Goal: Ask a question: Seek information or help from site administrators or community

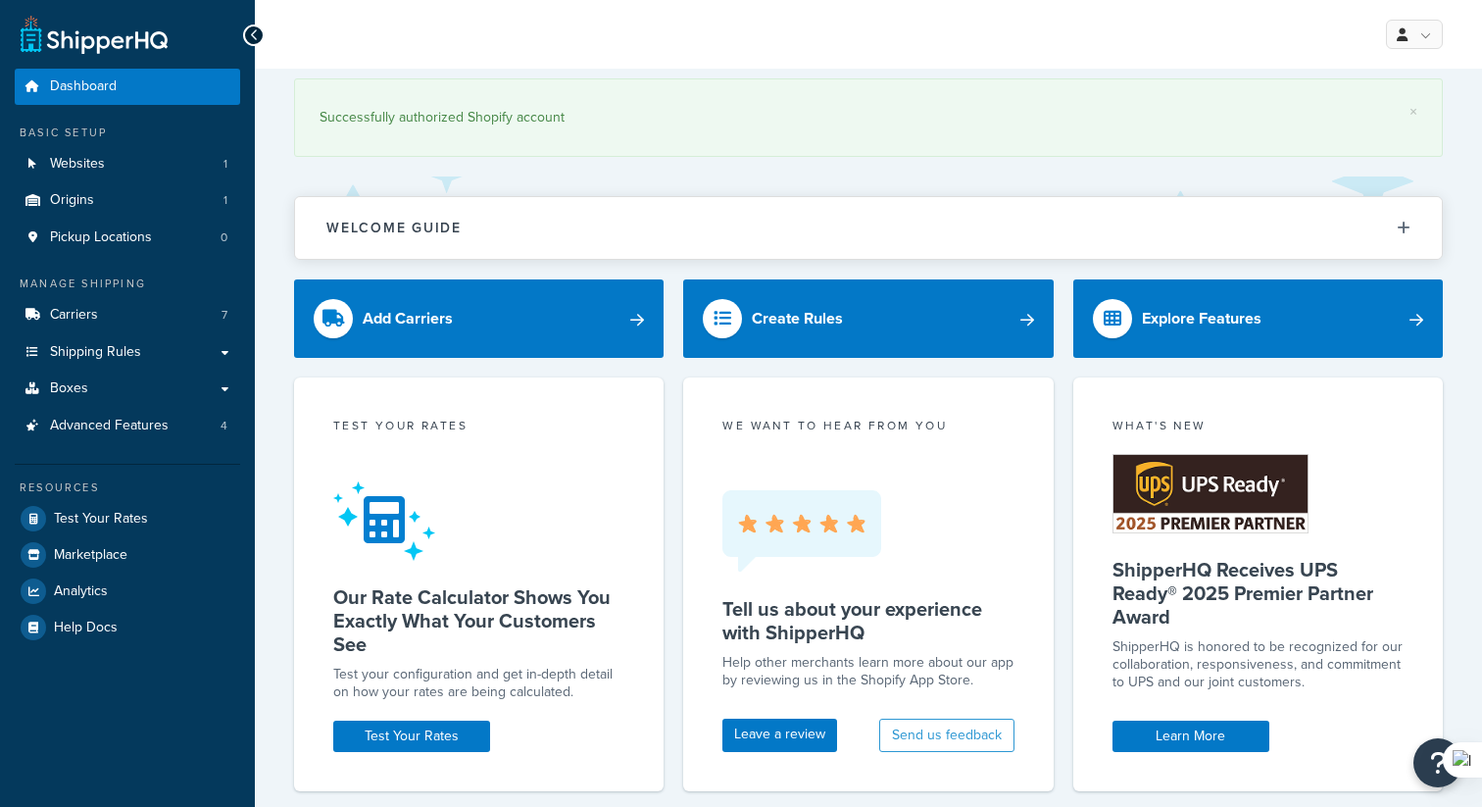
click at [1410, 763] on div "What's New ShipperHQ Receives UPS Ready® 2025 Premier Partner Award ShipperHQ i…" at bounding box center [1257, 583] width 369 height 413
click at [1423, 773] on button "Open Resource Center" at bounding box center [1438, 763] width 54 height 54
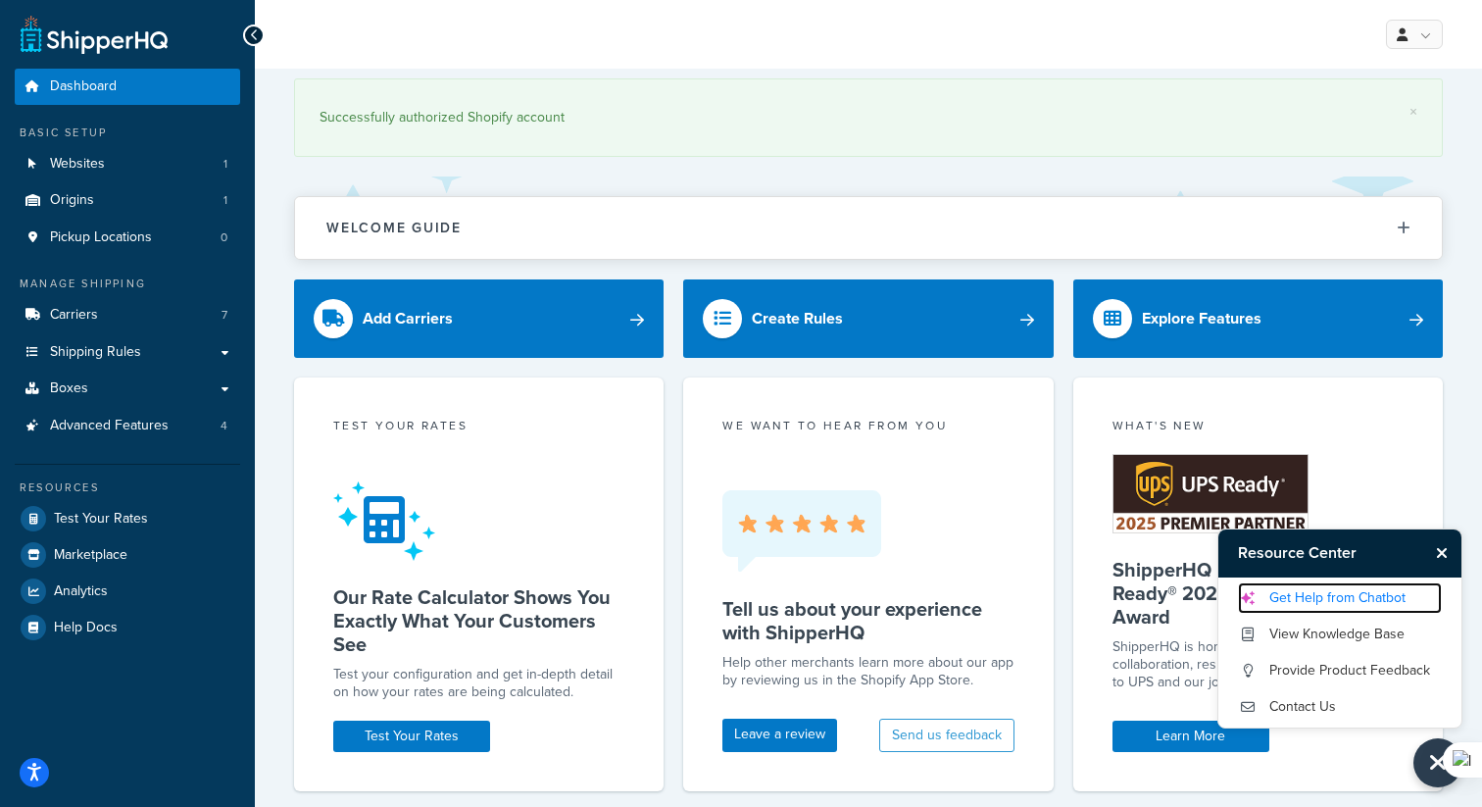
click at [1323, 598] on link "Get Help from Chatbot" at bounding box center [1340, 597] width 204 height 31
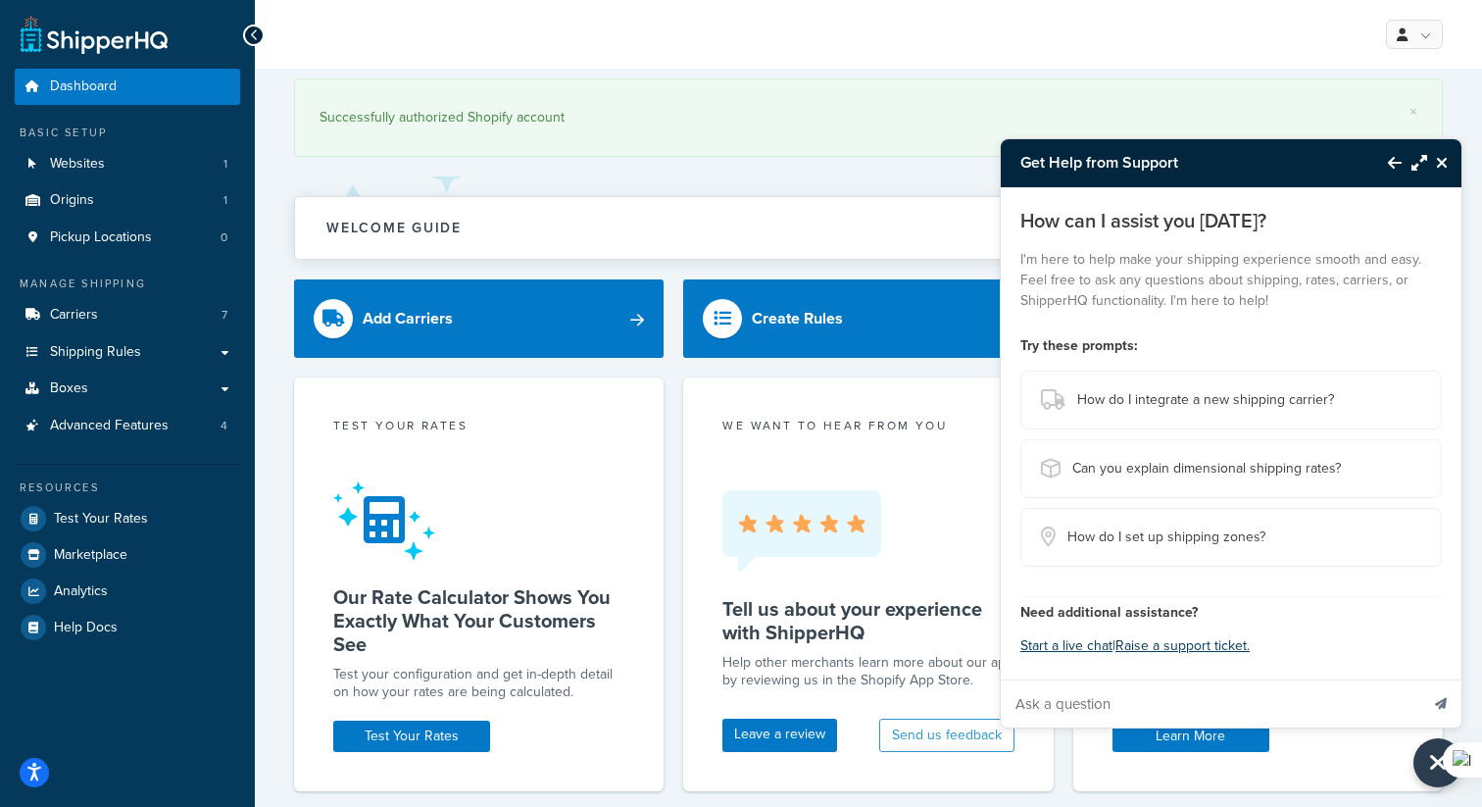
click at [1072, 694] on input "Ask a question" at bounding box center [1209, 703] width 417 height 47
type input "All"
type input "The store uses Recharge for subscriptions to products. At the moment, all recur…"
click at [1420, 679] on button "Send message" at bounding box center [1440, 703] width 41 height 48
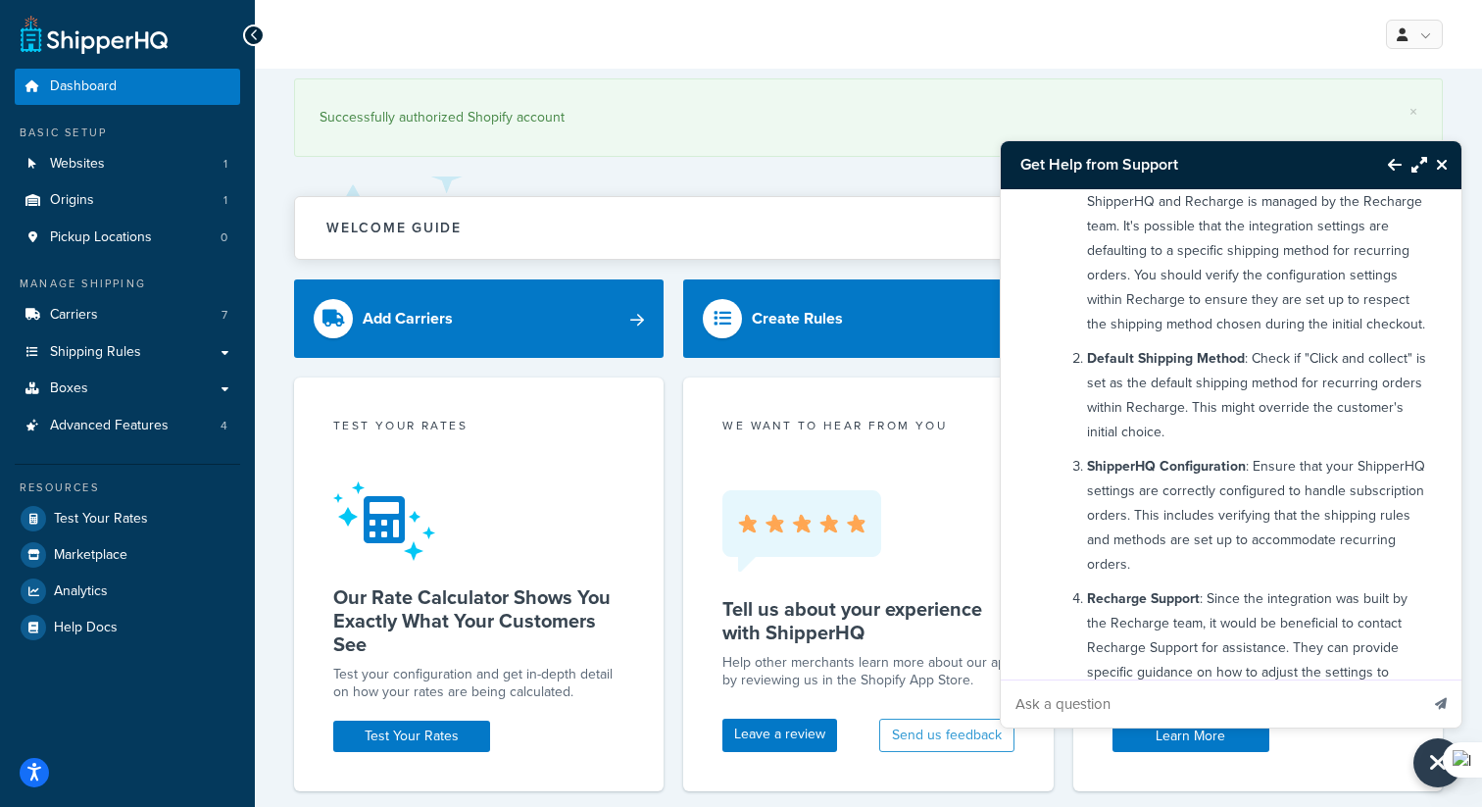
scroll to position [328, 0]
click at [1110, 688] on input "Ask a question" at bounding box center [1209, 703] width 417 height 47
type input "How do I configure ShipperHQ to handle the shipping method for recurring orders…"
click at [1420, 679] on button "Send message" at bounding box center [1440, 703] width 41 height 48
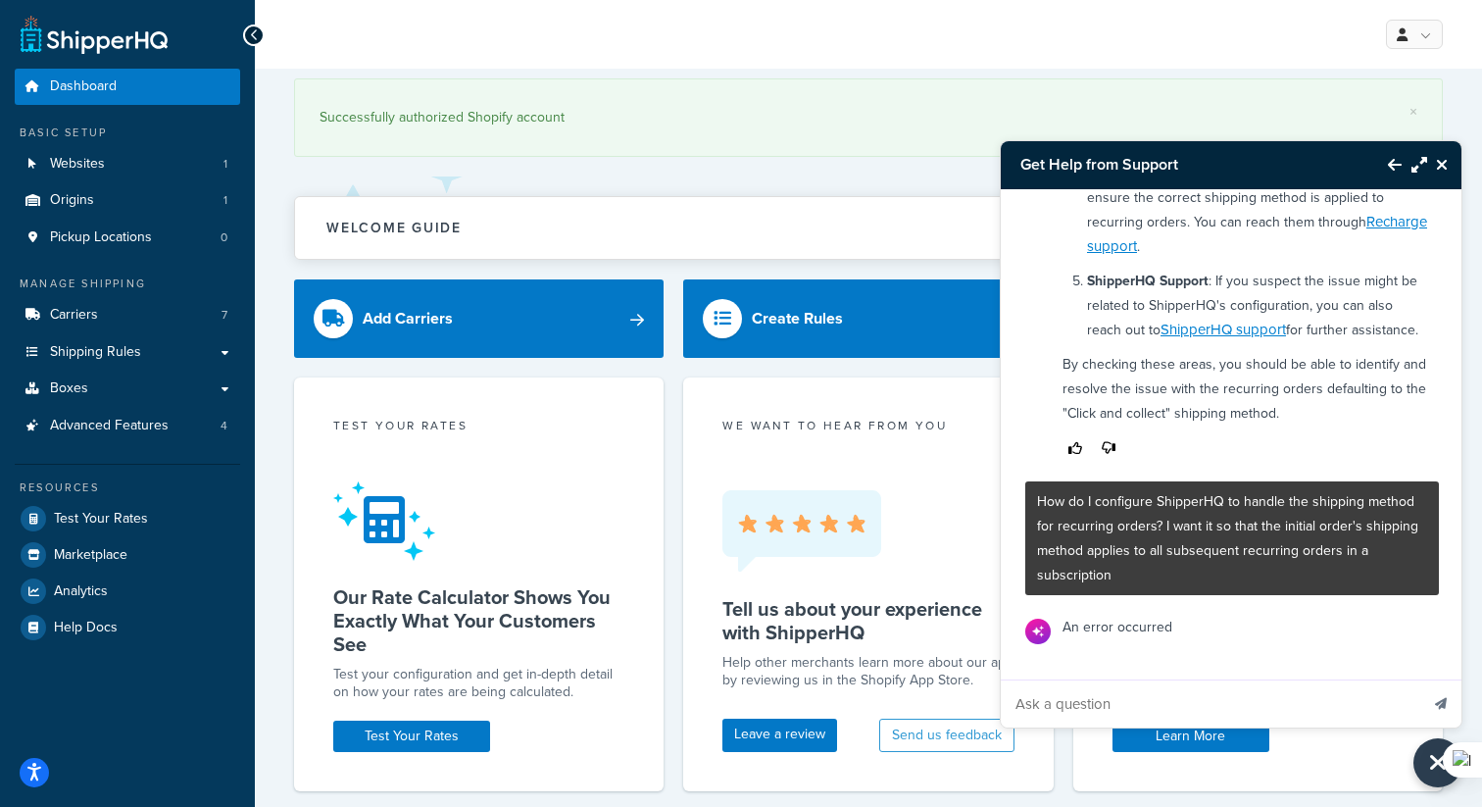
scroll to position [828, 0]
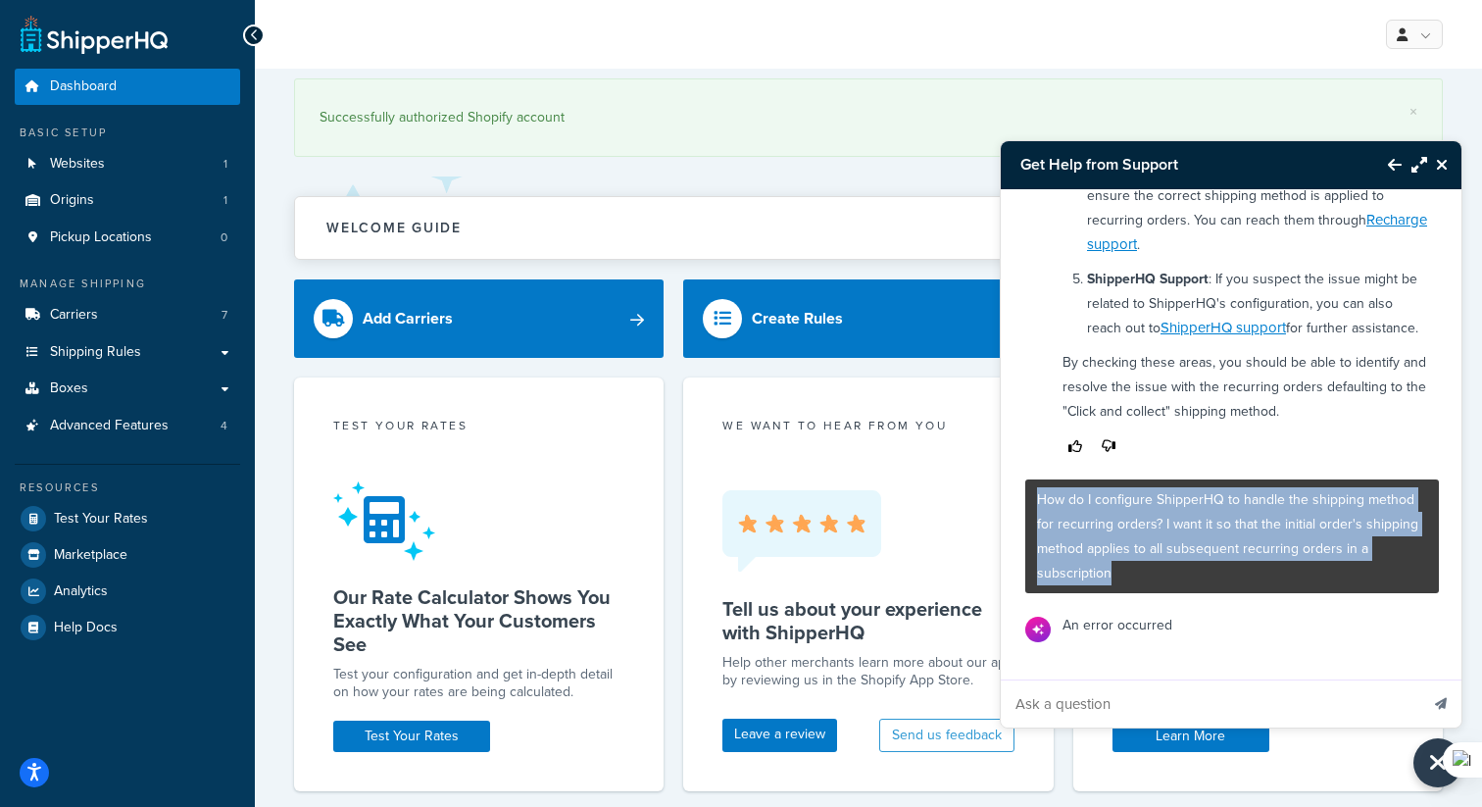
drag, startPoint x: 1117, startPoint y: 566, endPoint x: 1032, endPoint y: 501, distance: 107.6
click at [1032, 501] on div "How do I configure ShipperHQ to handle the shipping method for recurring orders…" at bounding box center [1232, 536] width 414 height 114
copy p "How do I configure ShipperHQ to handle the shipping method for recurring orders…"
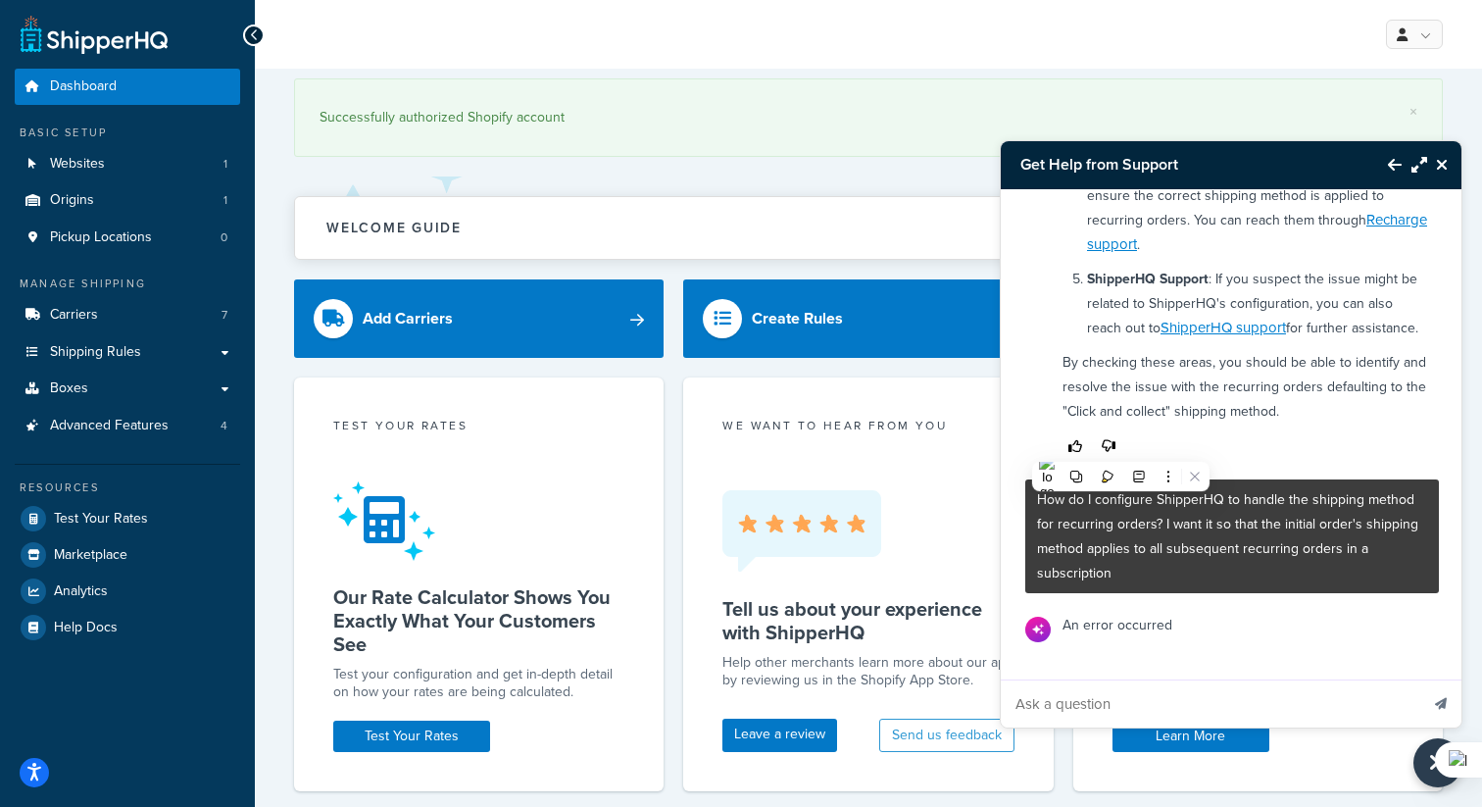
click at [1079, 705] on input "Ask a question" at bounding box center [1209, 703] width 417 height 47
paste input "How do I configure ShipperHQ to handle the shipping method for recurring orders…"
type input "How do I configure ShipperHQ to handle the shipping method for recurring orders…"
click at [1420, 679] on button "Send message" at bounding box center [1440, 703] width 41 height 48
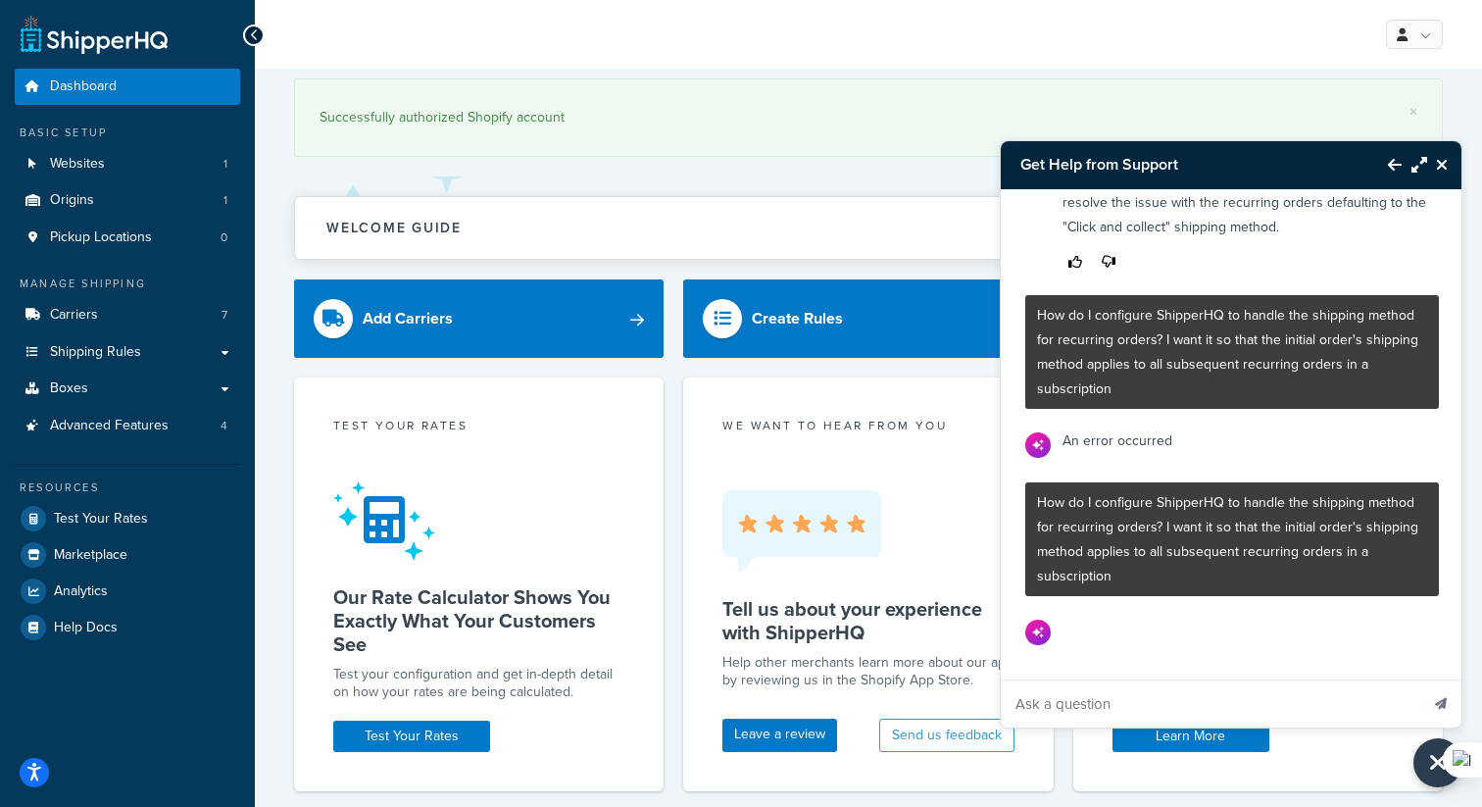
scroll to position [1015, 0]
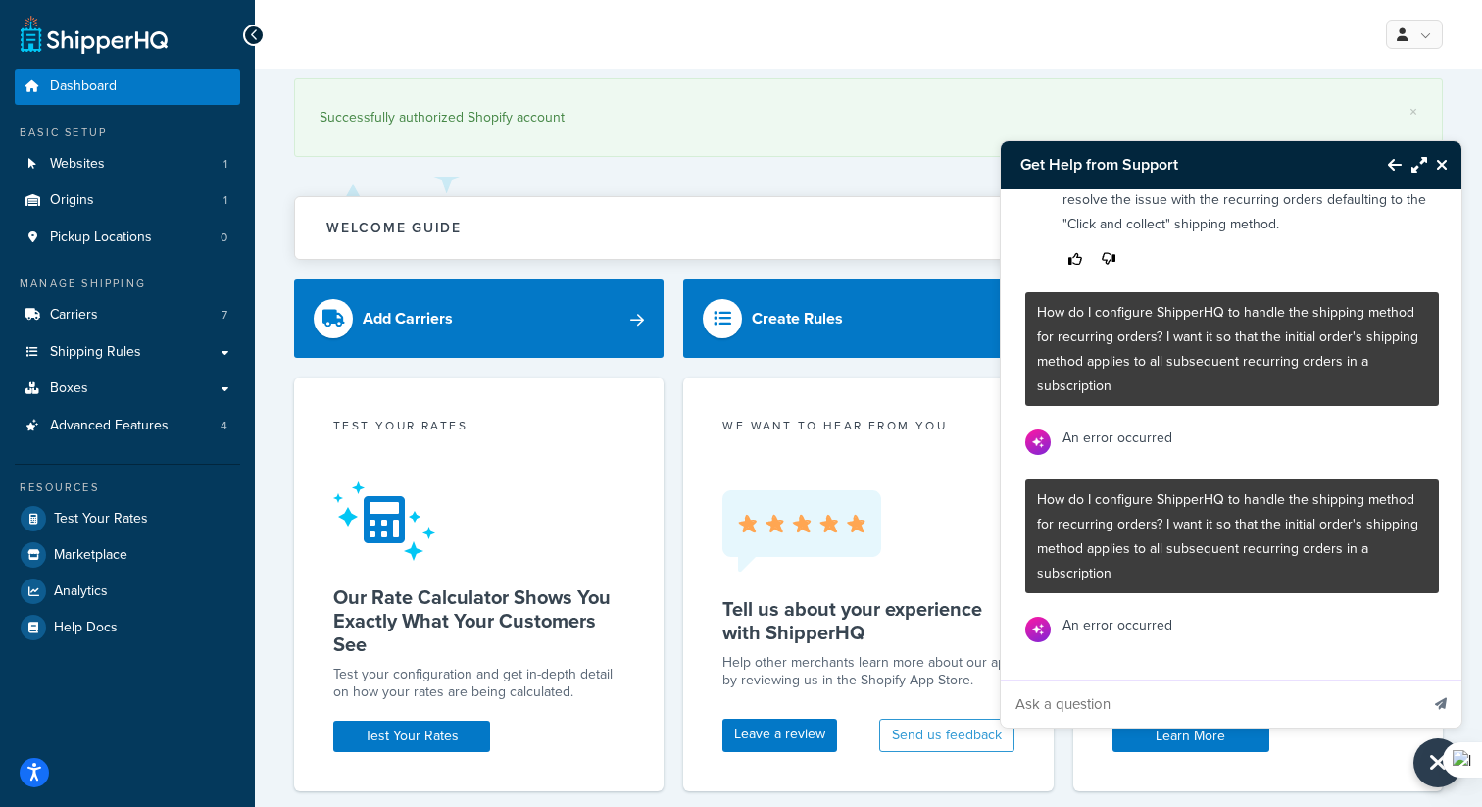
click at [1441, 169] on icon "Close Resource Center" at bounding box center [1442, 165] width 12 height 16
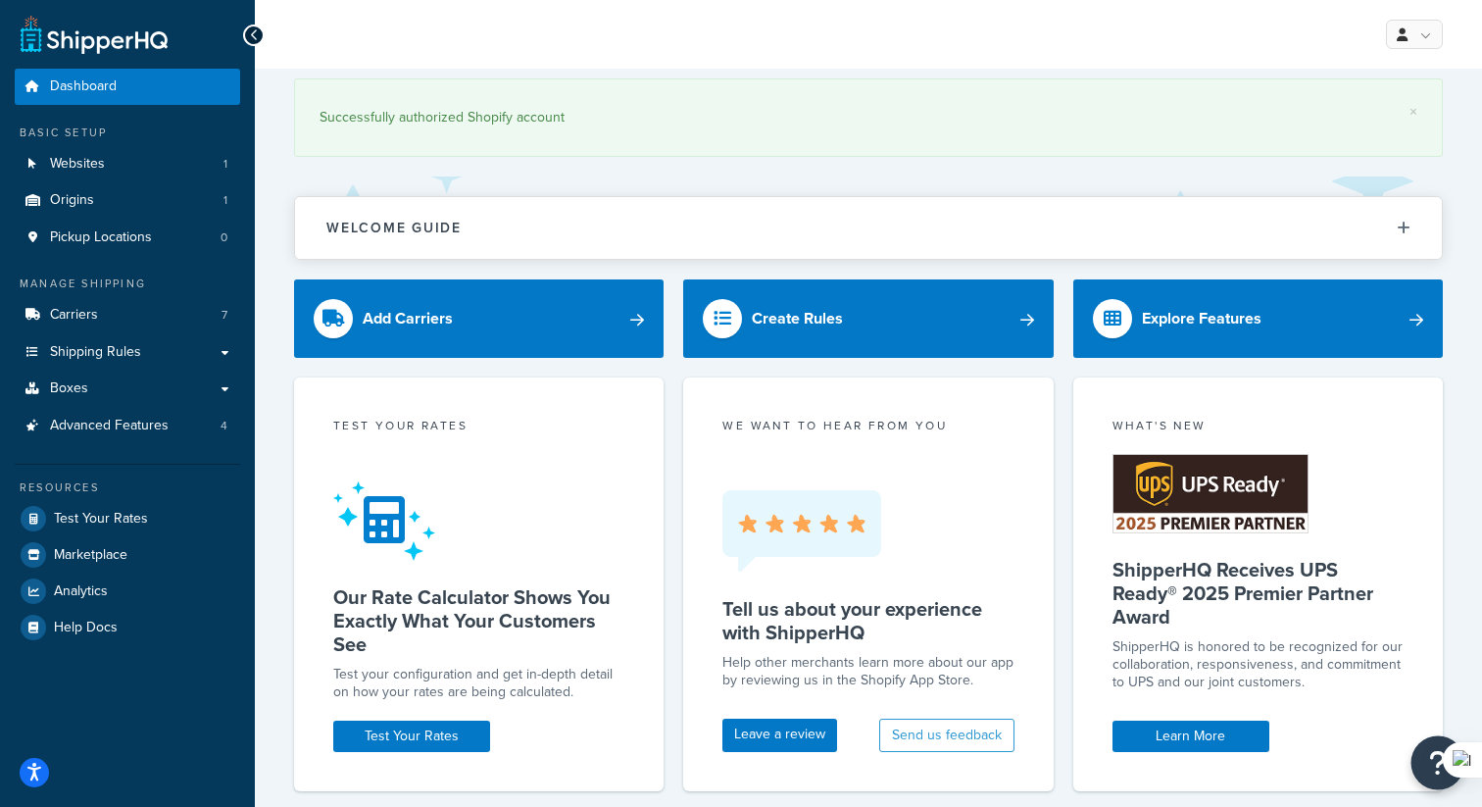
click at [1422, 747] on button "Open Resource Center" at bounding box center [1438, 763] width 54 height 54
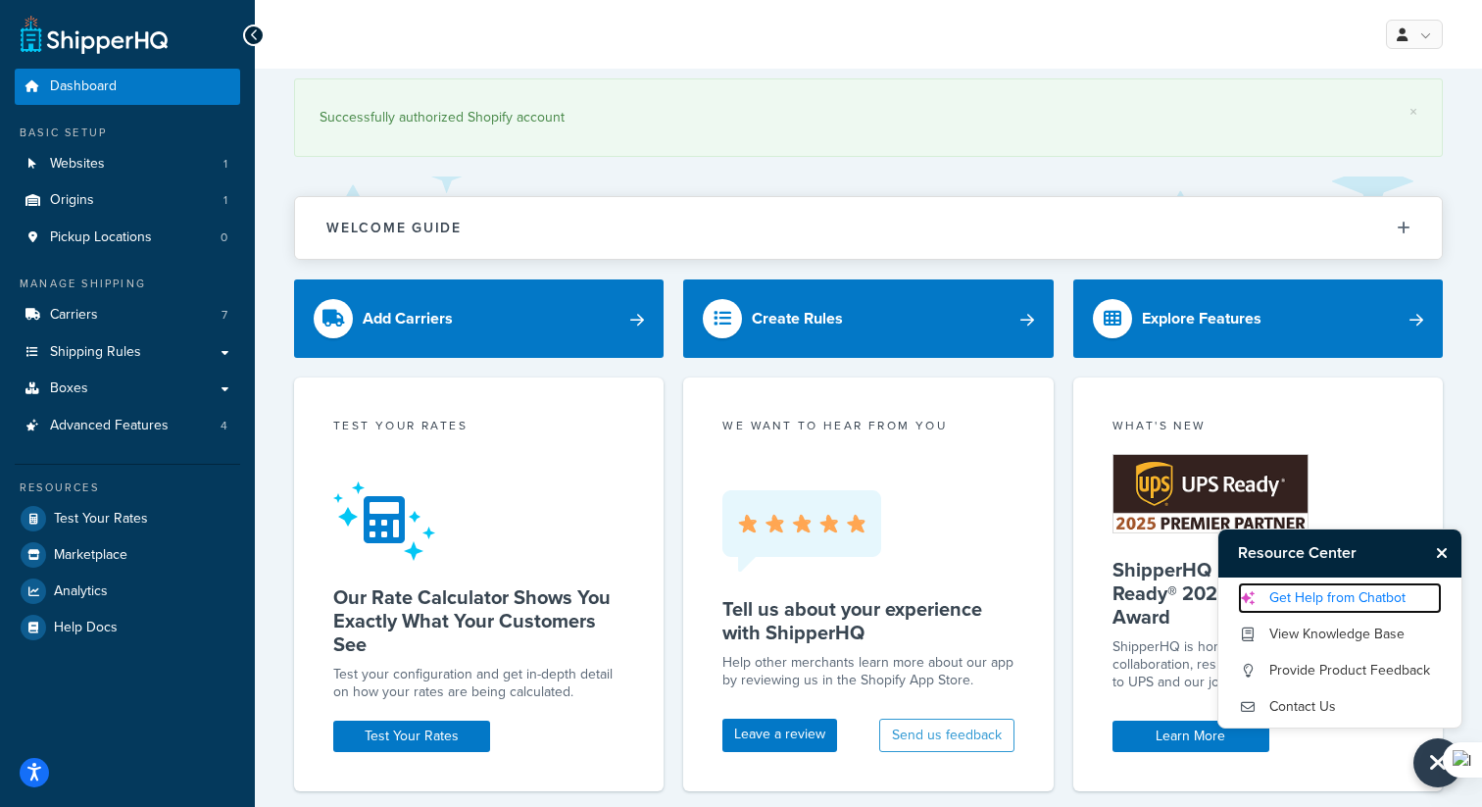
click at [1324, 592] on link "Get Help from Chatbot" at bounding box center [1340, 597] width 204 height 31
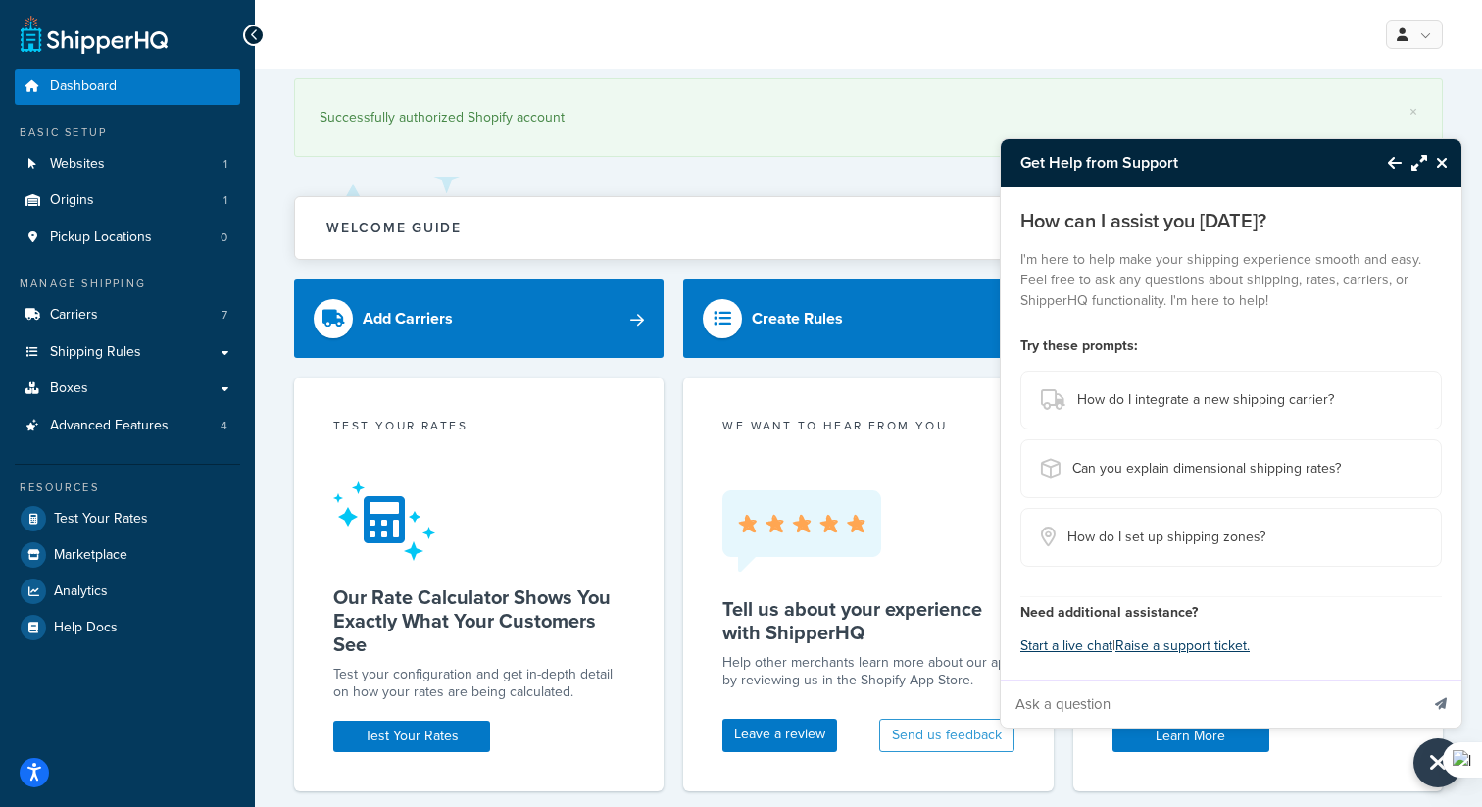
click at [1143, 687] on input "Ask a question" at bounding box center [1209, 703] width 417 height 47
paste input "How do I configure ShipperHQ to handle the shipping method for recurring orders…"
type input "The store uses Recharge for subscriptions to products. How do I configure Shipp…"
click at [1420, 679] on button "Send message" at bounding box center [1440, 703] width 41 height 48
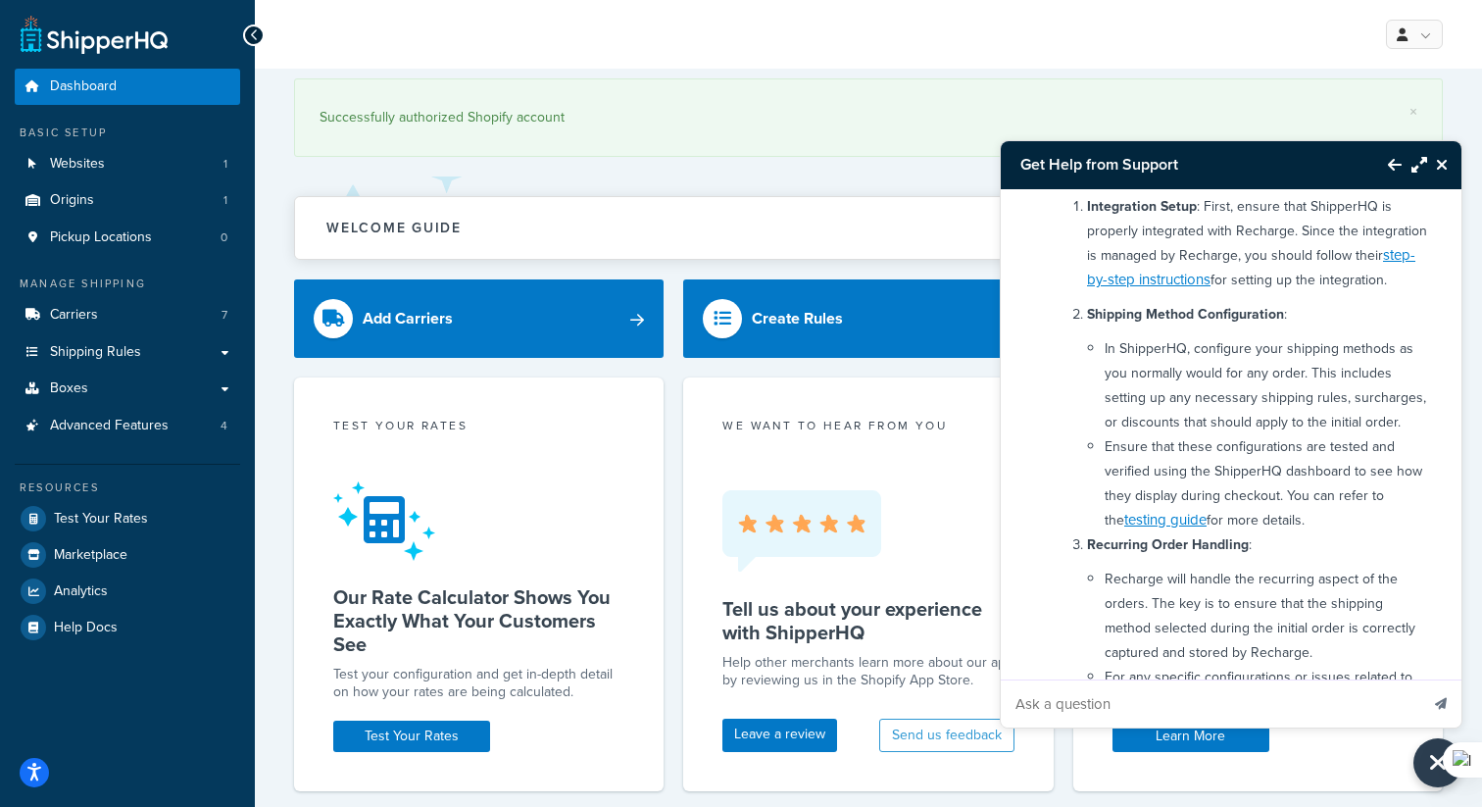
scroll to position [319, 0]
click at [1151, 282] on link "step-by-step instructions" at bounding box center [1251, 269] width 328 height 46
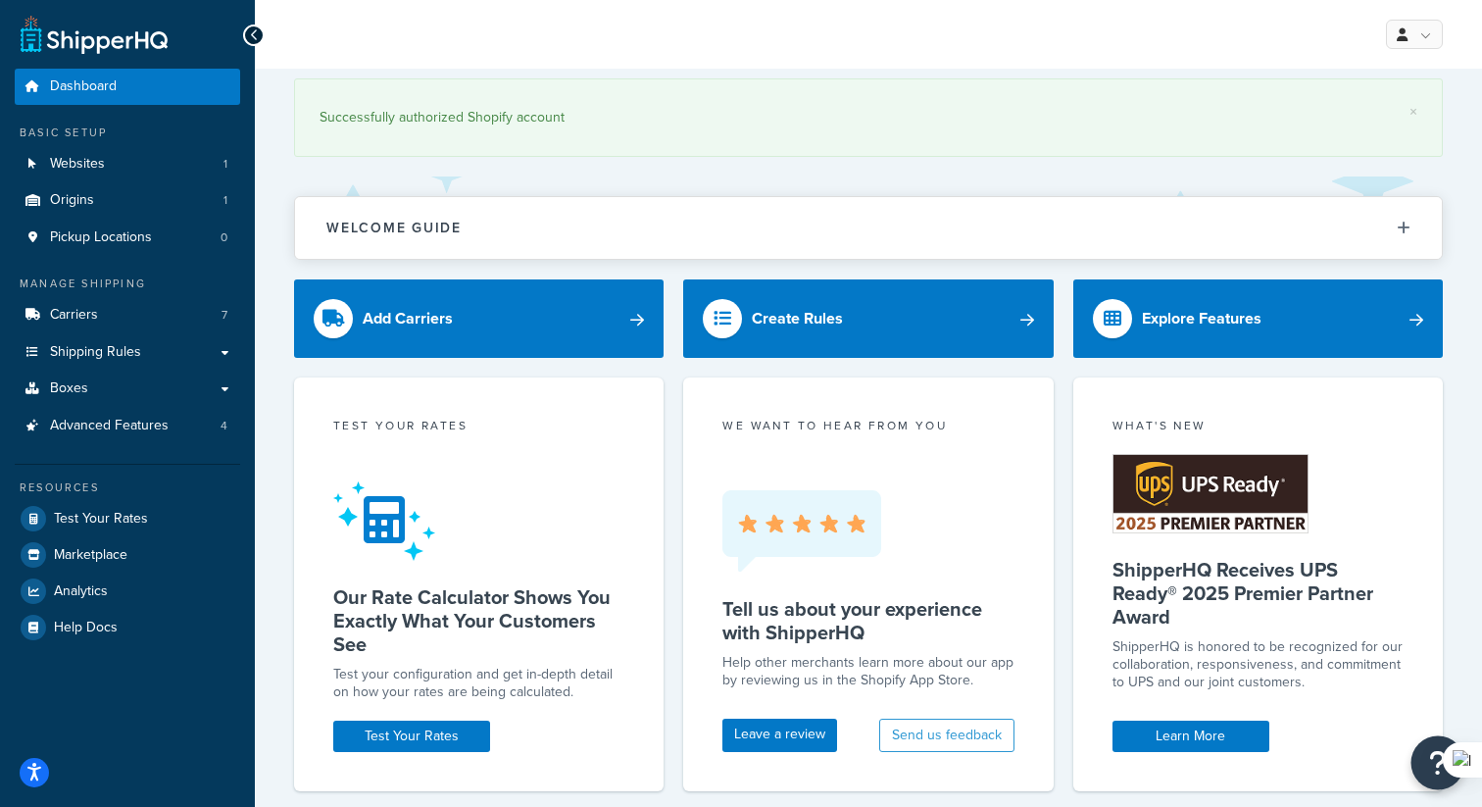
click at [1425, 772] on button "Open Resource Center" at bounding box center [1438, 763] width 54 height 54
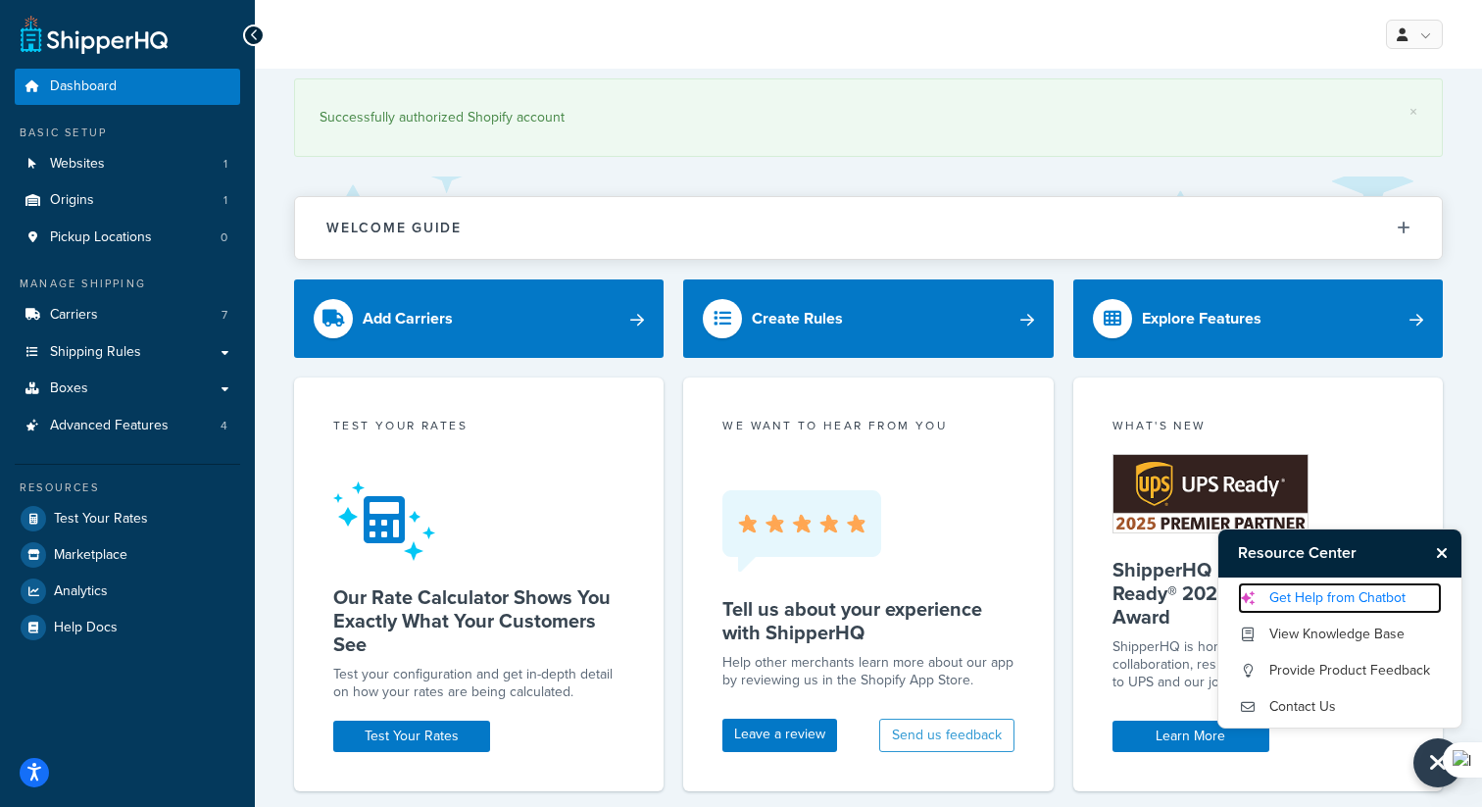
click at [1300, 605] on link "Get Help from Chatbot" at bounding box center [1340, 597] width 204 height 31
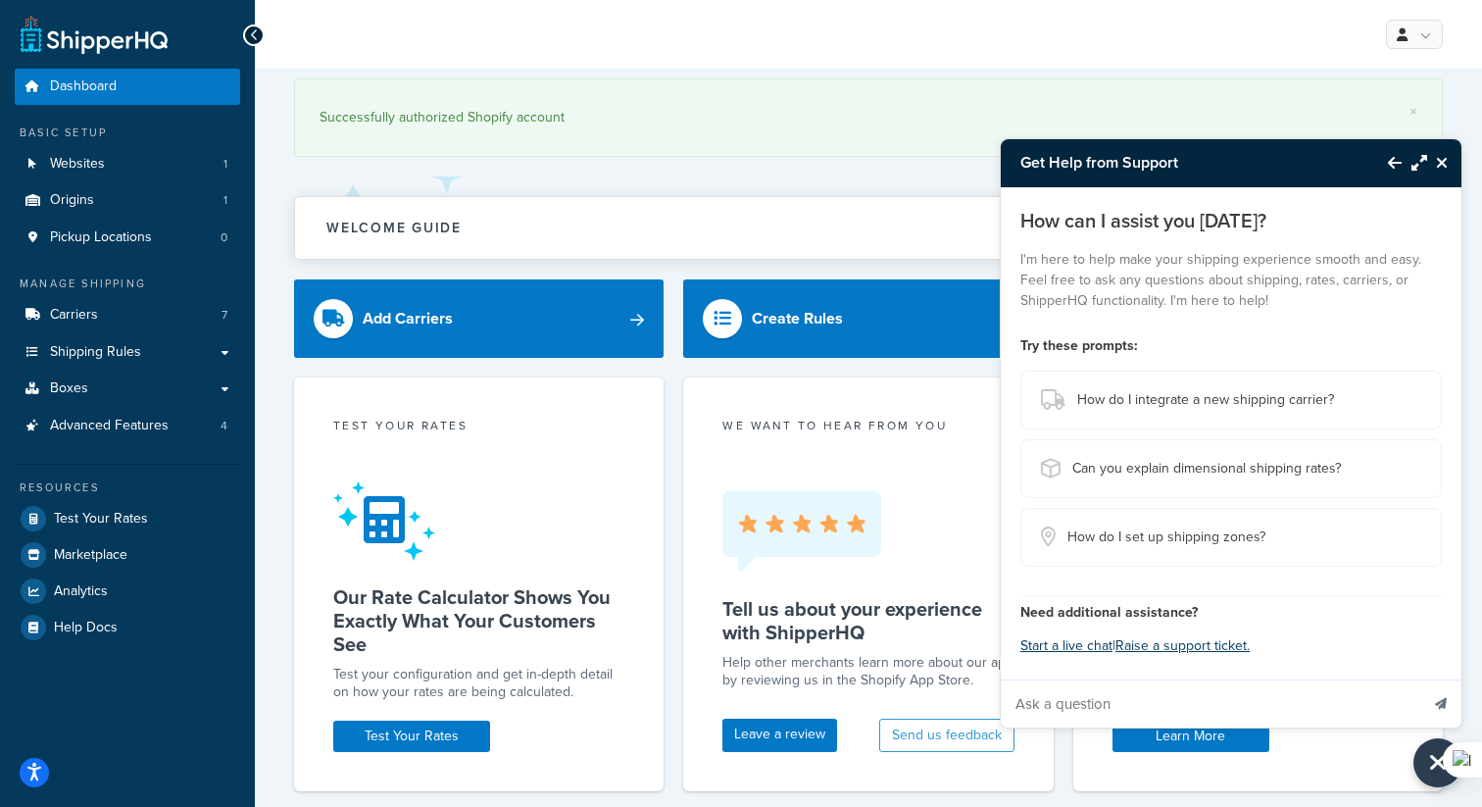
click at [1131, 676] on div "How can I assist you today? I'm here to help make your shipping experience smoo…" at bounding box center [1231, 433] width 461 height 492
click at [1127, 685] on input "Ask a question" at bounding box center [1209, 703] width 417 height 47
paste input "How do I configure ShipperHQ to handle the shipping method for recurring orders…"
type input "The store uses Recharge for subscriptions to products. How do I configure Shipp…"
click at [1420, 679] on button "Send message" at bounding box center [1440, 703] width 41 height 48
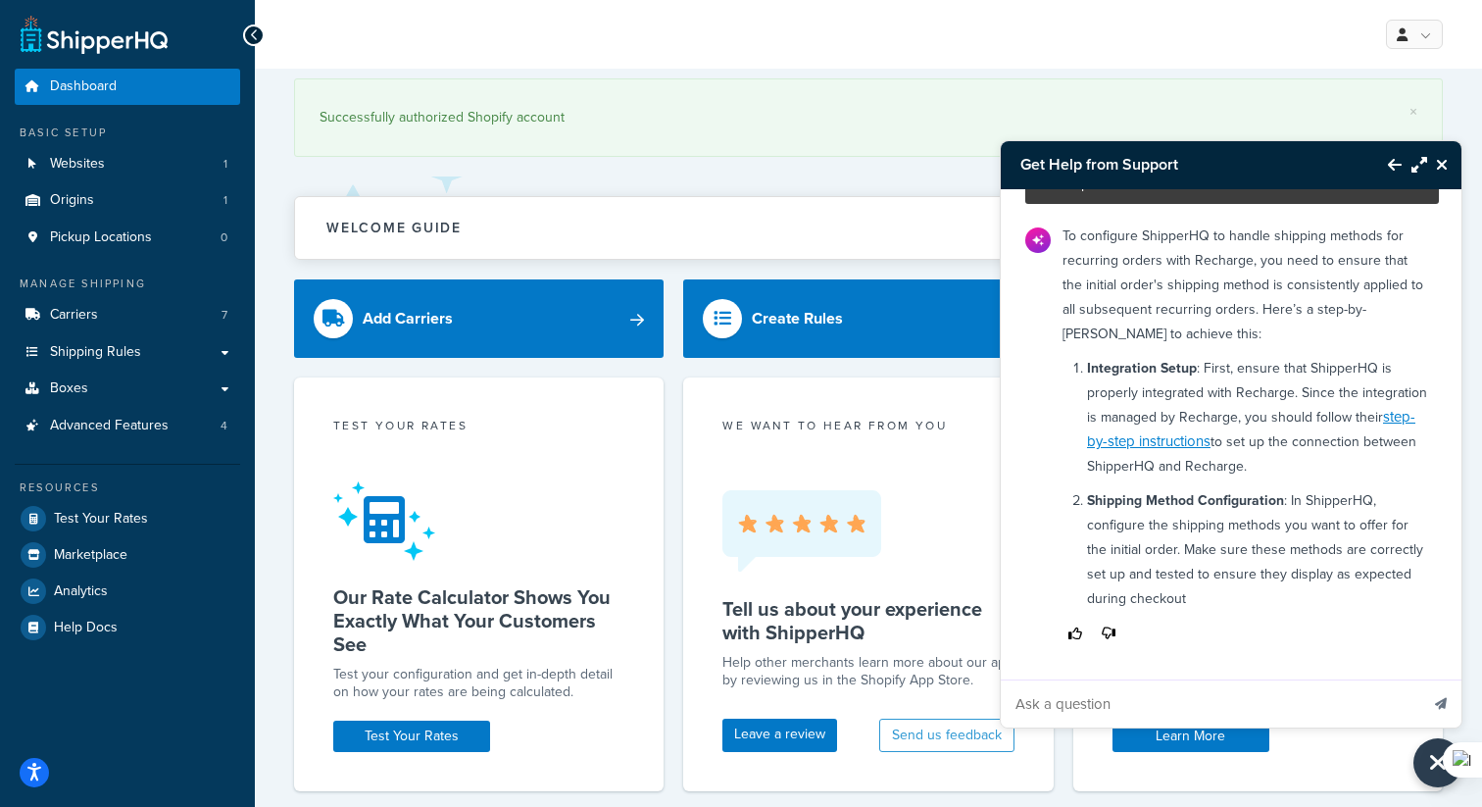
click at [1151, 488] on p "Shipping Method Configuration : In ShipperHQ, configure the shipping methods yo…" at bounding box center [1257, 549] width 340 height 122
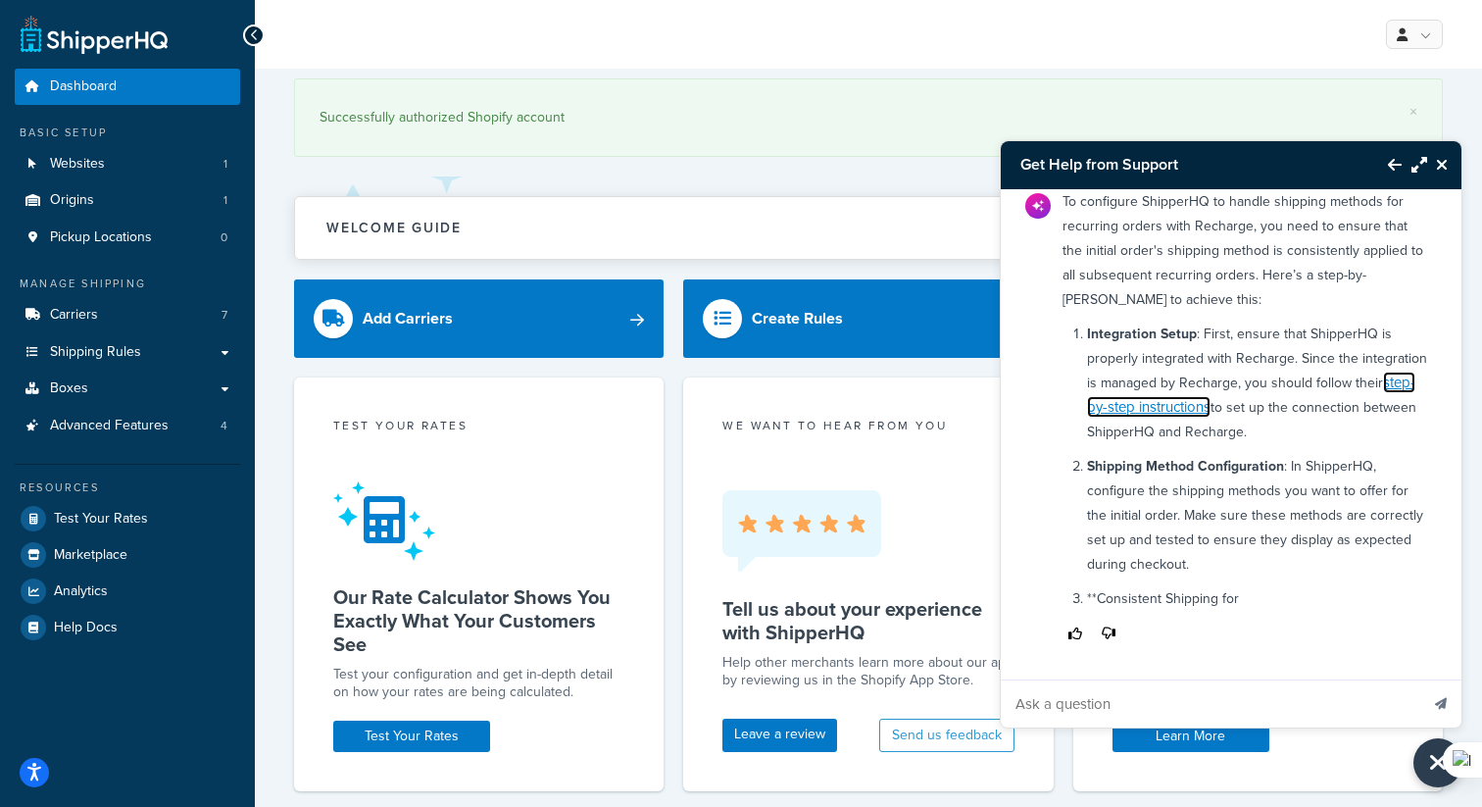
click at [1149, 406] on link "step-by-step instructions" at bounding box center [1251, 394] width 328 height 46
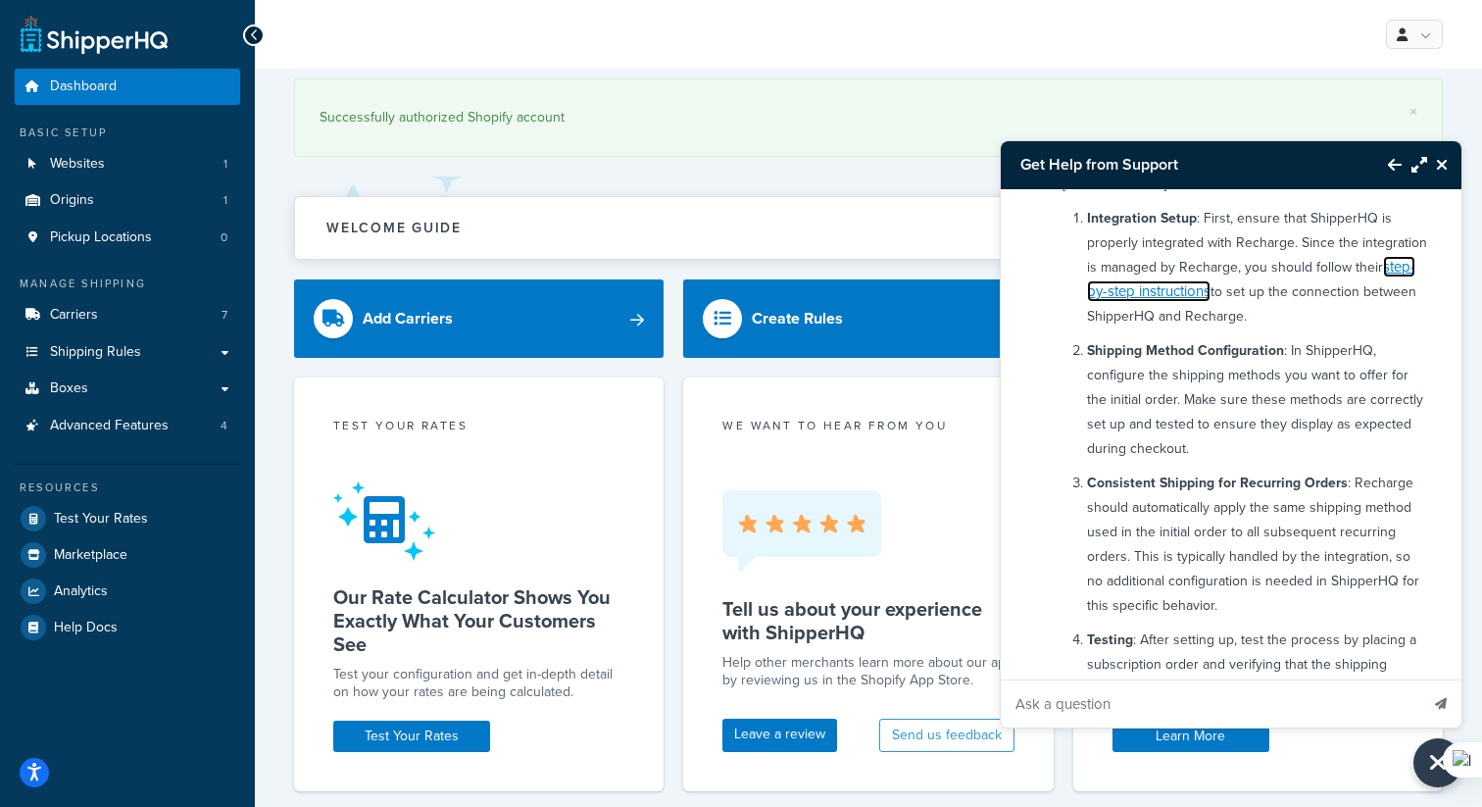
scroll to position [336, 0]
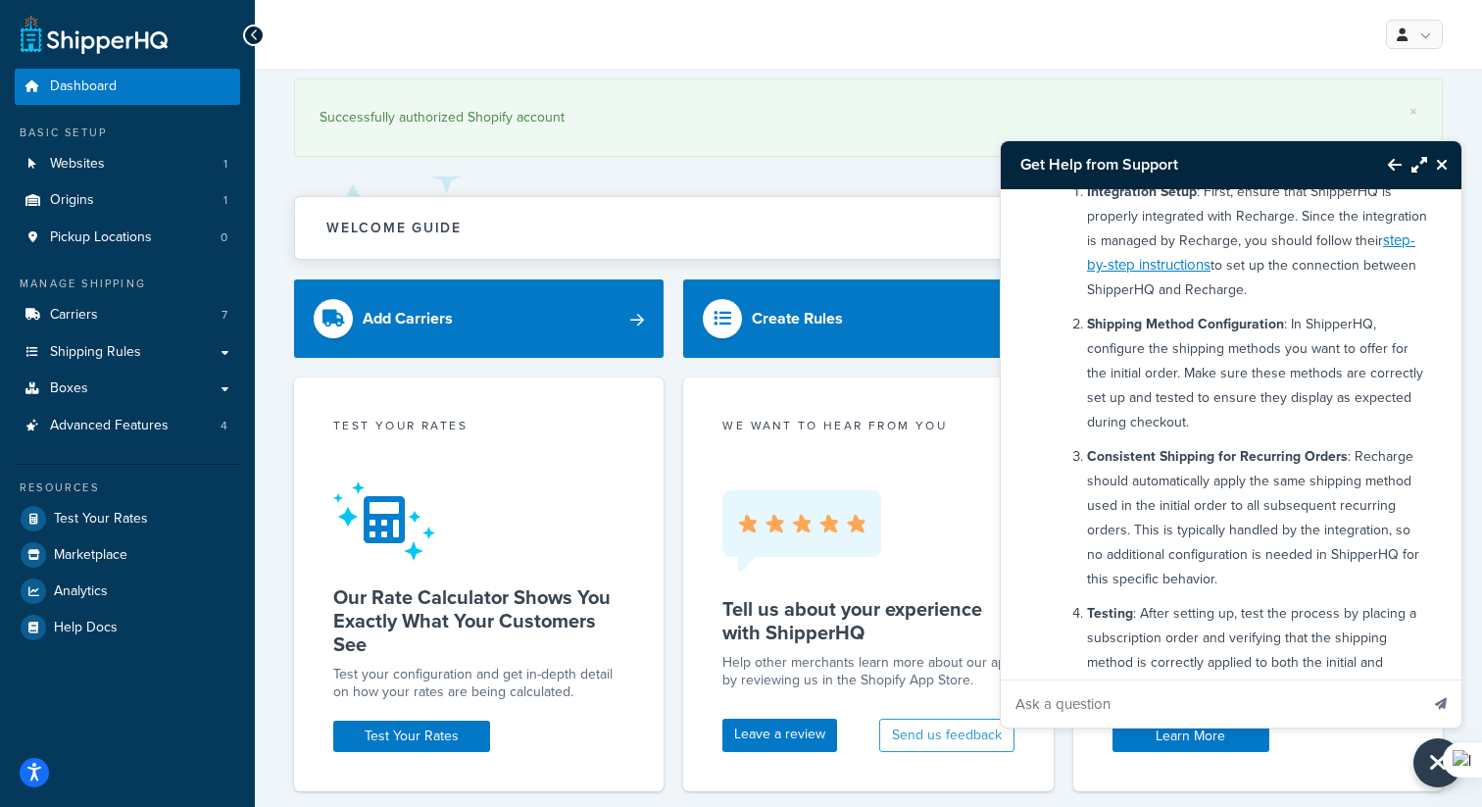
click at [1096, 698] on input "Ask a question" at bounding box center [1209, 703] width 417 height 47
type input "The guide you sent refers to installing ShipperHQ as an app within the Recharge…"
click at [1420, 679] on button "Send message" at bounding box center [1440, 703] width 41 height 48
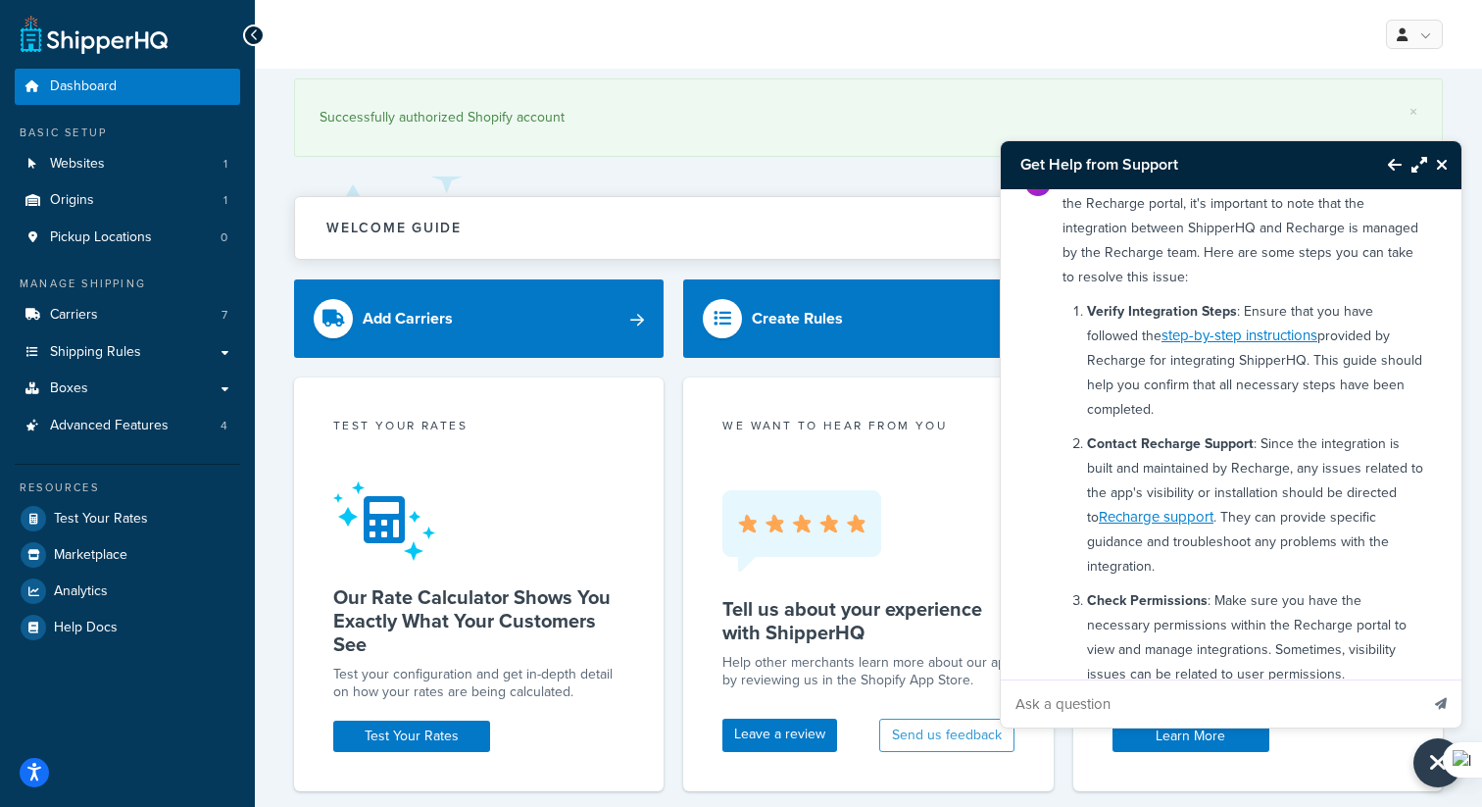
scroll to position [1285, 0]
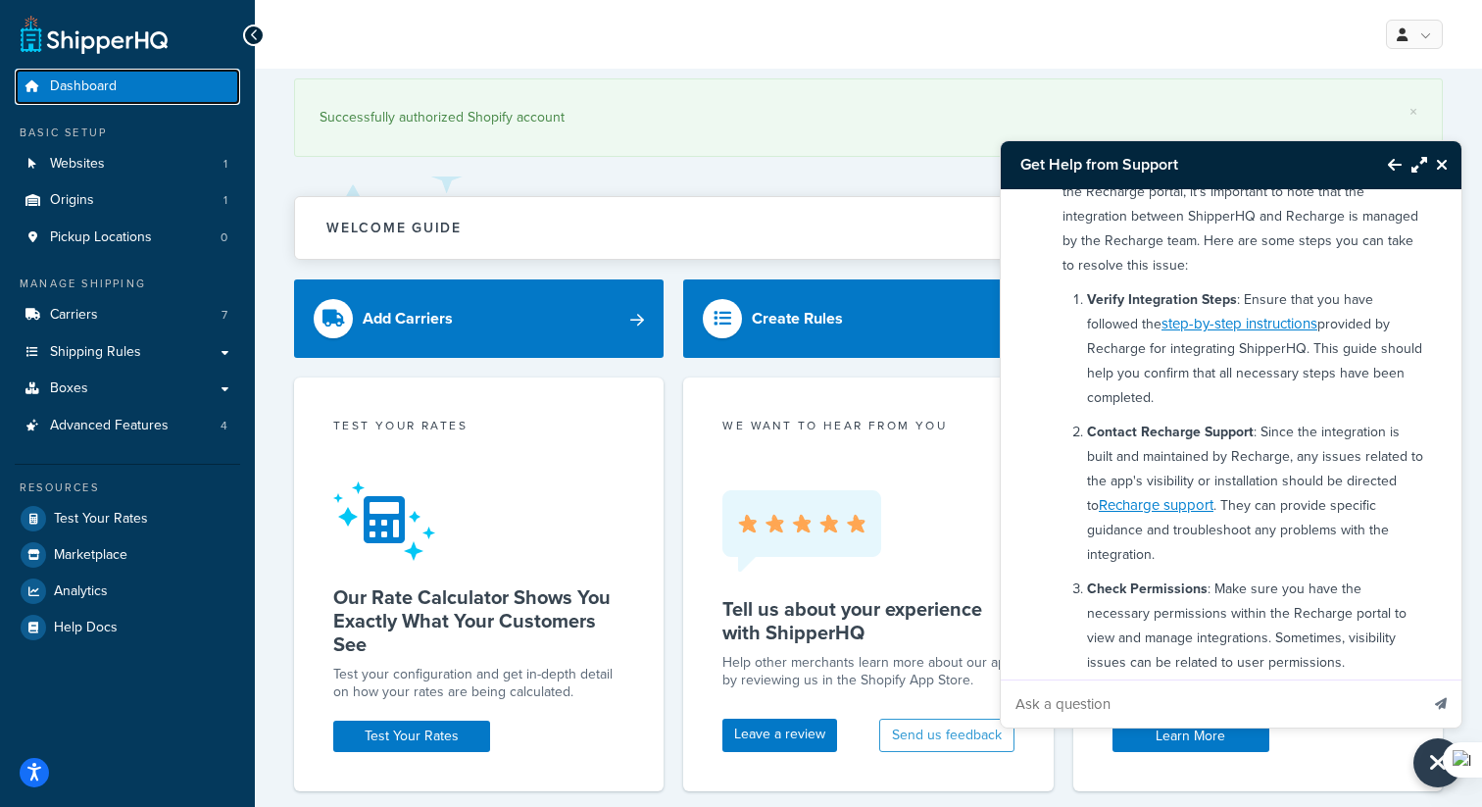
click at [155, 93] on link "Dashboard" at bounding box center [127, 87] width 225 height 36
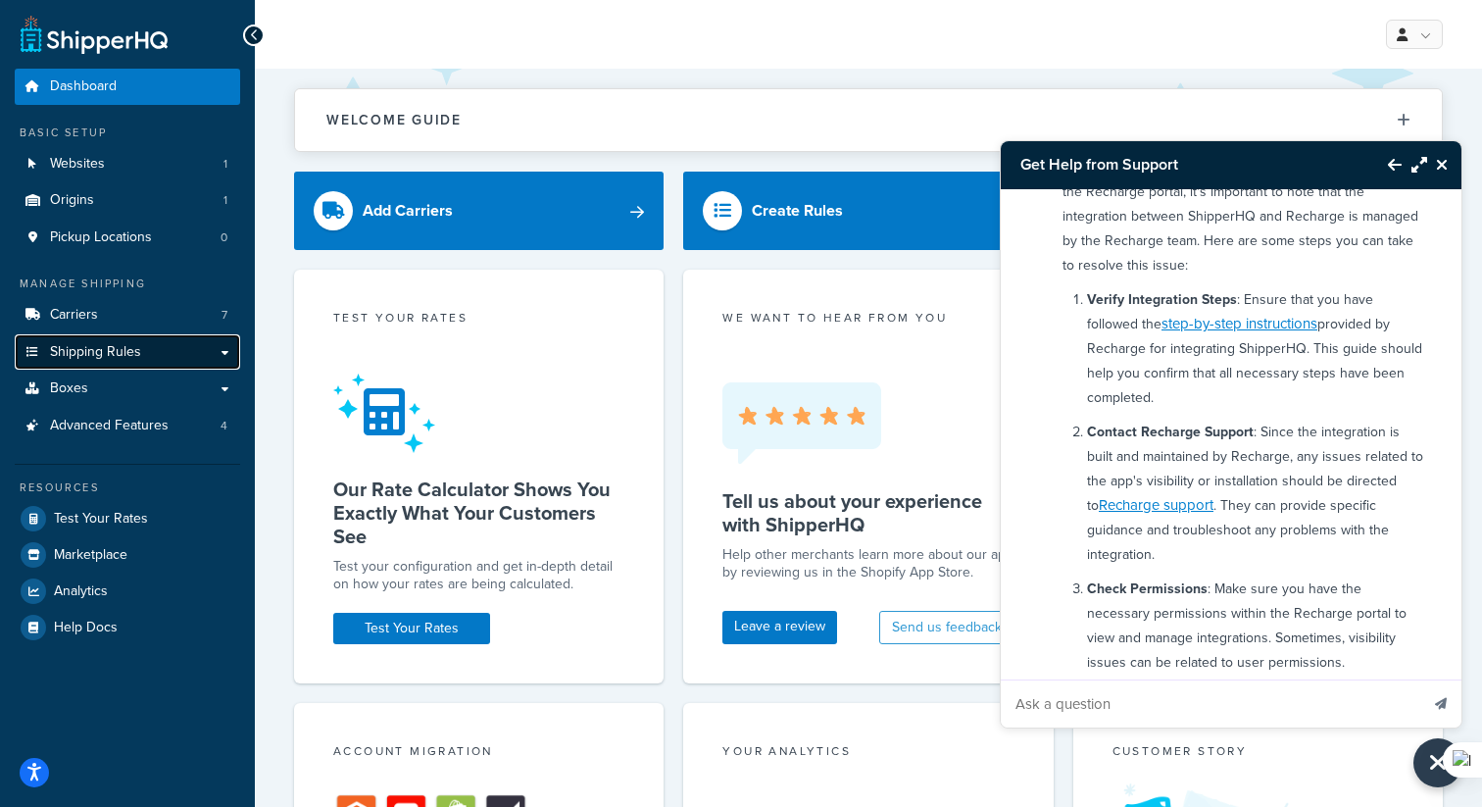
click at [97, 349] on span "Shipping Rules" at bounding box center [95, 352] width 91 height 17
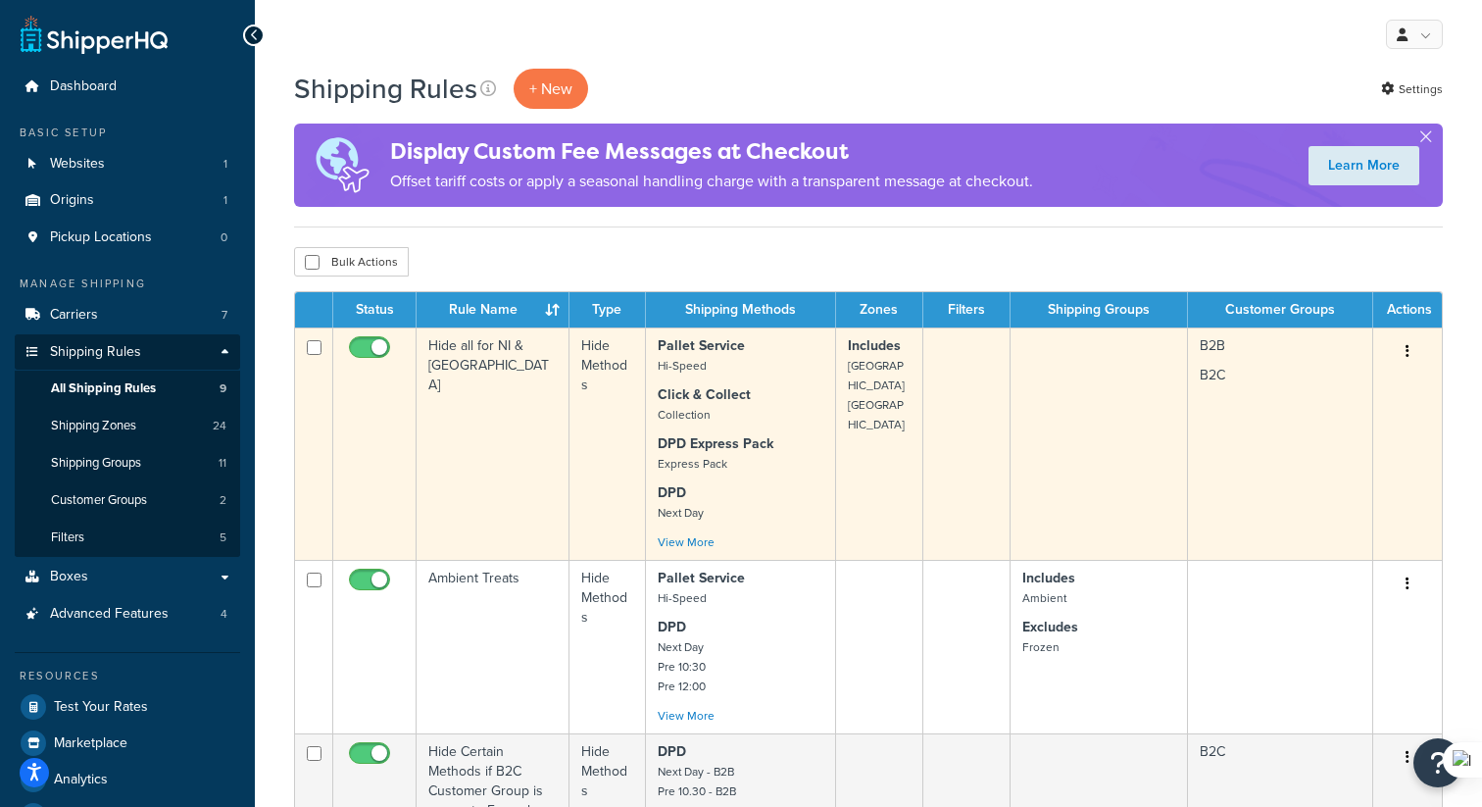
click at [491, 457] on td "Hide all for NI & Ireland" at bounding box center [492, 443] width 153 height 232
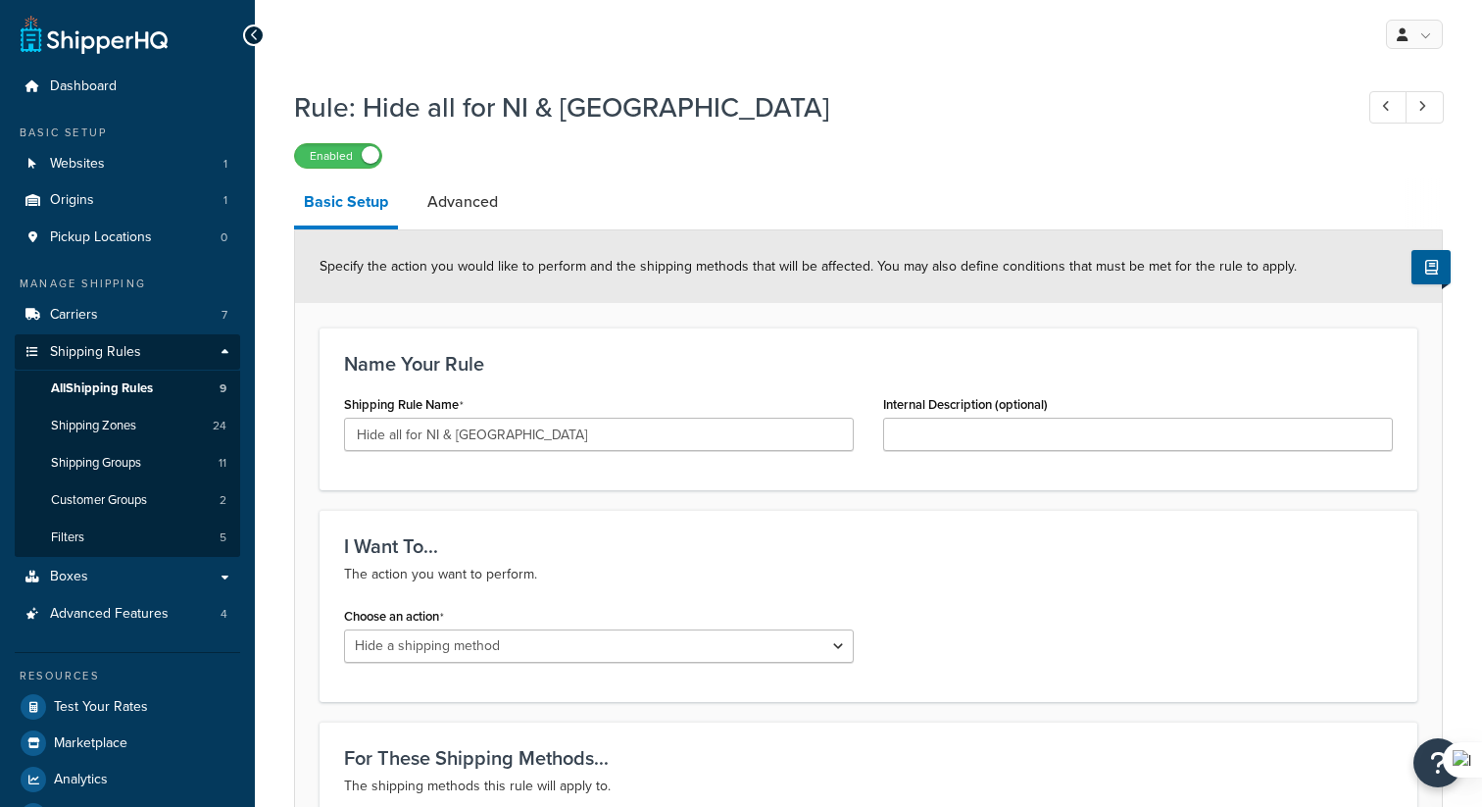
select select "HIDE"
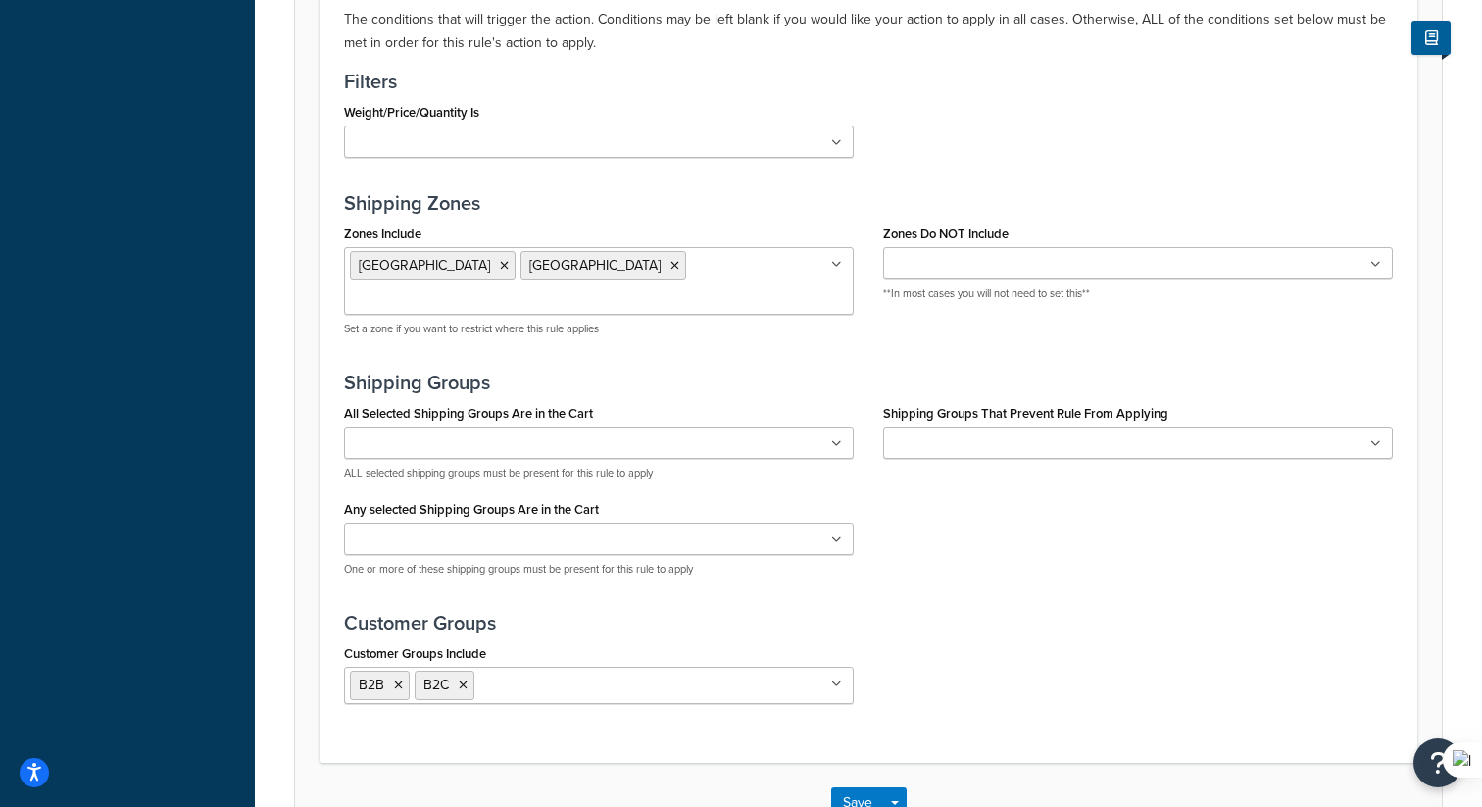
scroll to position [1425, 0]
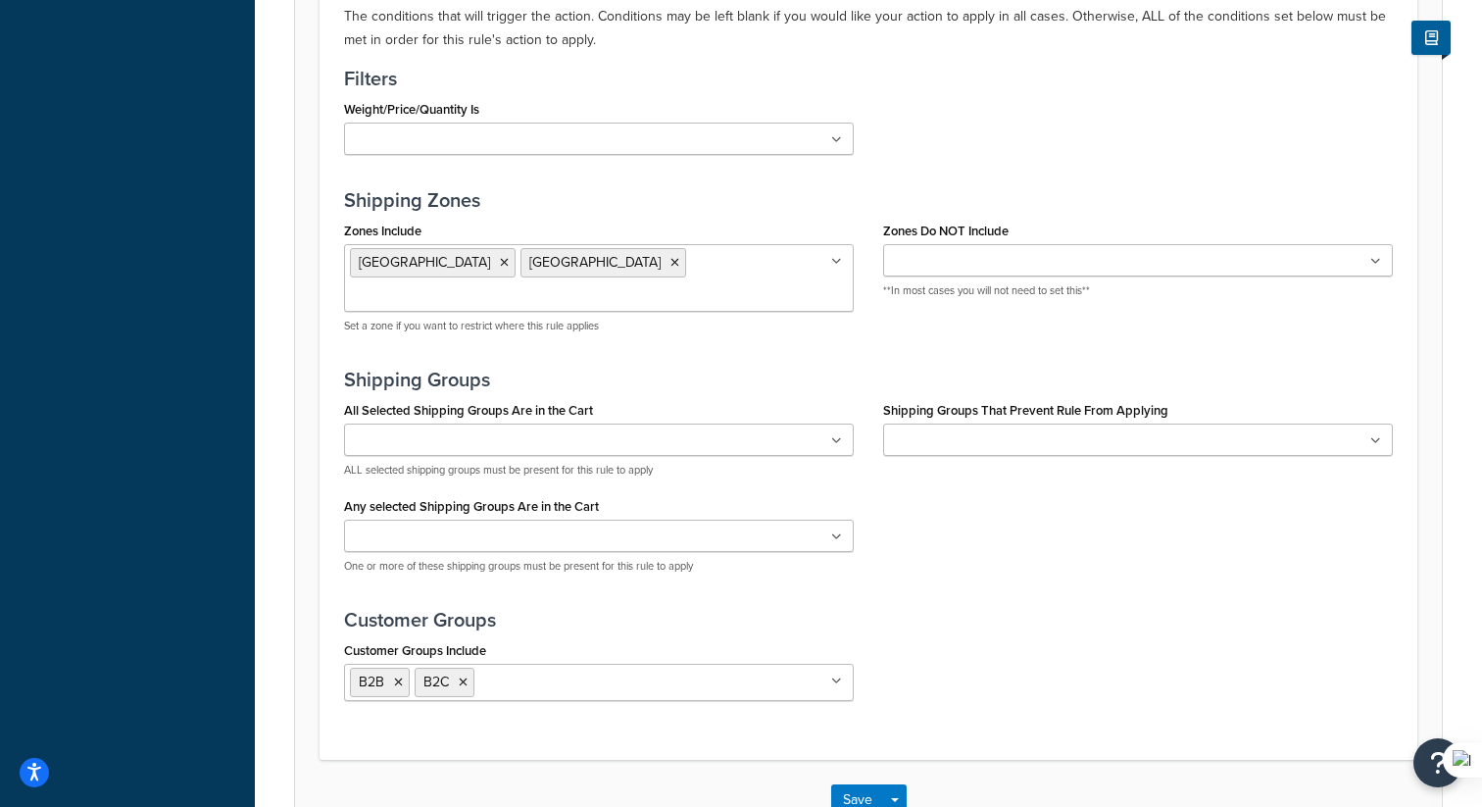
click at [793, 423] on ul at bounding box center [599, 439] width 510 height 32
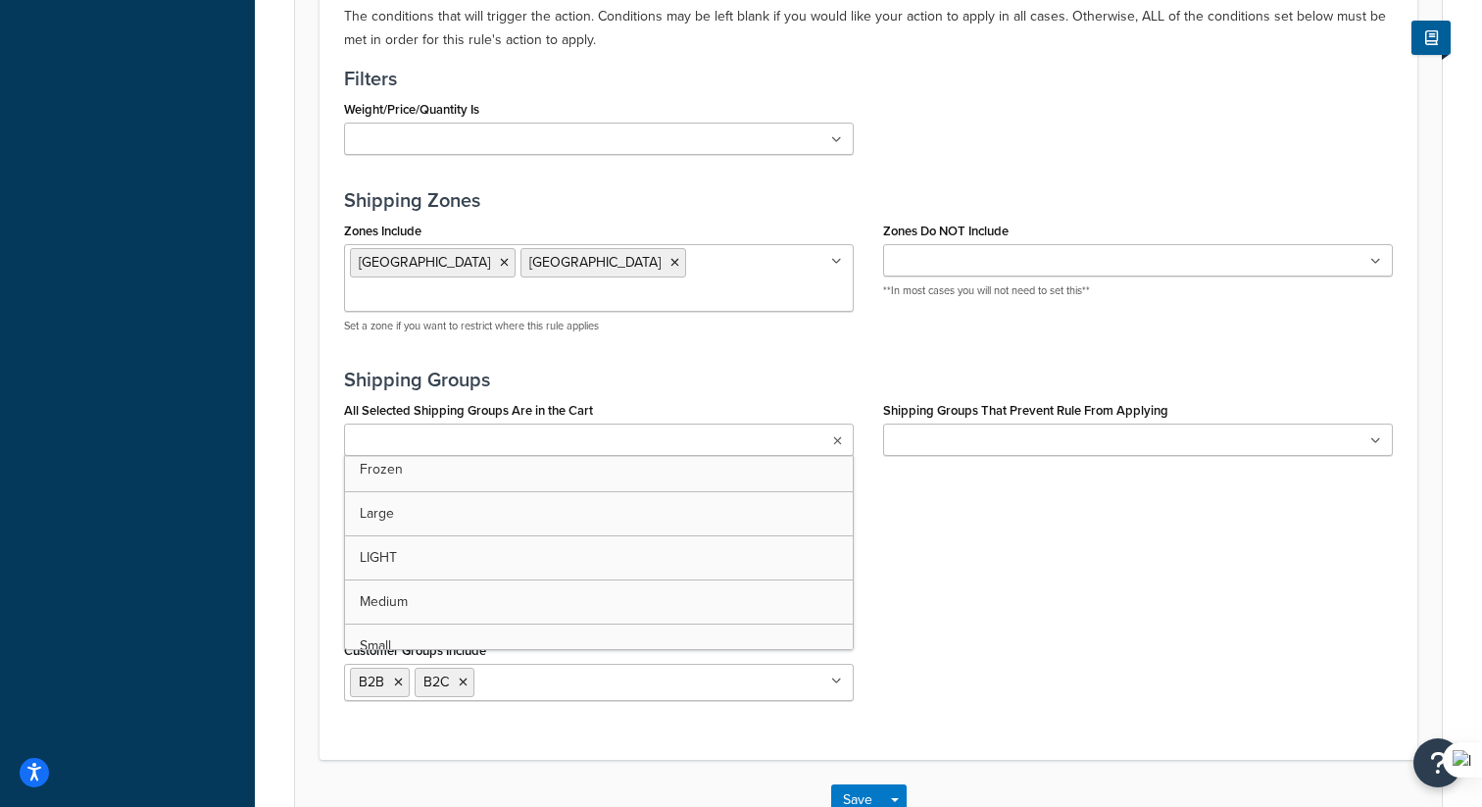
scroll to position [140, 0]
click at [817, 368] on h3 "Shipping Groups" at bounding box center [868, 379] width 1049 height 22
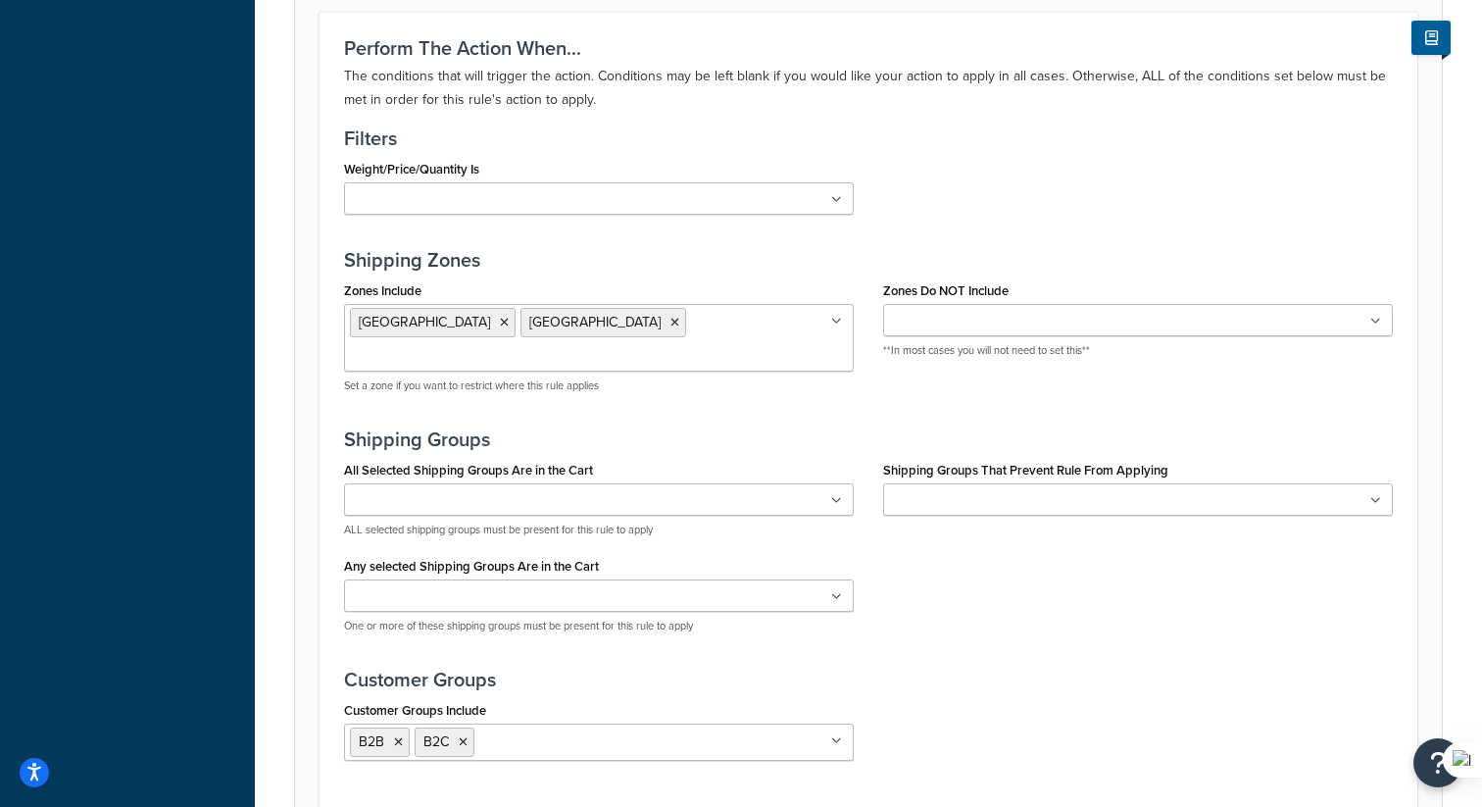
scroll to position [1328, 0]
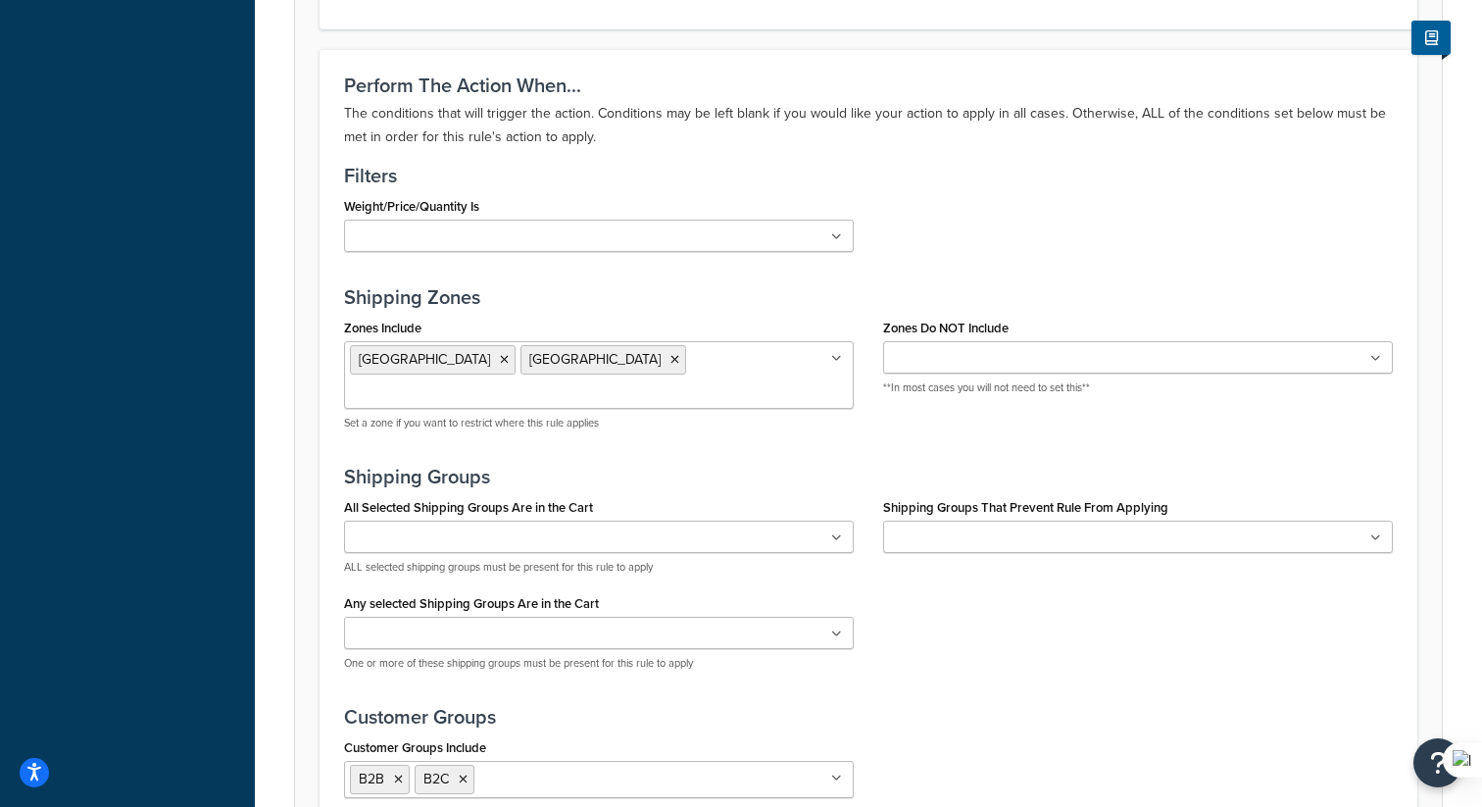
click at [966, 520] on ul at bounding box center [1138, 536] width 510 height 32
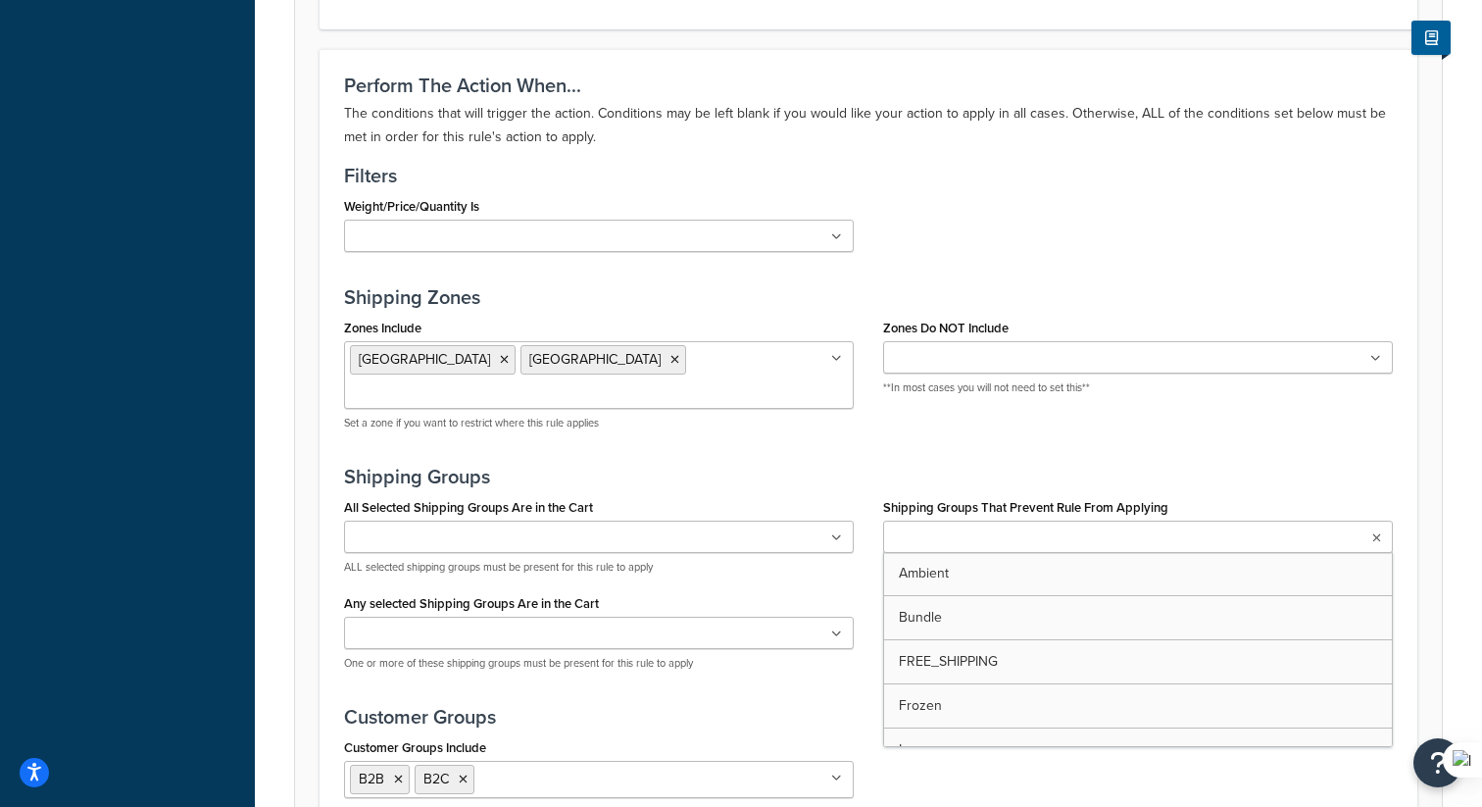
click at [1018, 300] on h3 "Shipping Zones" at bounding box center [868, 297] width 1049 height 22
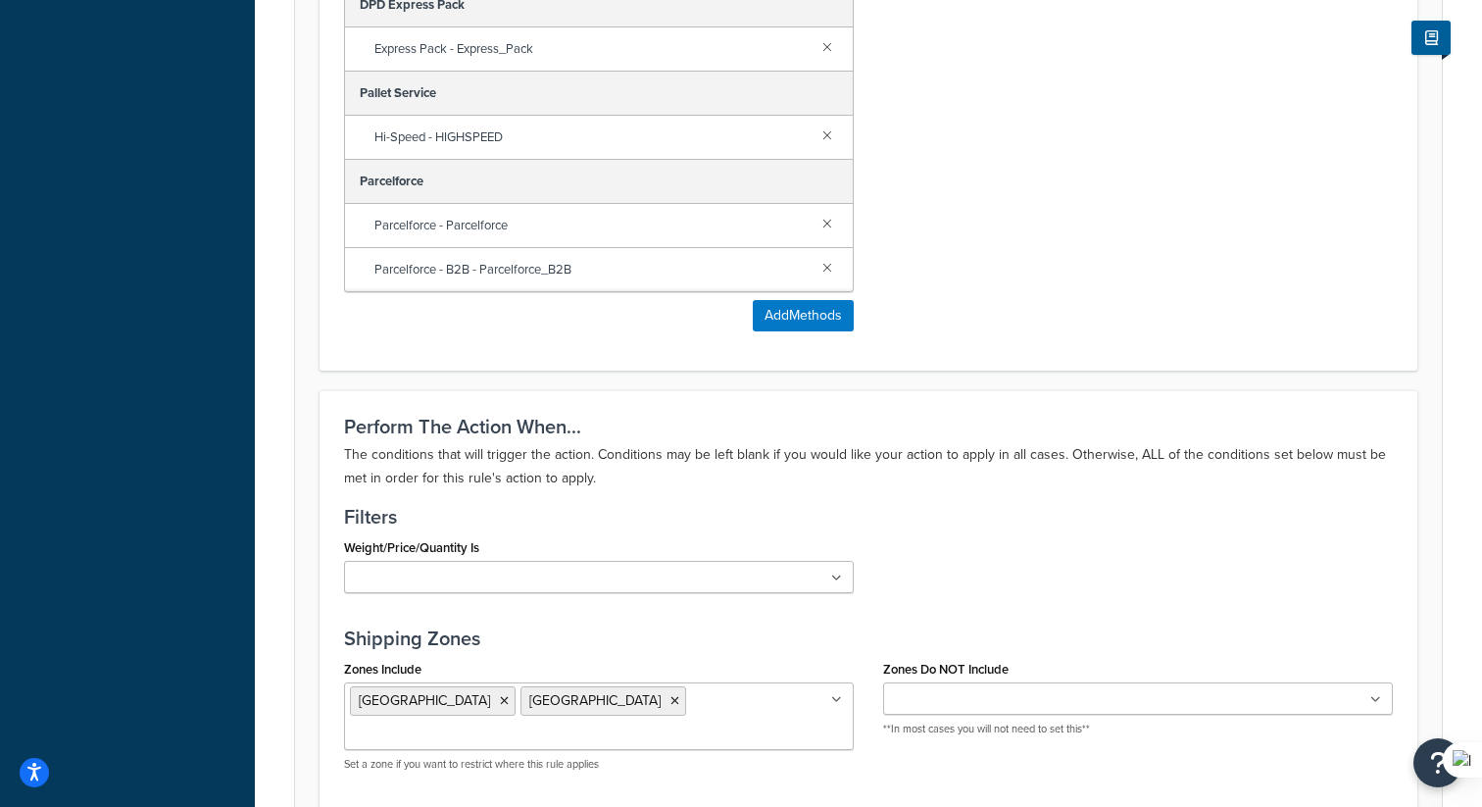
scroll to position [1192, 0]
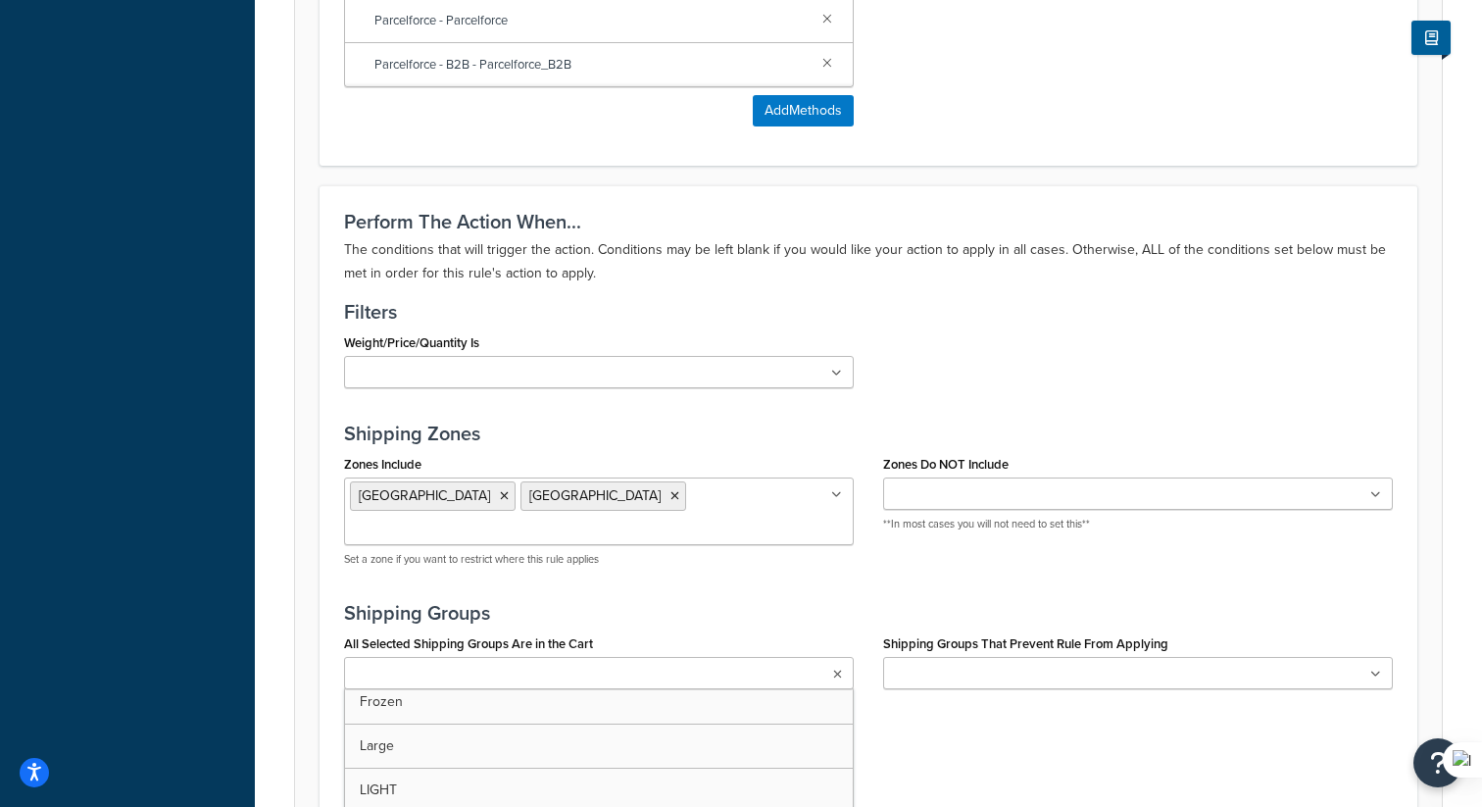
click at [578, 657] on ul at bounding box center [599, 673] width 510 height 32
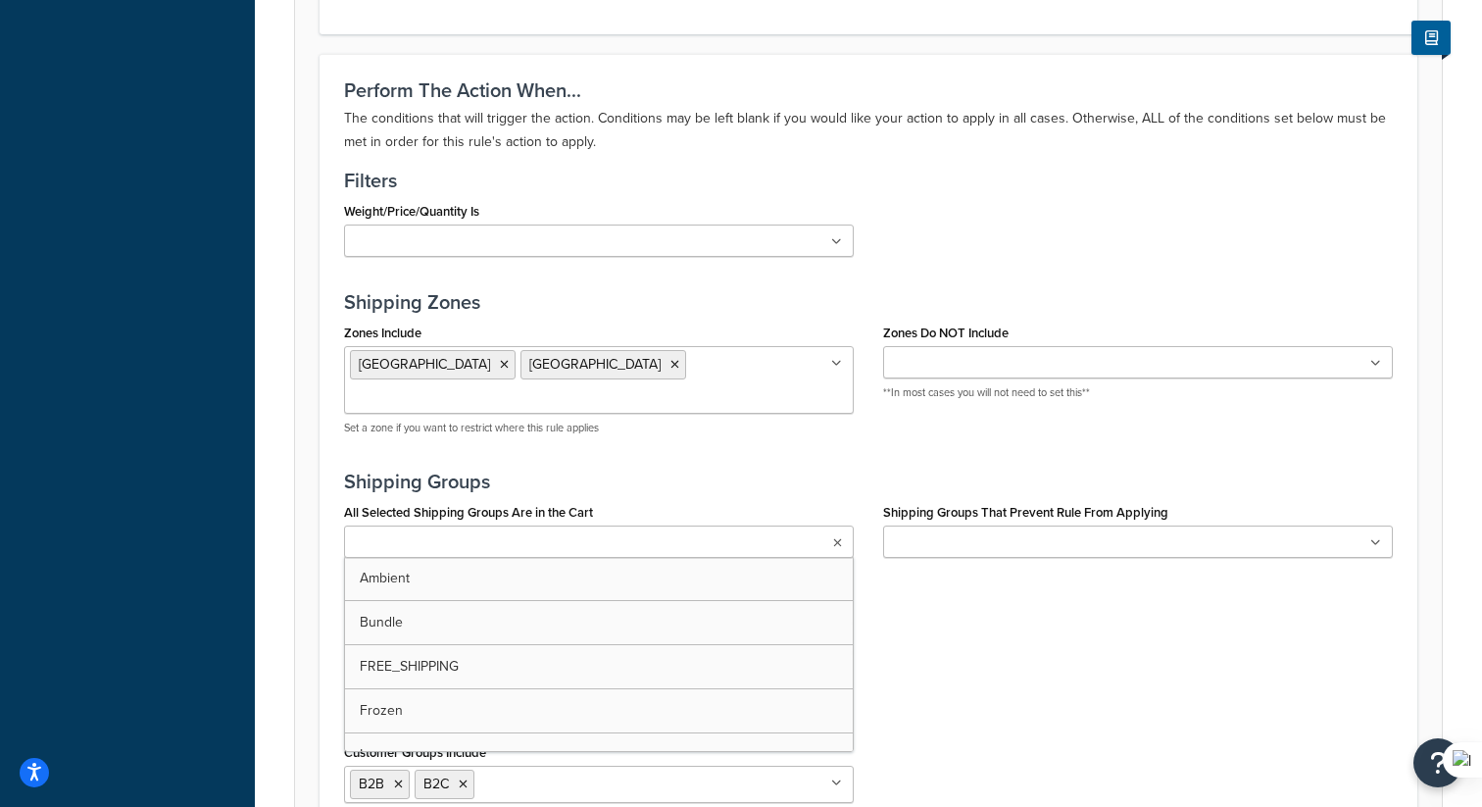
scroll to position [1321, 0]
click at [643, 472] on h3 "Shipping Groups" at bounding box center [868, 483] width 1049 height 22
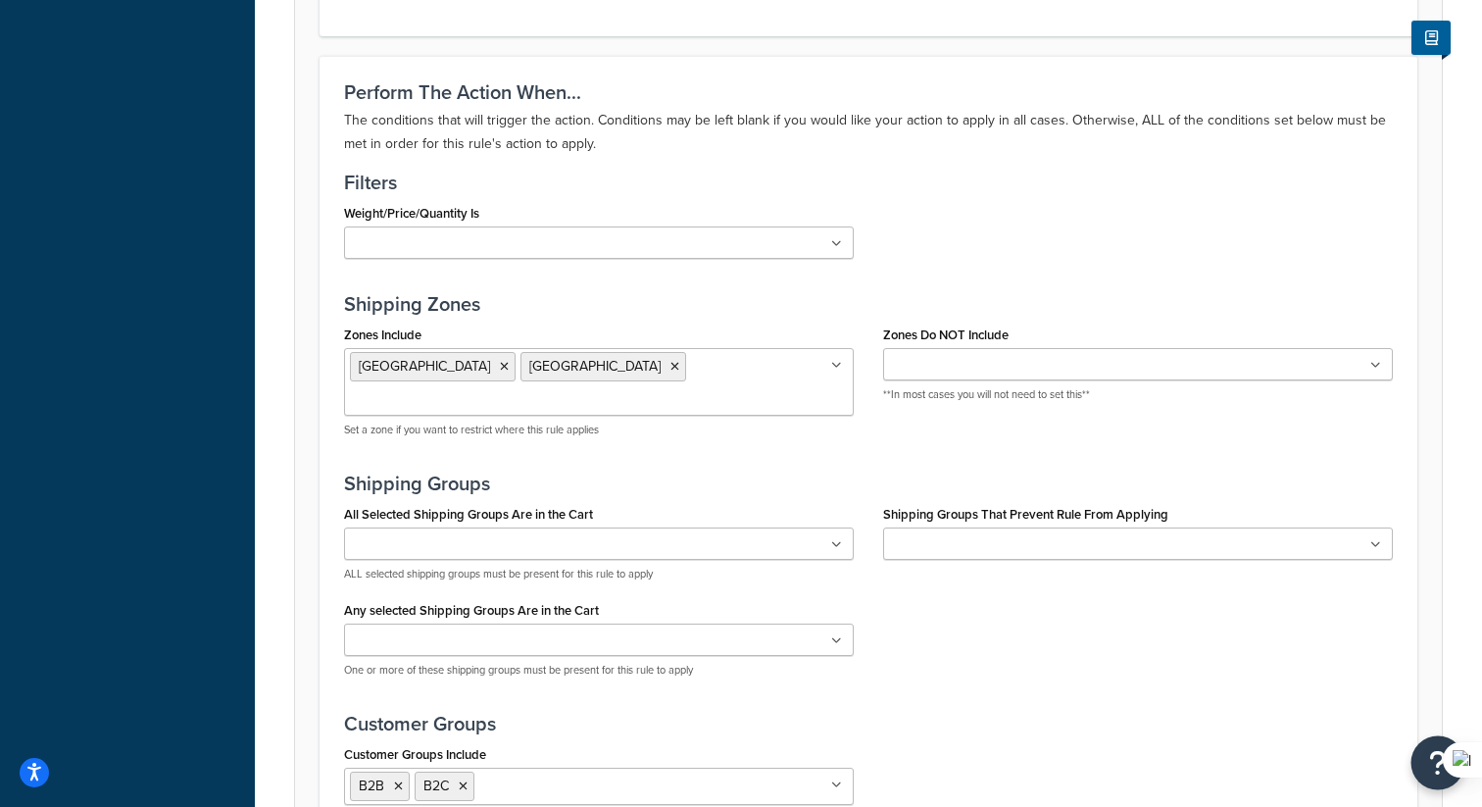
click at [1417, 754] on button "Open Resource Center" at bounding box center [1438, 763] width 54 height 54
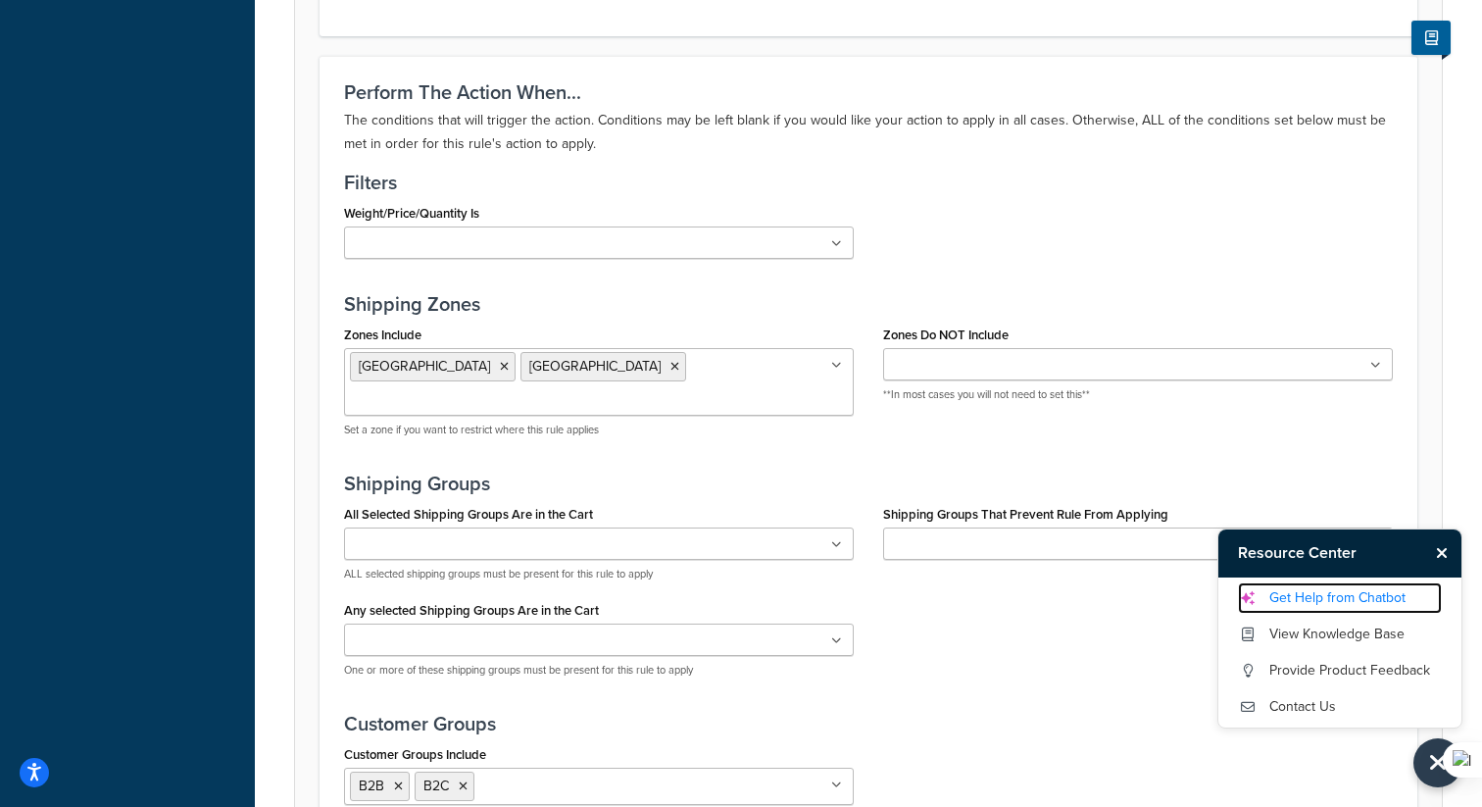
click at [1313, 603] on link "Get Help from Chatbot" at bounding box center [1340, 597] width 204 height 31
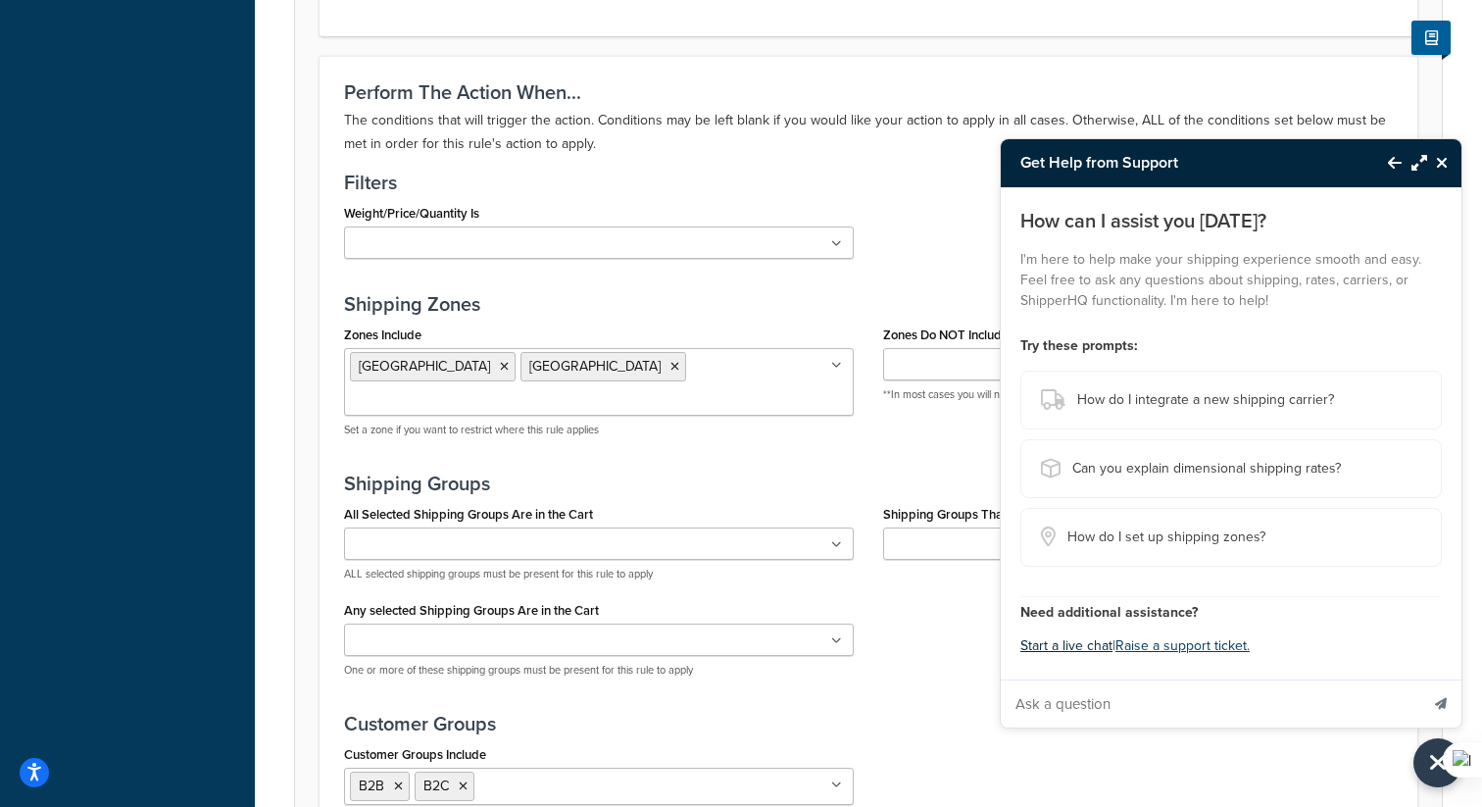
click at [1090, 645] on button "Start a live chat" at bounding box center [1066, 645] width 92 height 27
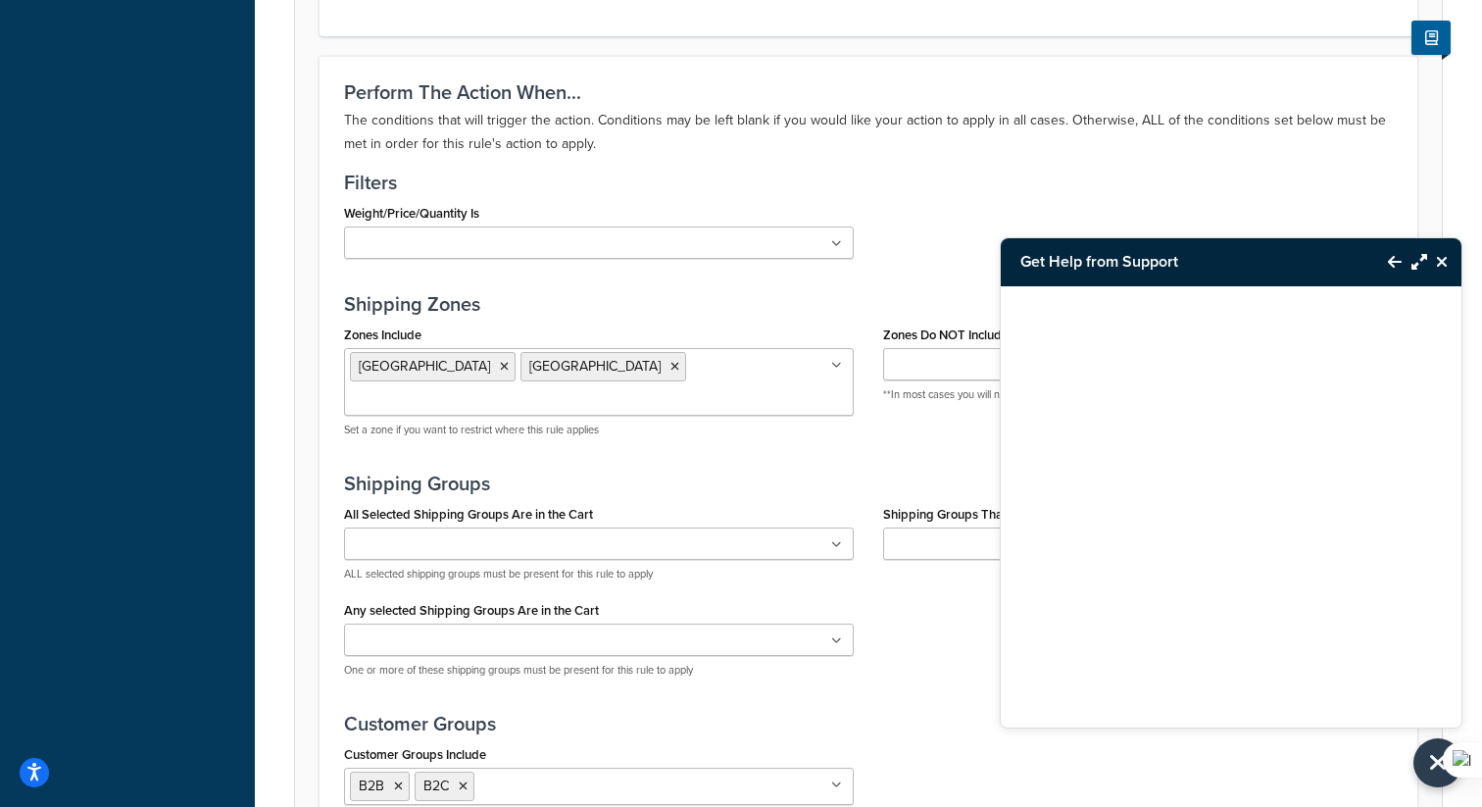
click at [1392, 262] on icon "Back to Resource Center" at bounding box center [1395, 262] width 14 height 16
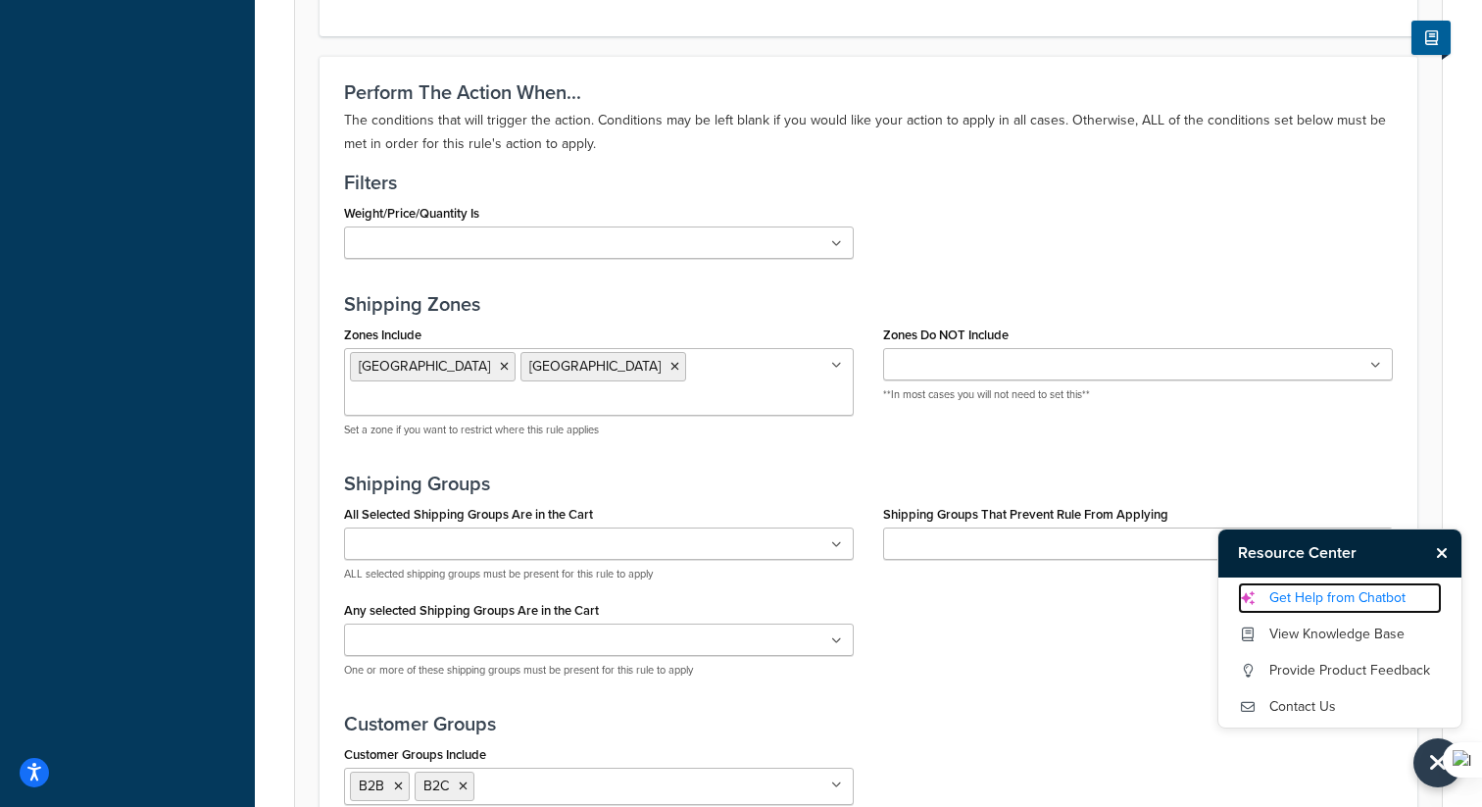
click at [1289, 587] on link "Get Help from Chatbot" at bounding box center [1340, 597] width 204 height 31
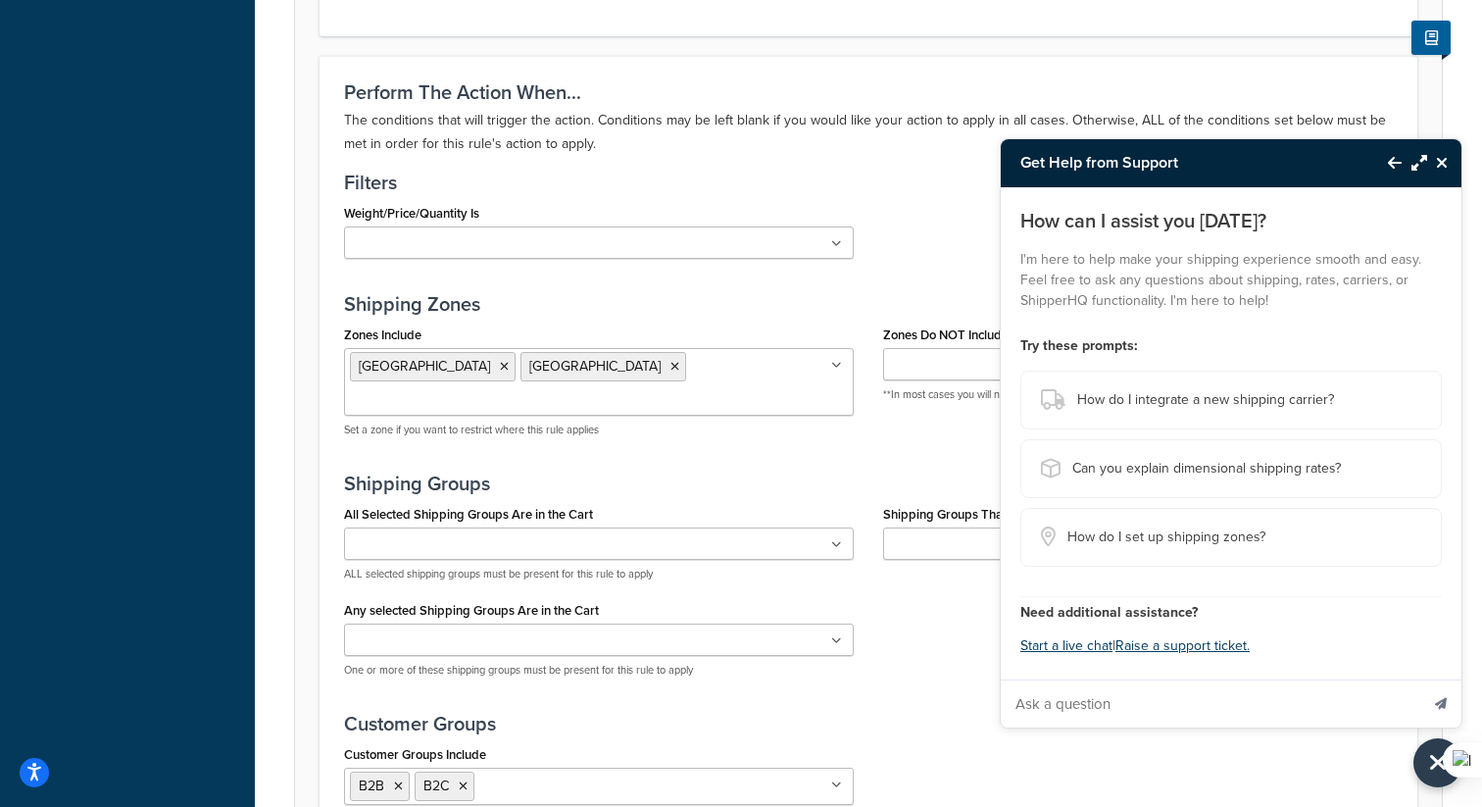
click at [1120, 705] on input "Ask a question" at bounding box center [1209, 703] width 417 height 47
type input "W"
click at [1255, 708] on input "the store is using Recharge for subscriptions. At the moment, it looks like rec…" at bounding box center [1209, 703] width 417 height 47
click at [1236, 689] on input "the store is using Recharge for subscriptions. At the moment, it looks like rec…" at bounding box center [1209, 703] width 417 height 47
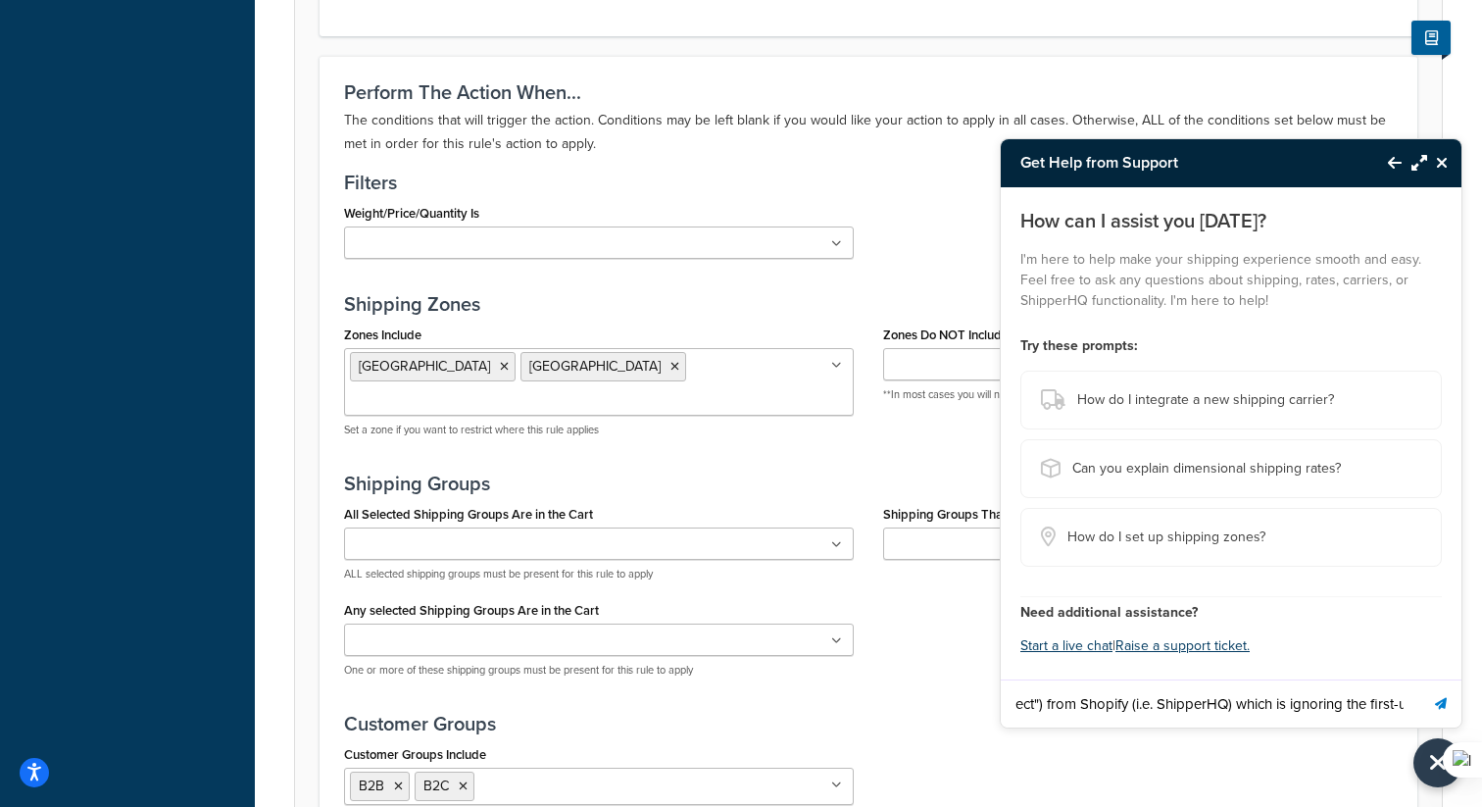
scroll to position [0, 1110]
click at [1212, 706] on input "the store is using Recharge for subscriptions. At the moment, it looks like rec…" at bounding box center [1209, 703] width 417 height 47
type input "the store is using Recharge for subscriptions. At the moment, it looks like rec…"
click at [1420, 679] on button "Send message" at bounding box center [1440, 703] width 41 height 48
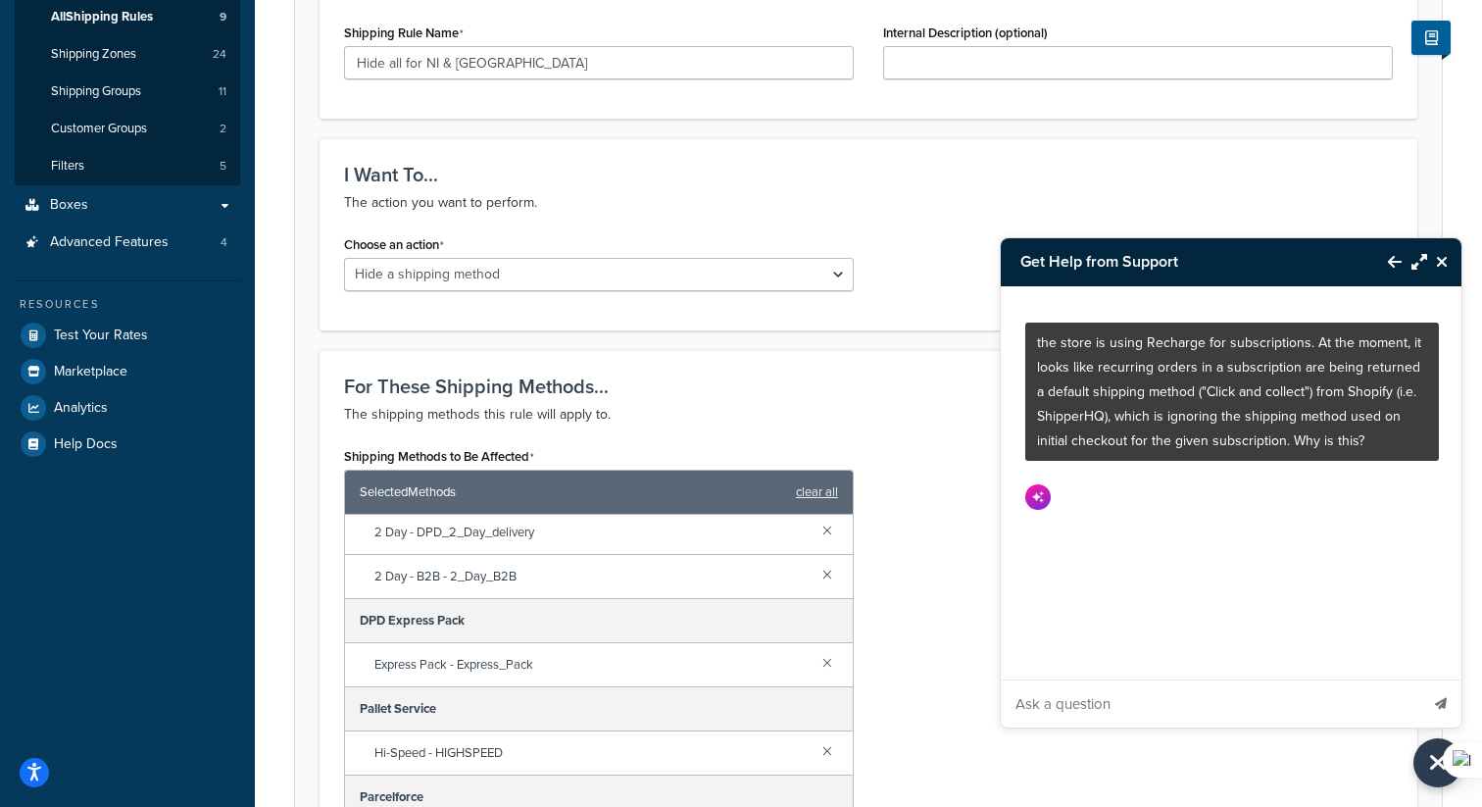
scroll to position [0, 0]
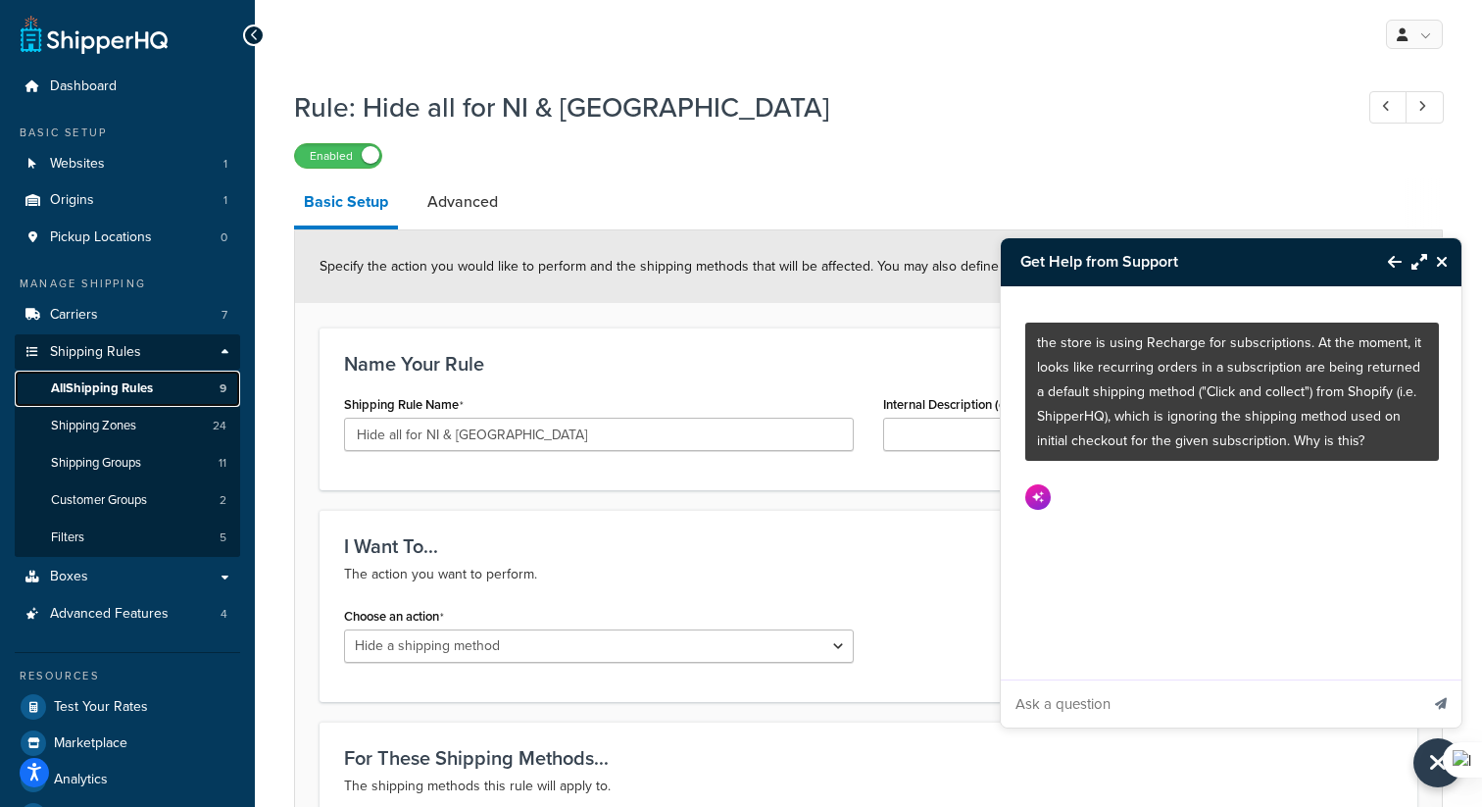
click at [127, 386] on span "All Shipping Rules" at bounding box center [102, 388] width 102 height 17
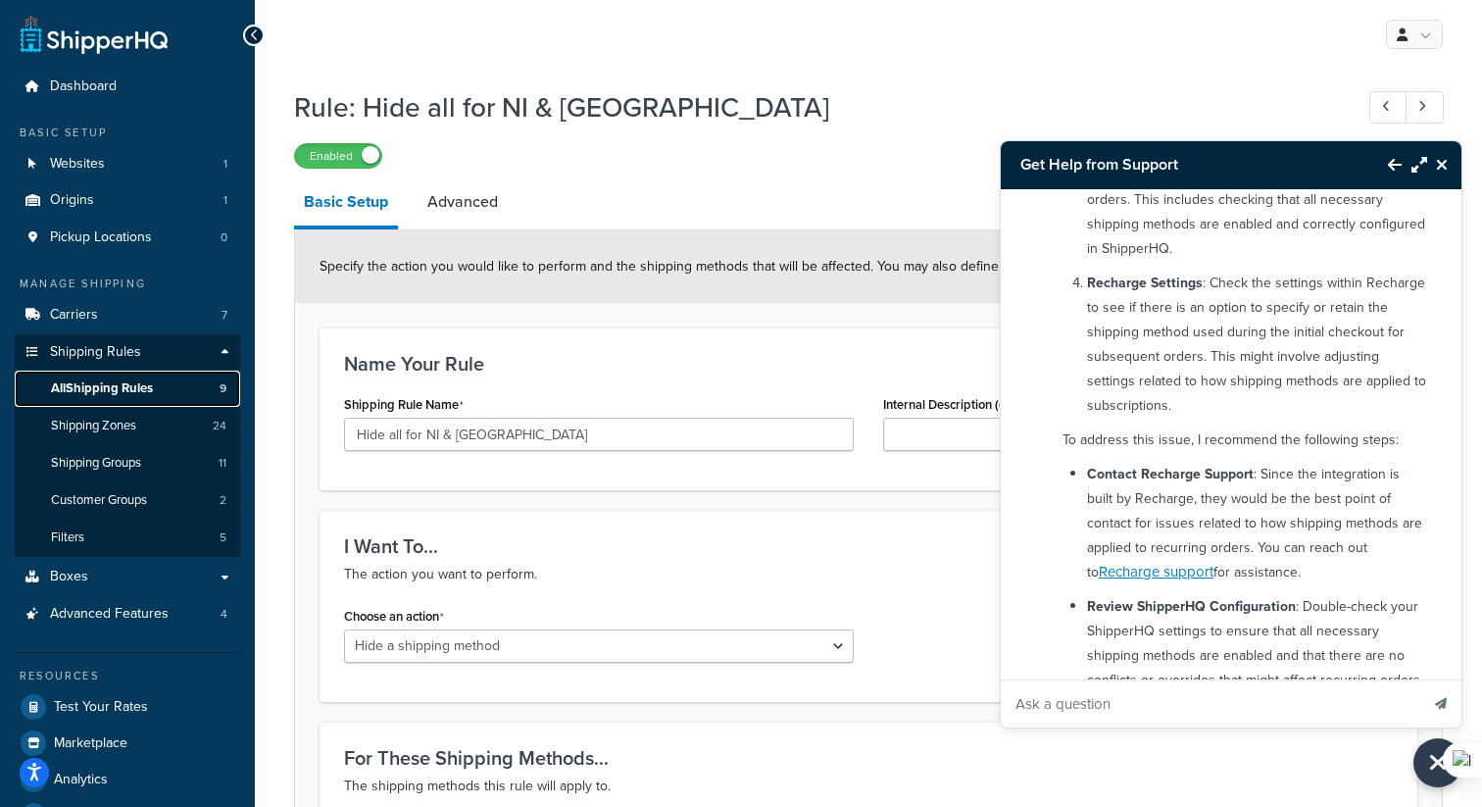
scroll to position [1013, 0]
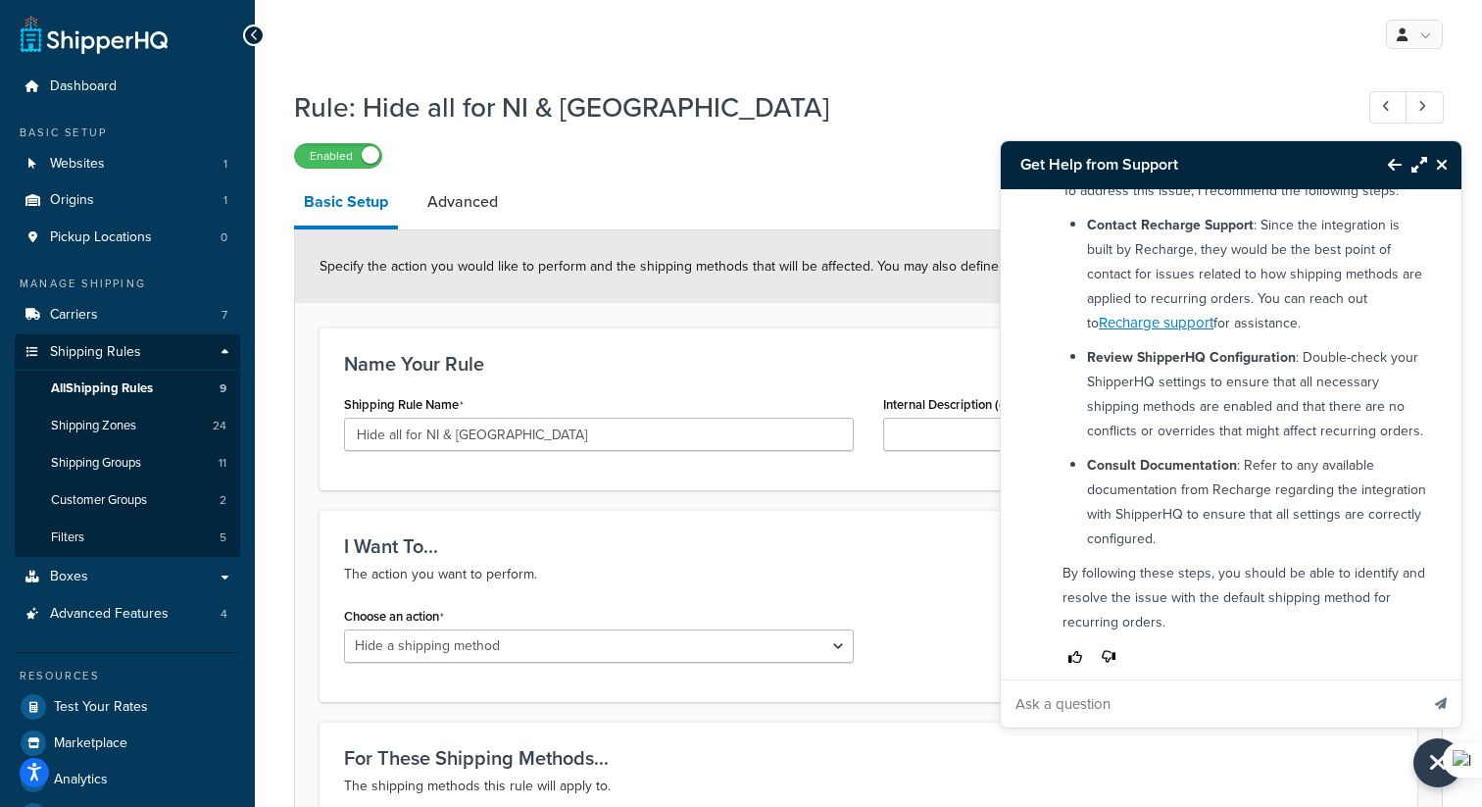
click at [1113, 650] on icon "Thumbs down" at bounding box center [1109, 657] width 14 height 14
click at [1102, 650] on icon "Thumbs down" at bounding box center [1109, 657] width 14 height 14
click at [1110, 650] on icon "Thumbs down" at bounding box center [1109, 657] width 14 height 14
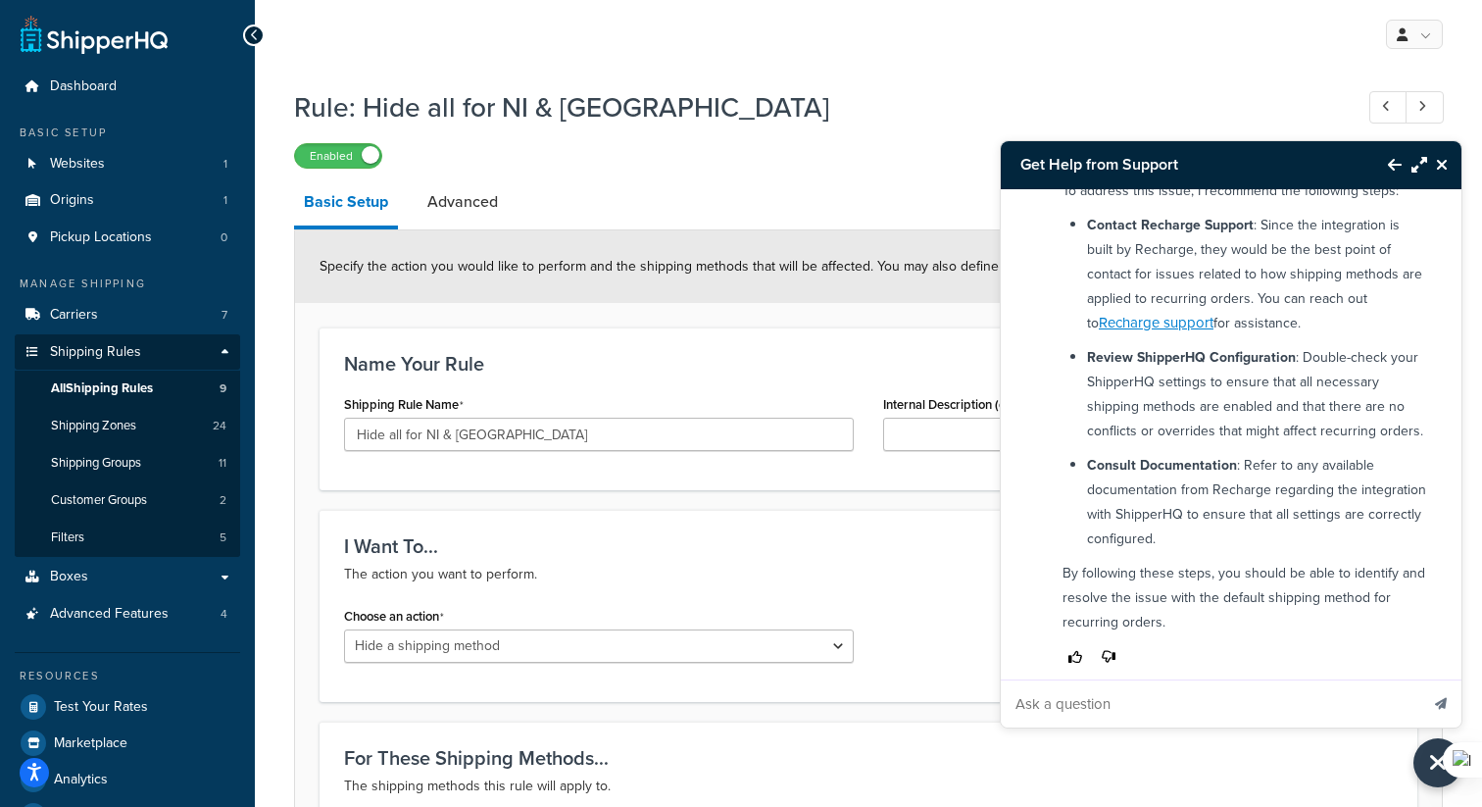
click at [1110, 650] on icon "Thumbs down" at bounding box center [1109, 657] width 14 height 14
click at [1082, 644] on button "Thumbs up" at bounding box center [1074, 657] width 25 height 26
click at [1108, 650] on icon "Thumbs down" at bounding box center [1109, 657] width 14 height 14
click at [1390, 172] on icon "Back to Resource Center" at bounding box center [1395, 165] width 14 height 16
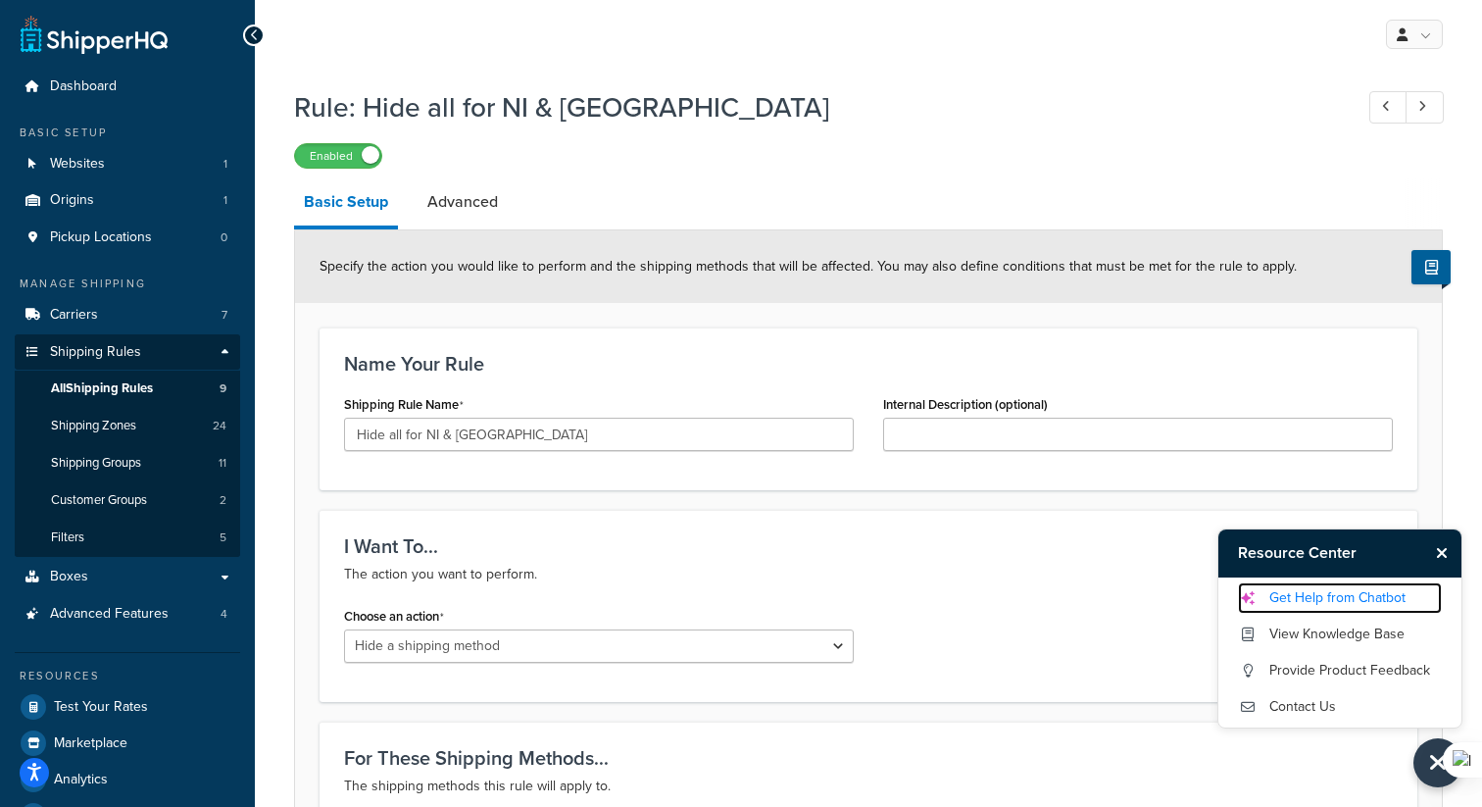
click at [1313, 597] on link "Get Help from Chatbot" at bounding box center [1340, 597] width 204 height 31
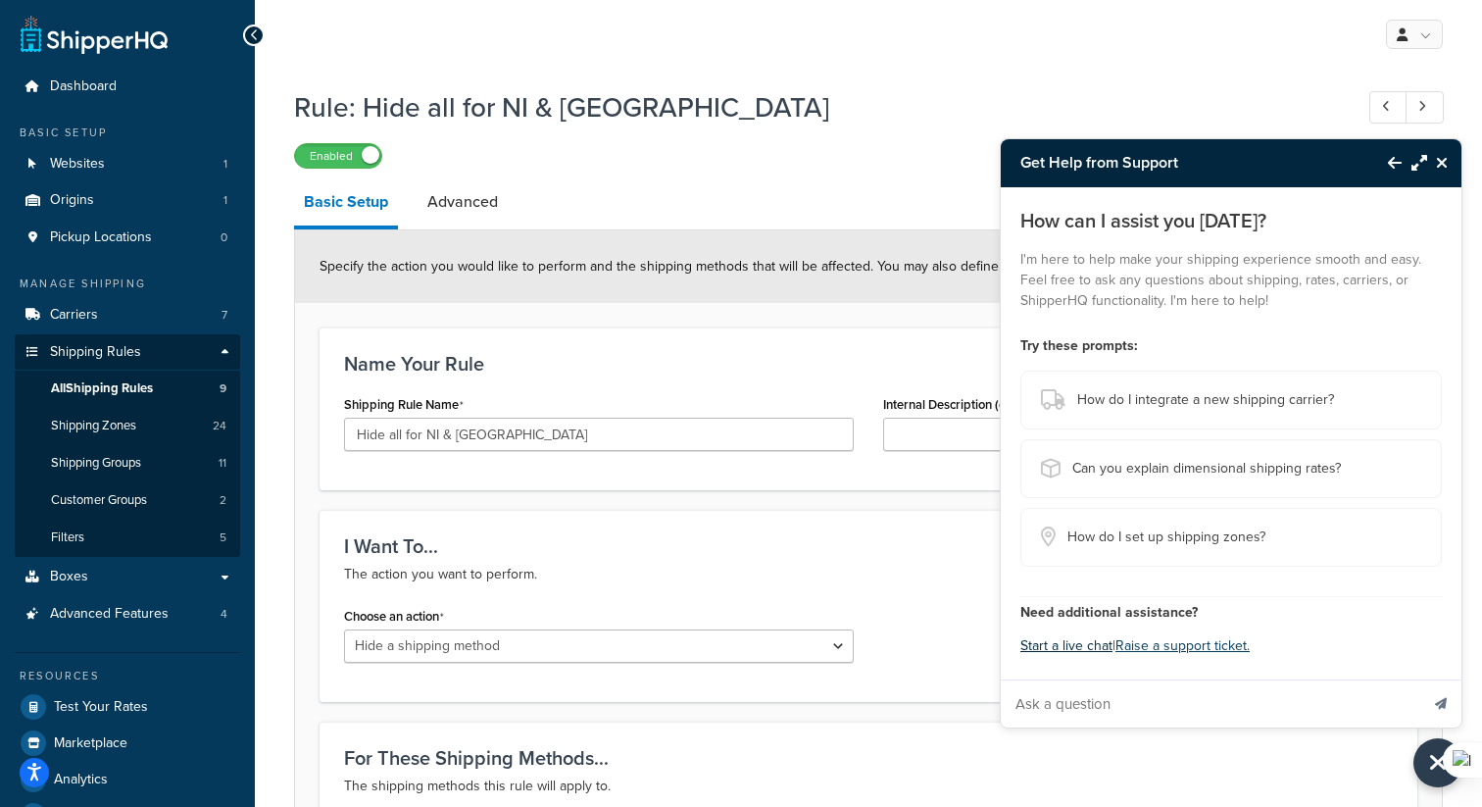
click at [1065, 640] on button "Start a live chat" at bounding box center [1066, 645] width 92 height 27
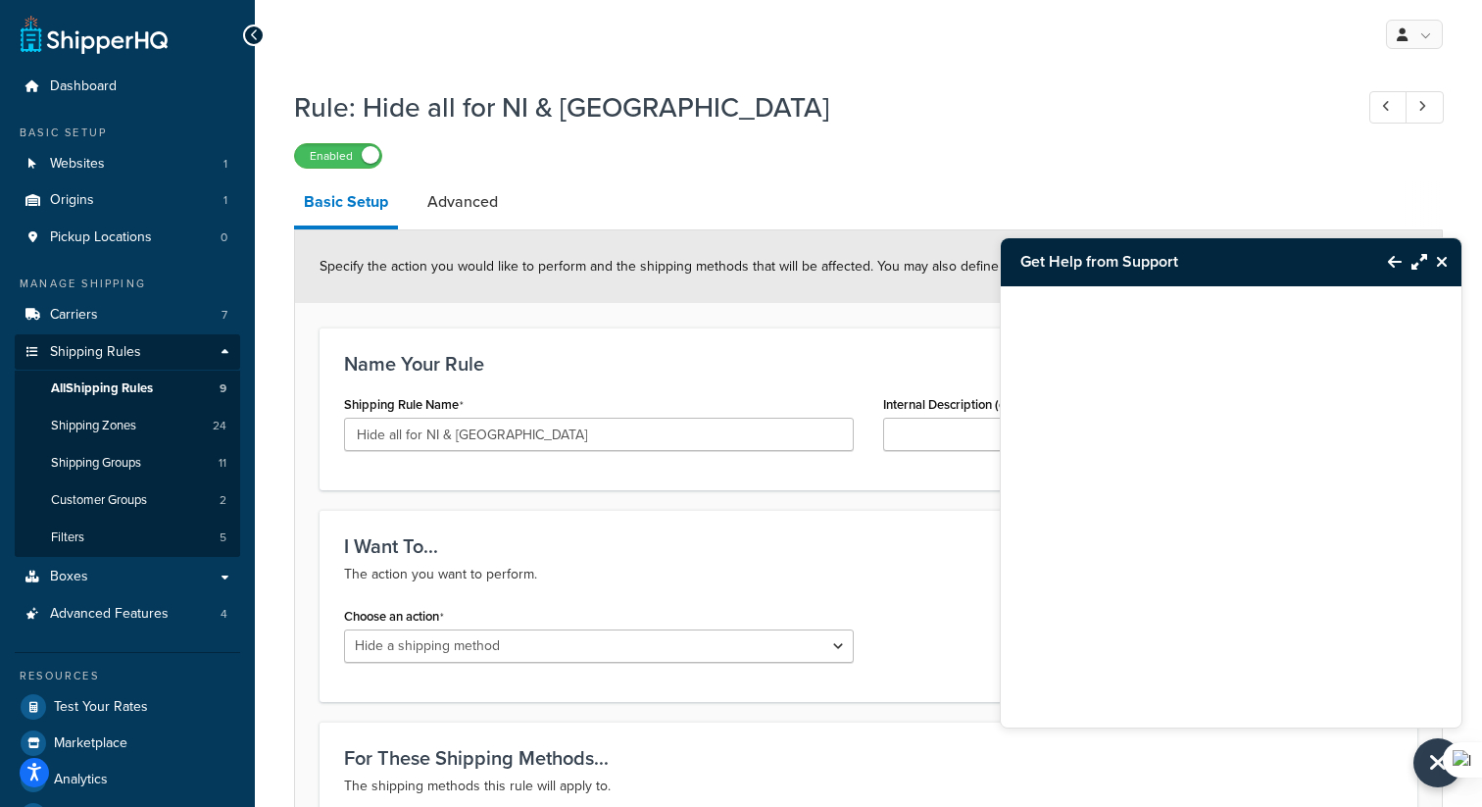
click at [1198, 659] on div at bounding box center [1231, 482] width 461 height 392
click at [1203, 636] on div at bounding box center [1231, 482] width 461 height 392
click at [866, 154] on div "Enabled" at bounding box center [868, 154] width 1149 height 27
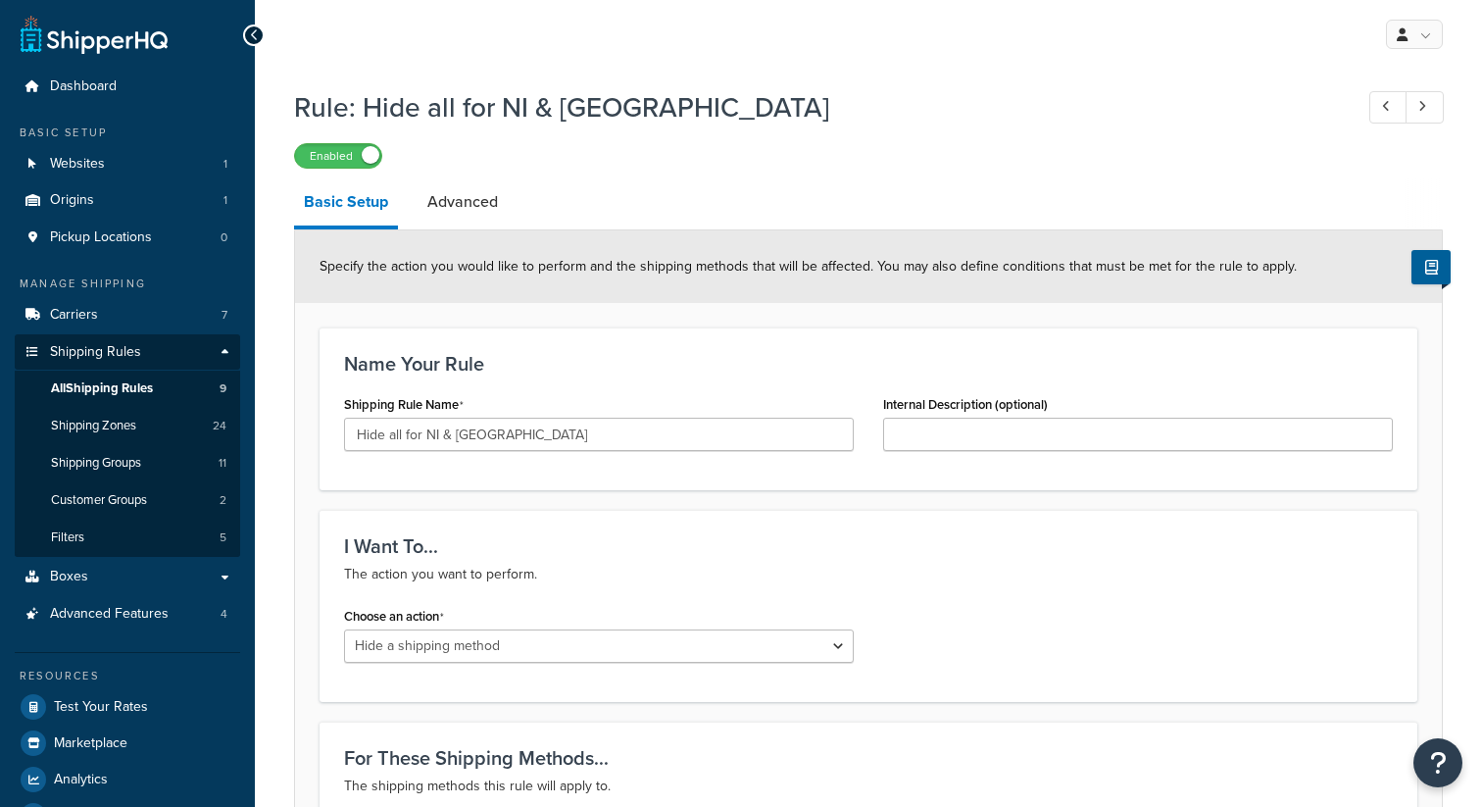
select select "HIDE"
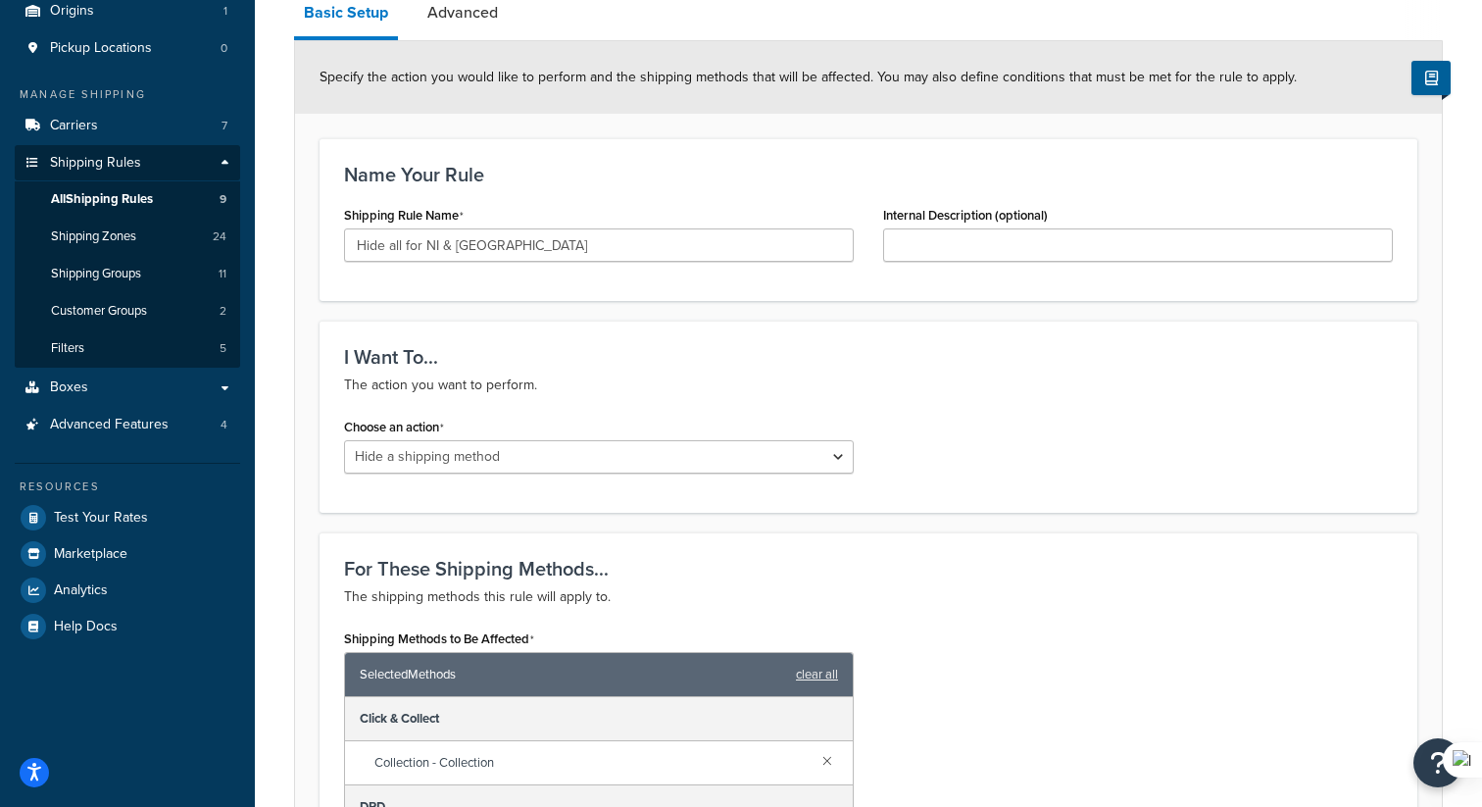
scroll to position [192, 0]
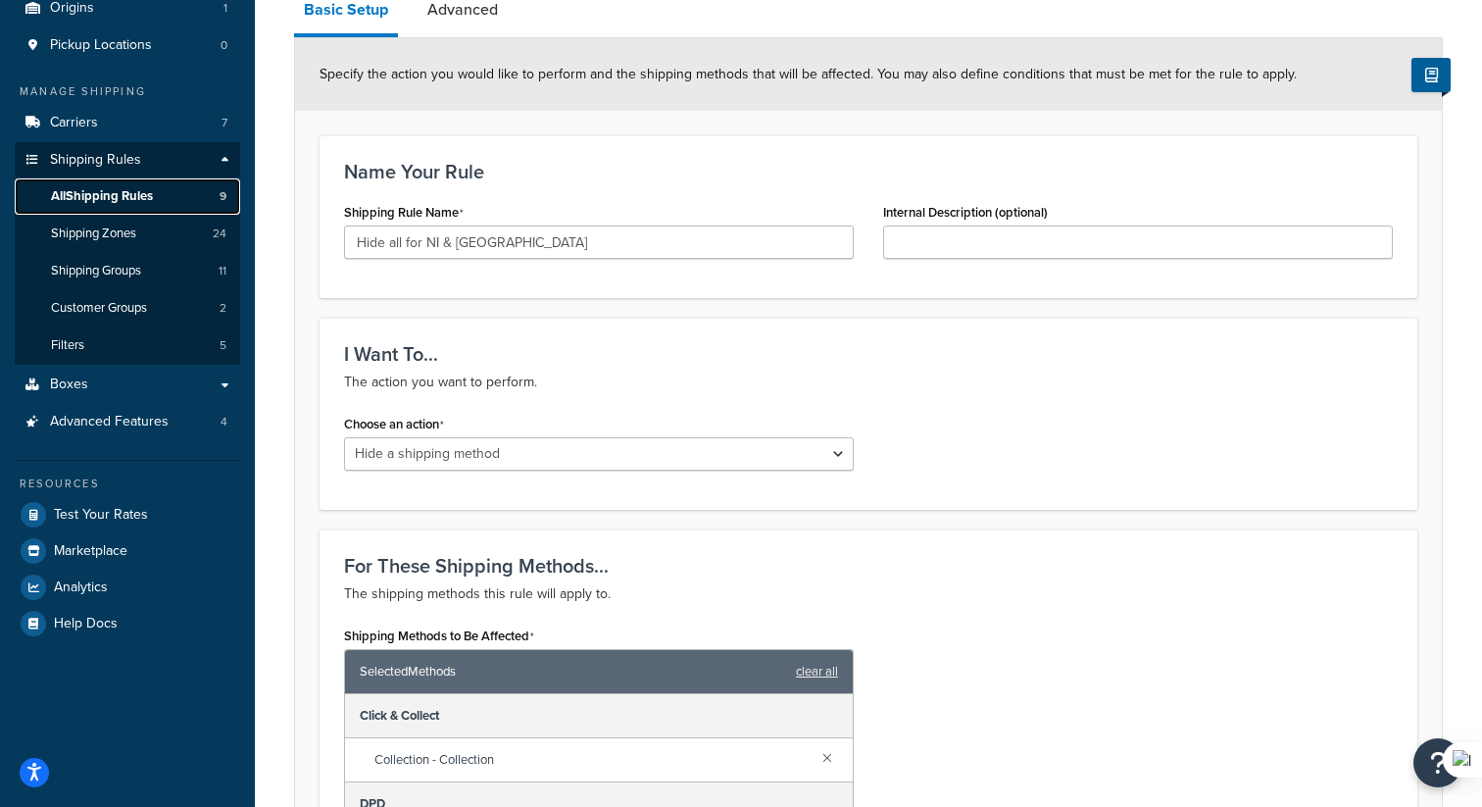
click at [109, 192] on span "All Shipping Rules" at bounding box center [102, 196] width 102 height 17
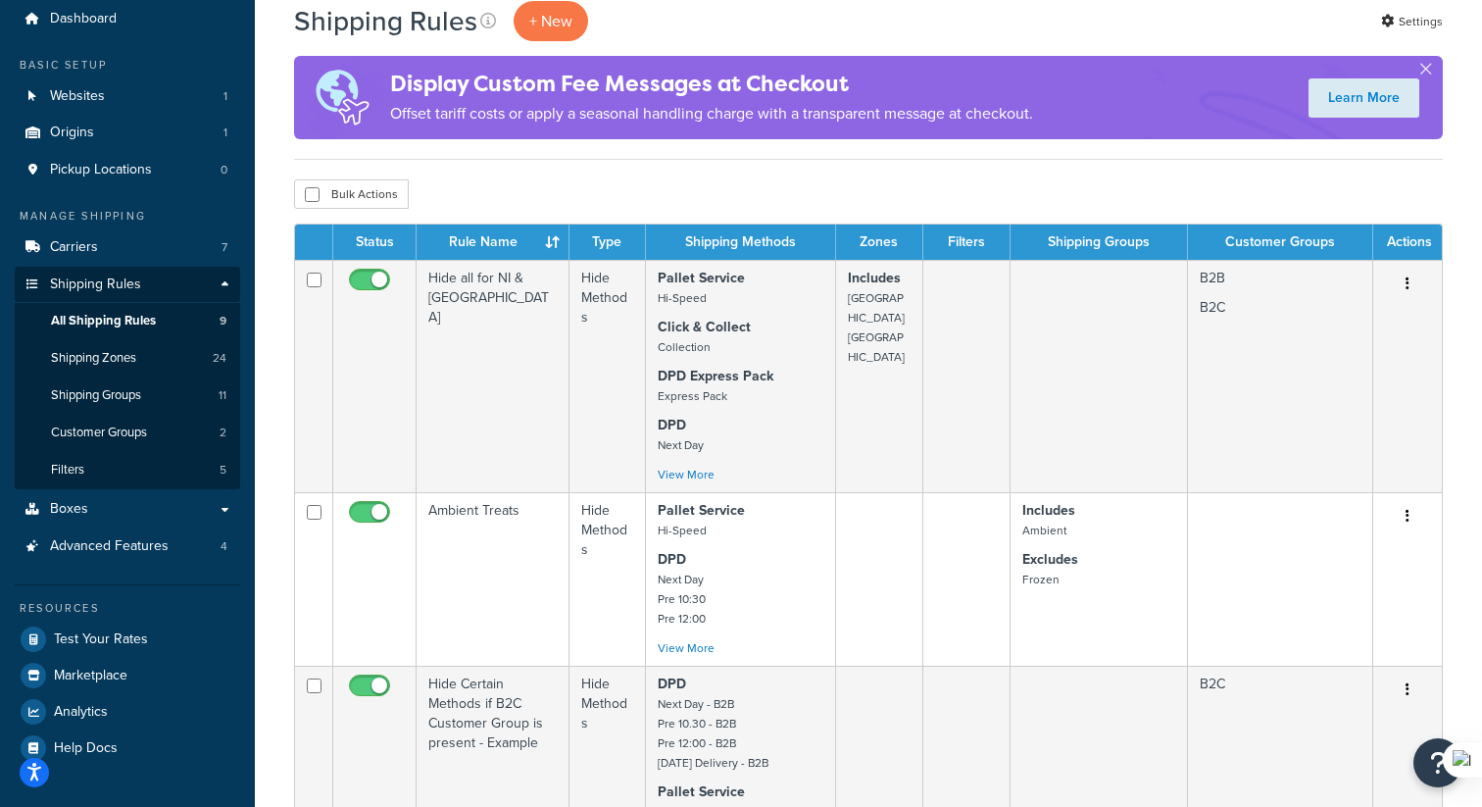
scroll to position [64, 0]
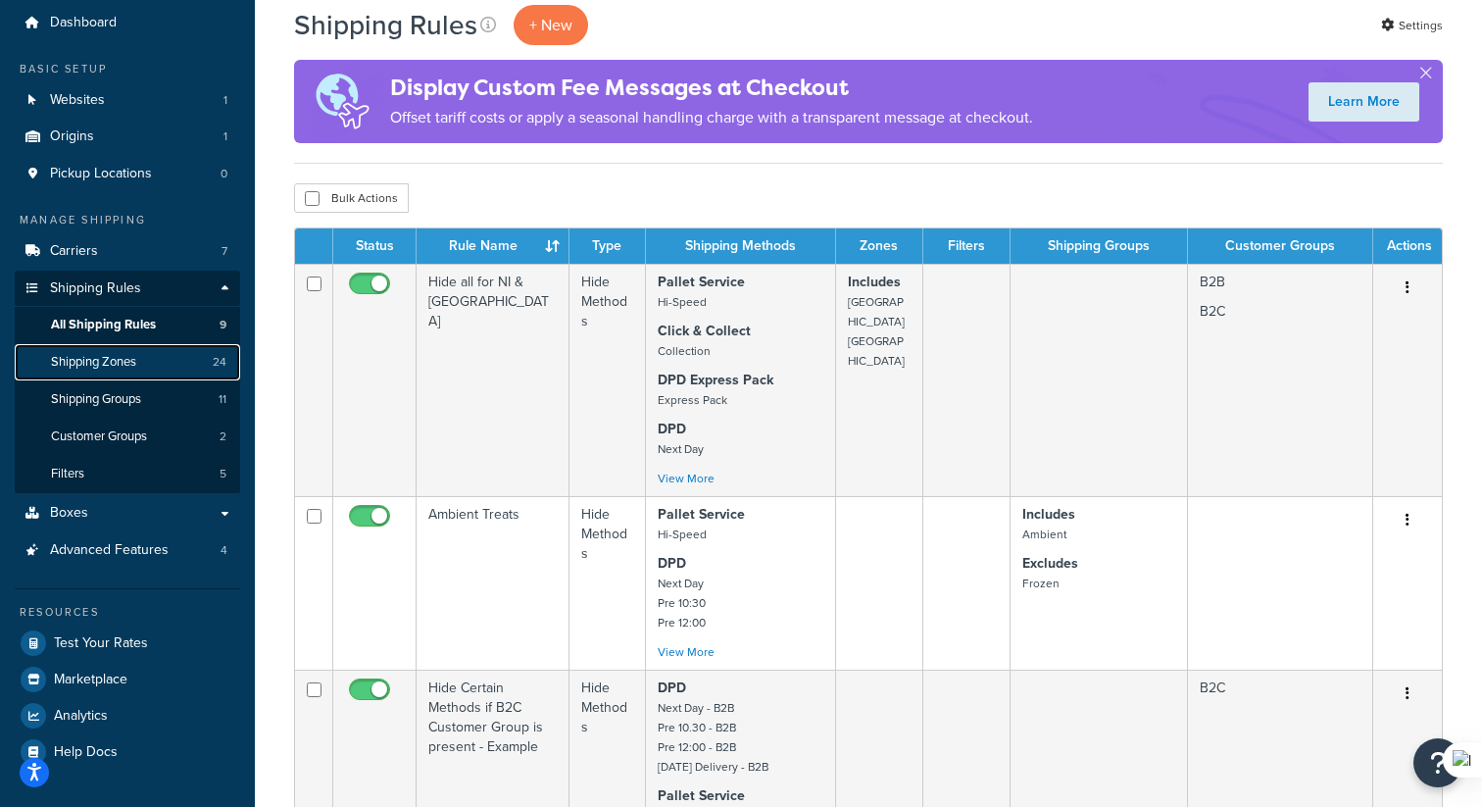
click at [111, 366] on span "Shipping Zones" at bounding box center [93, 362] width 85 height 17
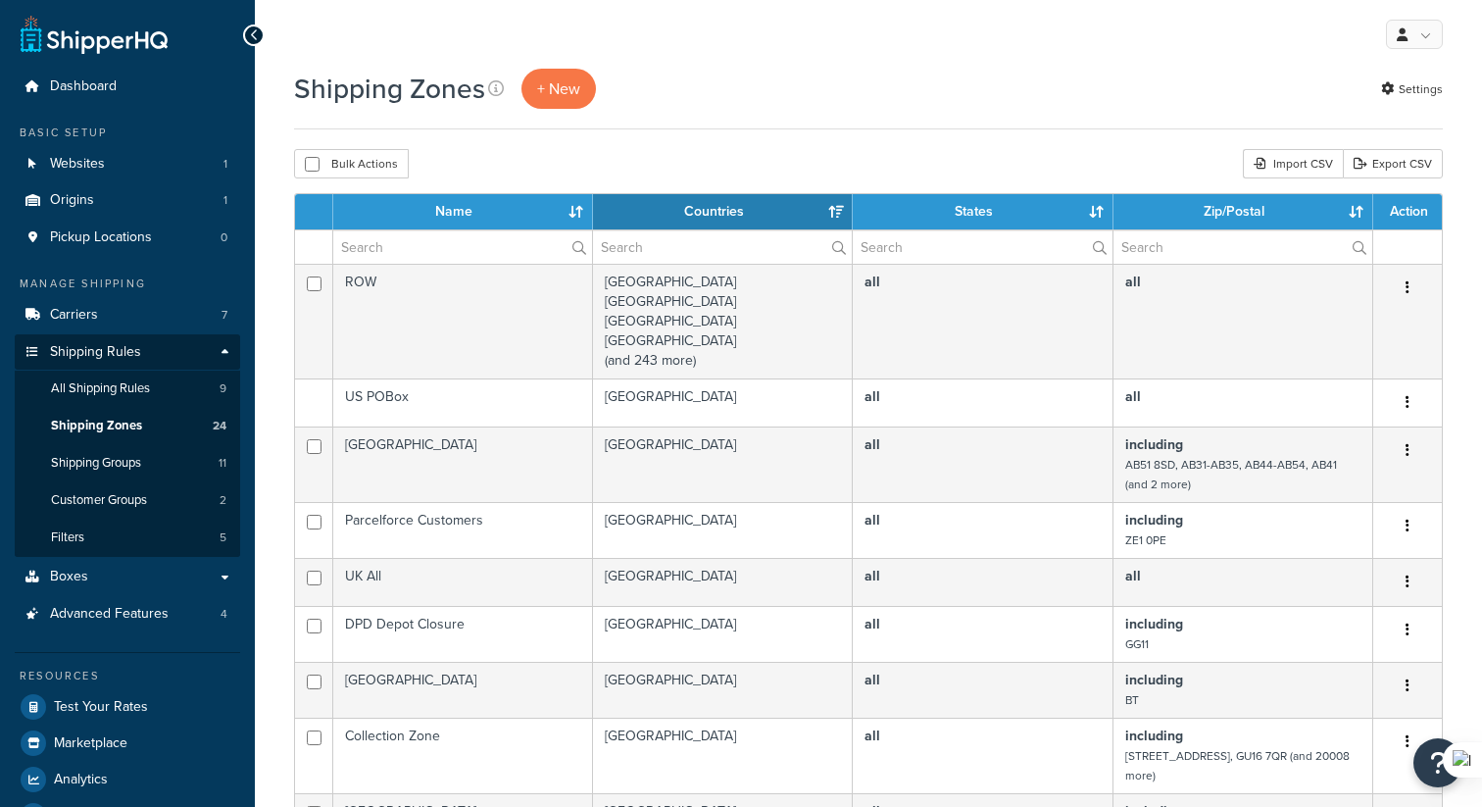
select select "15"
click at [100, 468] on span "Shipping Groups" at bounding box center [96, 463] width 90 height 17
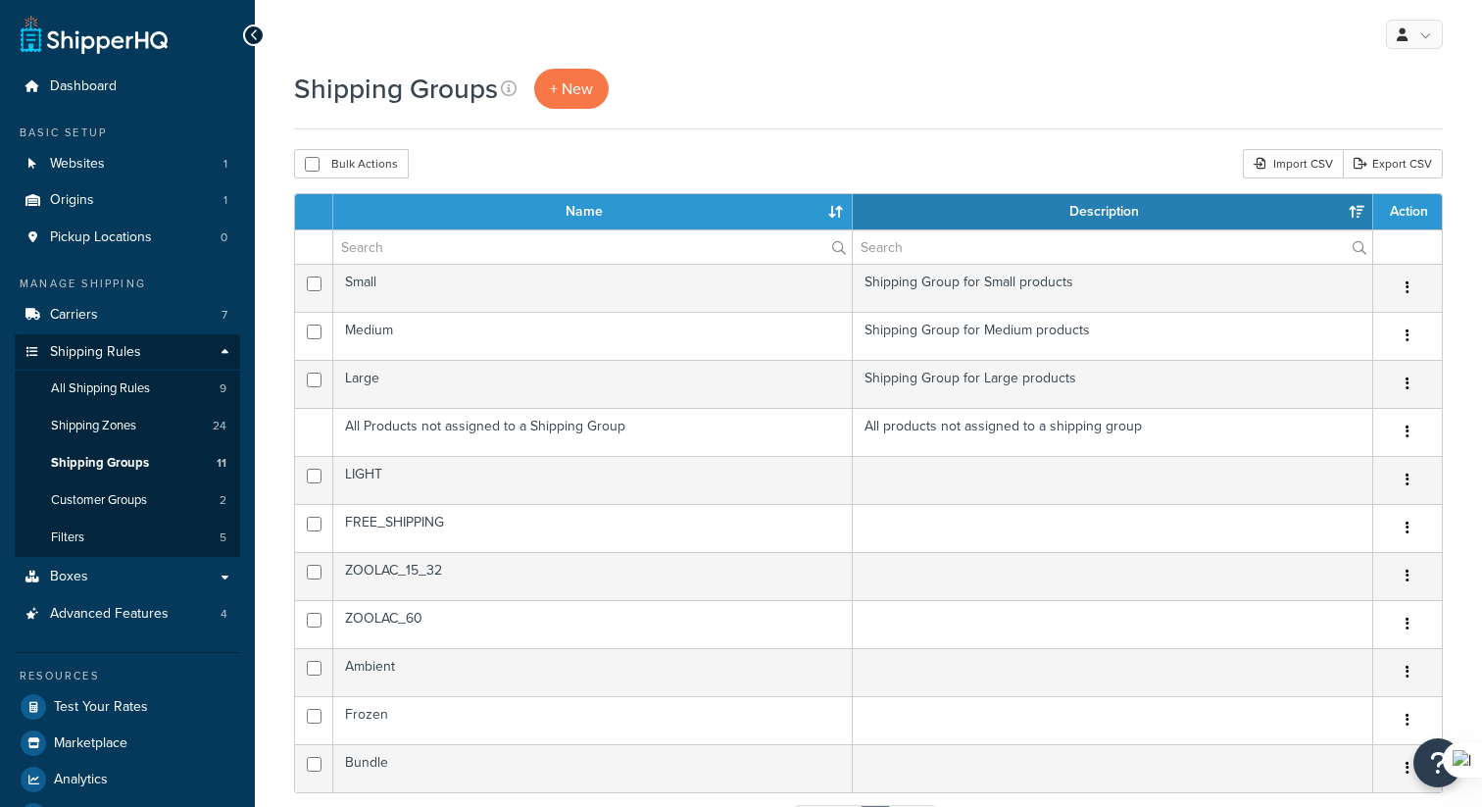
select select "15"
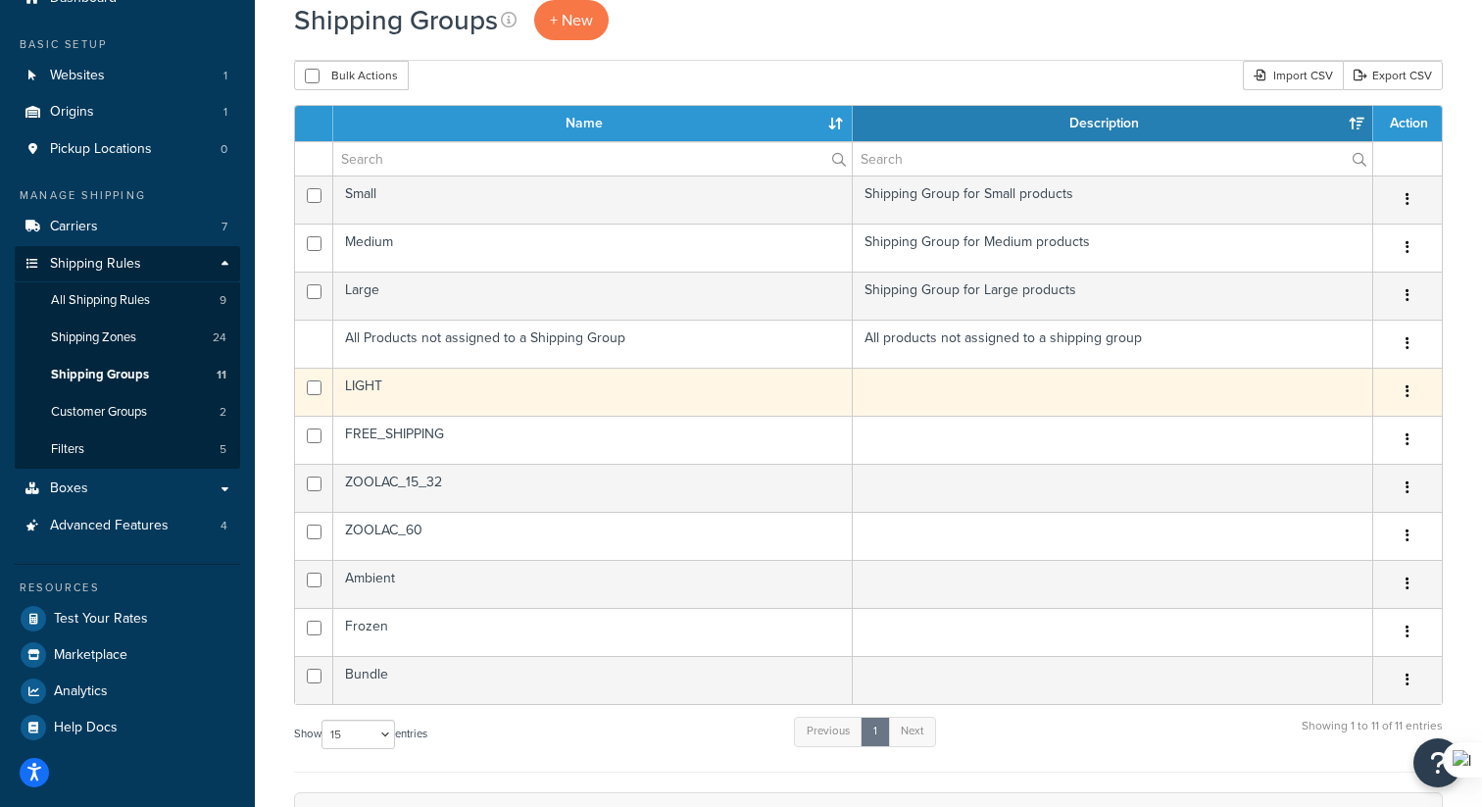
scroll to position [92, 0]
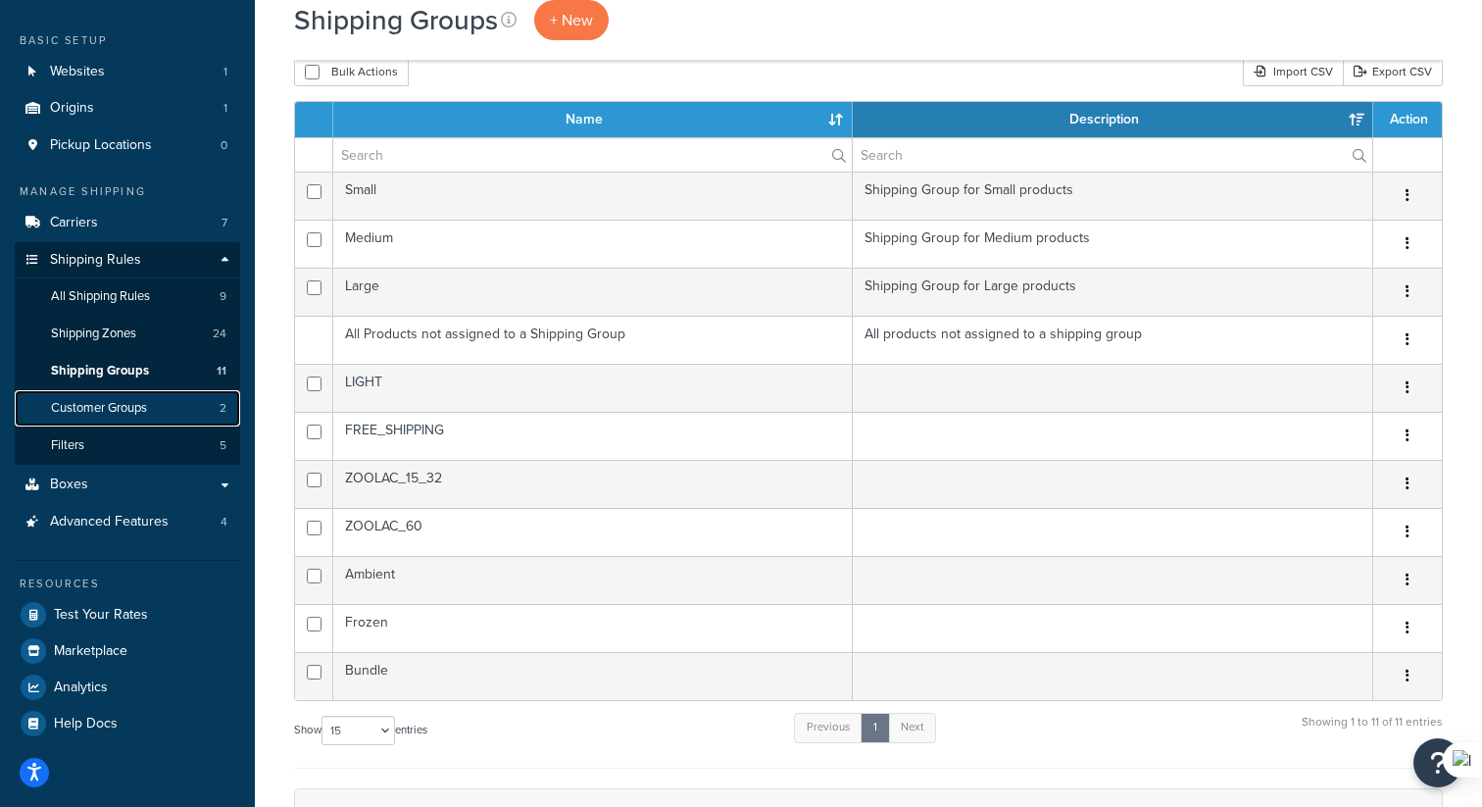
click at [136, 400] on span "Customer Groups" at bounding box center [99, 408] width 96 height 17
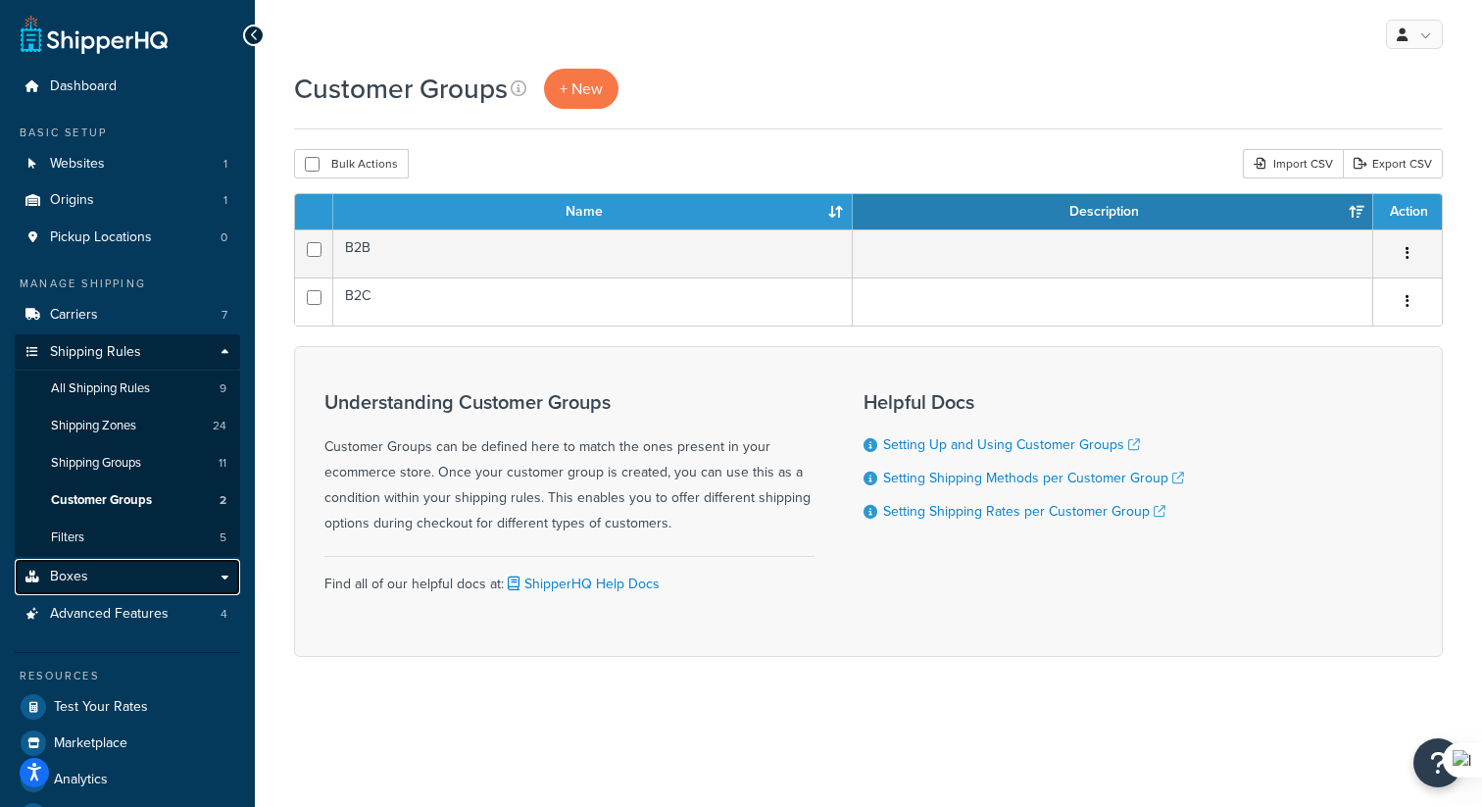
click at [97, 580] on link "Boxes" at bounding box center [127, 577] width 225 height 36
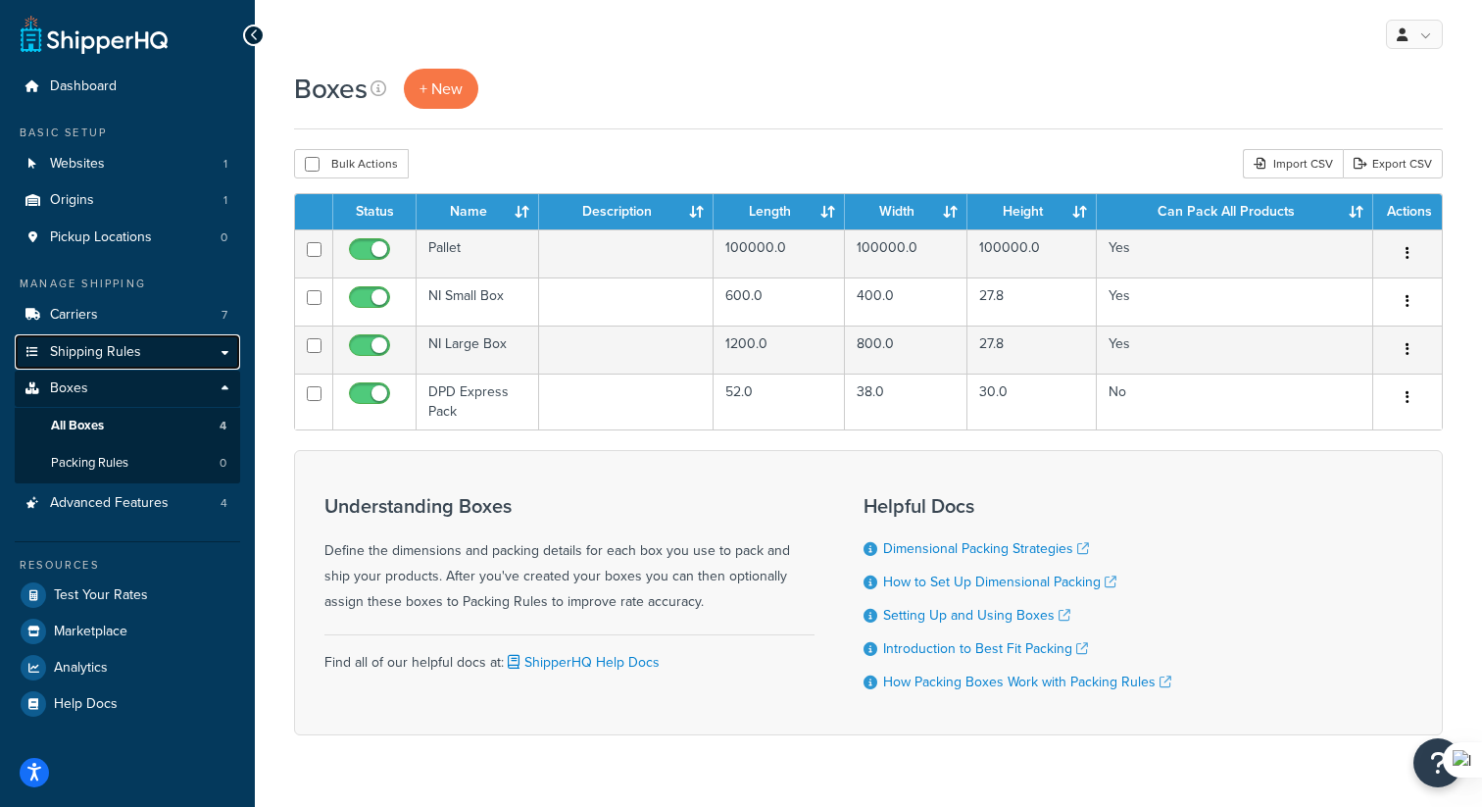
click at [110, 351] on span "Shipping Rules" at bounding box center [95, 352] width 91 height 17
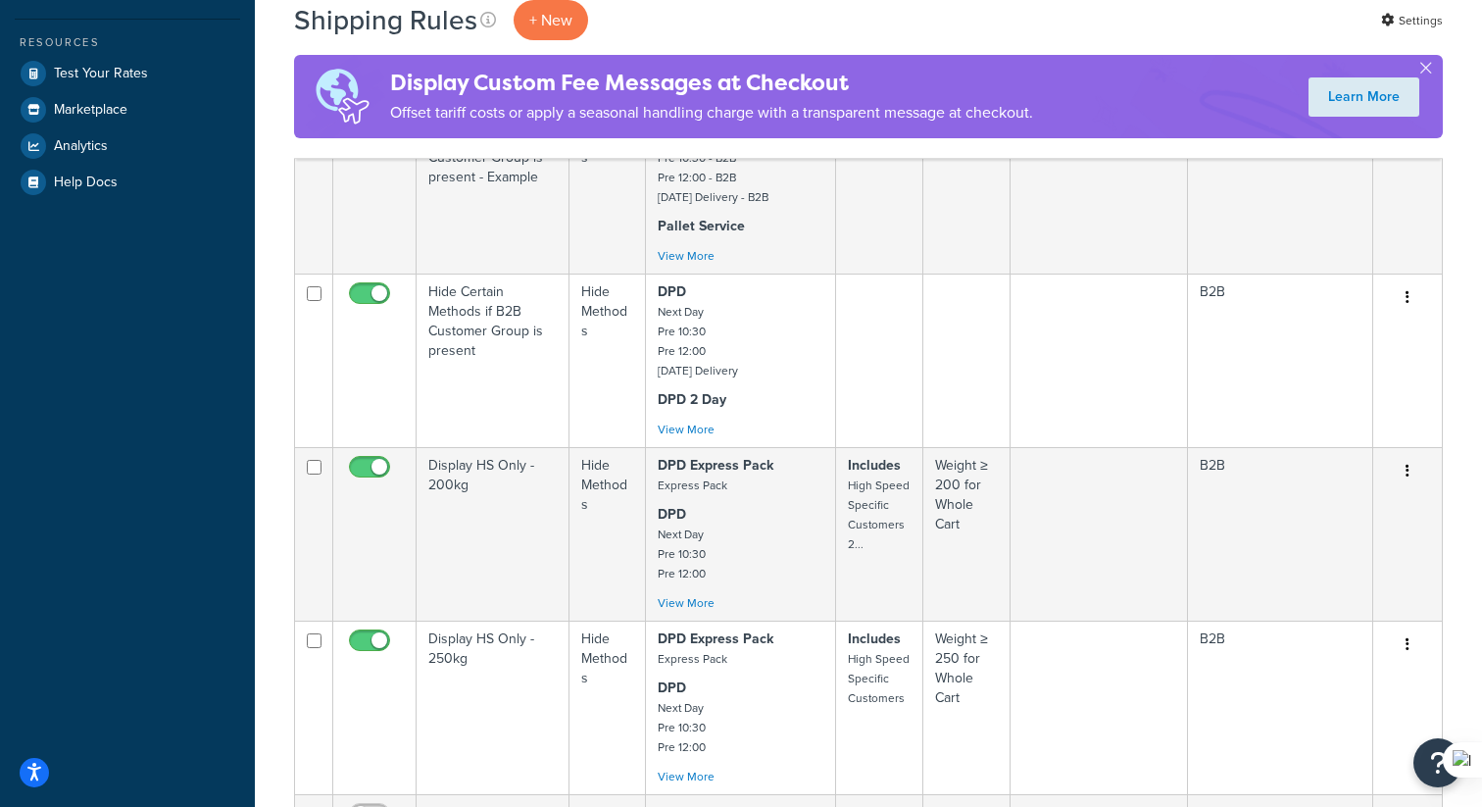
scroll to position [642, 0]
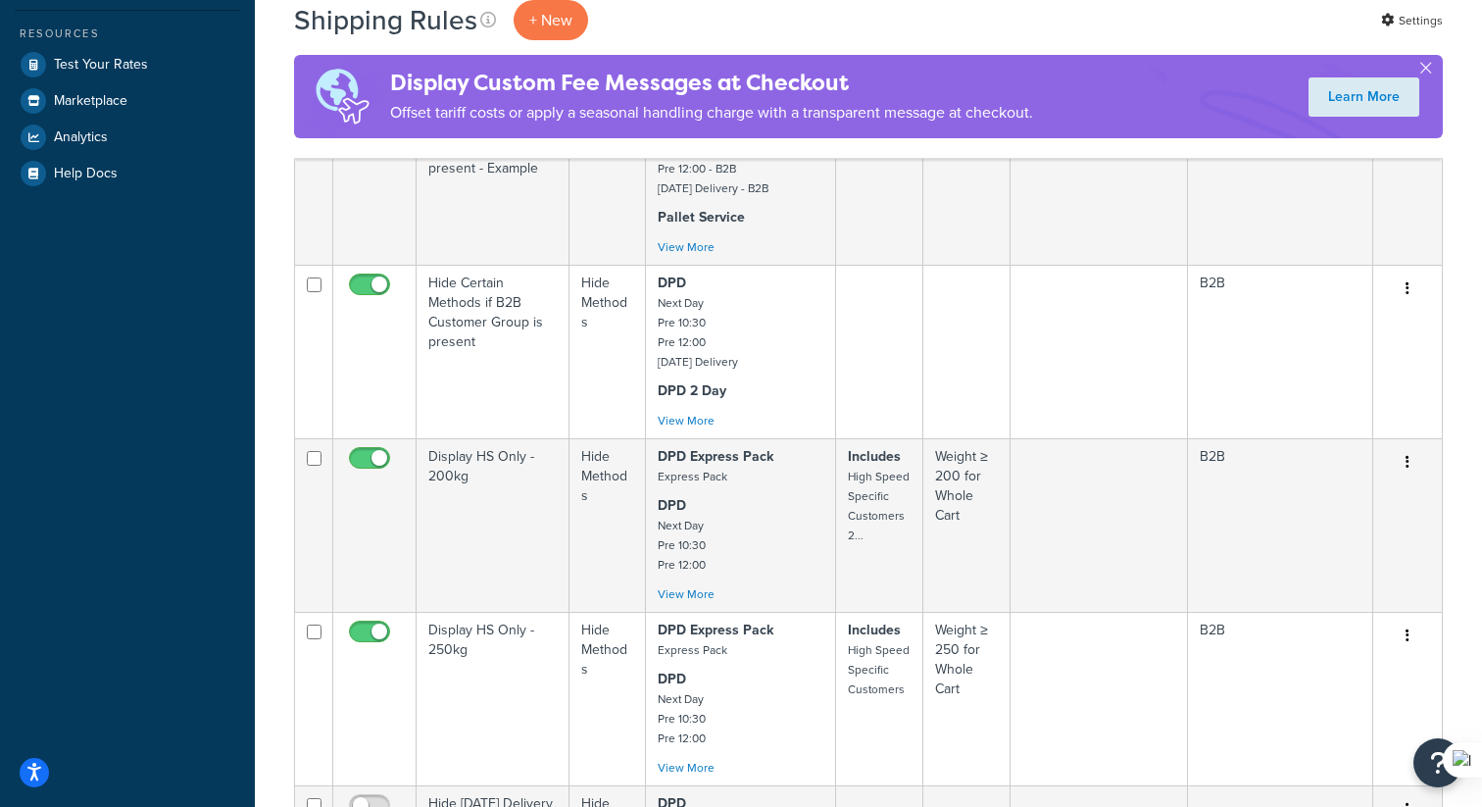
click at [835, 56] on div "Display Custom Fee Messages at Checkout Offset tariff costs or apply a seasonal…" at bounding box center [663, 96] width 739 height 83
click at [1431, 769] on icon "Open Resource Center" at bounding box center [1438, 762] width 19 height 27
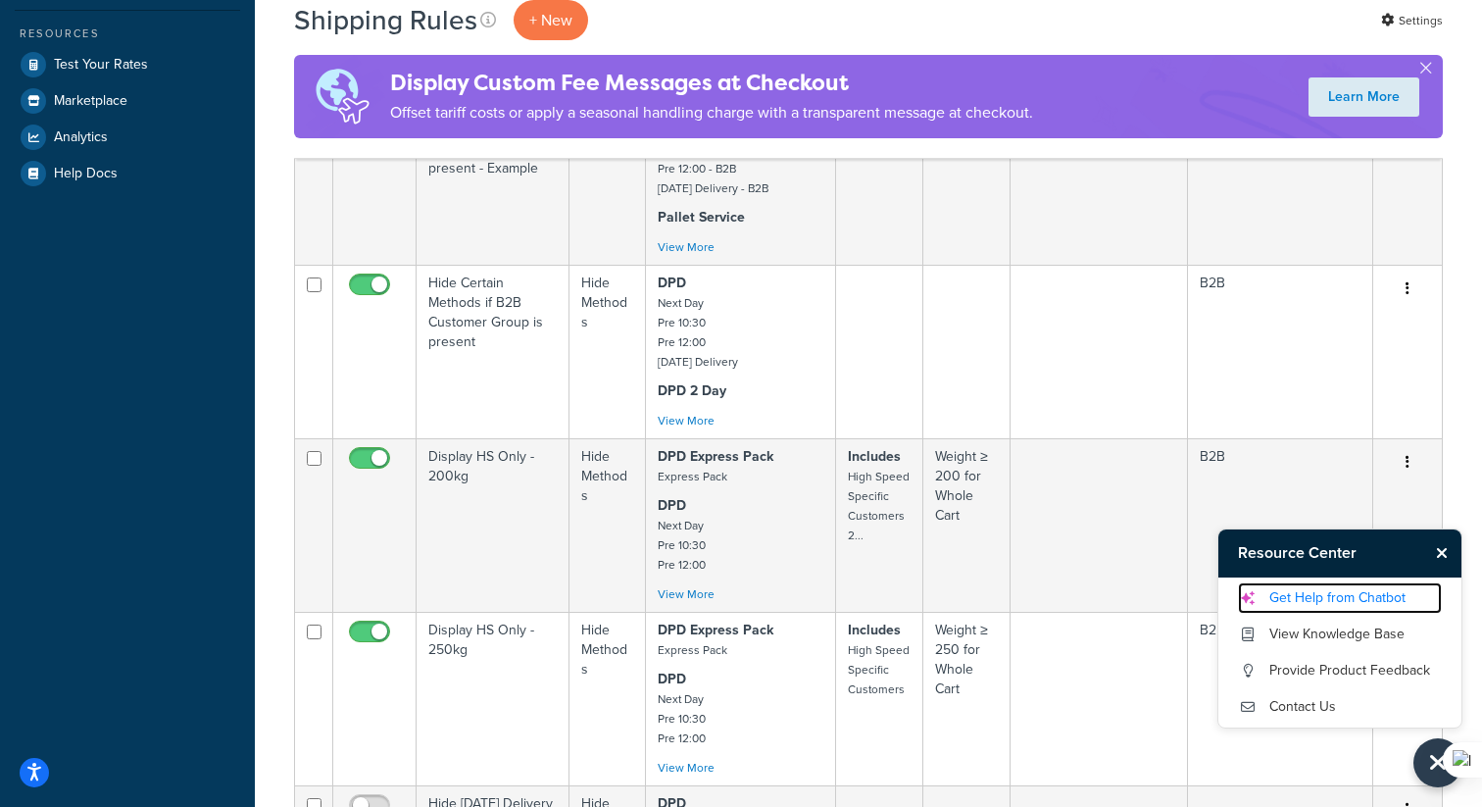
click at [1330, 602] on link "Get Help from Chatbot" at bounding box center [1340, 597] width 204 height 31
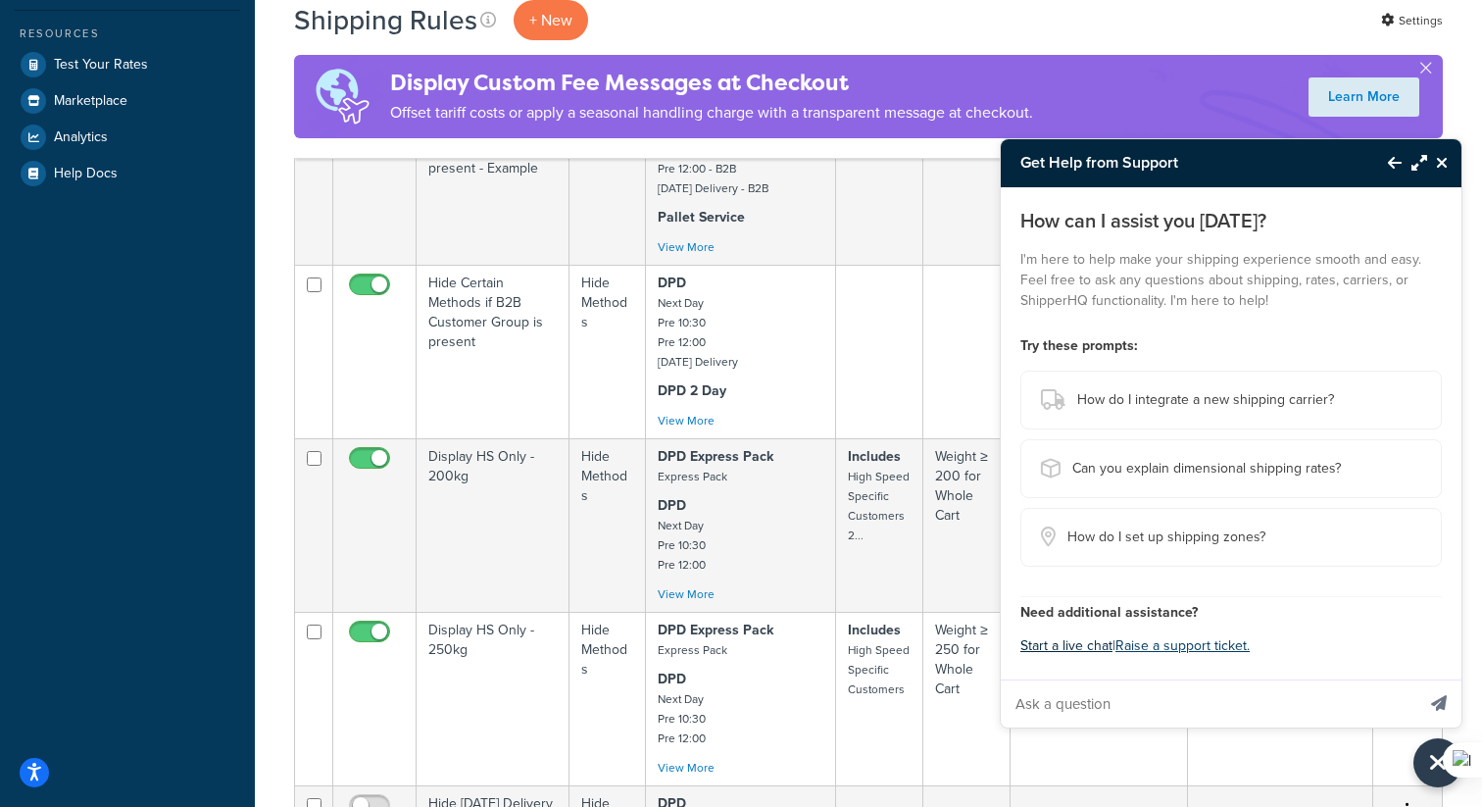
click at [1082, 648] on button "Start a live chat" at bounding box center [1066, 645] width 92 height 27
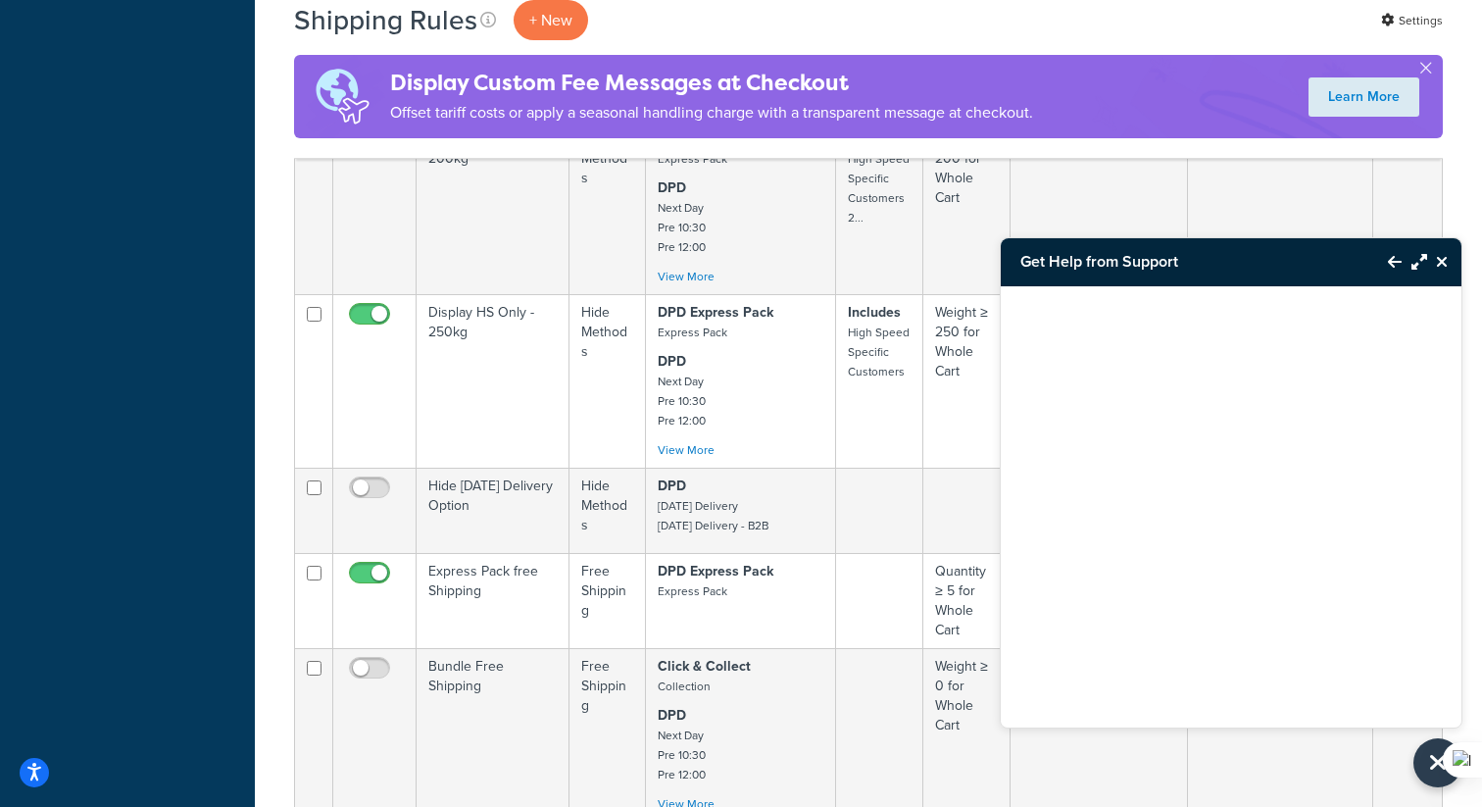
scroll to position [815, 0]
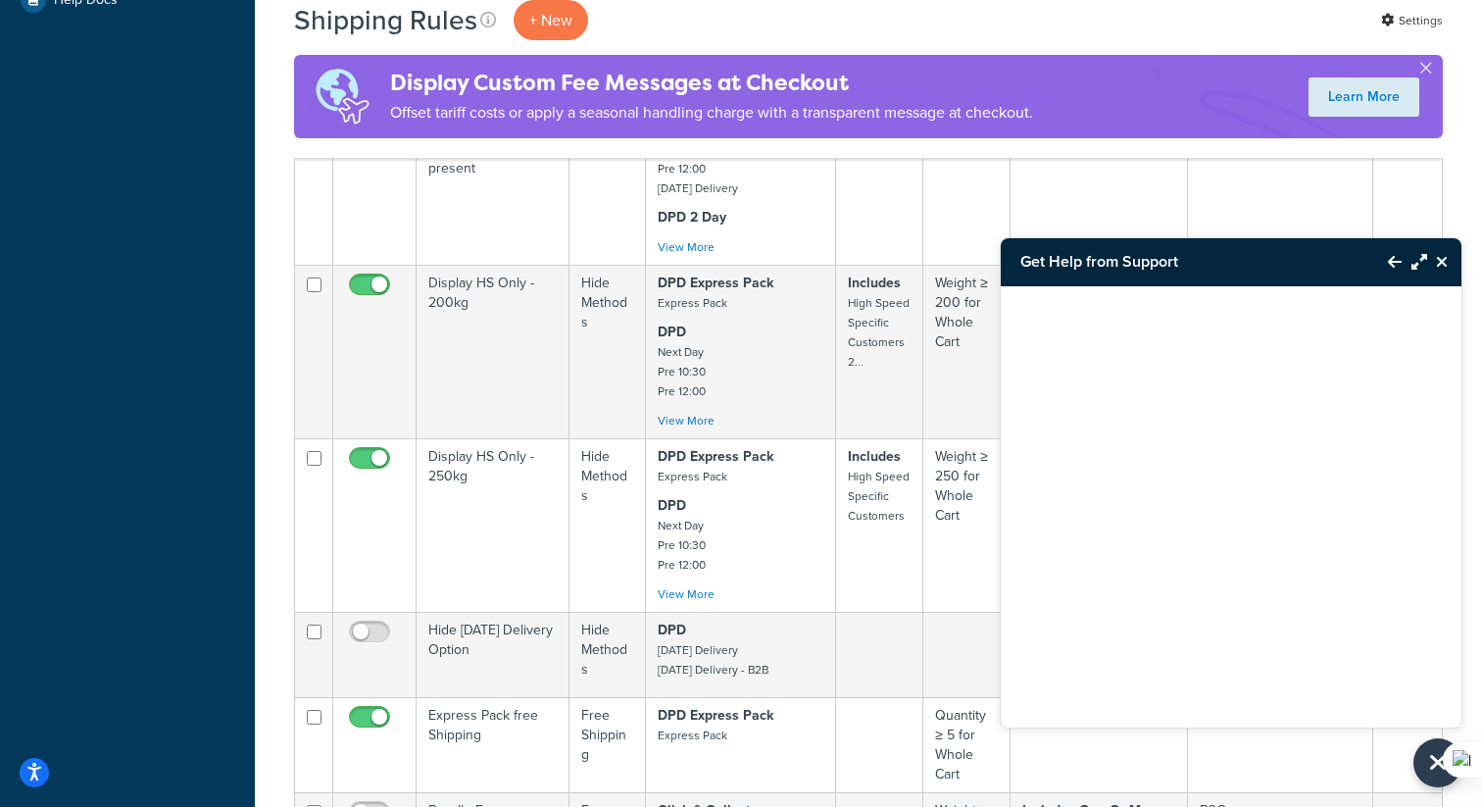
click at [1388, 255] on icon "Back to Resource Center" at bounding box center [1395, 262] width 14 height 16
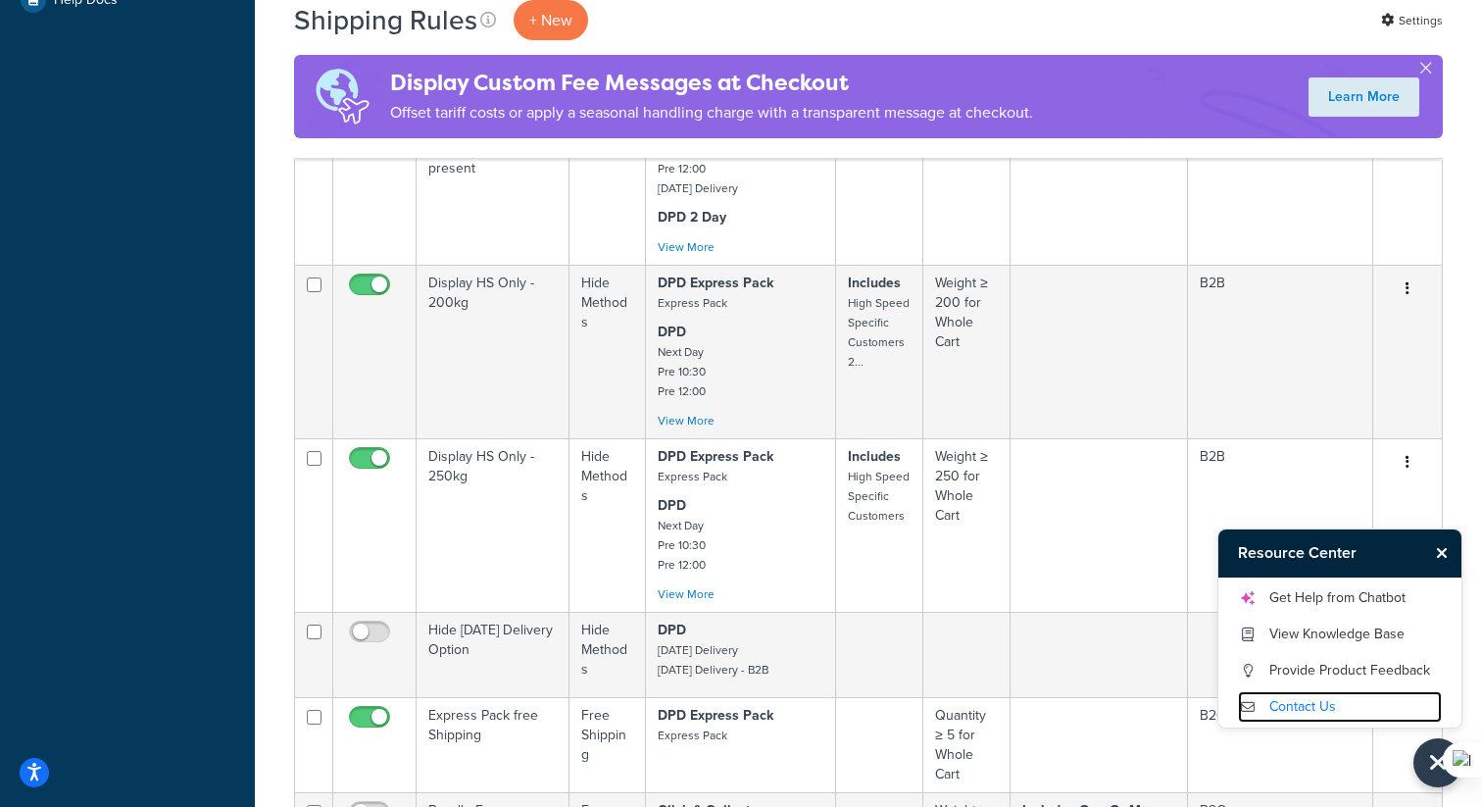
click at [1294, 701] on link "Contact Us" at bounding box center [1340, 706] width 204 height 31
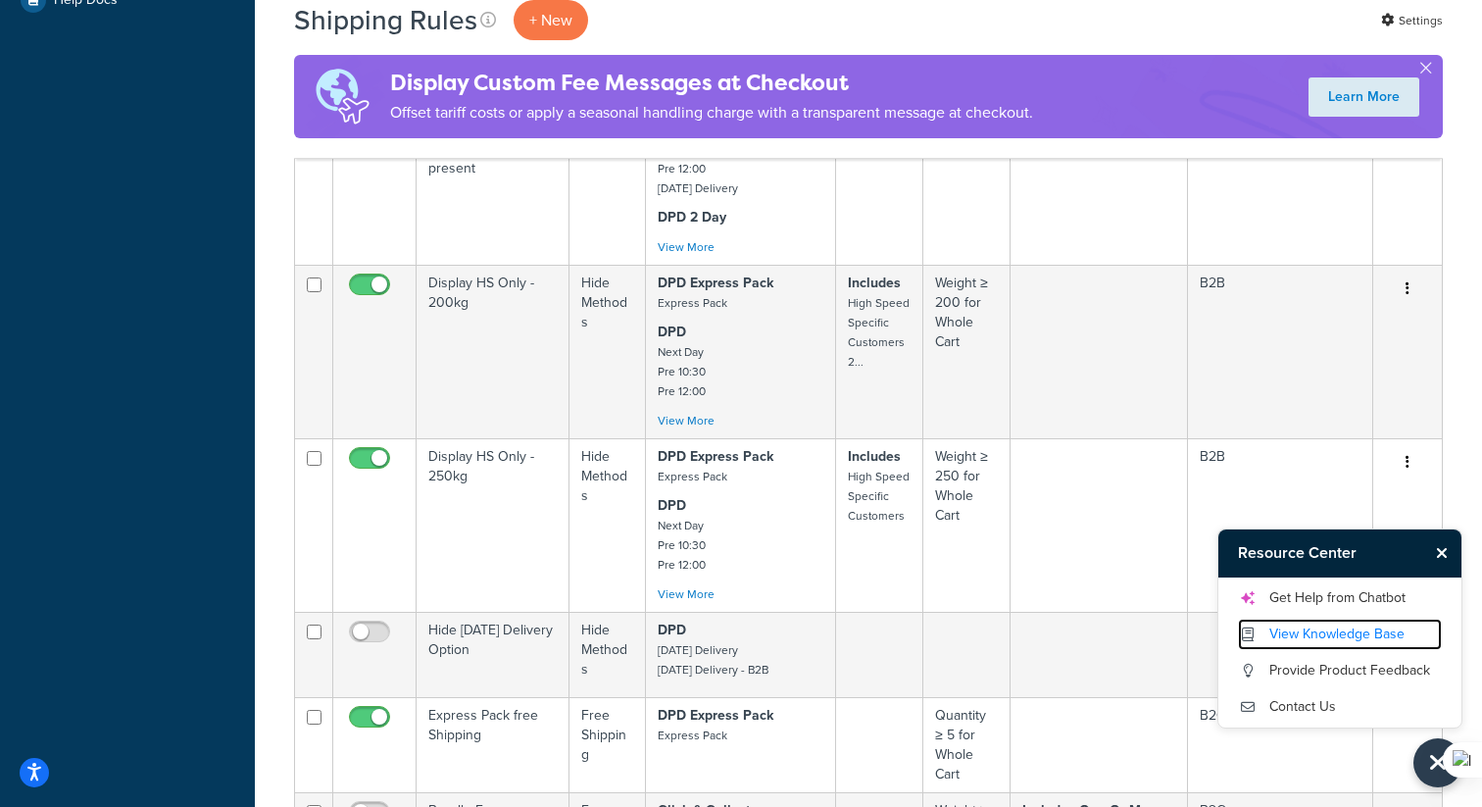
click at [1322, 635] on link "View Knowledge Base" at bounding box center [1340, 633] width 204 height 31
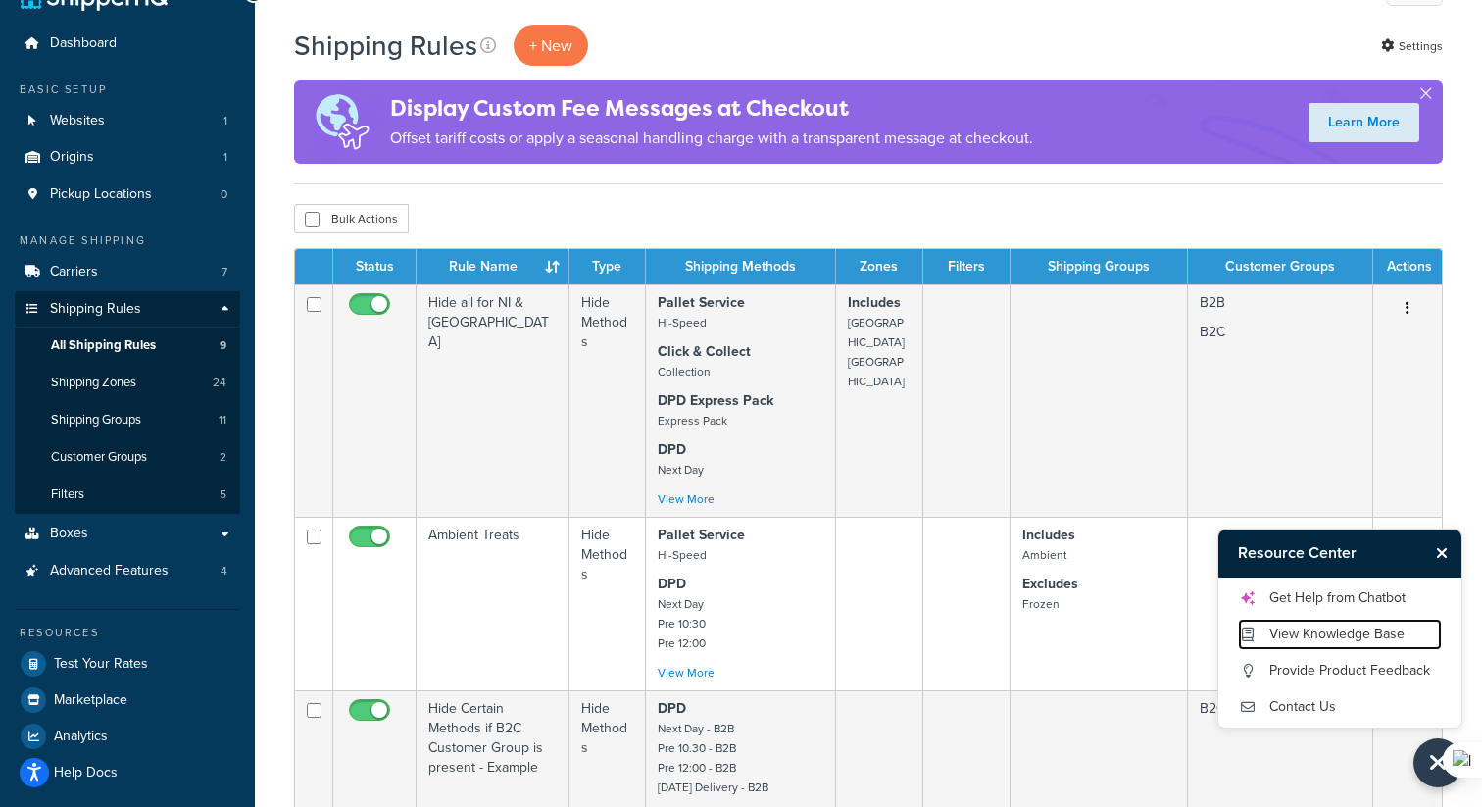
scroll to position [37, 0]
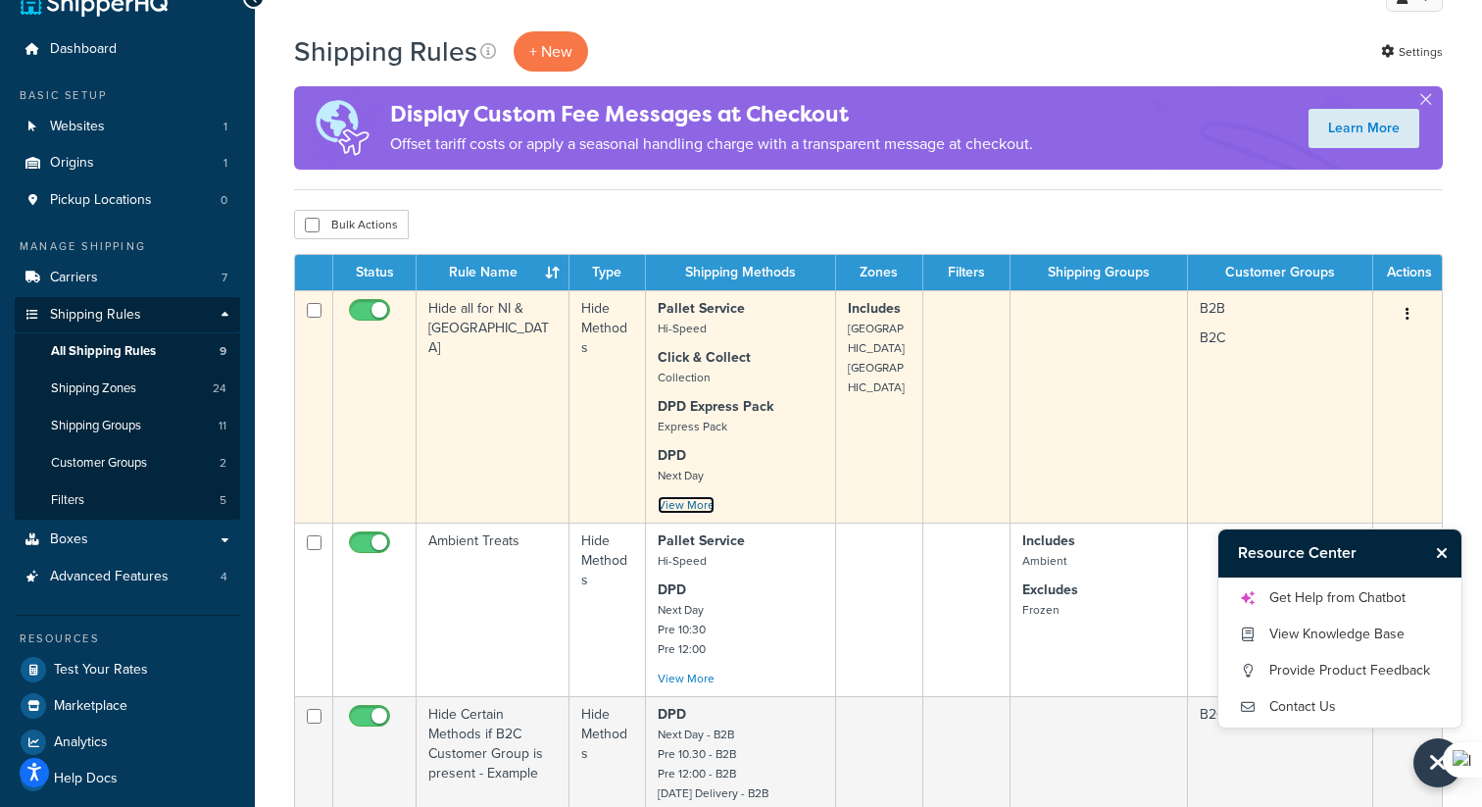
click at [683, 508] on link "View More" at bounding box center [686, 505] width 57 height 18
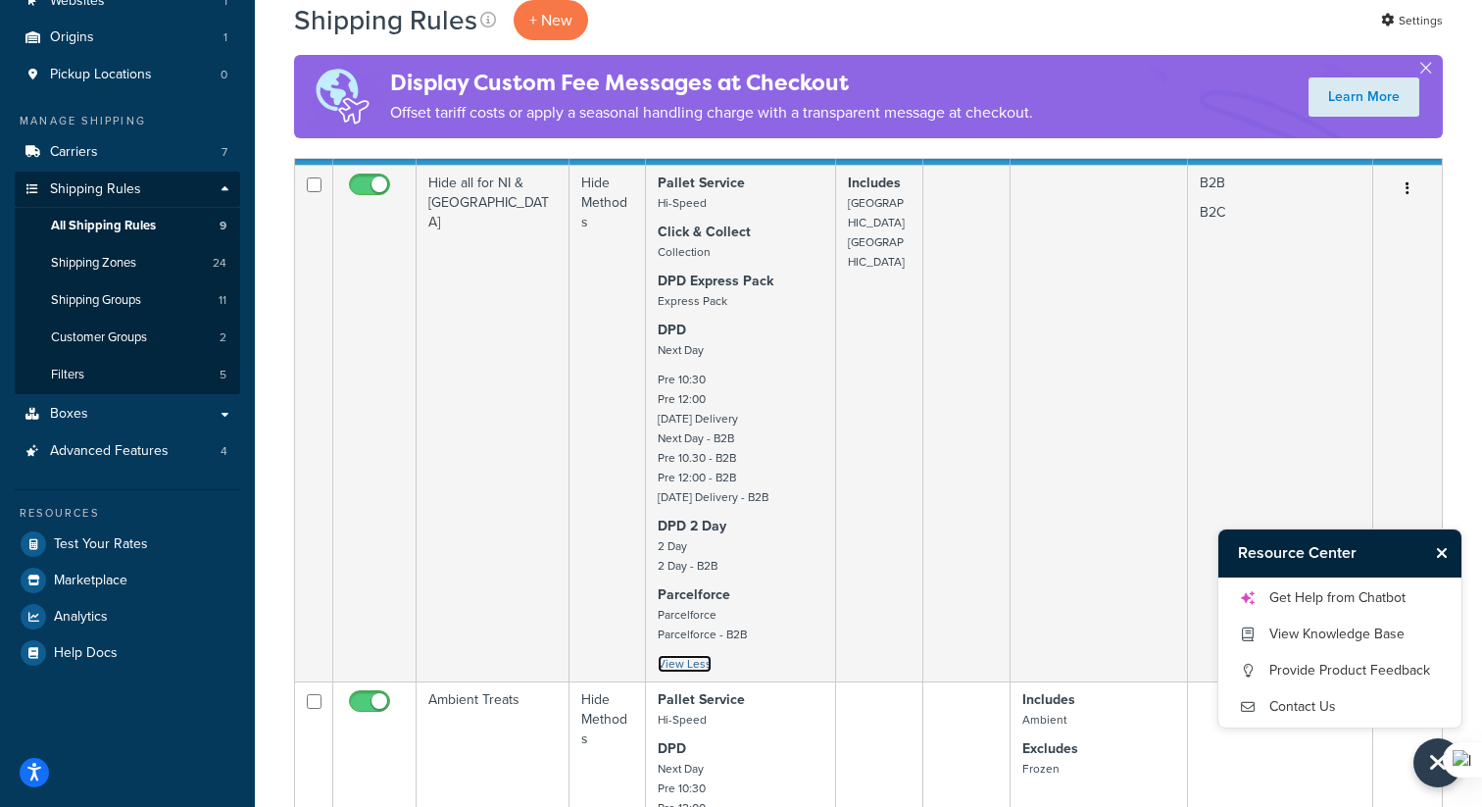
scroll to position [0, 0]
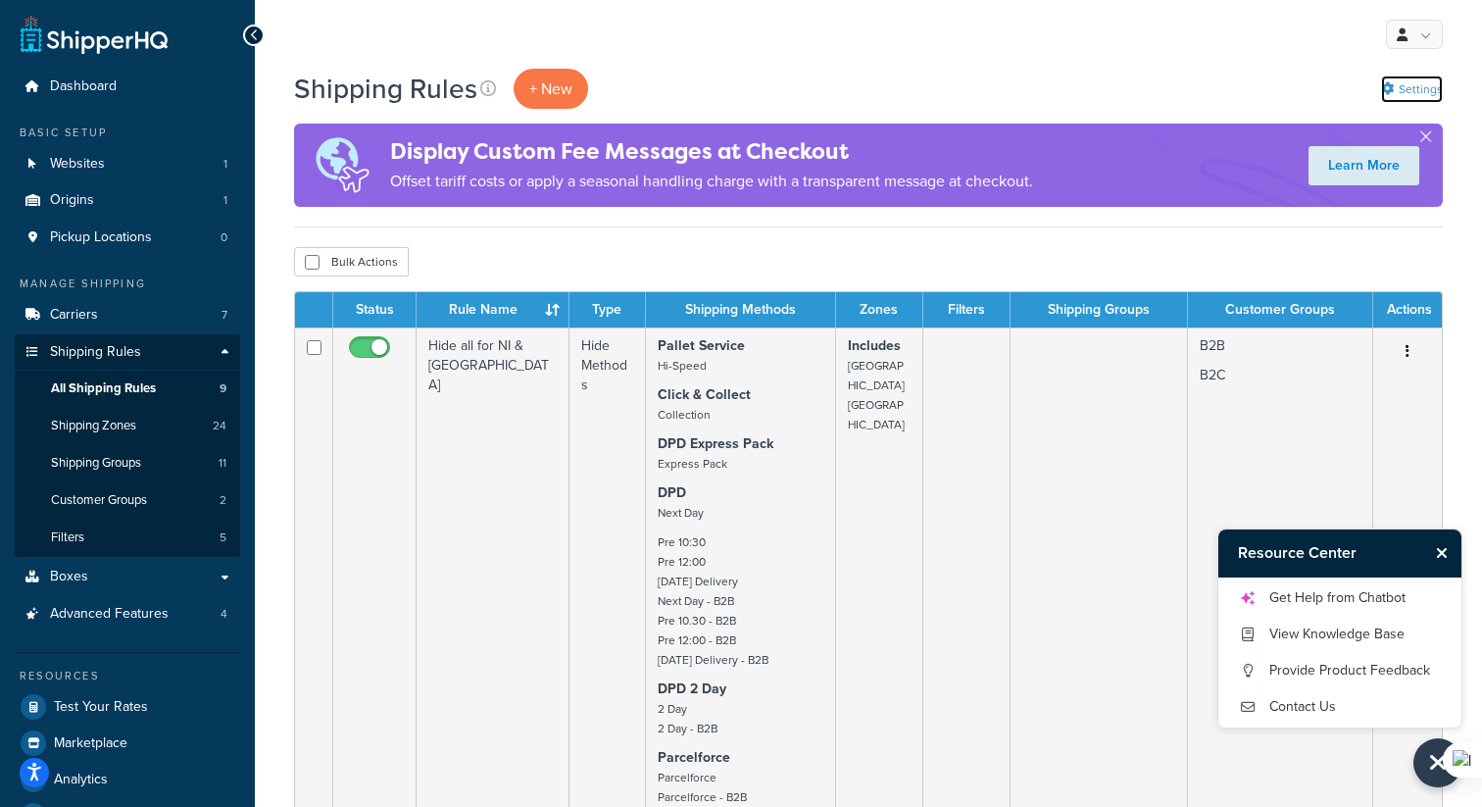
click at [1419, 77] on link "Settings" at bounding box center [1412, 88] width 62 height 27
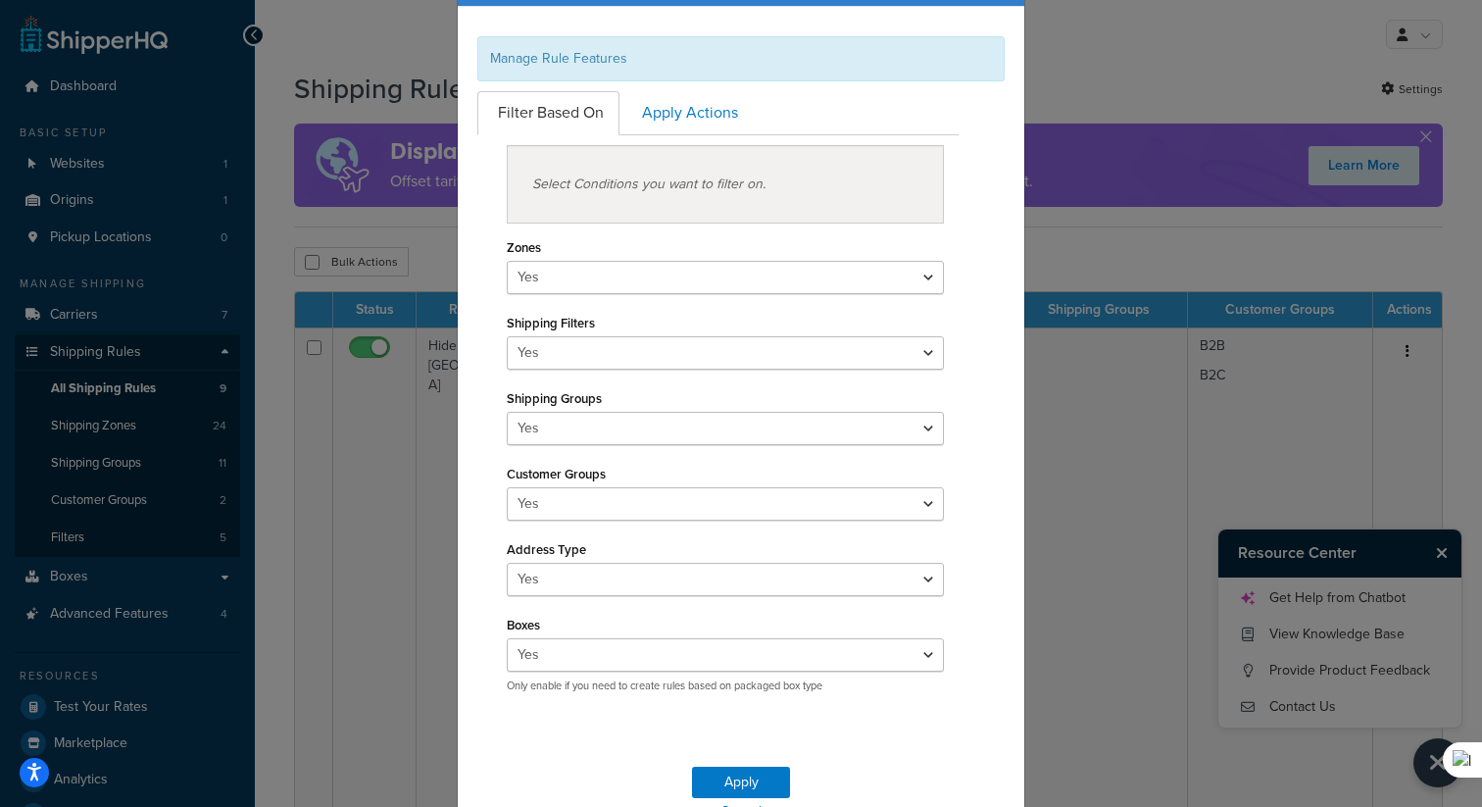
scroll to position [94, 0]
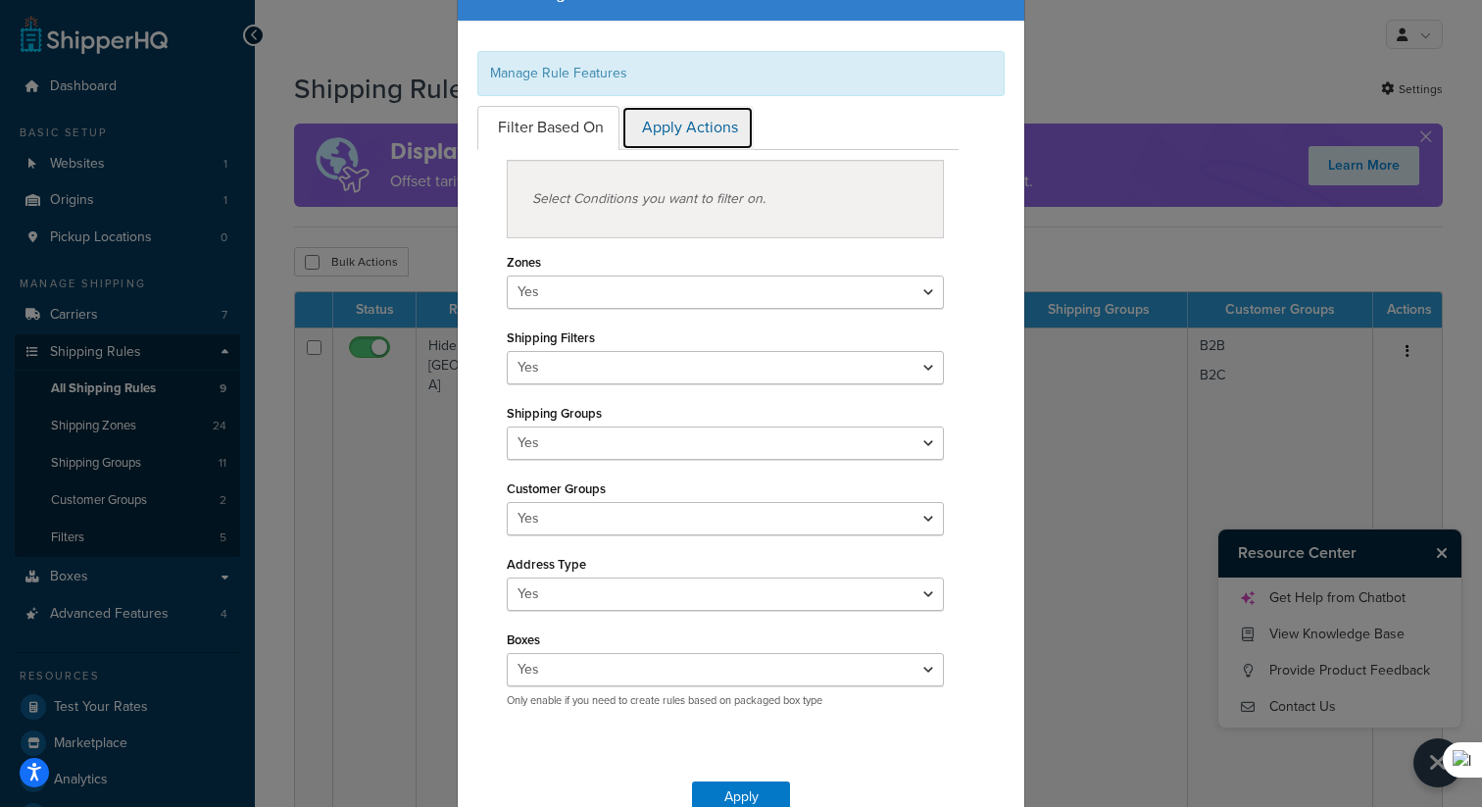
click at [702, 121] on link "Apply Actions" at bounding box center [687, 128] width 132 height 44
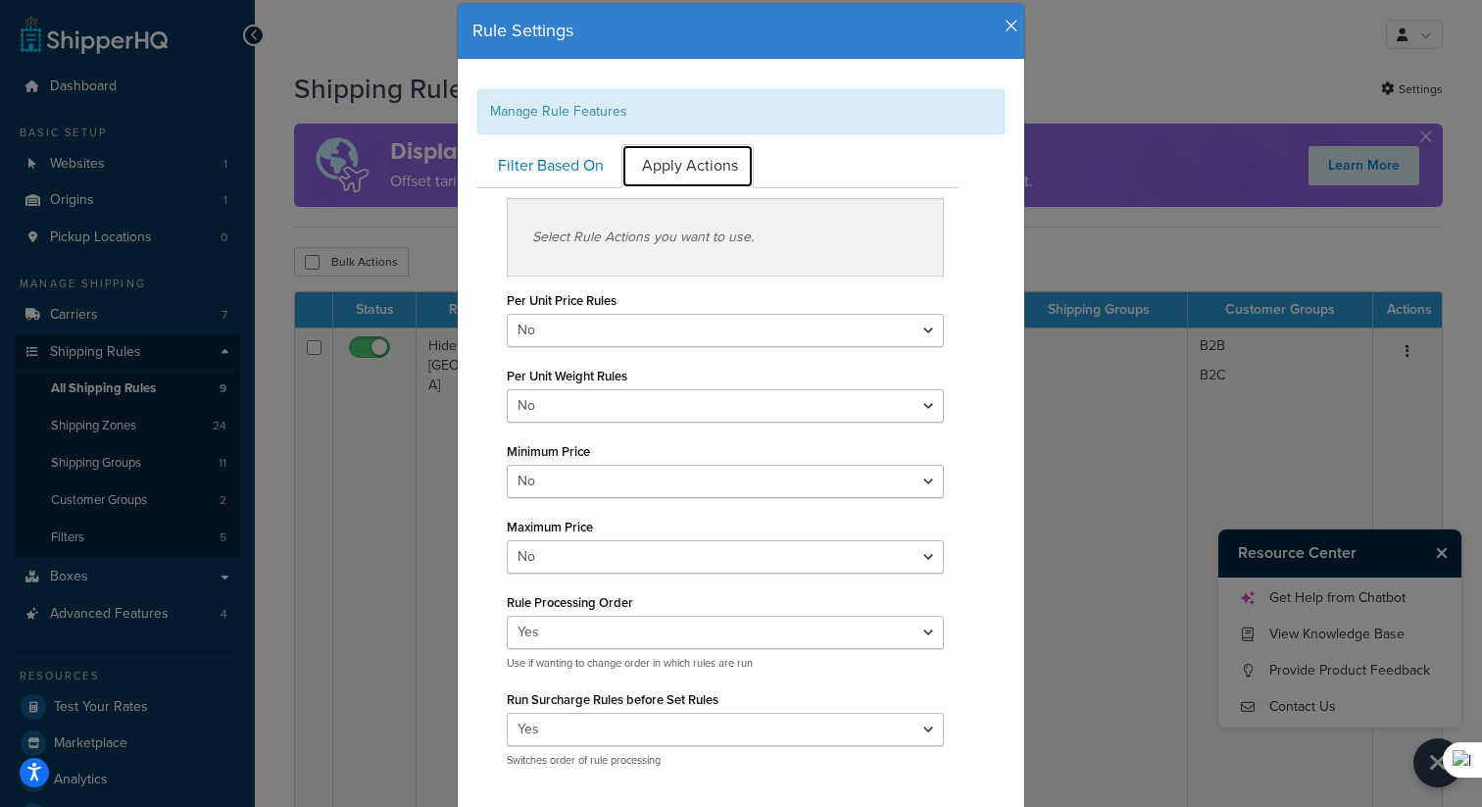
scroll to position [38, 0]
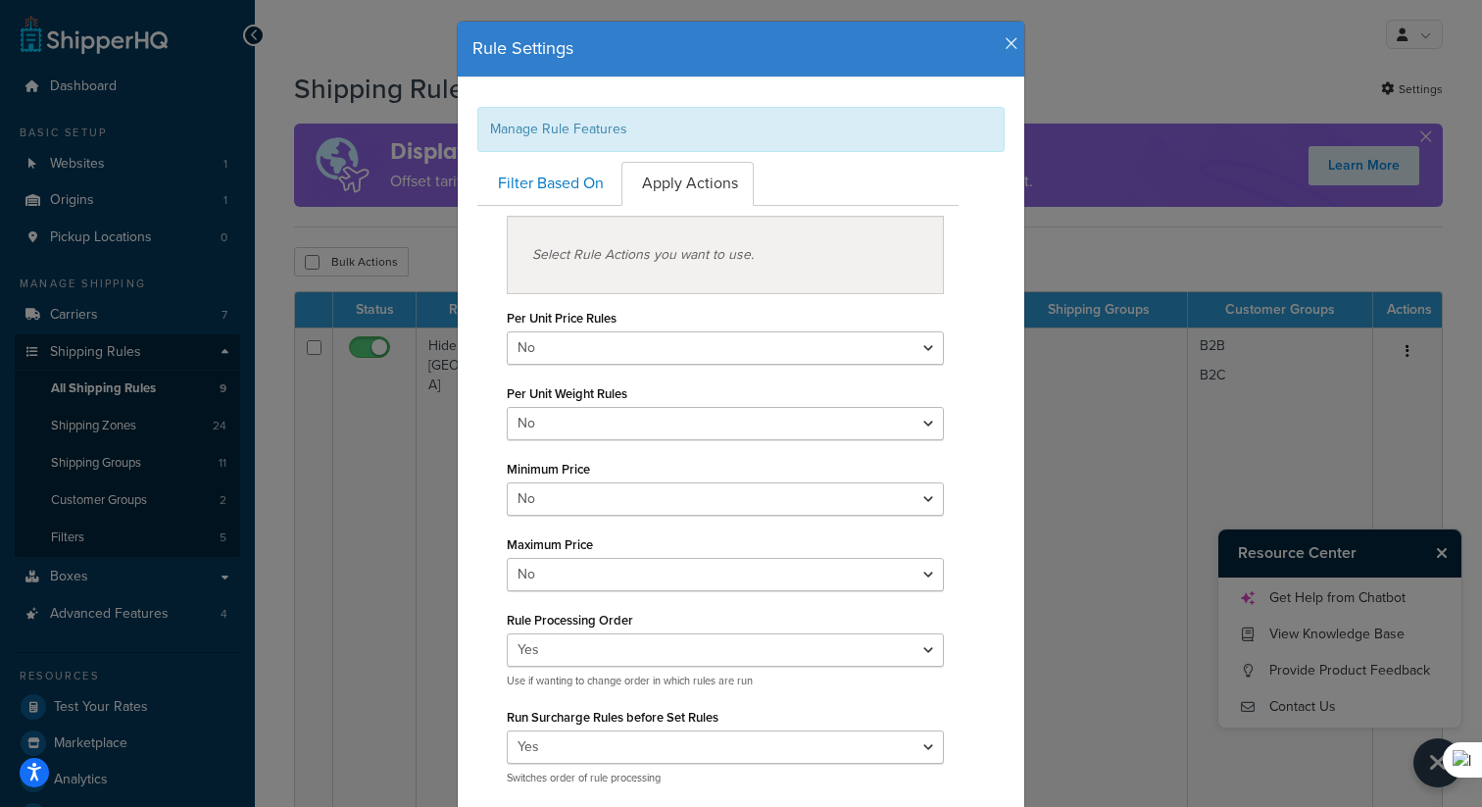
click at [1008, 50] on icon "button" at bounding box center [1011, 44] width 14 height 18
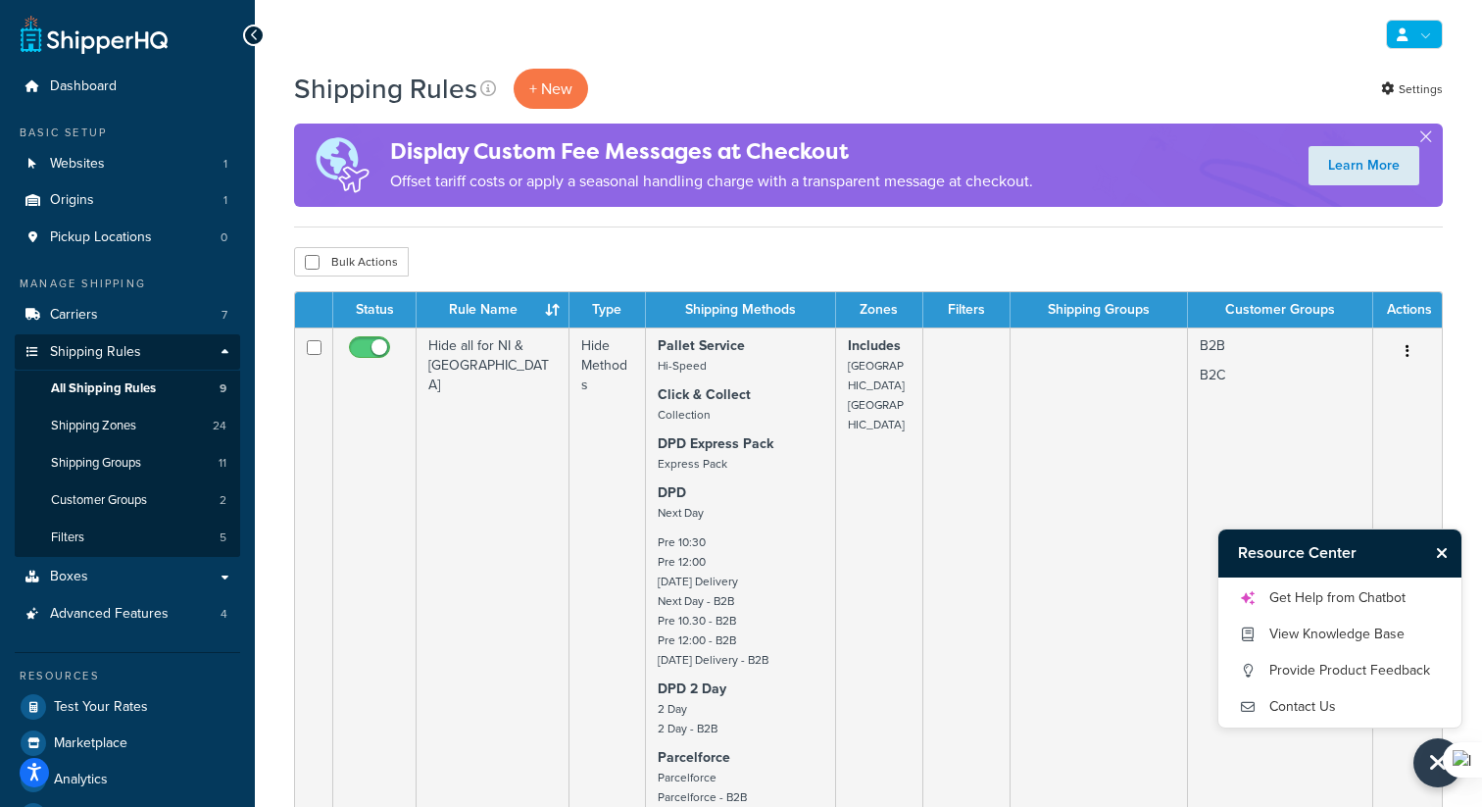
click at [1399, 21] on link at bounding box center [1414, 34] width 57 height 29
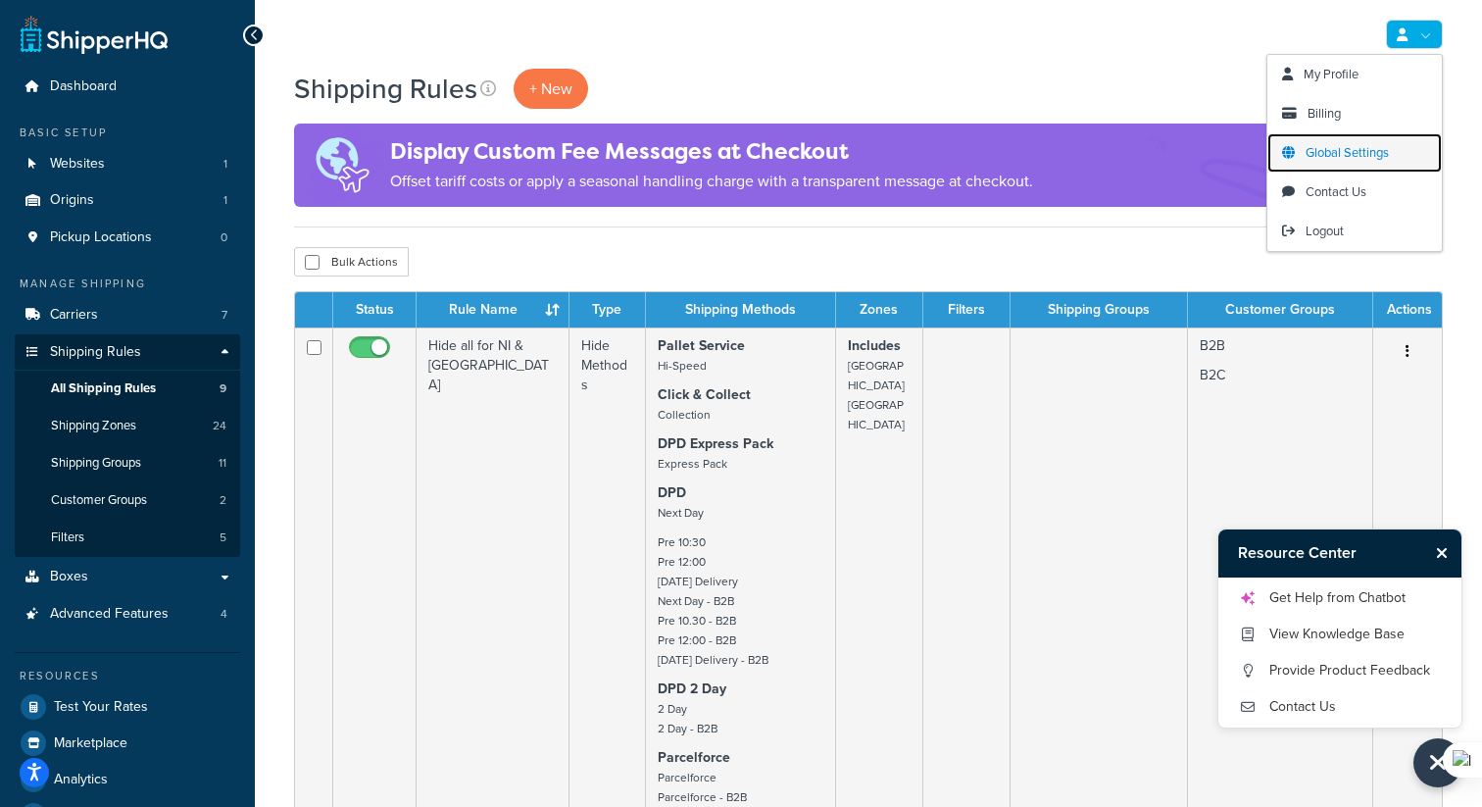
click at [1348, 142] on link "Global Settings" at bounding box center [1354, 152] width 174 height 39
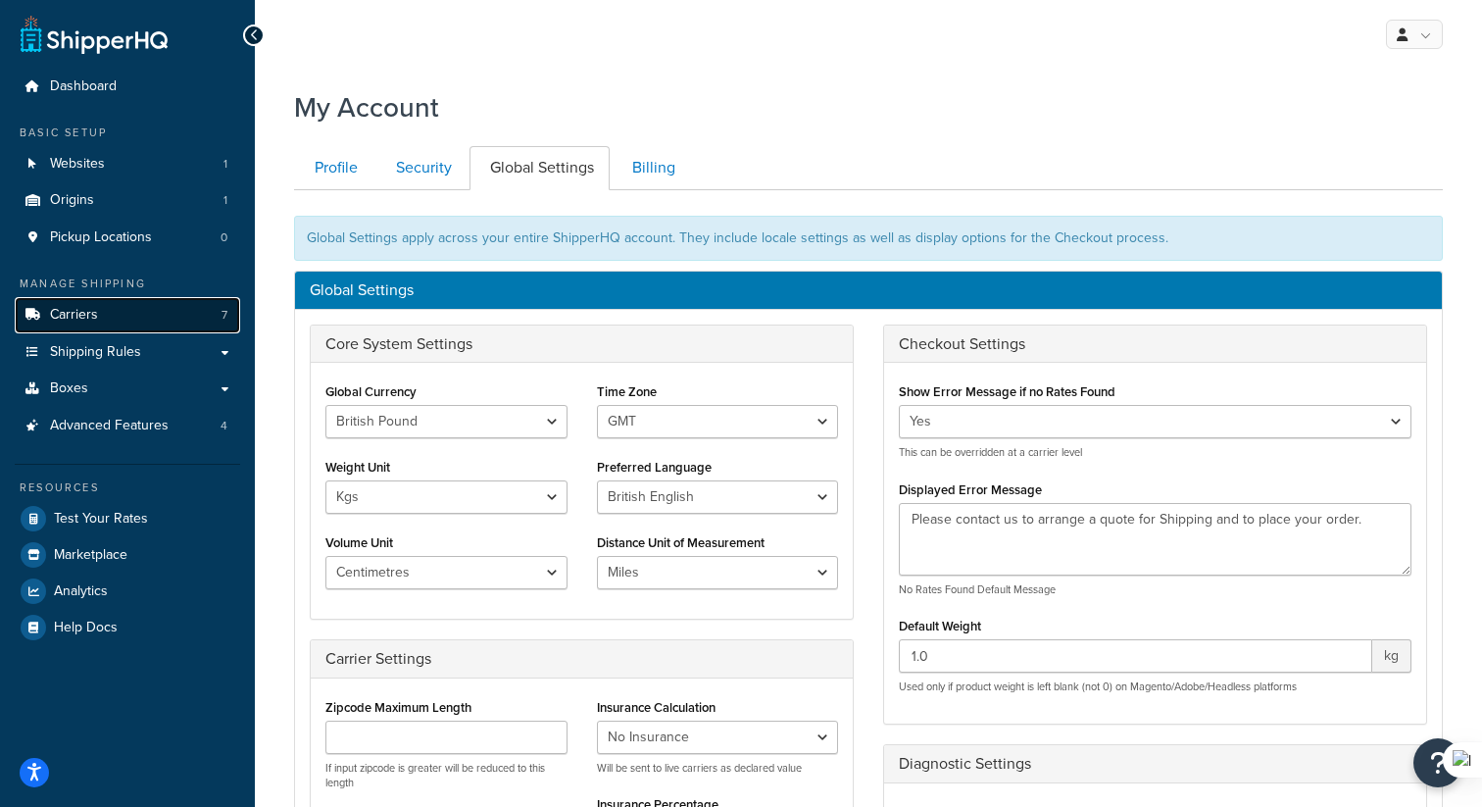
click at [120, 318] on link "Carriers 7" at bounding box center [127, 315] width 225 height 36
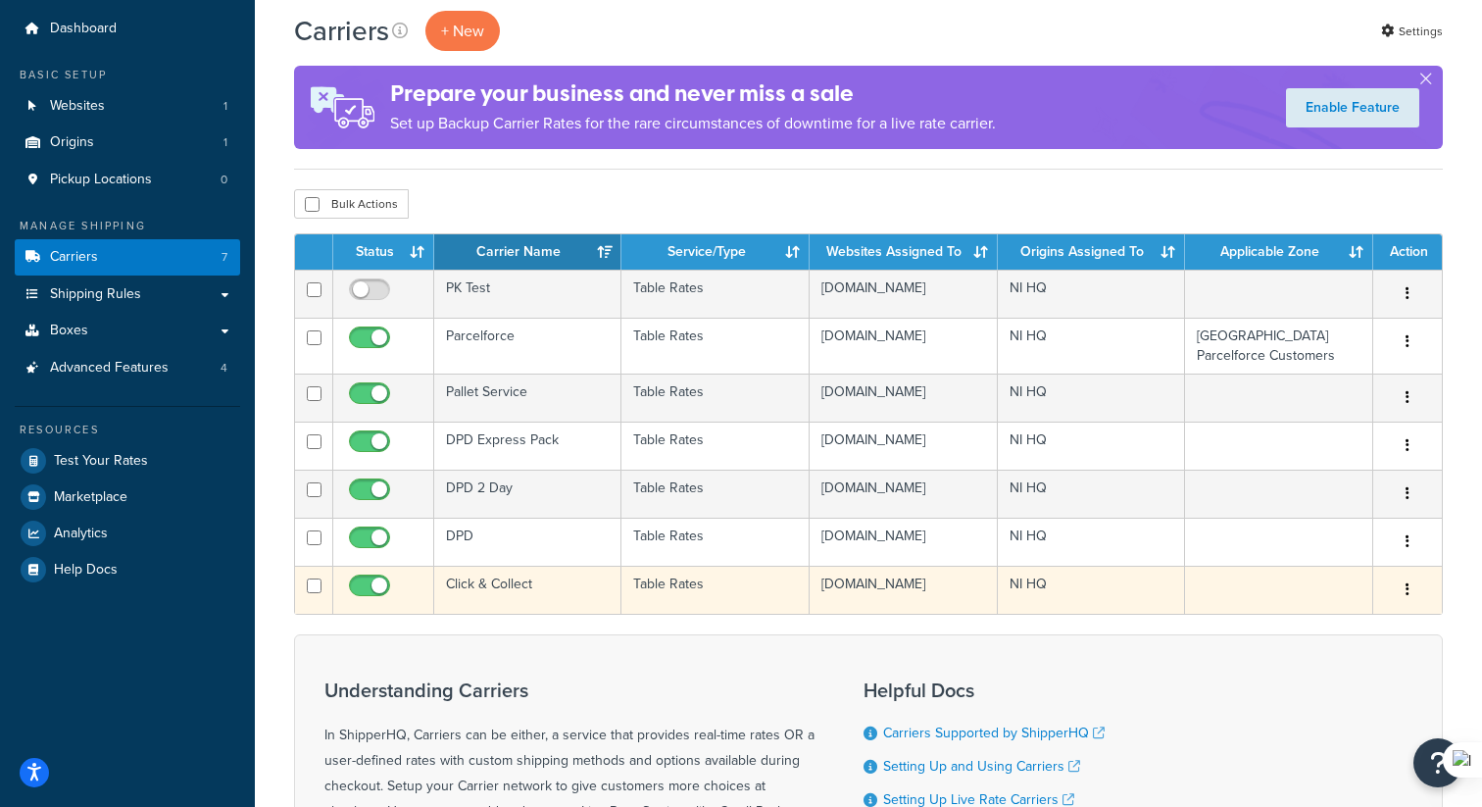
scroll to position [94, 0]
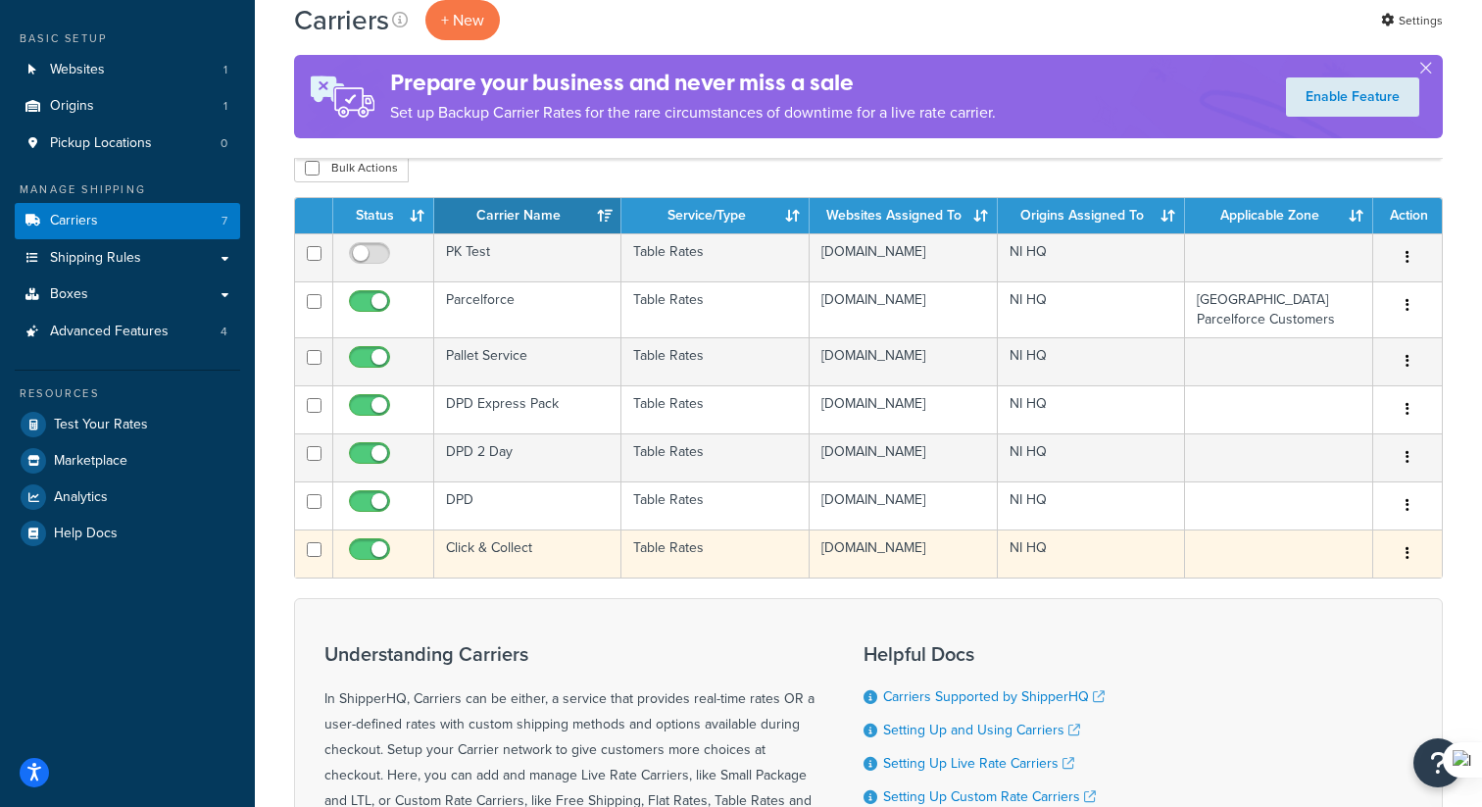
click at [1405, 552] on icon "button" at bounding box center [1407, 553] width 4 height 14
click at [1327, 584] on link "Edit" at bounding box center [1327, 593] width 155 height 40
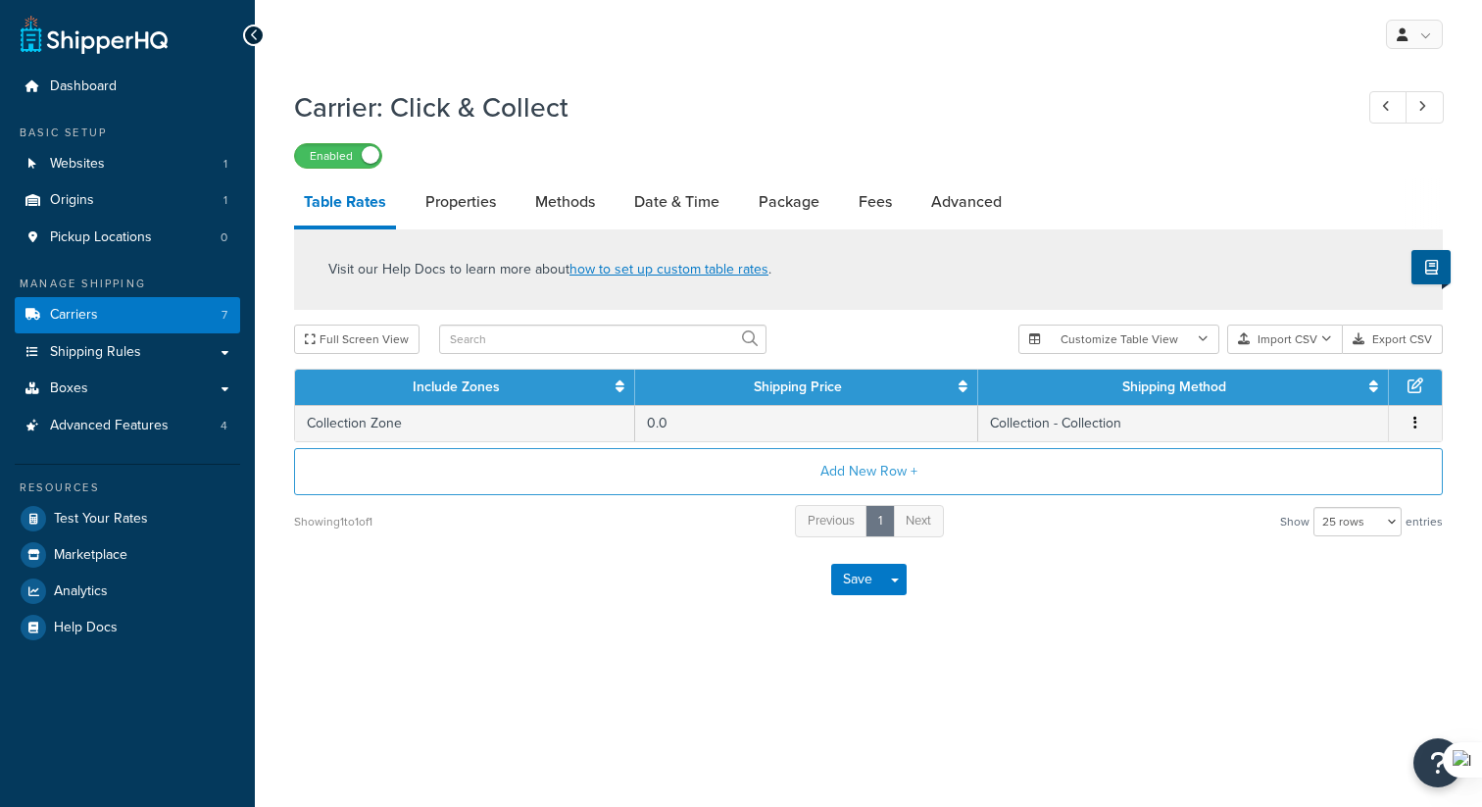
select select "25"
click at [470, 208] on link "Properties" at bounding box center [461, 201] width 90 height 47
select select "HIGHEST"
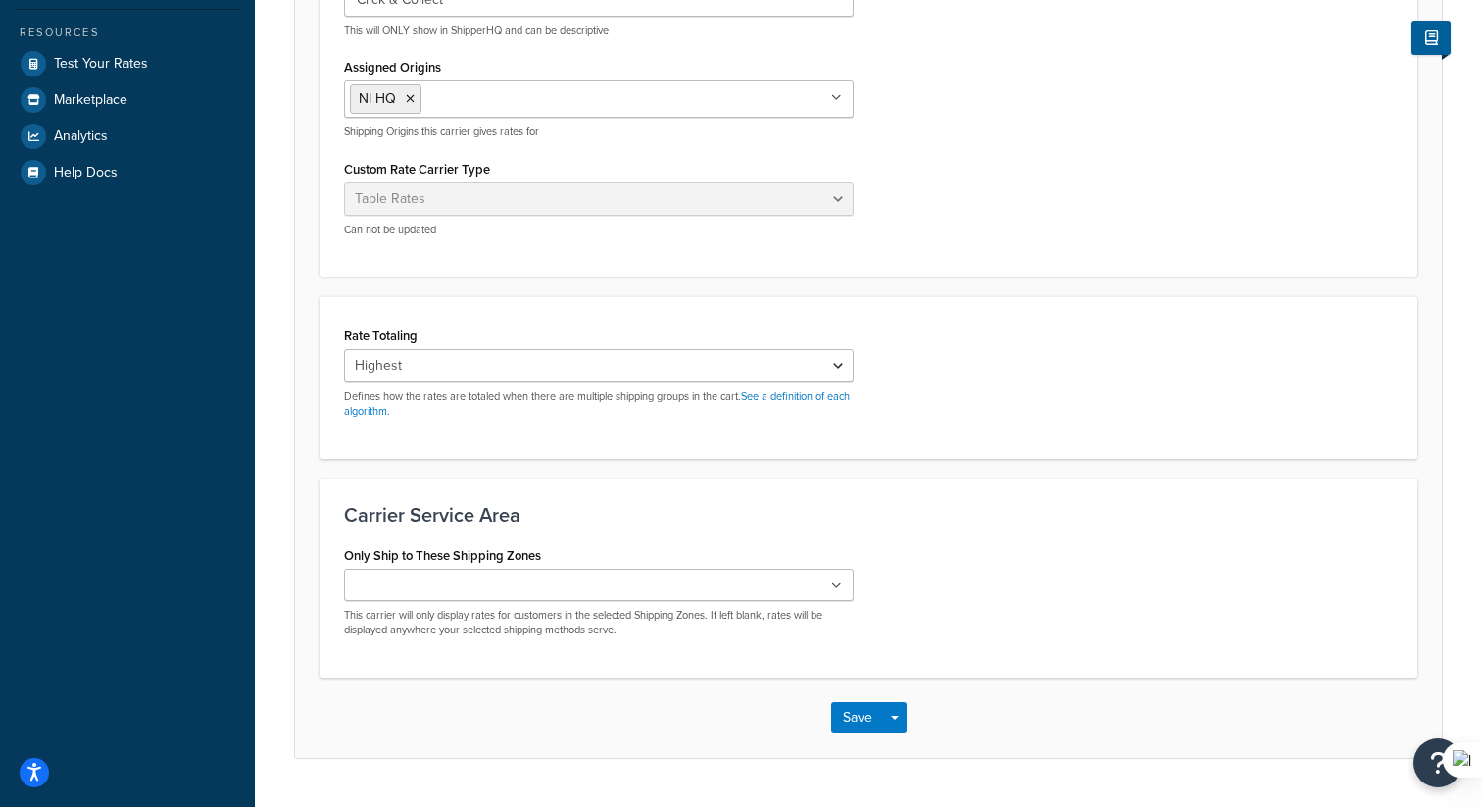
scroll to position [506, 0]
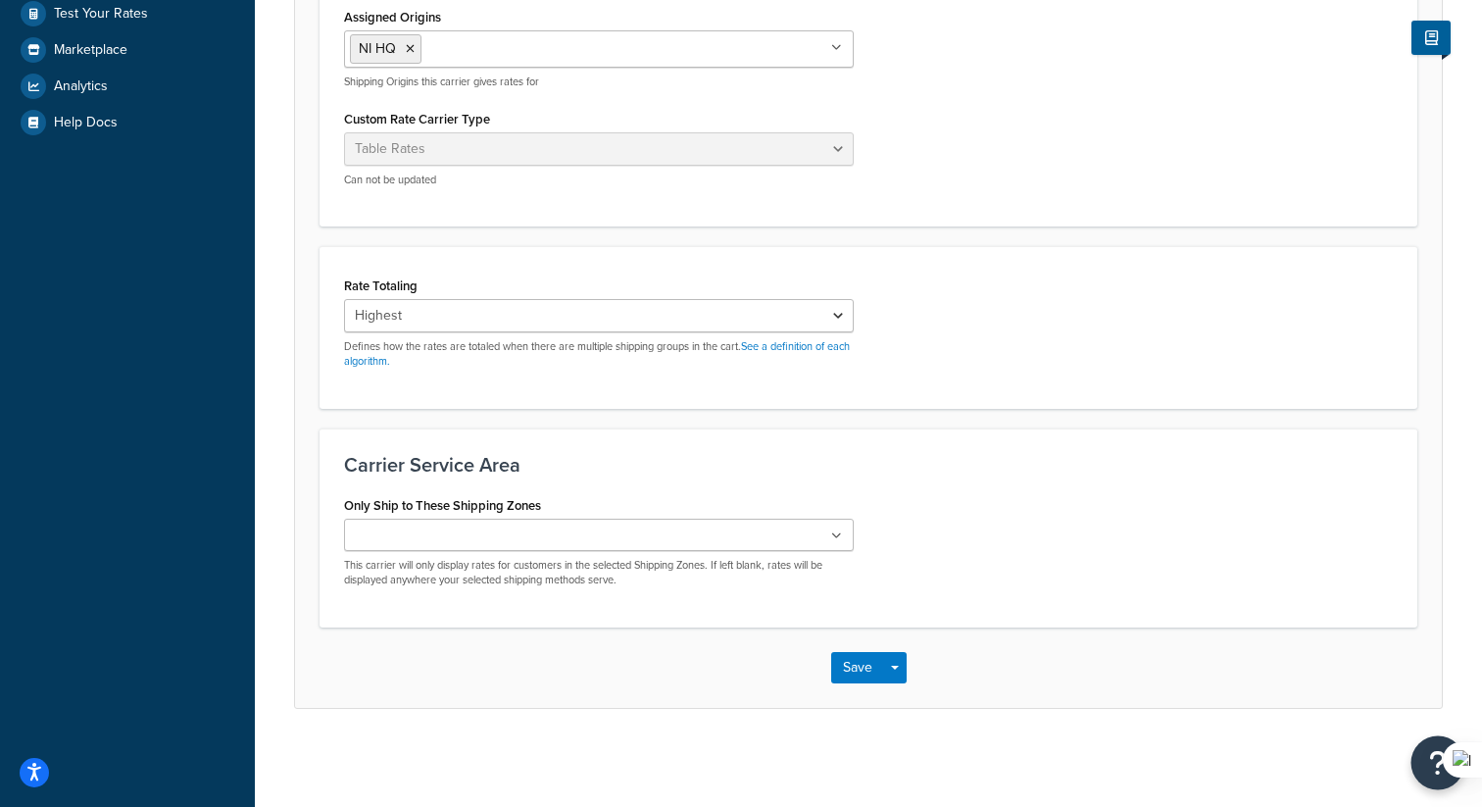
click at [1424, 781] on button "Open Resource Center" at bounding box center [1438, 763] width 54 height 54
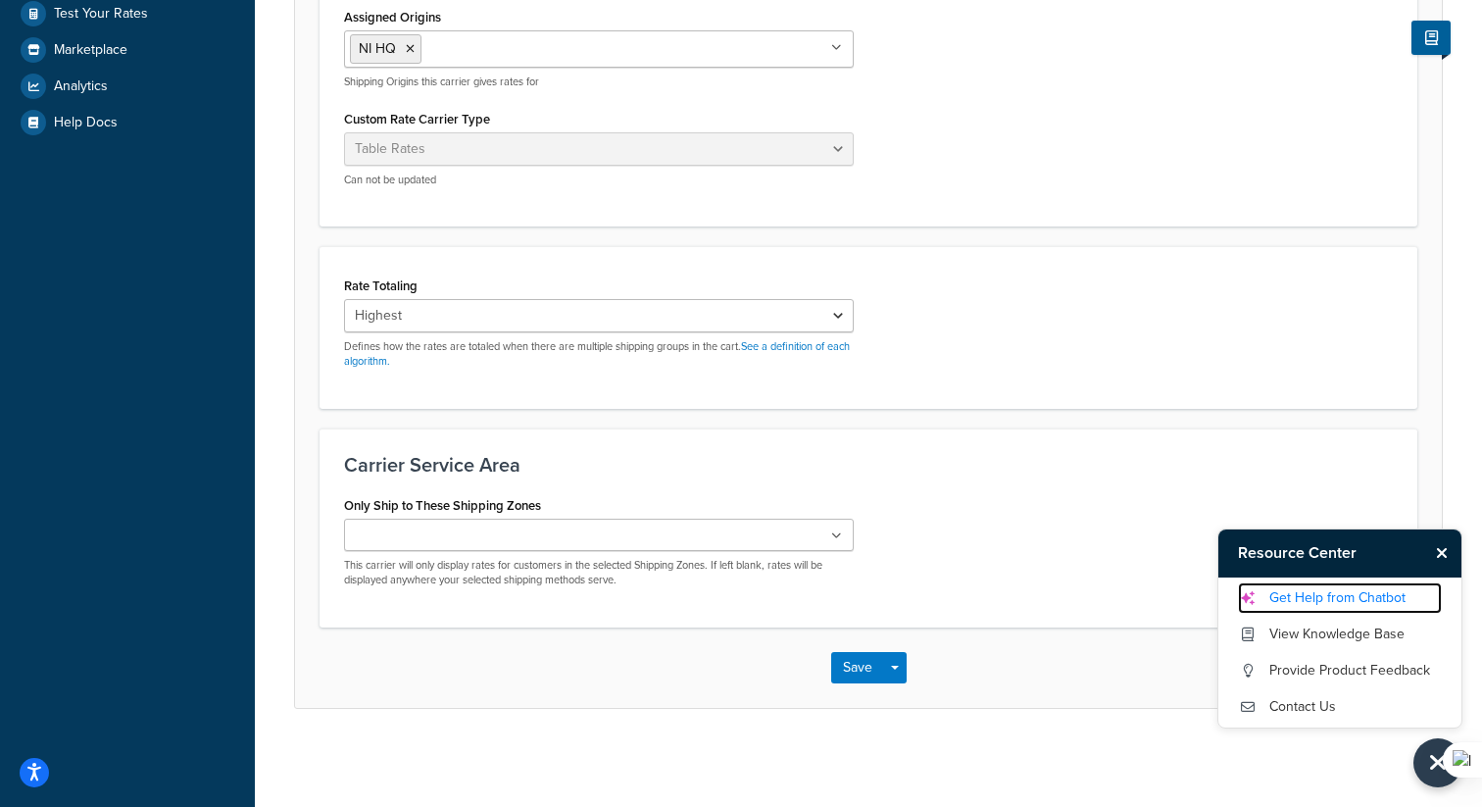
click at [1298, 598] on link "Get Help from Chatbot" at bounding box center [1340, 597] width 204 height 31
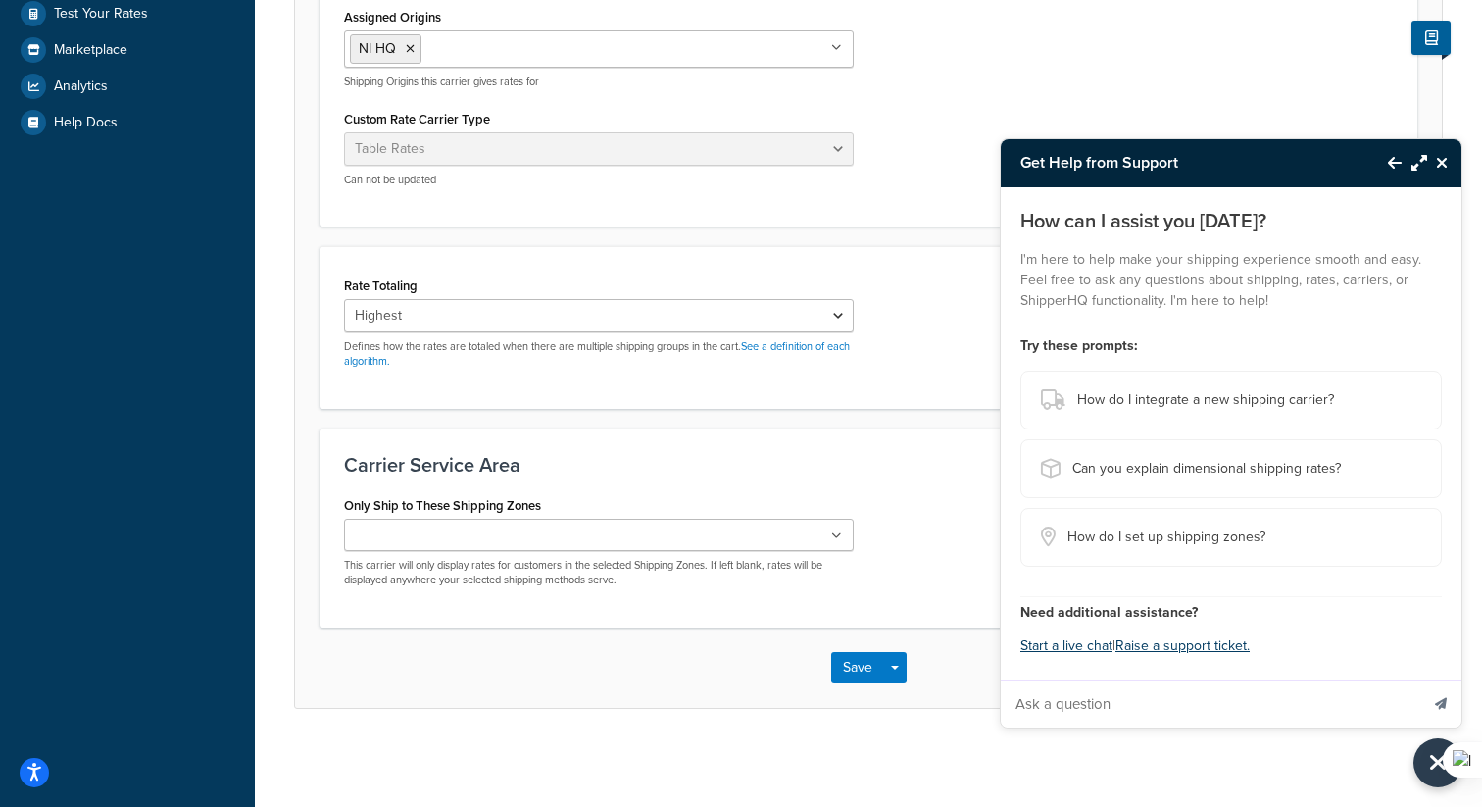
click at [1174, 717] on input "Ask a question" at bounding box center [1209, 703] width 417 height 47
type input "Our store uses Recharge for subscriptions. On a recurring order for a subscript…"
click at [1420, 679] on button "Send message" at bounding box center [1440, 703] width 41 height 48
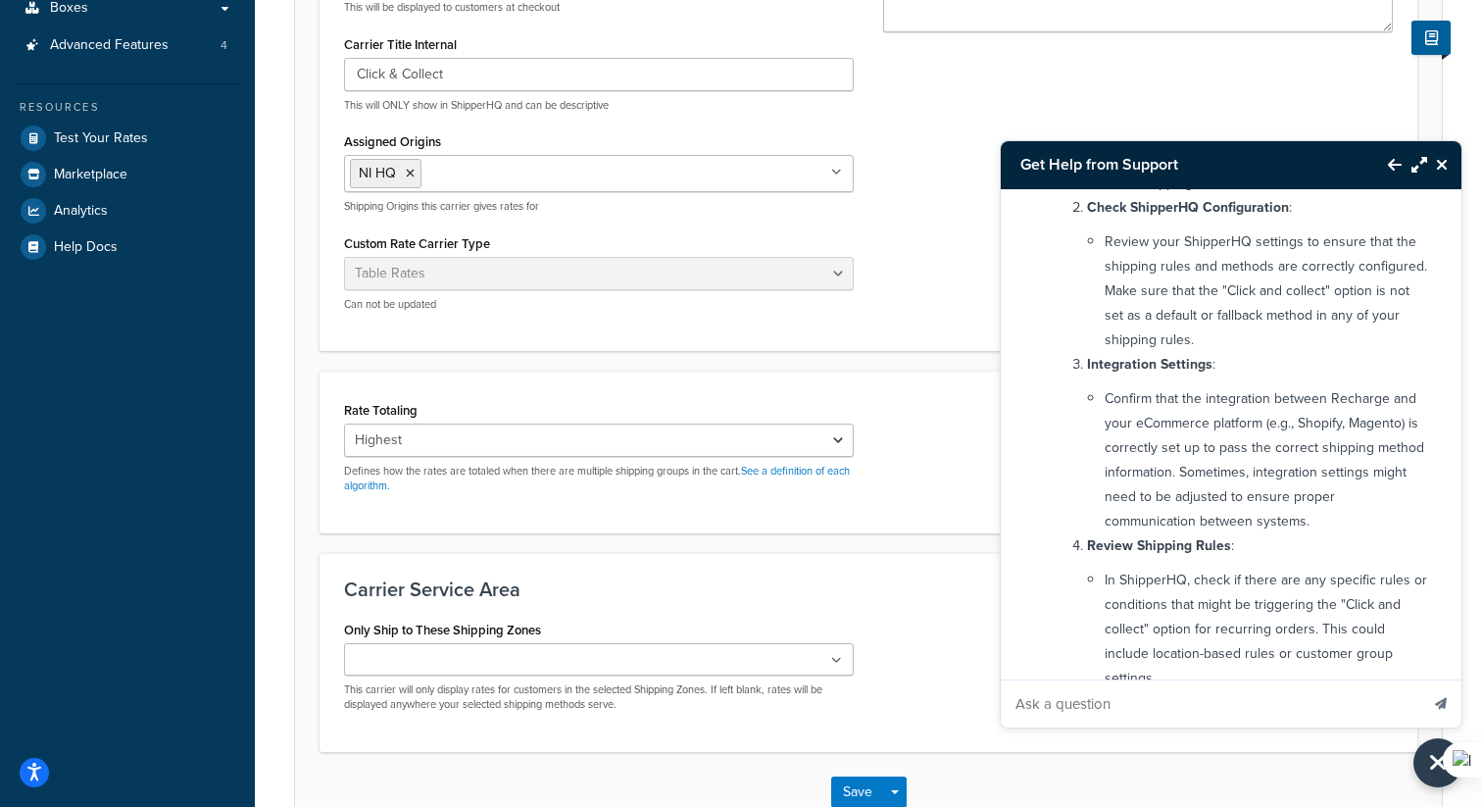
scroll to position [563, 0]
click at [738, 446] on select "Cumulative Highest Per Item Per SKU" at bounding box center [599, 439] width 510 height 33
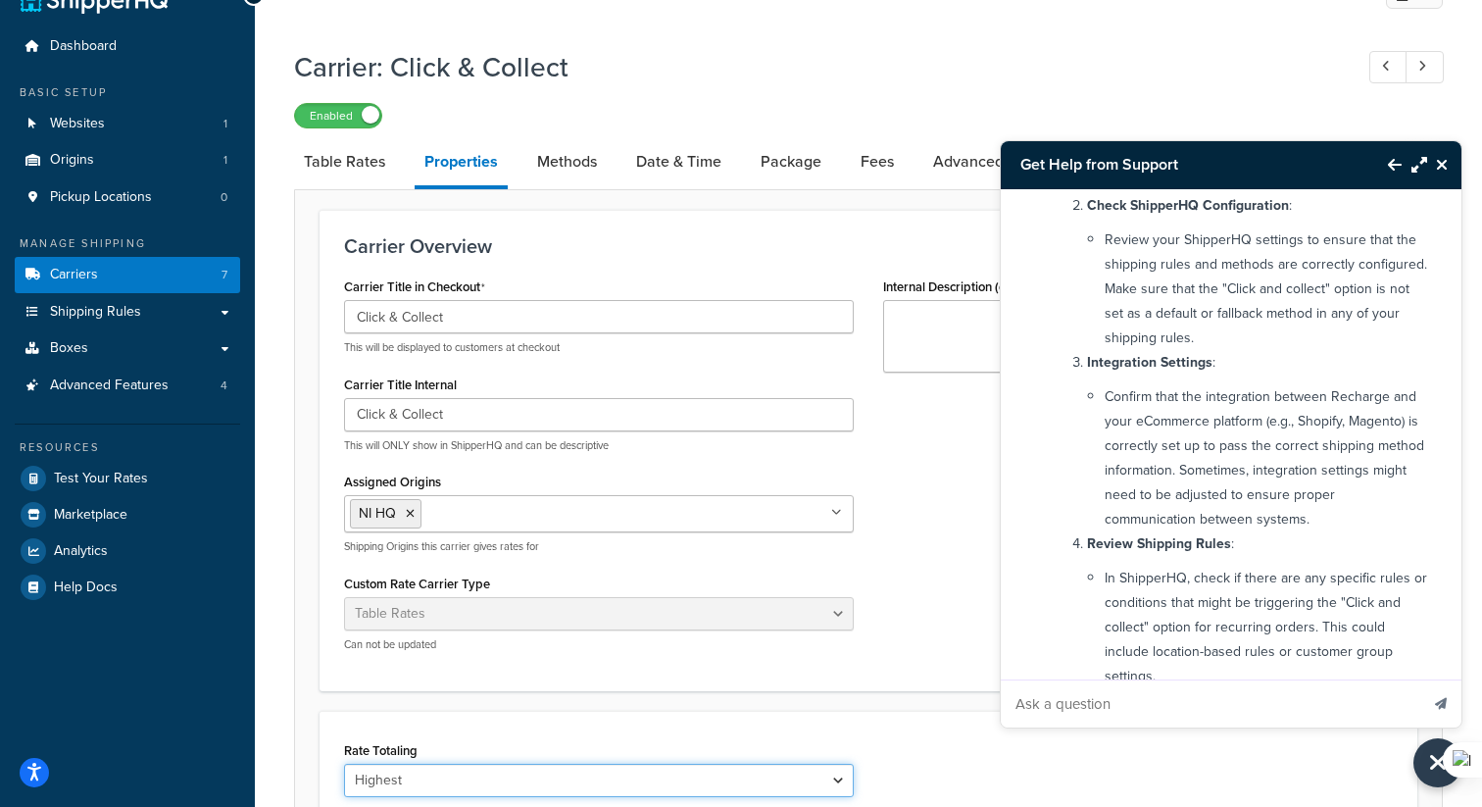
scroll to position [47, 0]
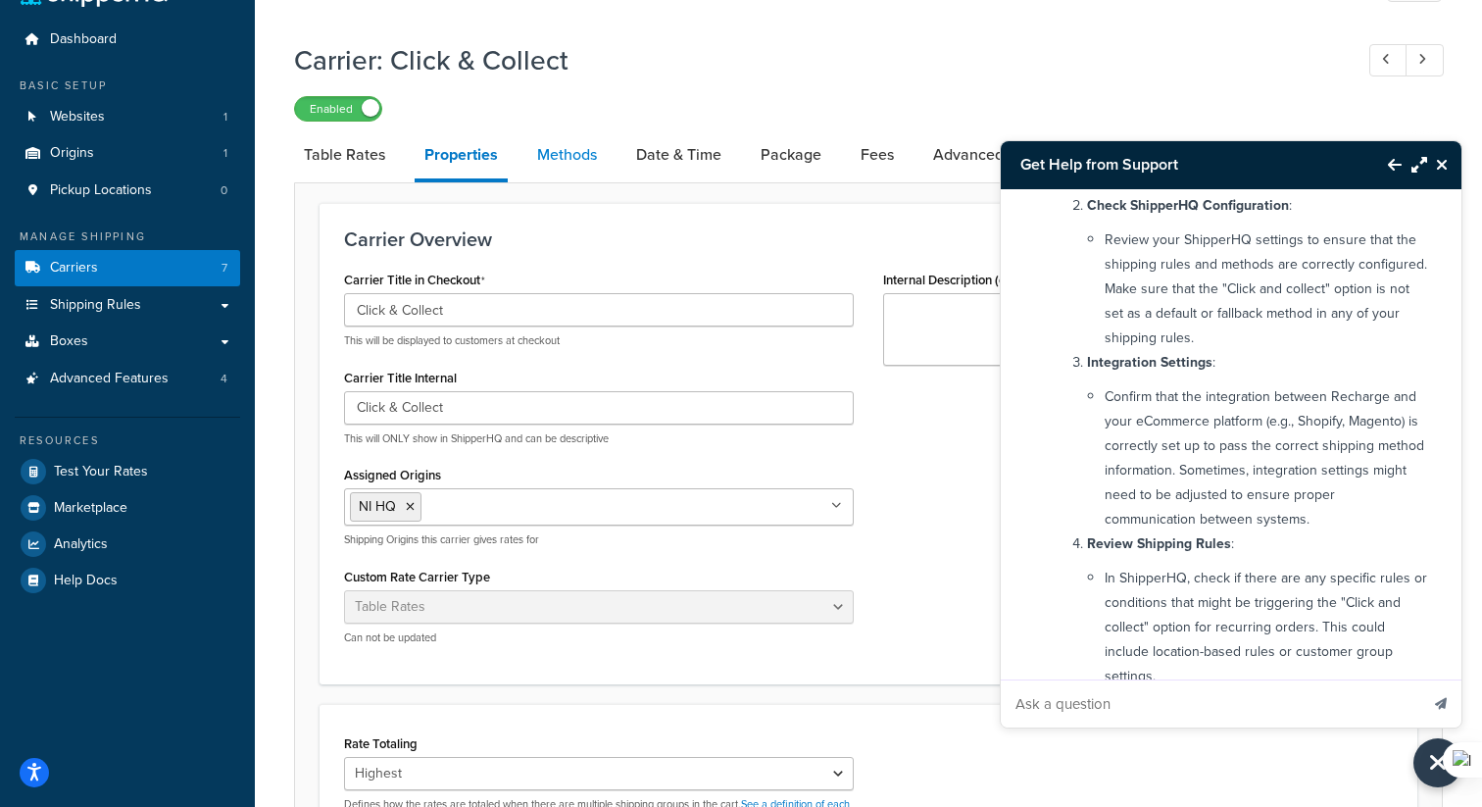
click at [543, 136] on link "Methods" at bounding box center [566, 154] width 79 height 47
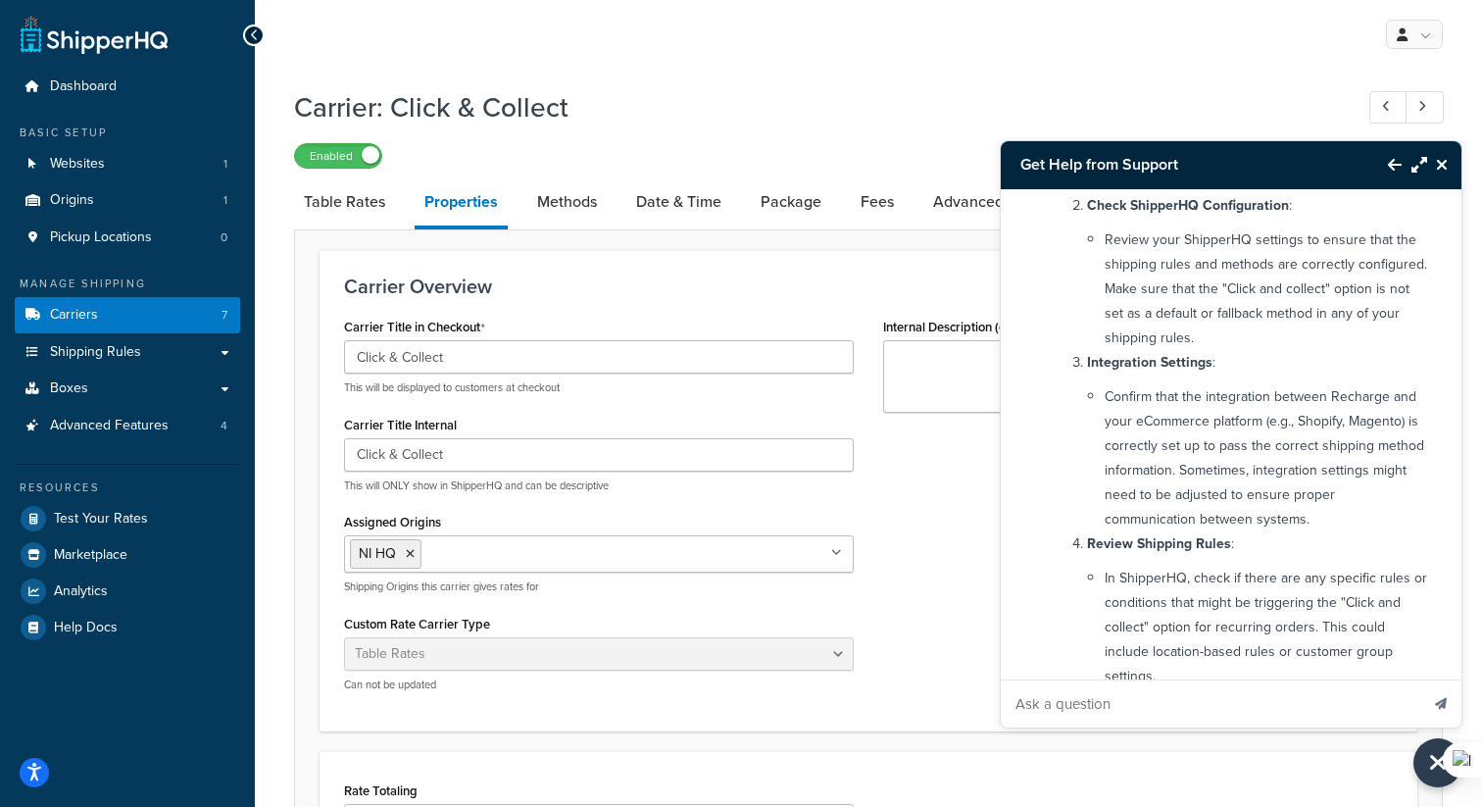
select select "25"
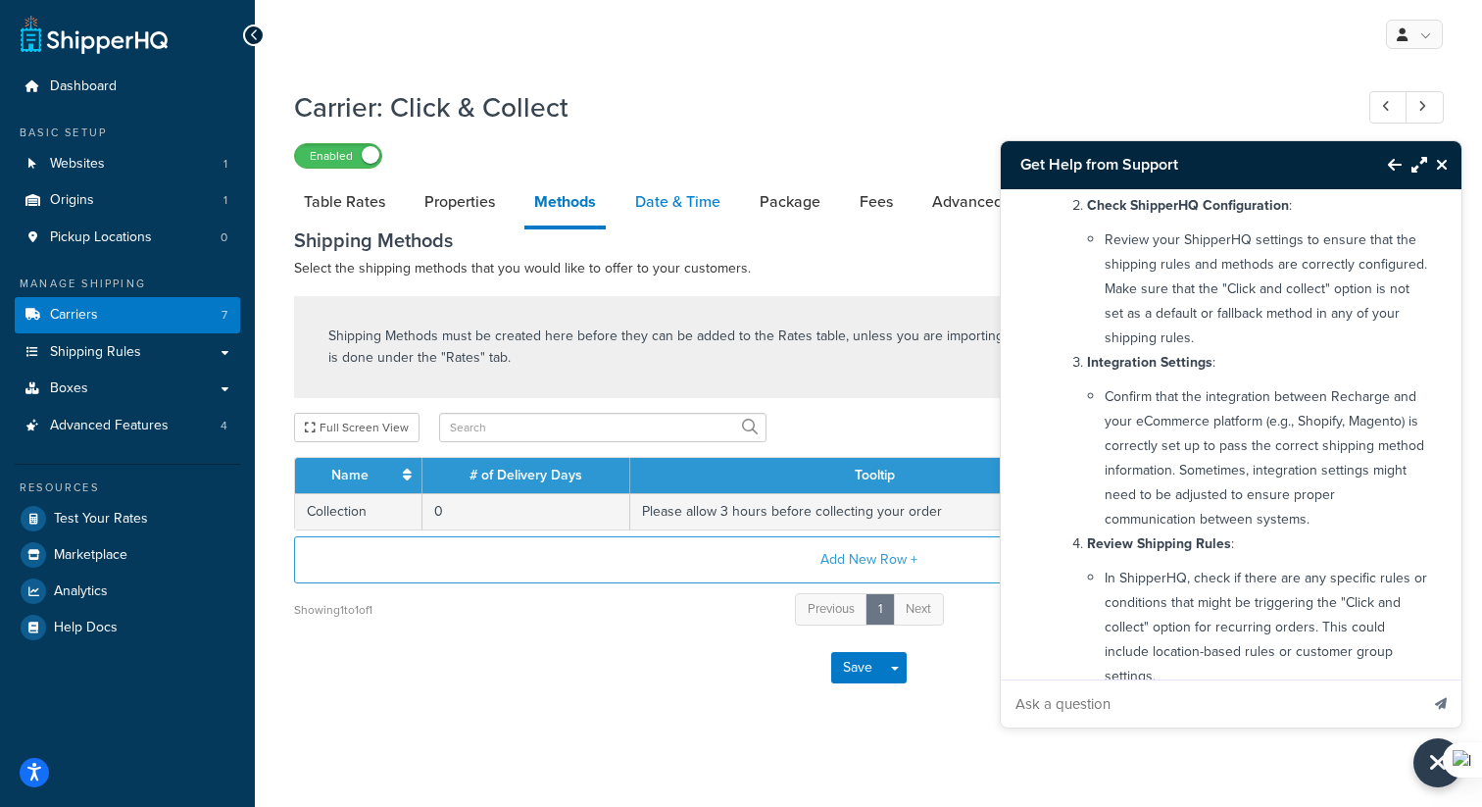
click at [653, 206] on link "Date & Time" at bounding box center [677, 201] width 105 height 47
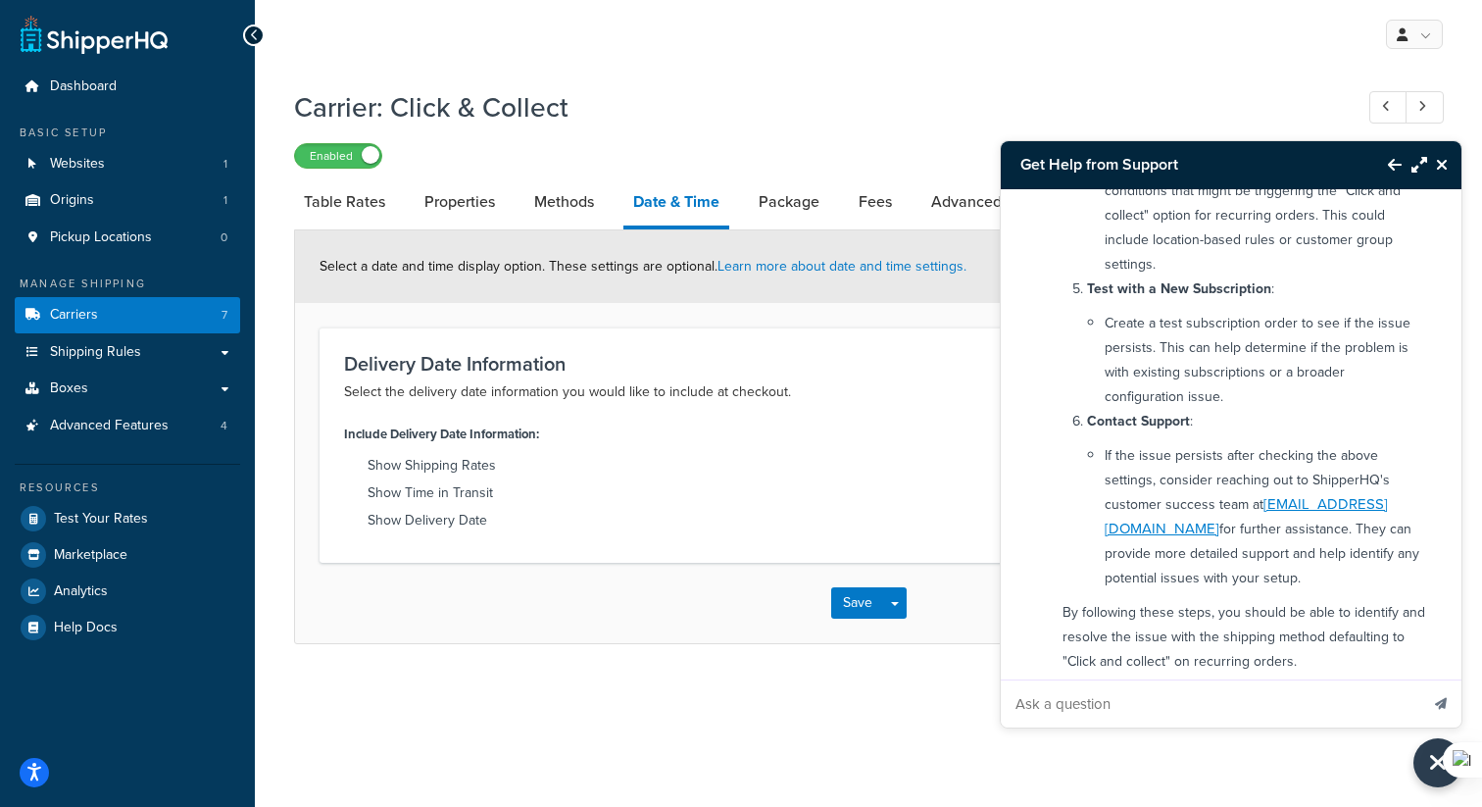
scroll to position [975, 0]
click at [1248, 492] on link "[EMAIL_ADDRESS][DOMAIN_NAME]" at bounding box center [1245, 515] width 283 height 46
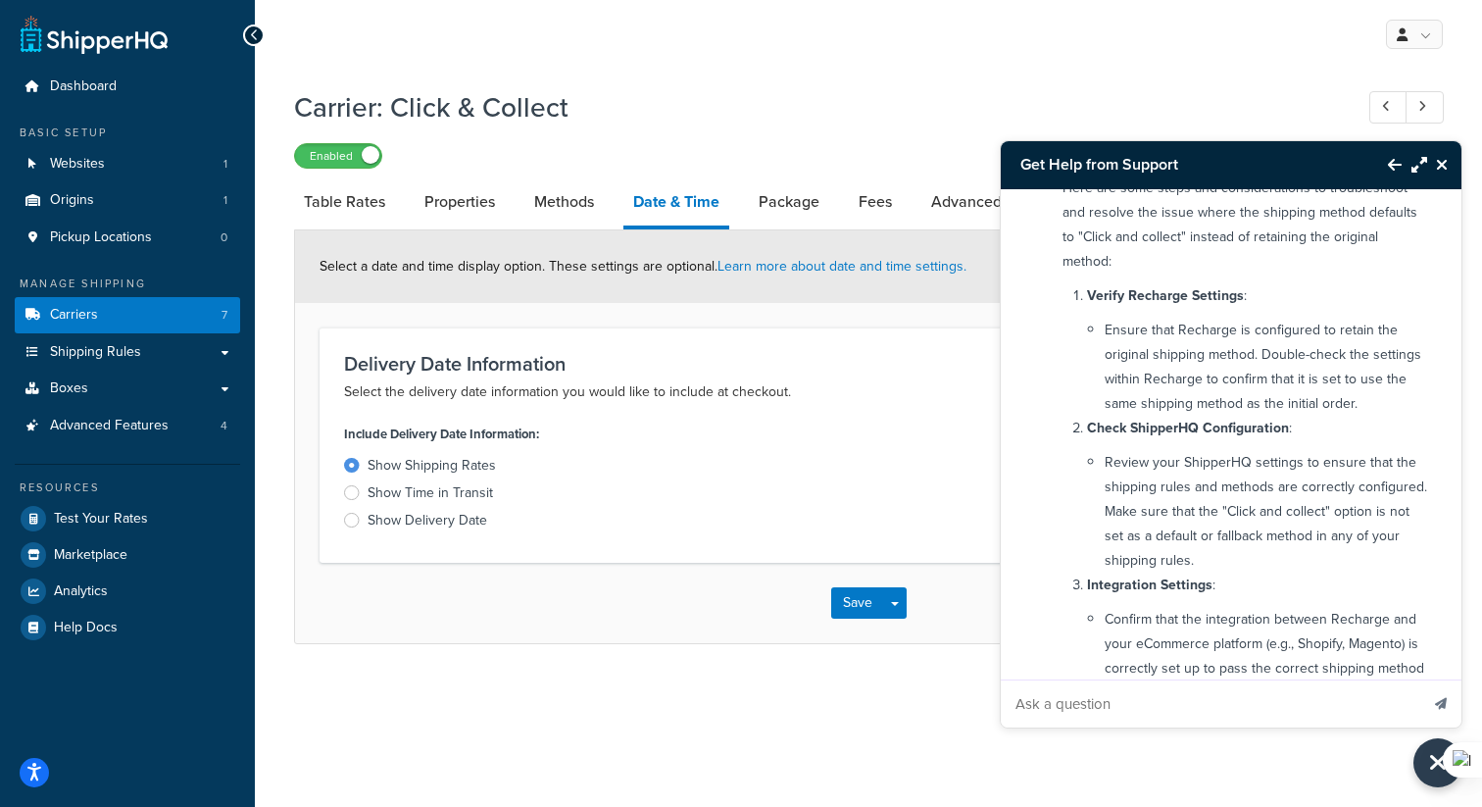
scroll to position [331, 0]
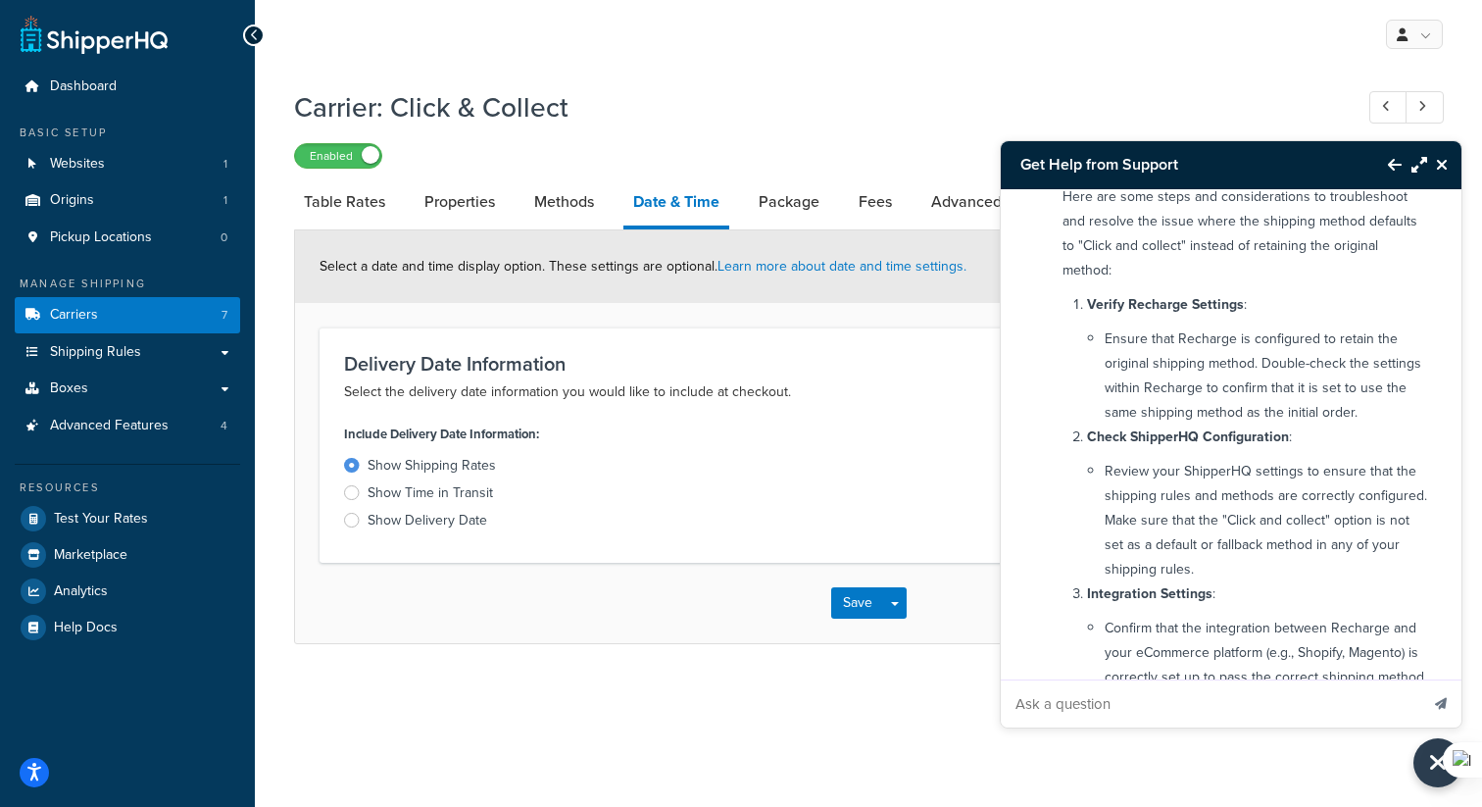
click at [1017, 709] on input "Ask a question" at bounding box center [1209, 703] width 417 height 47
type input "S"
type input "For point 1: all good"
click at [1420, 679] on button "Send message" at bounding box center [1440, 703] width 41 height 48
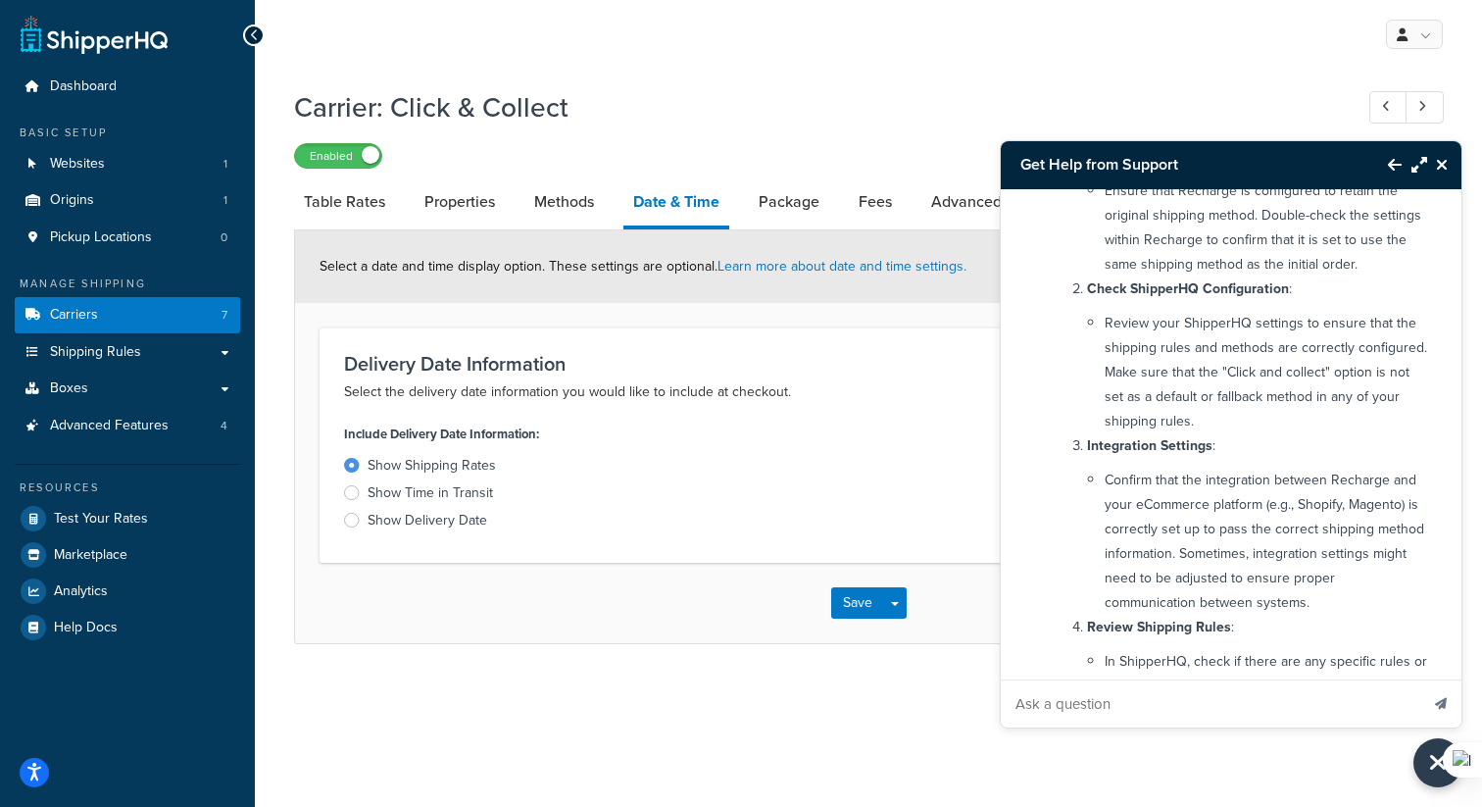
scroll to position [0, 0]
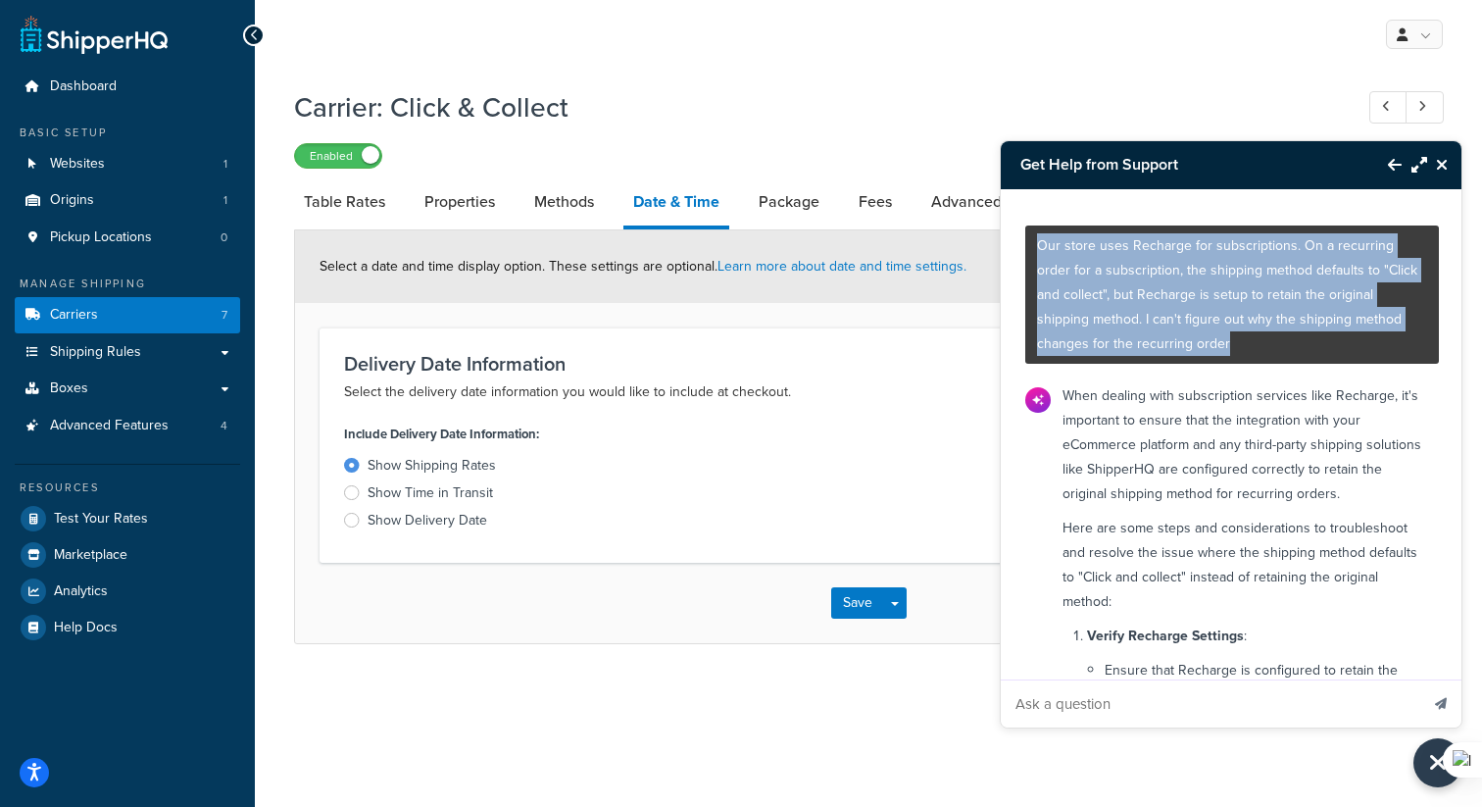
drag, startPoint x: 1156, startPoint y: 346, endPoint x: 1025, endPoint y: 232, distance: 173.7
click at [1025, 232] on div "Our store uses Recharge for subscriptions. On a recurring order for a subscript…" at bounding box center [1232, 294] width 414 height 138
copy p "Our store uses Recharge for subscriptions. On a recurring order for a subscript…"
click at [1436, 167] on icon "Close Resource Center" at bounding box center [1442, 165] width 12 height 16
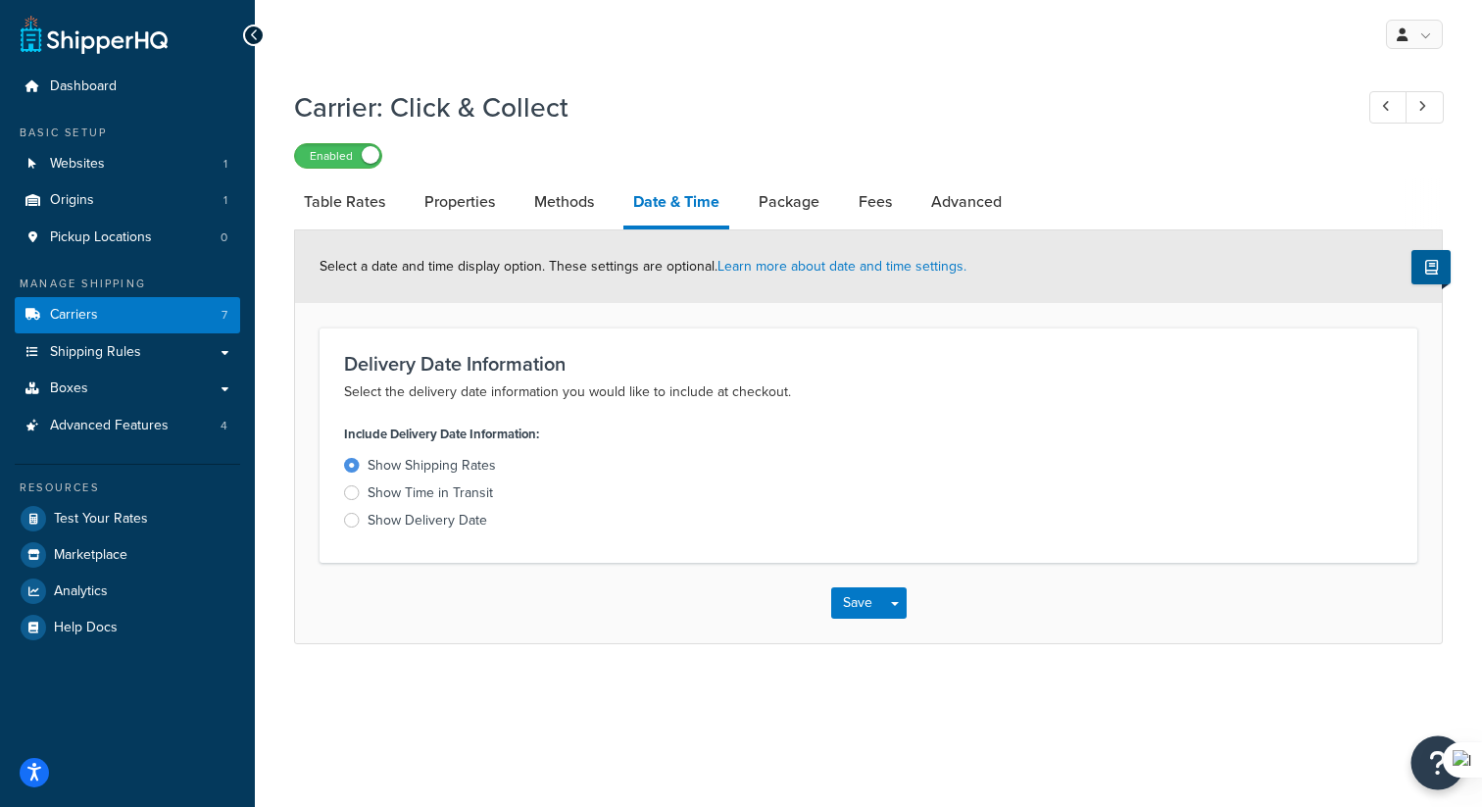
click at [1429, 769] on icon "Open Resource Center" at bounding box center [1438, 762] width 19 height 27
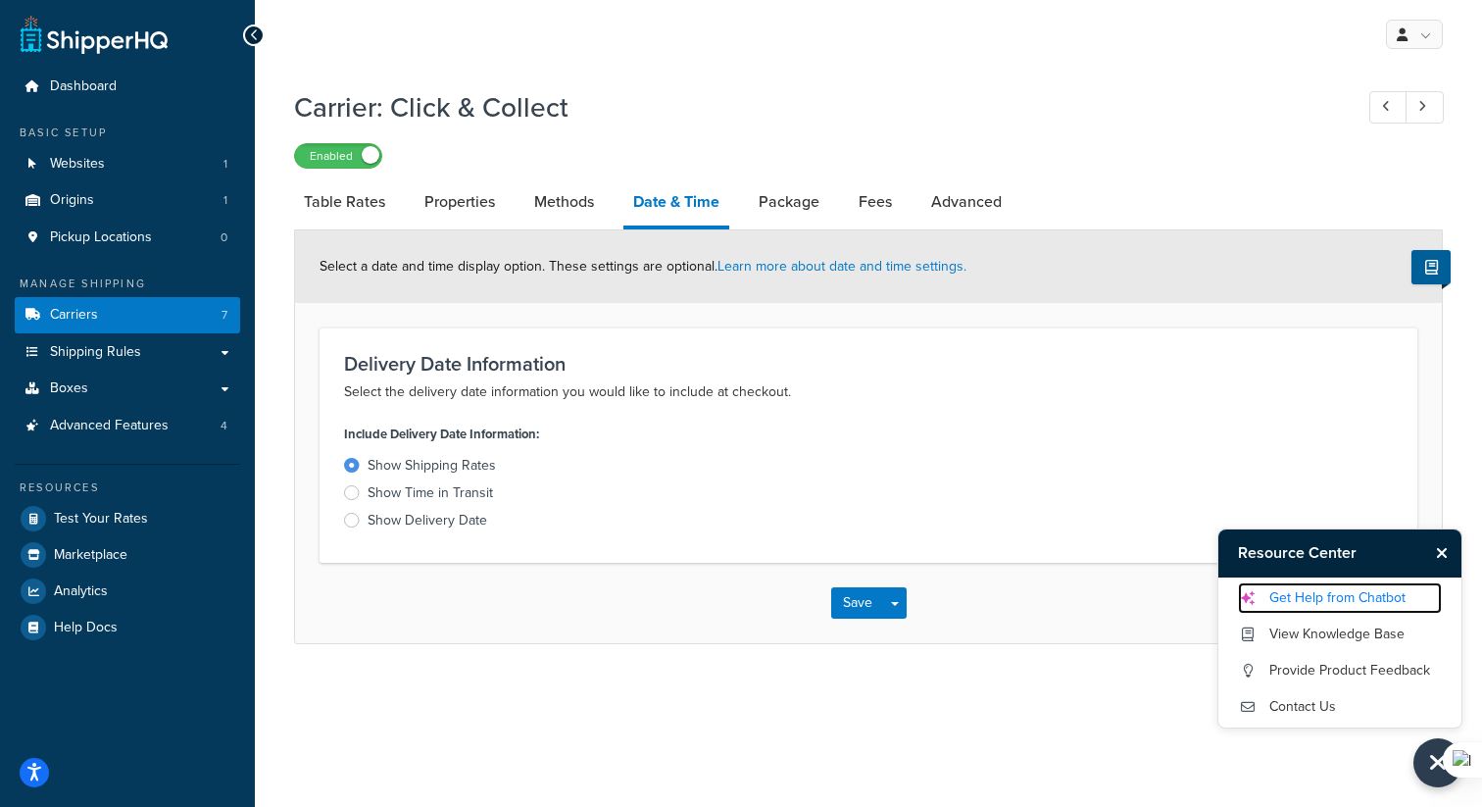
click at [1315, 605] on link "Get Help from Chatbot" at bounding box center [1340, 597] width 204 height 31
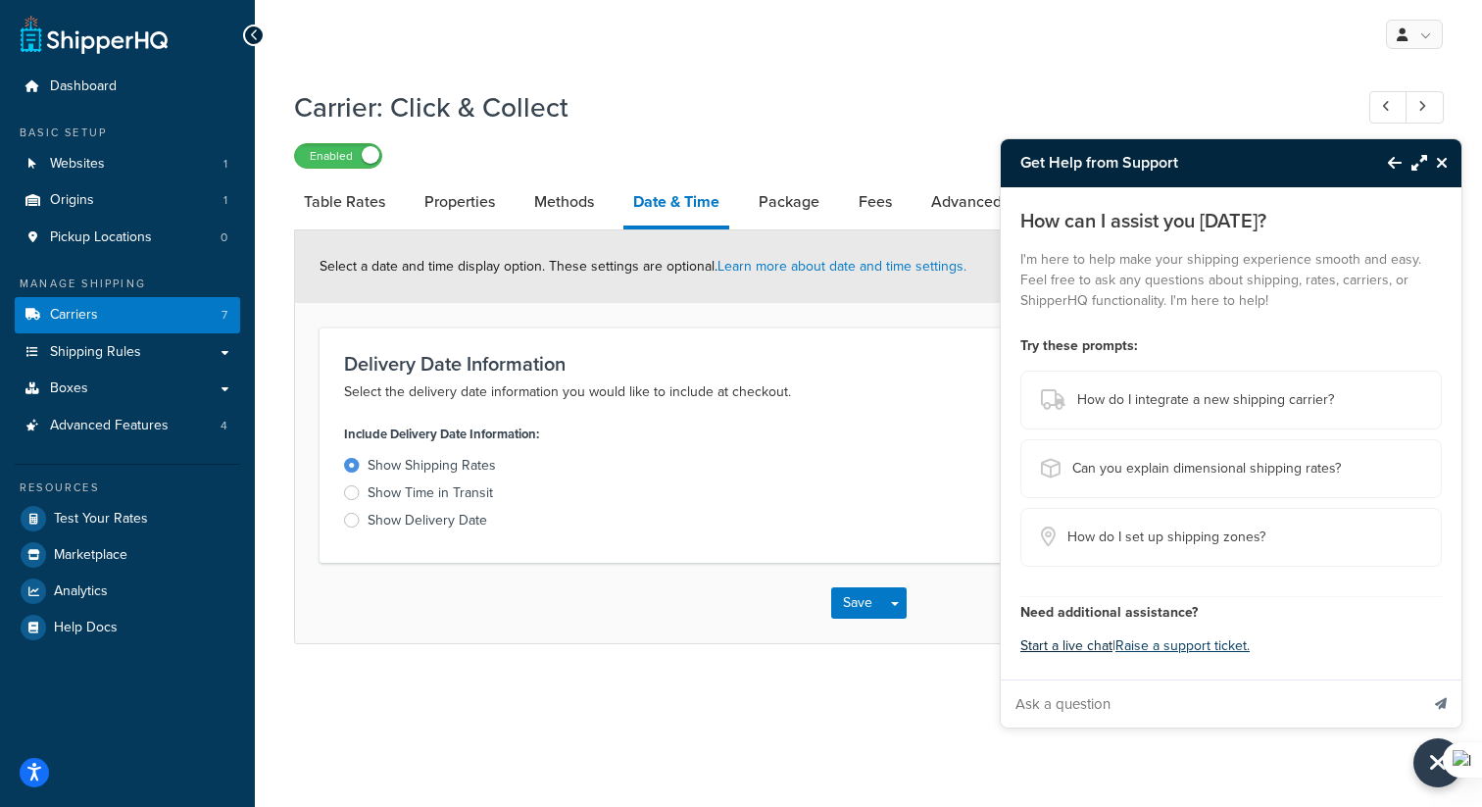
click at [1091, 652] on button "Start a live chat" at bounding box center [1066, 645] width 92 height 27
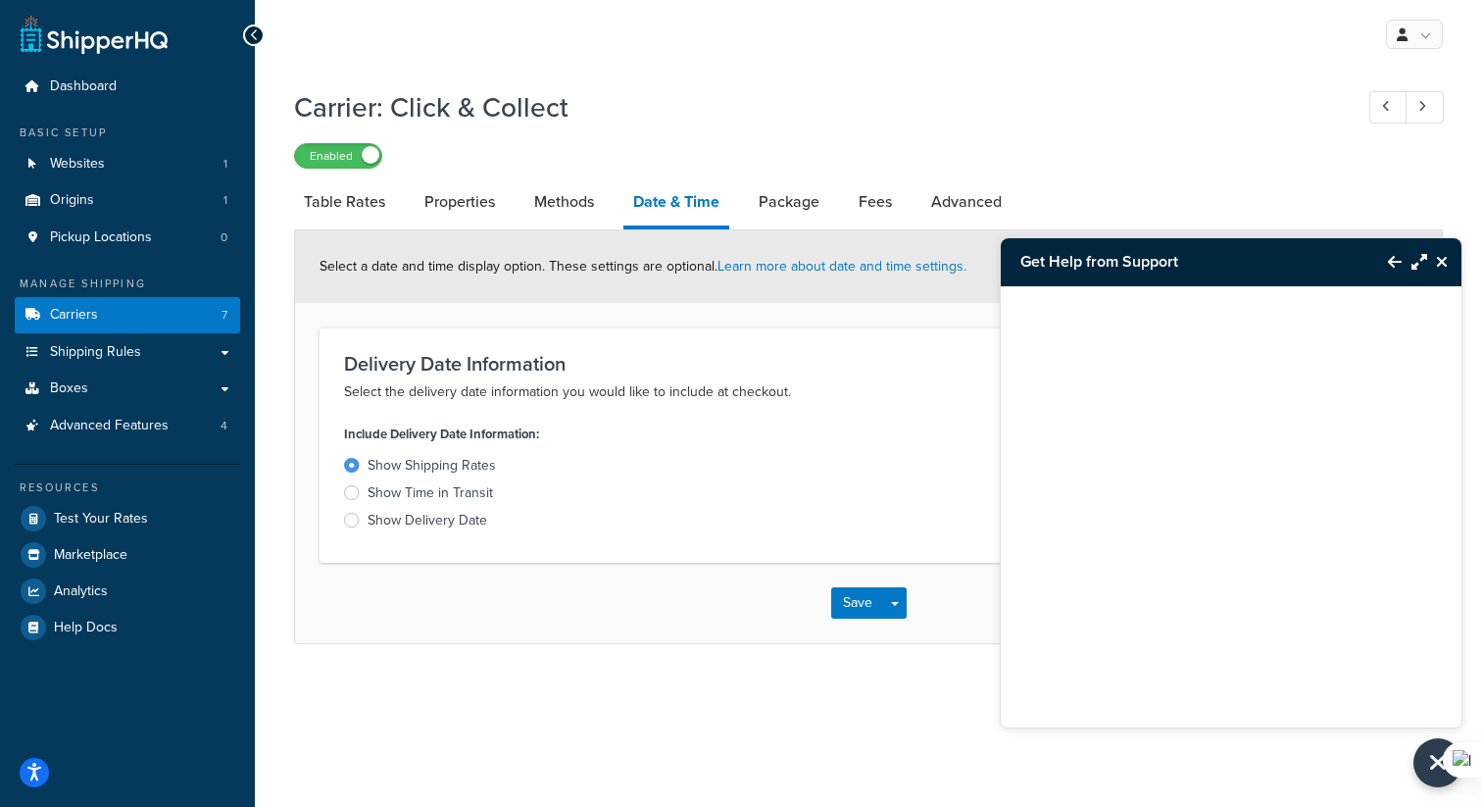
click at [1386, 262] on button "Back to Resource Center" at bounding box center [1384, 261] width 33 height 45
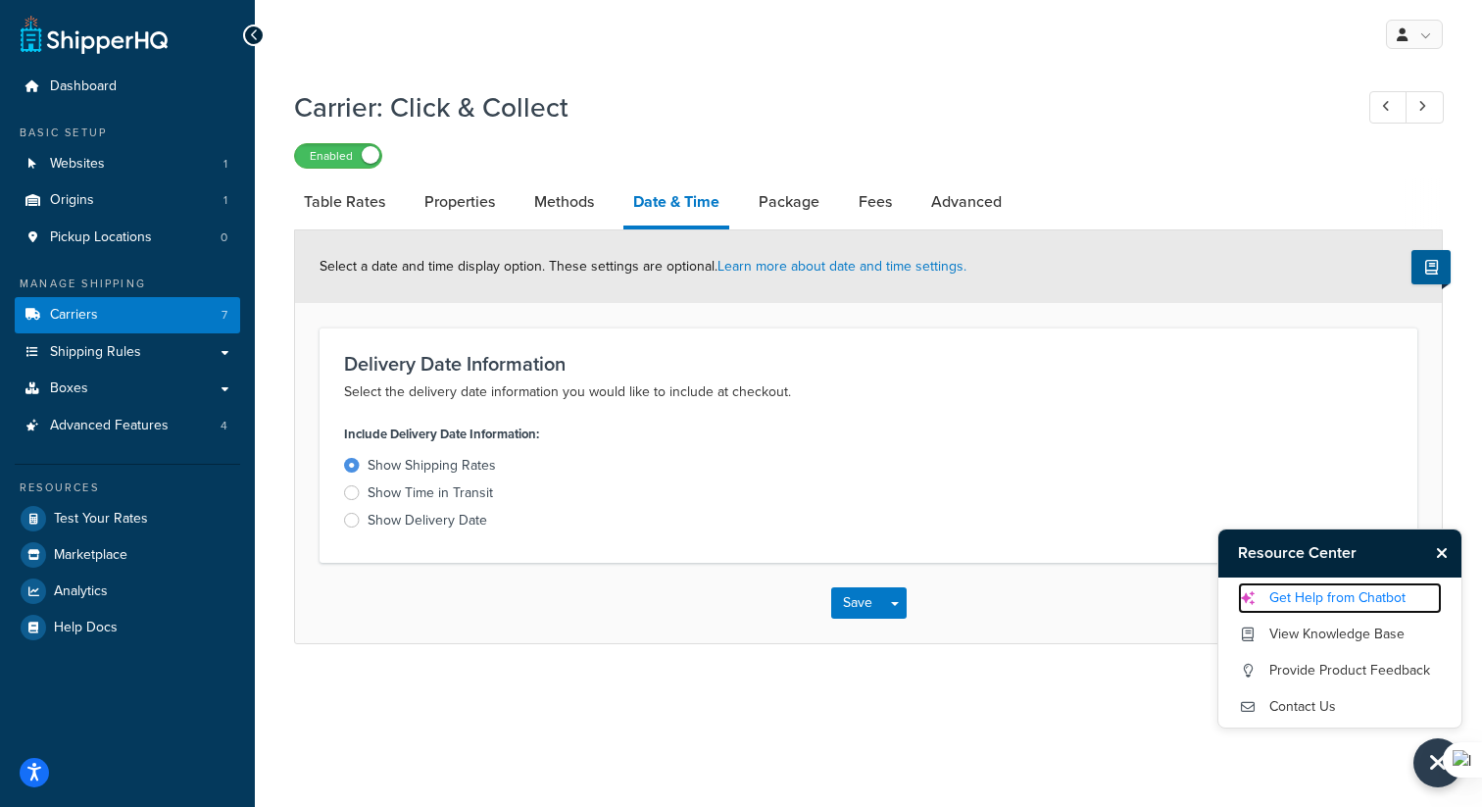
click at [1301, 589] on link "Get Help from Chatbot" at bounding box center [1340, 597] width 204 height 31
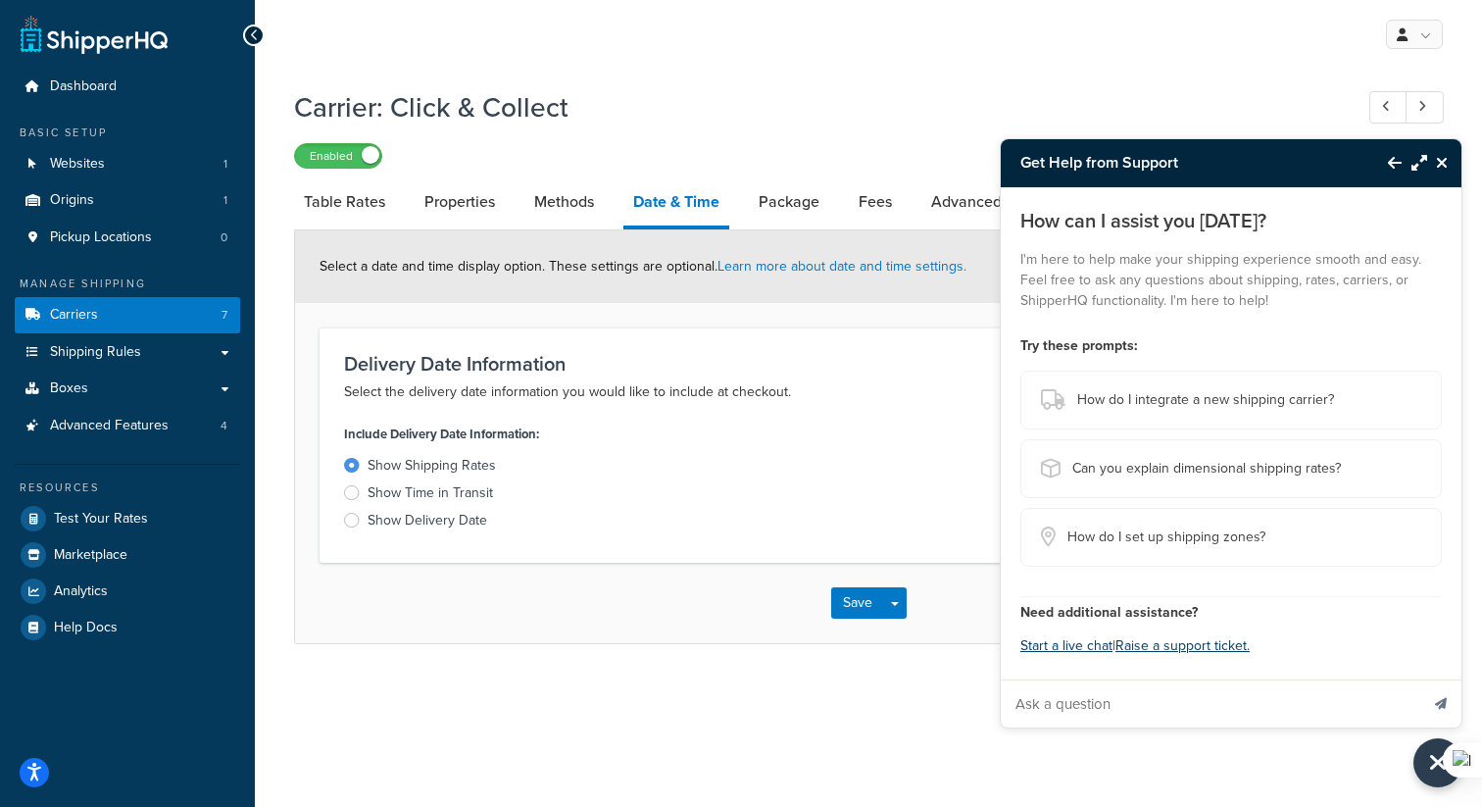
click at [1136, 707] on input "Ask a question" at bounding box center [1209, 703] width 417 height 47
paste input "Our store uses Recharge for subscriptions. On a recurring order for a subscript…"
type input "Our store uses Recharge for subscriptions. On a recurring order for a subscript…"
click at [1420, 679] on button "Send message" at bounding box center [1440, 703] width 41 height 48
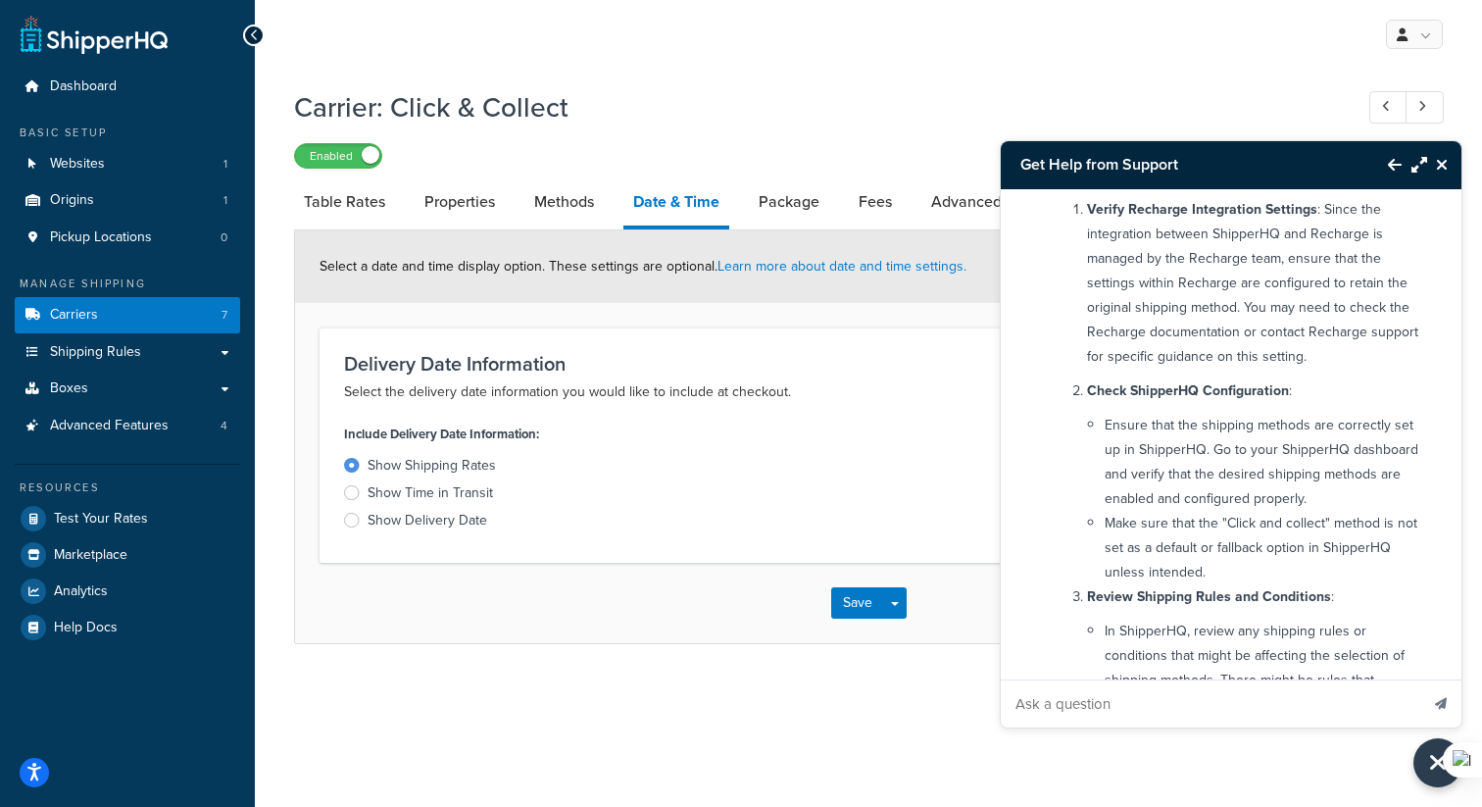
scroll to position [381, 0]
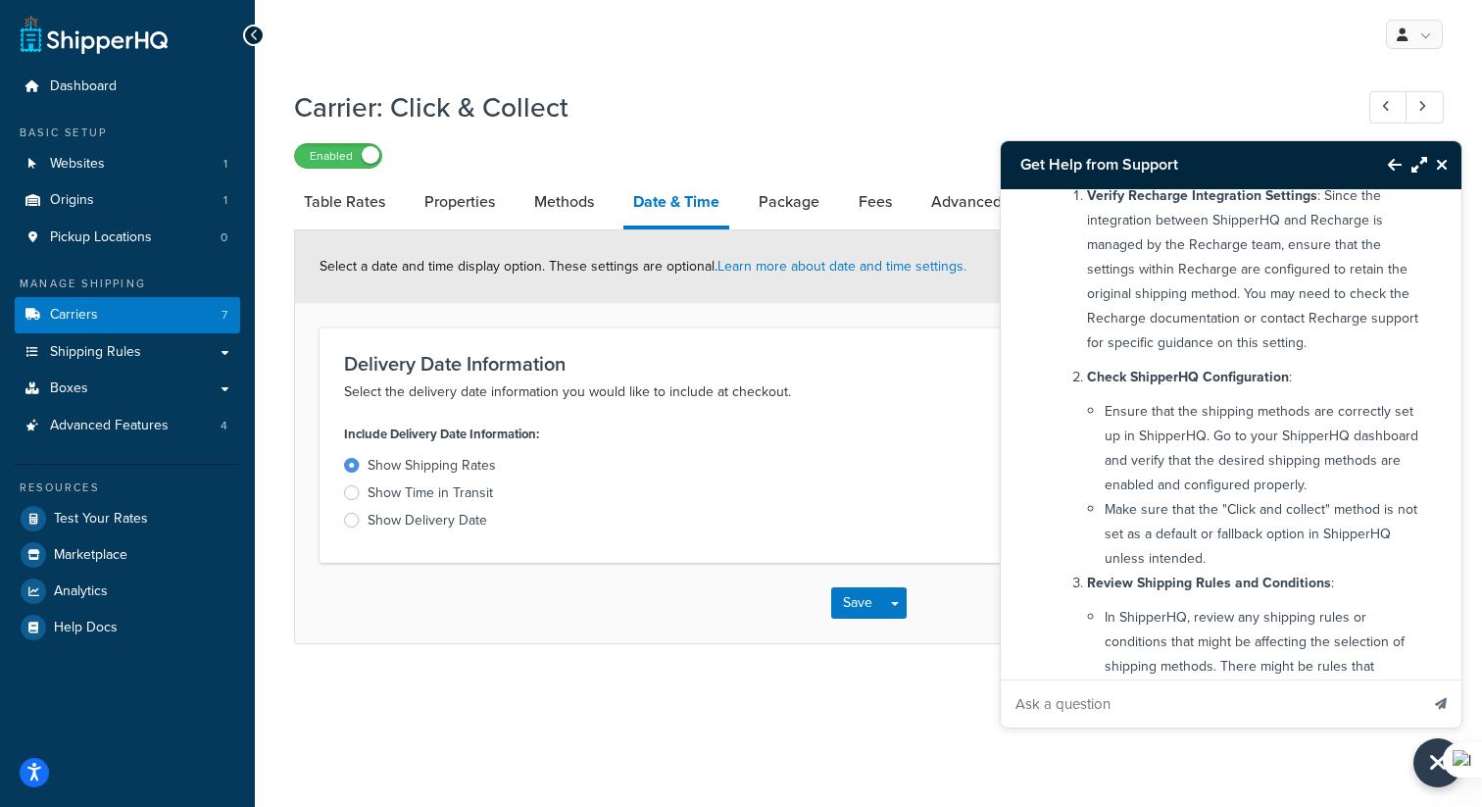
click at [1059, 703] on input "Ask a question" at bounding box center [1209, 703] width 417 height 47
type input "How do I check if "Click and collect" is setup as the default fallback option?"
click at [1420, 679] on button "Send message" at bounding box center [1440, 703] width 41 height 48
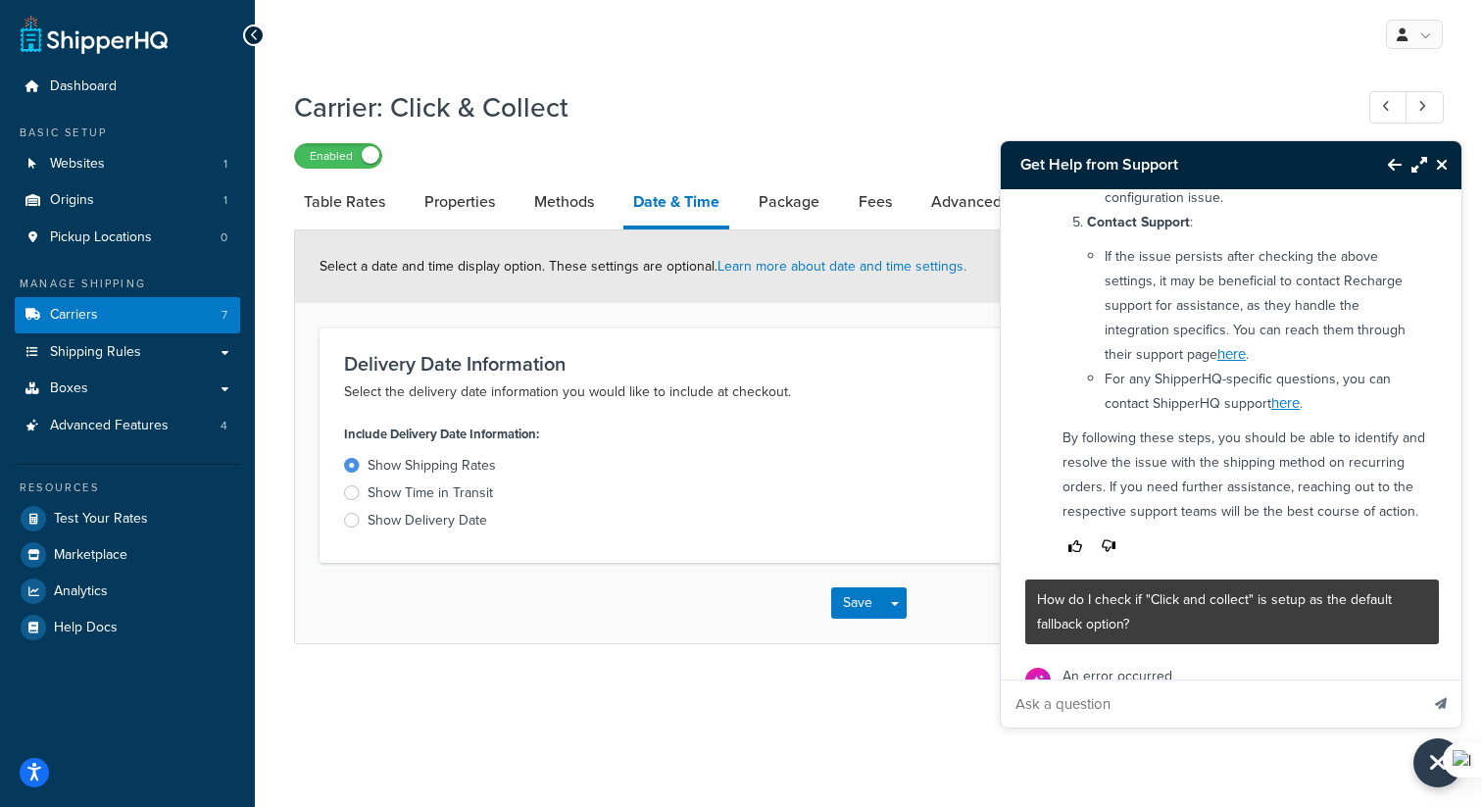
scroll to position [1156, 0]
click at [1123, 682] on input "Ask a question" at bounding box center [1209, 703] width 417 height 47
type input "?"
click at [1420, 679] on button "Send message" at bounding box center [1440, 703] width 41 height 48
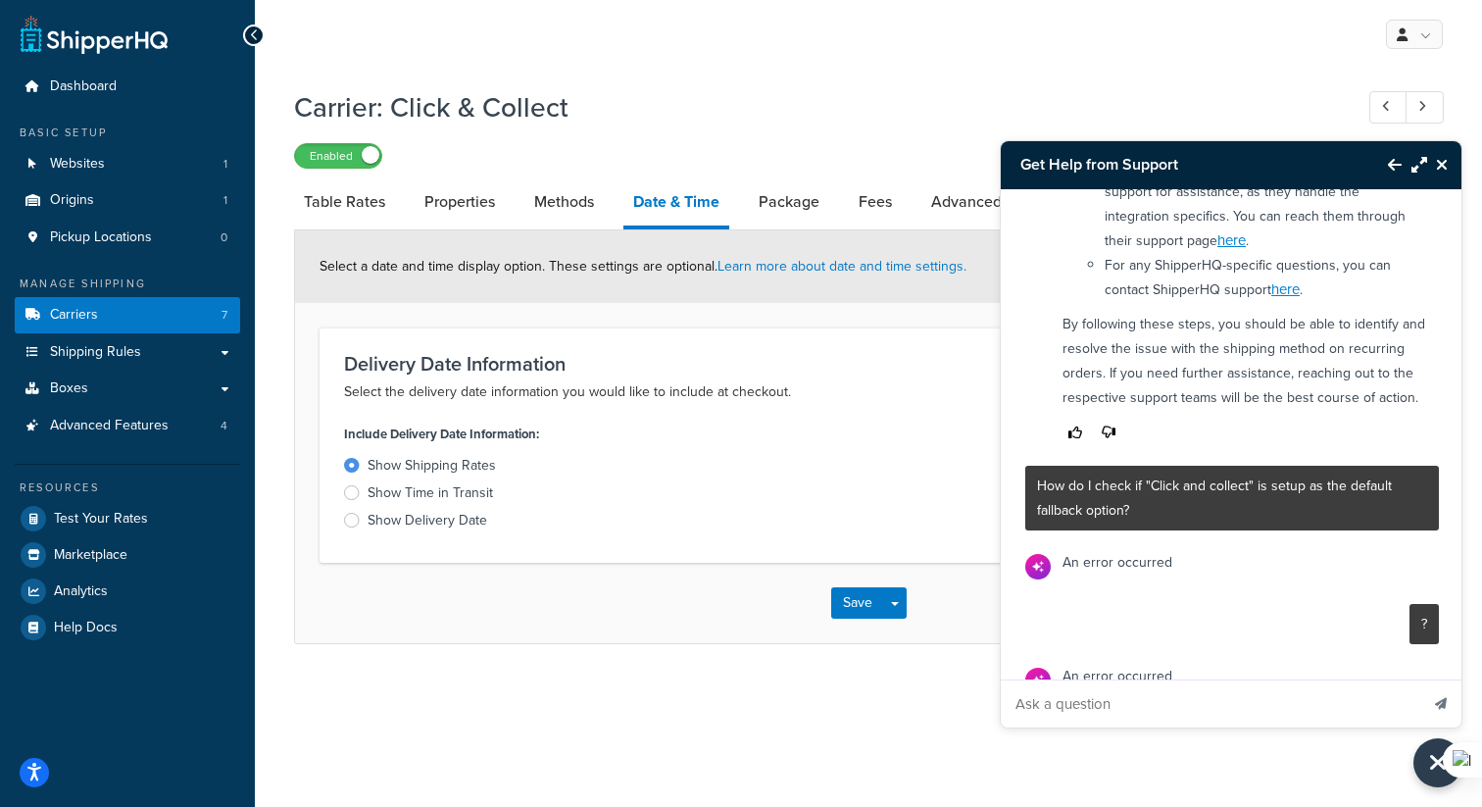
scroll to position [1270, 0]
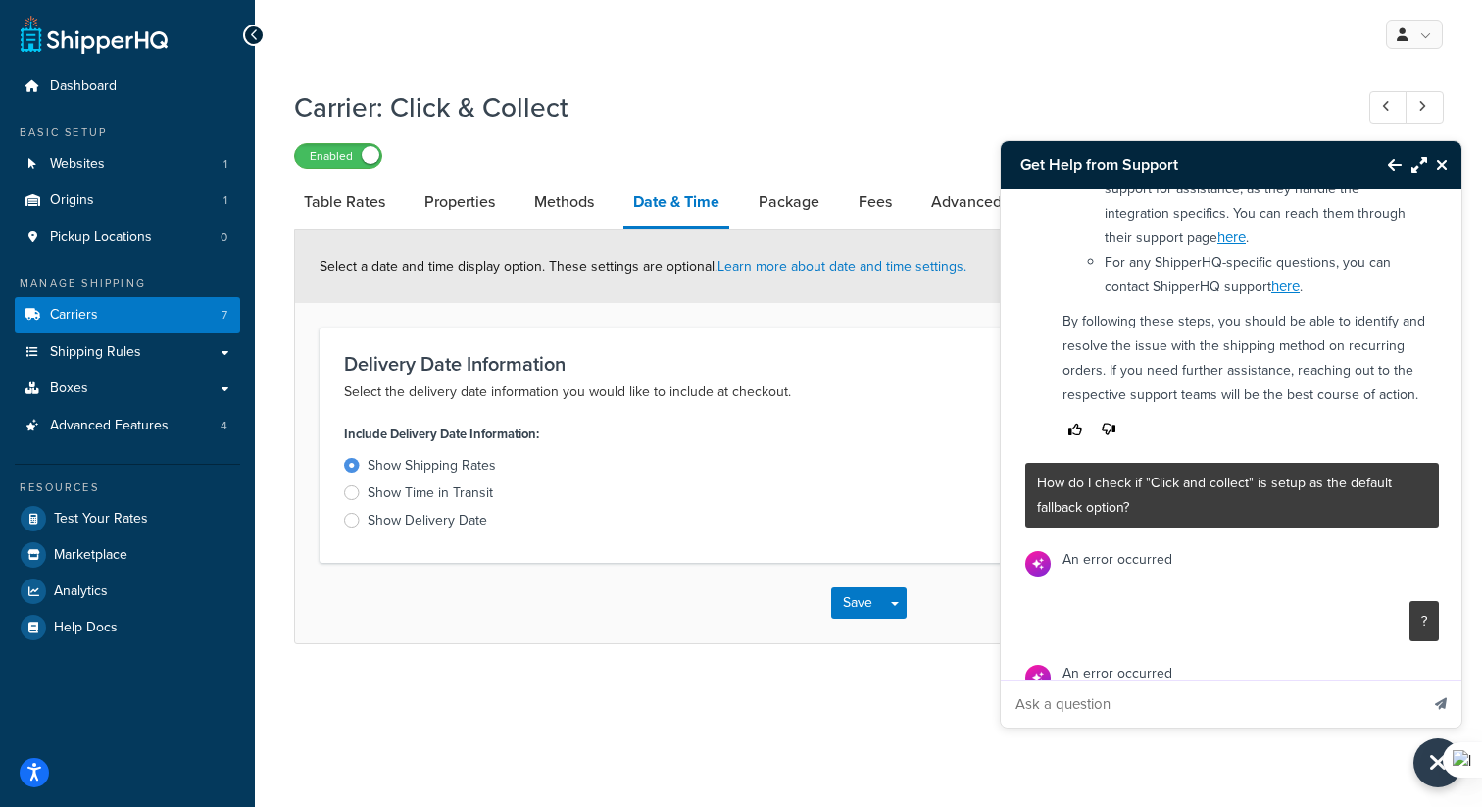
click at [1437, 165] on icon "Close Resource Center" at bounding box center [1442, 165] width 12 height 16
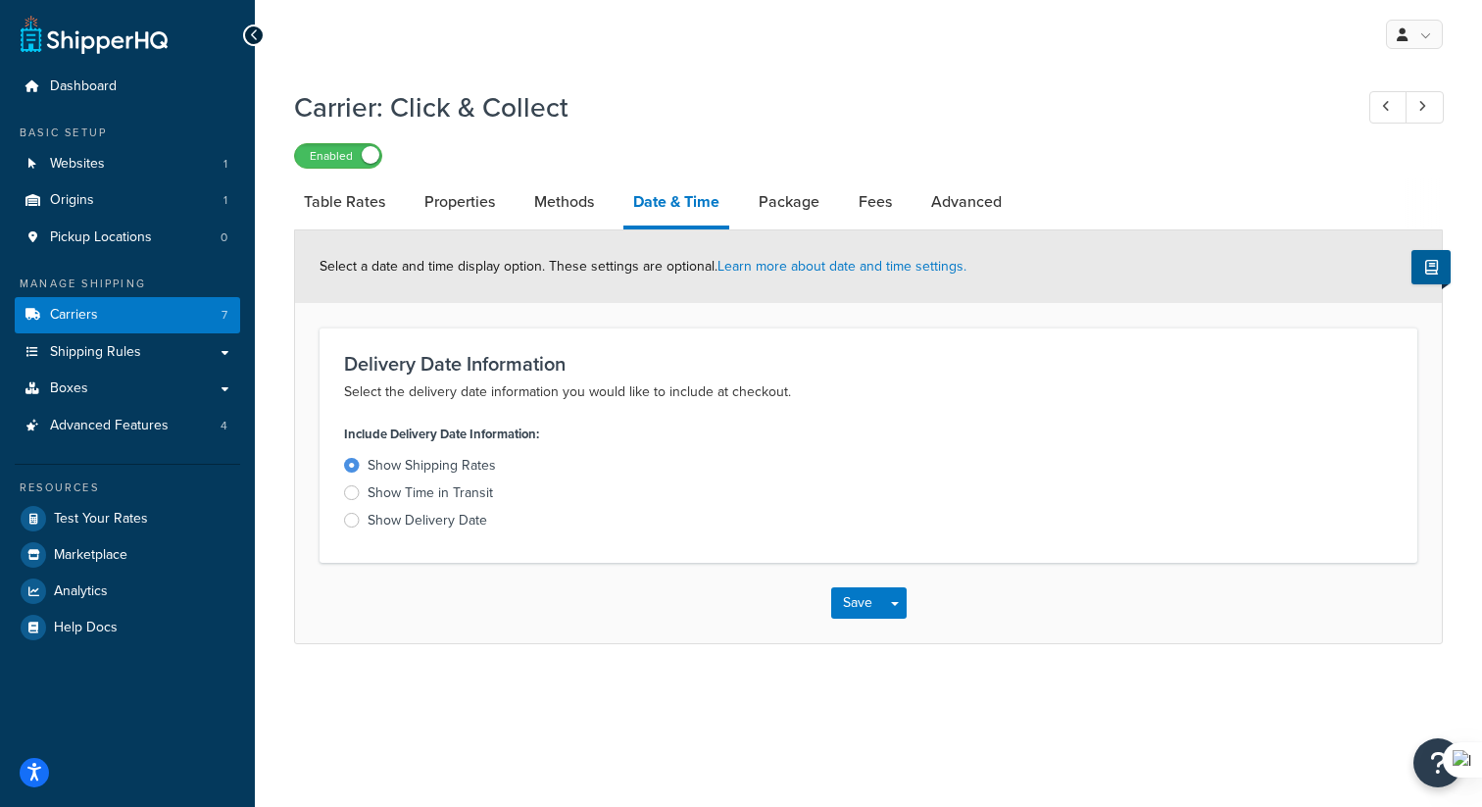
click at [1419, 739] on div "My Profile Billing Global Settings Contact Us Logout Carrier: Click & Collect E…" at bounding box center [868, 403] width 1227 height 807
click at [1419, 749] on button "Open Resource Center" at bounding box center [1438, 763] width 54 height 54
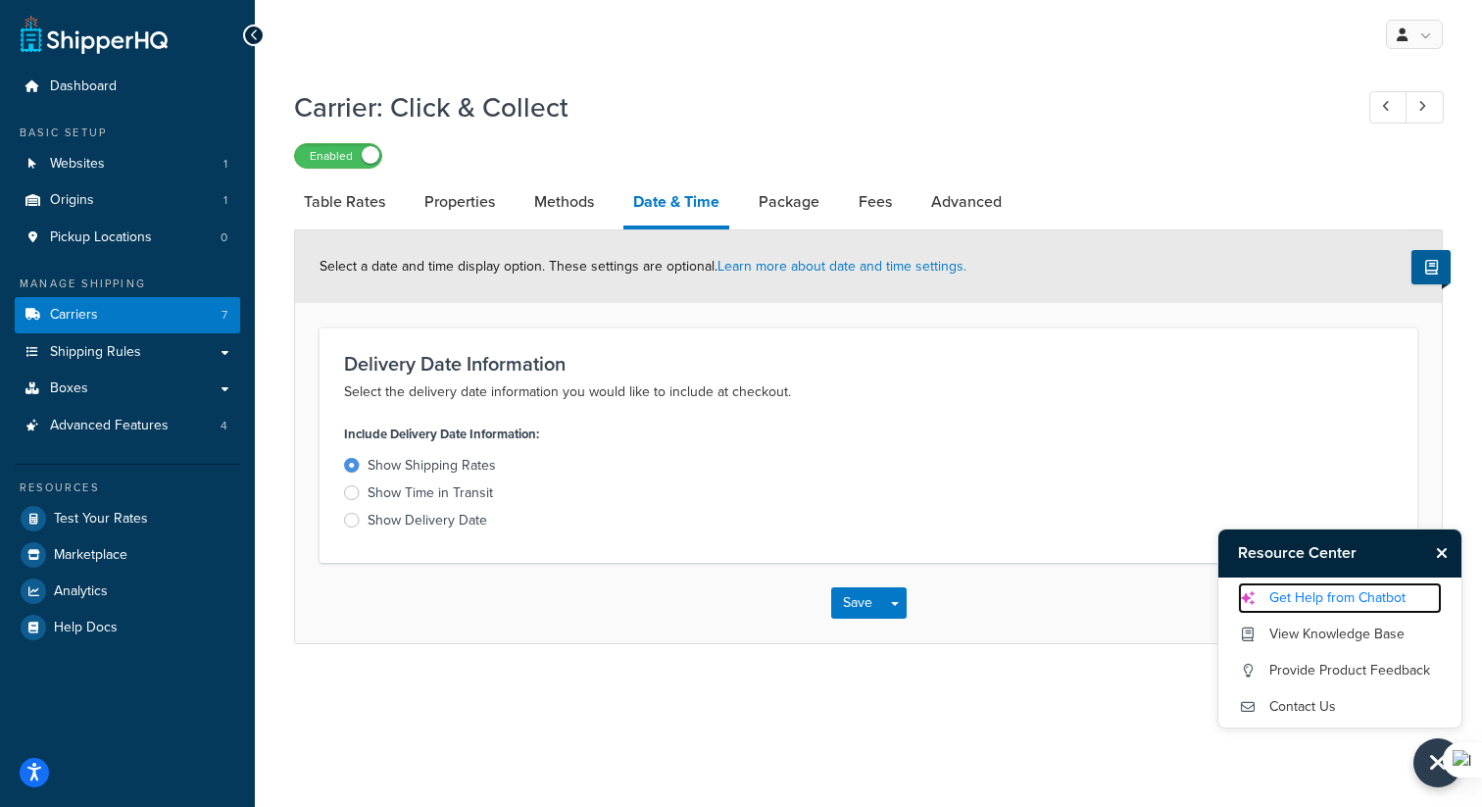
click at [1307, 602] on link "Get Help from Chatbot" at bounding box center [1340, 597] width 204 height 31
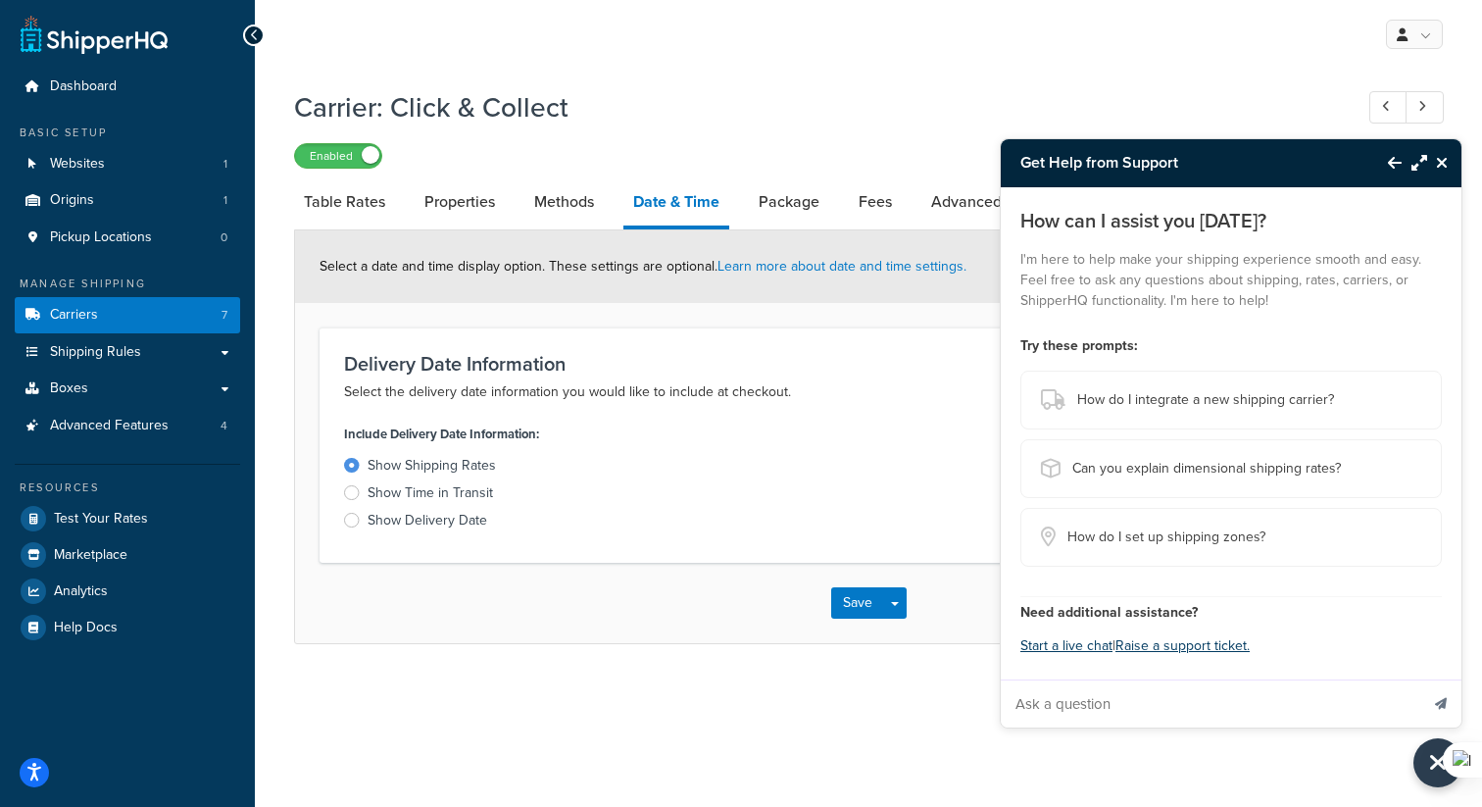
click at [1160, 710] on input "Ask a question" at bounding box center [1209, 703] width 417 height 47
type input "How do i check the default/fallback shipping method?"
click at [1420, 679] on button "Send message" at bounding box center [1440, 703] width 41 height 48
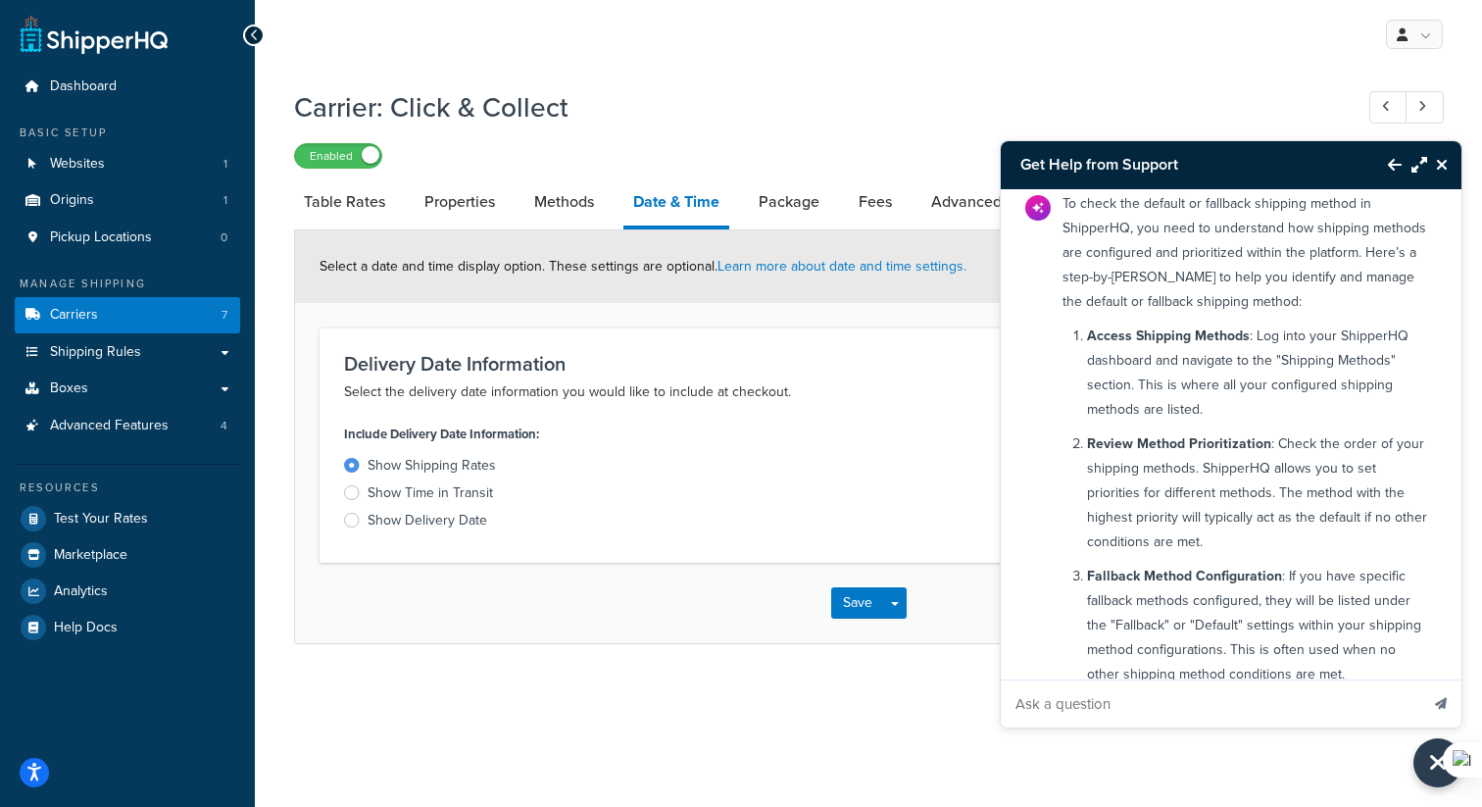
scroll to position [81, 0]
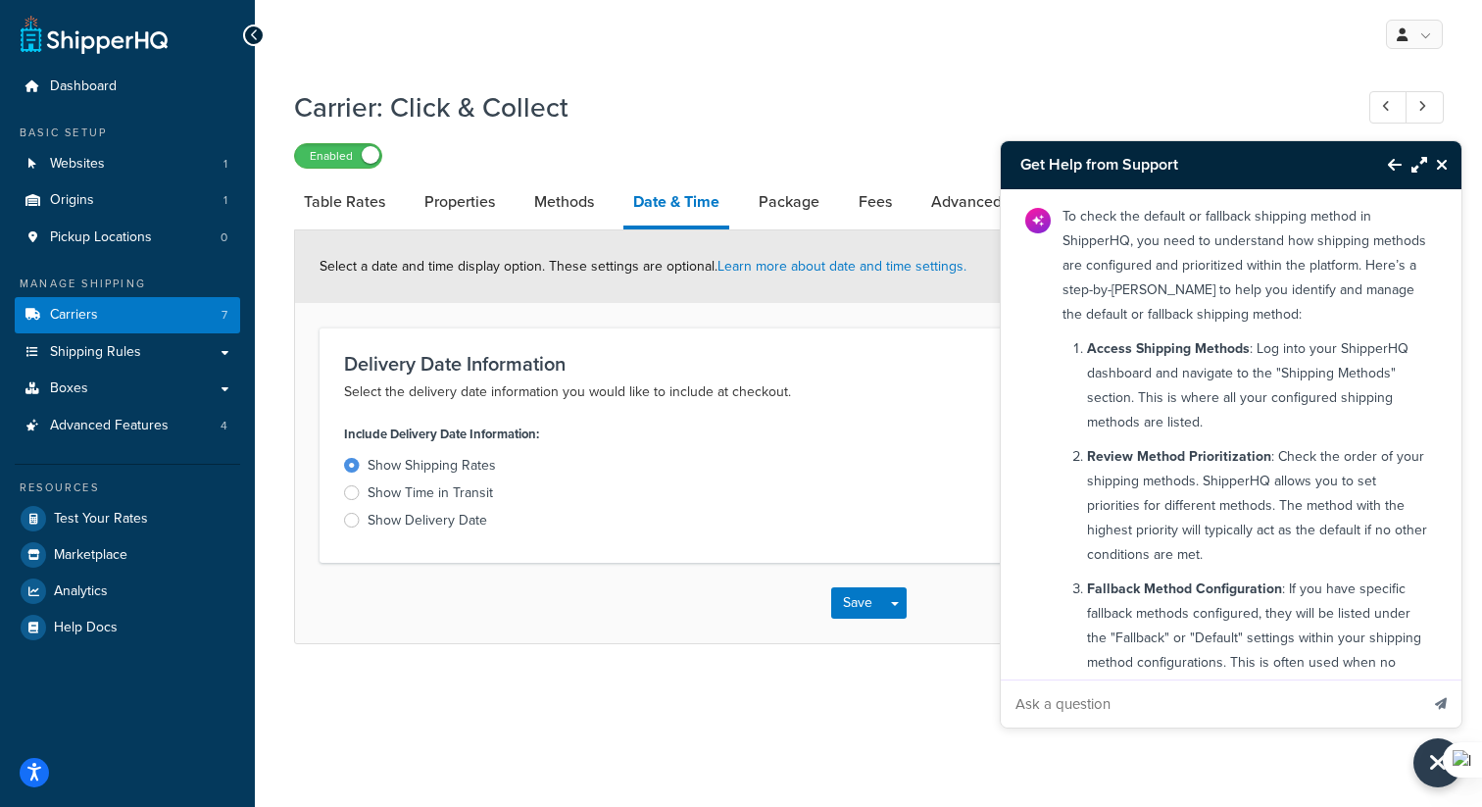
click at [1120, 671] on p "Fallback Method Configuration : If you have specific fallback methods configure…" at bounding box center [1257, 637] width 340 height 122
click at [1104, 682] on input "Ask a question" at bounding box center [1209, 703] width 417 height 47
type input "I don't see a Shipping Method section"
click at [1420, 679] on button "Send message" at bounding box center [1440, 703] width 41 height 48
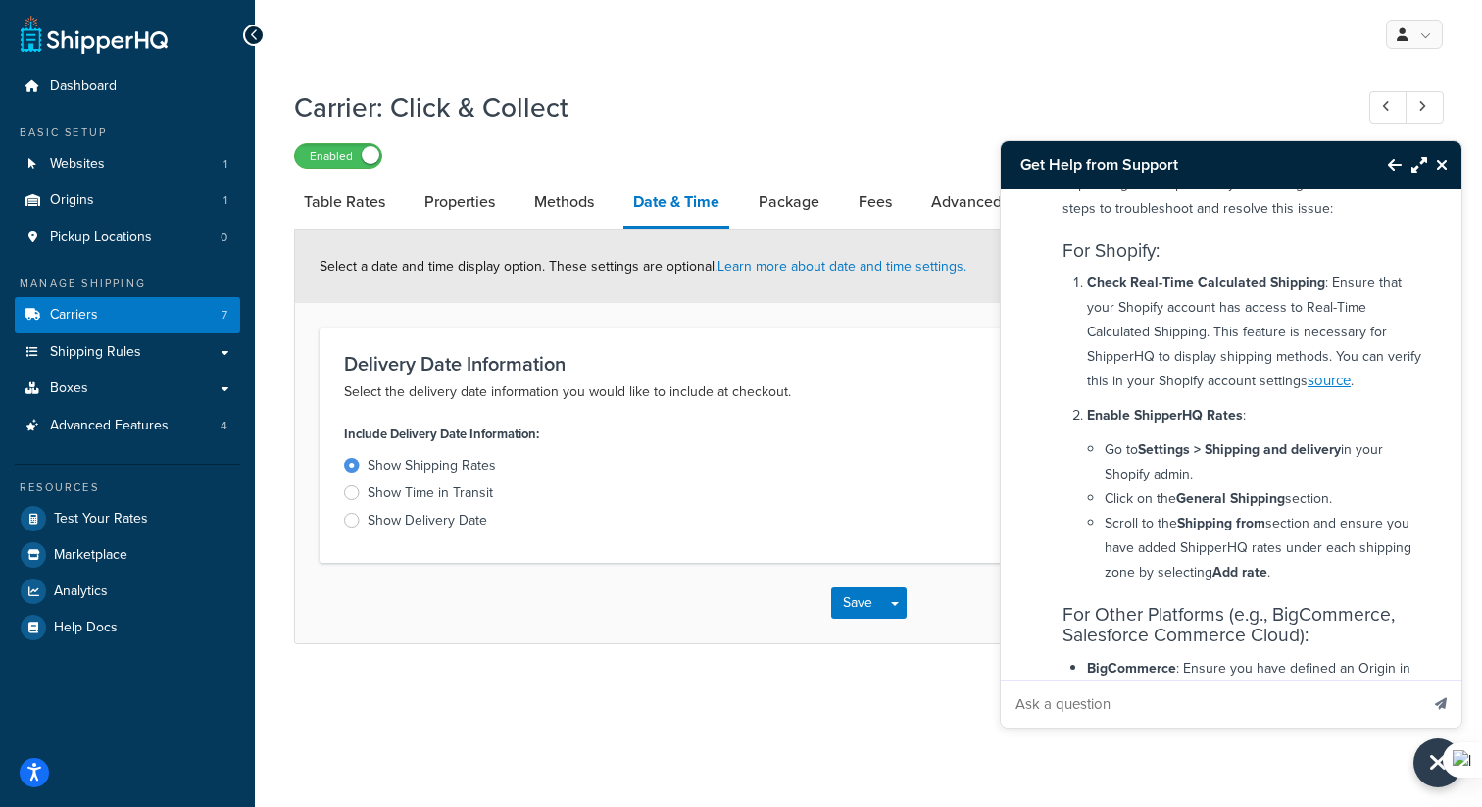
scroll to position [998, 0]
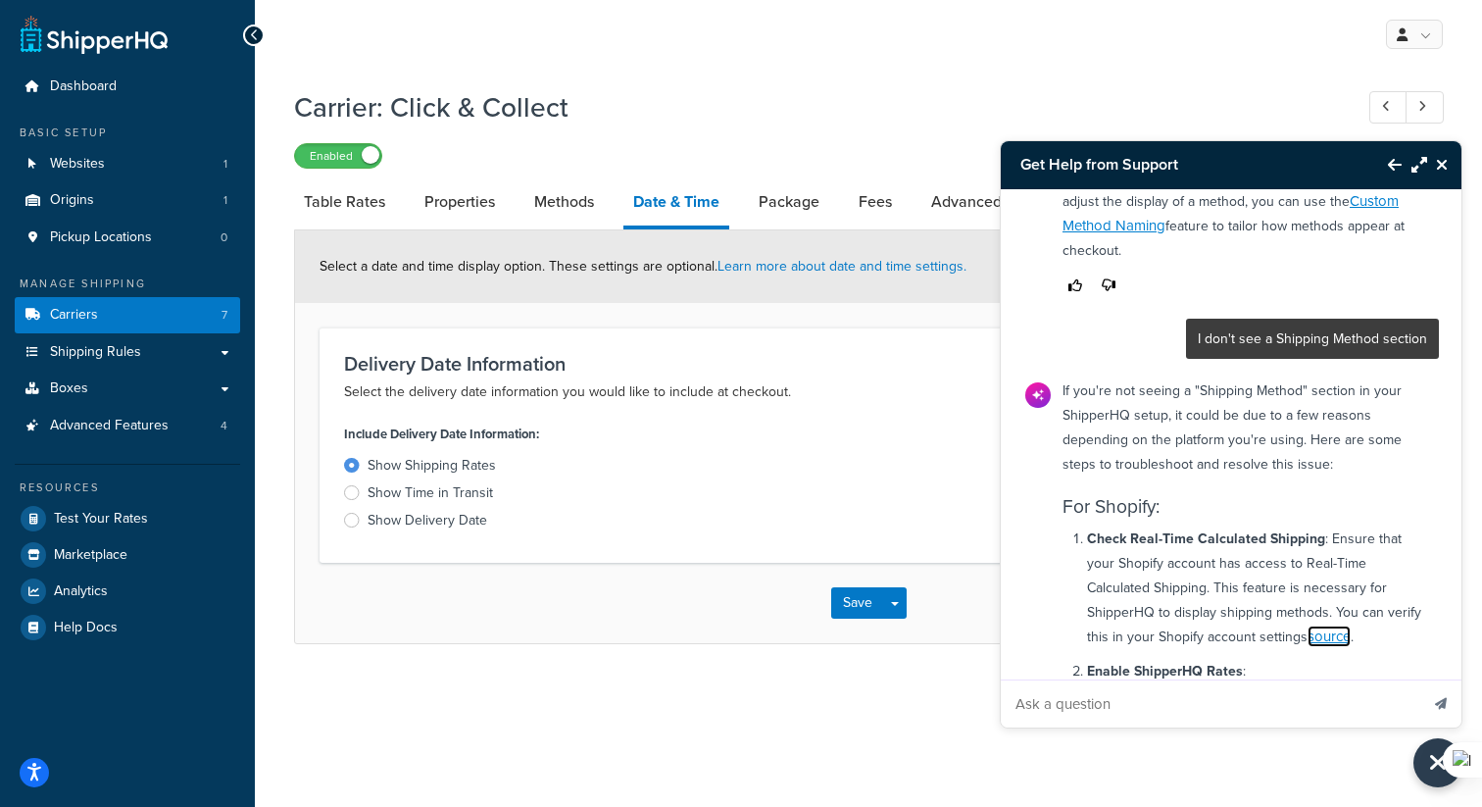
click at [1307, 625] on link "source" at bounding box center [1328, 636] width 43 height 22
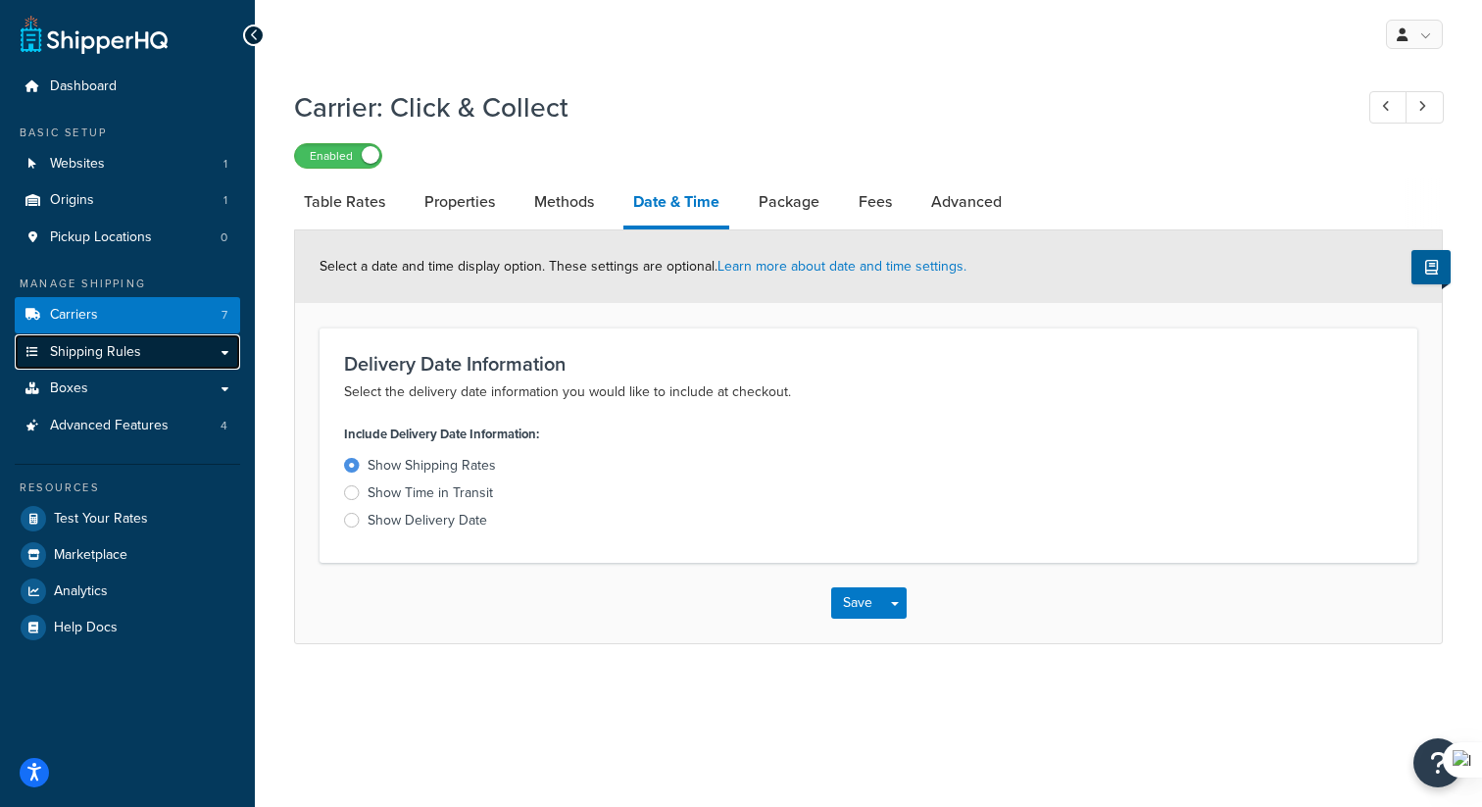
click at [107, 353] on span "Shipping Rules" at bounding box center [95, 352] width 91 height 17
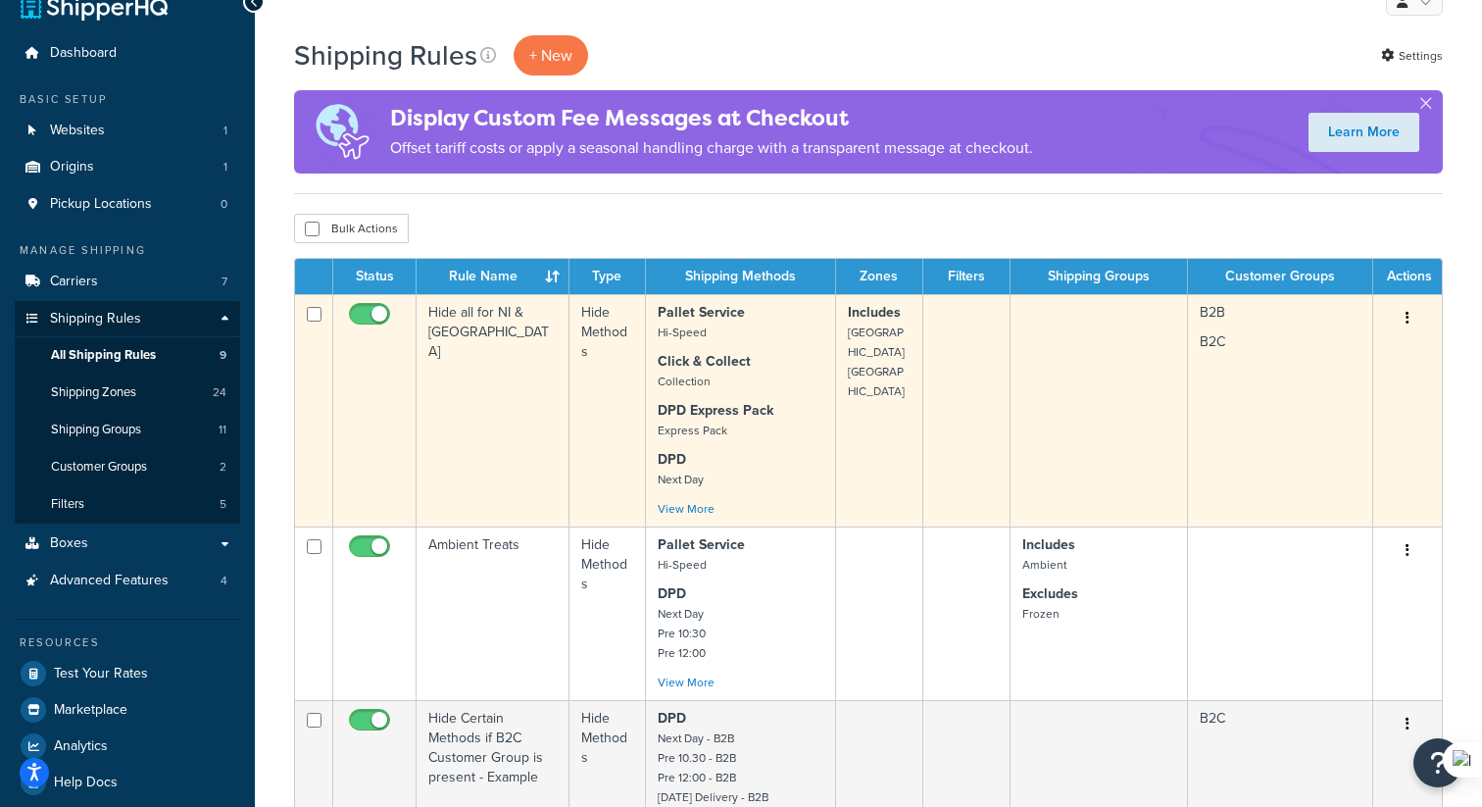
scroll to position [39, 0]
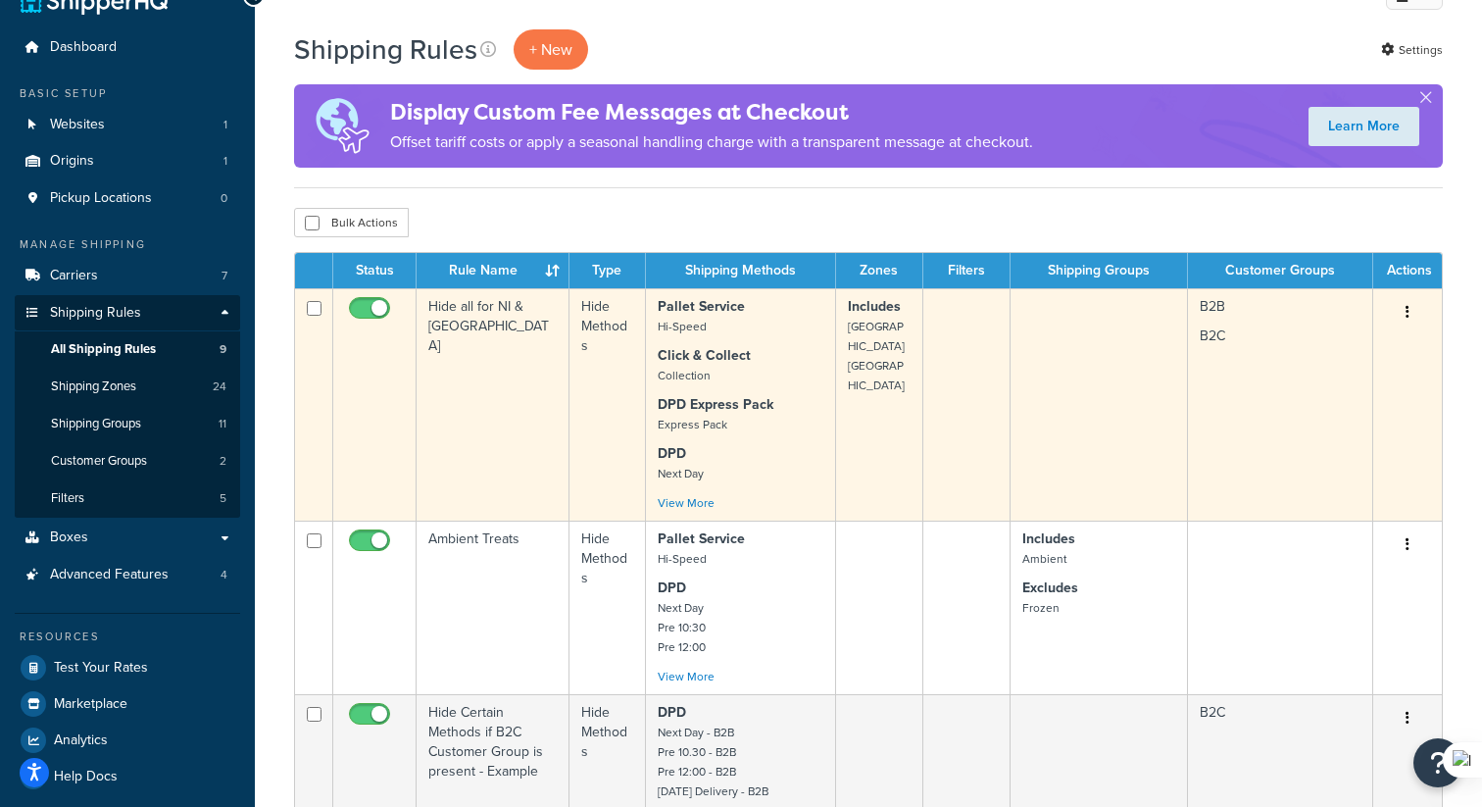
drag, startPoint x: 477, startPoint y: 354, endPoint x: 476, endPoint y: 398, distance: 44.1
click at [476, 398] on td "Hide all for NI & [GEOGRAPHIC_DATA]" at bounding box center [492, 404] width 153 height 232
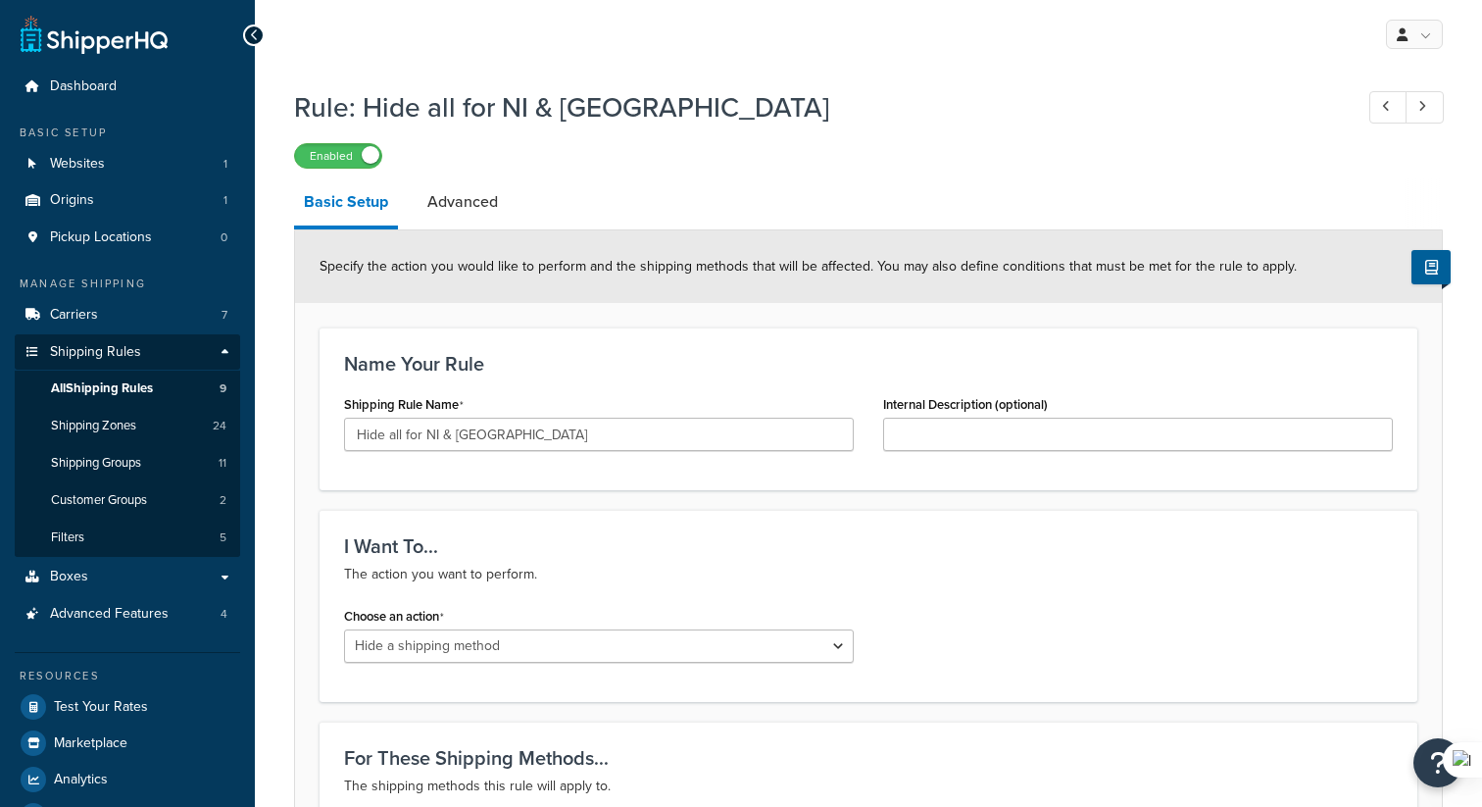
select select "HIDE"
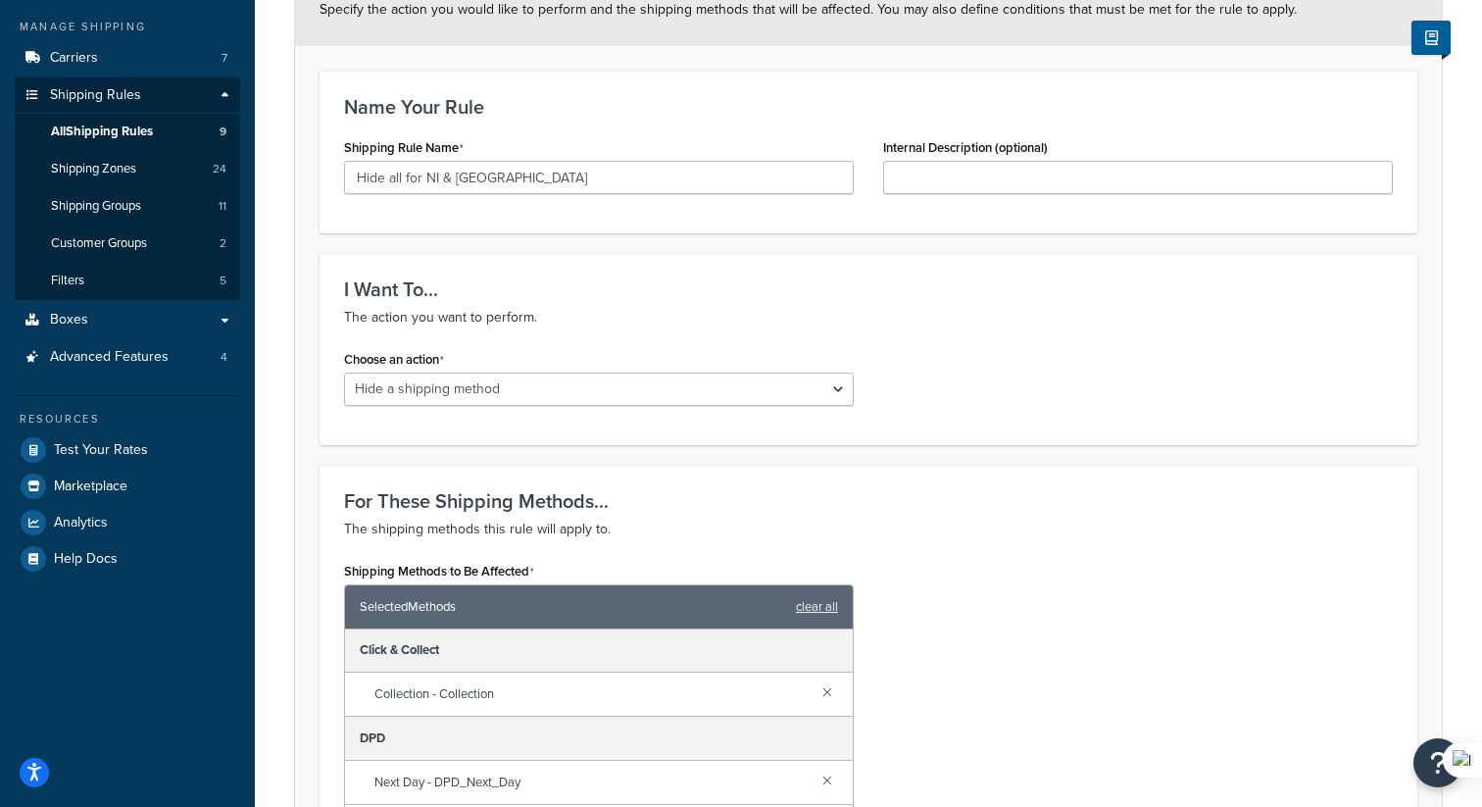
scroll to position [228, 0]
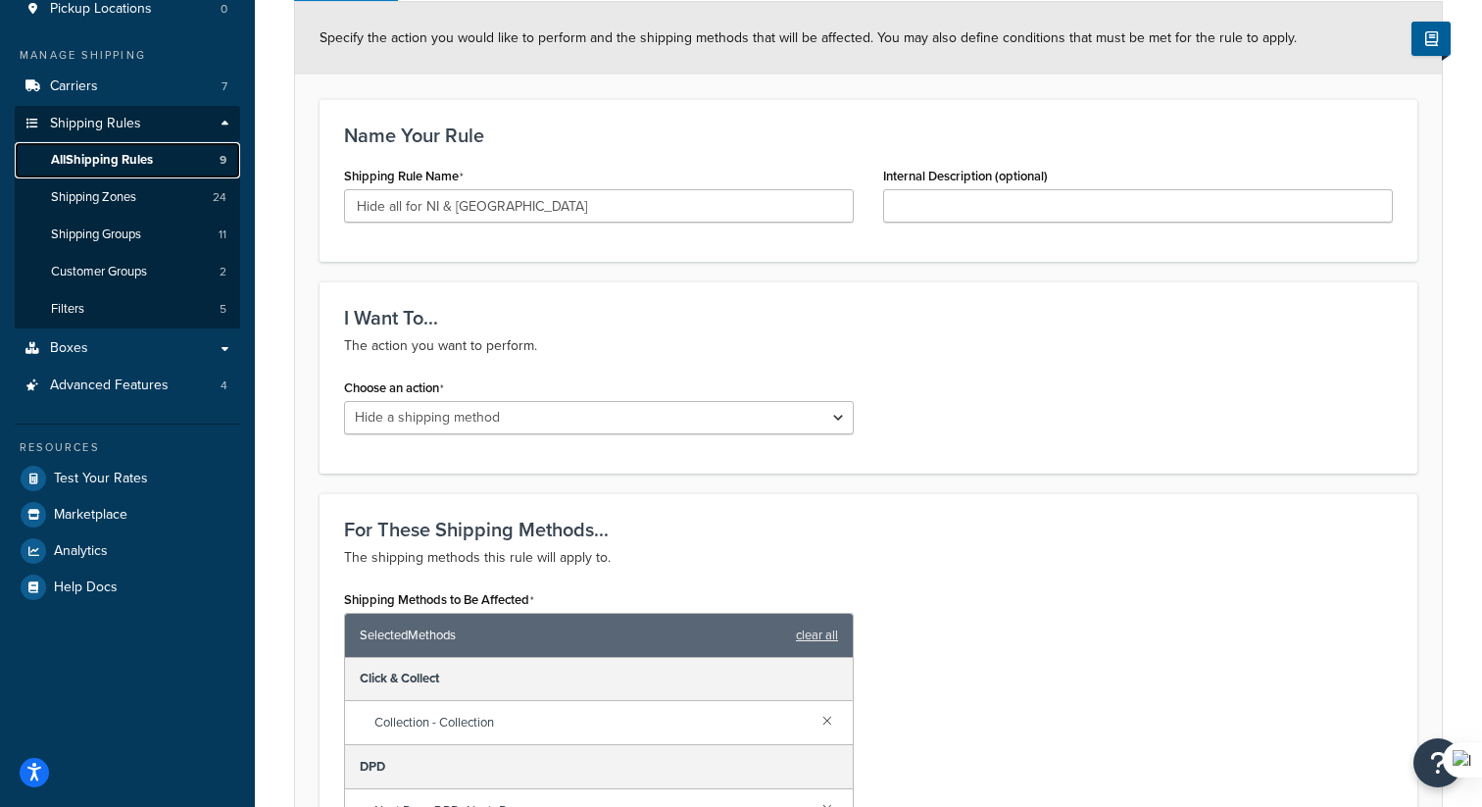
click at [143, 166] on span "All Shipping Rules" at bounding box center [102, 160] width 102 height 17
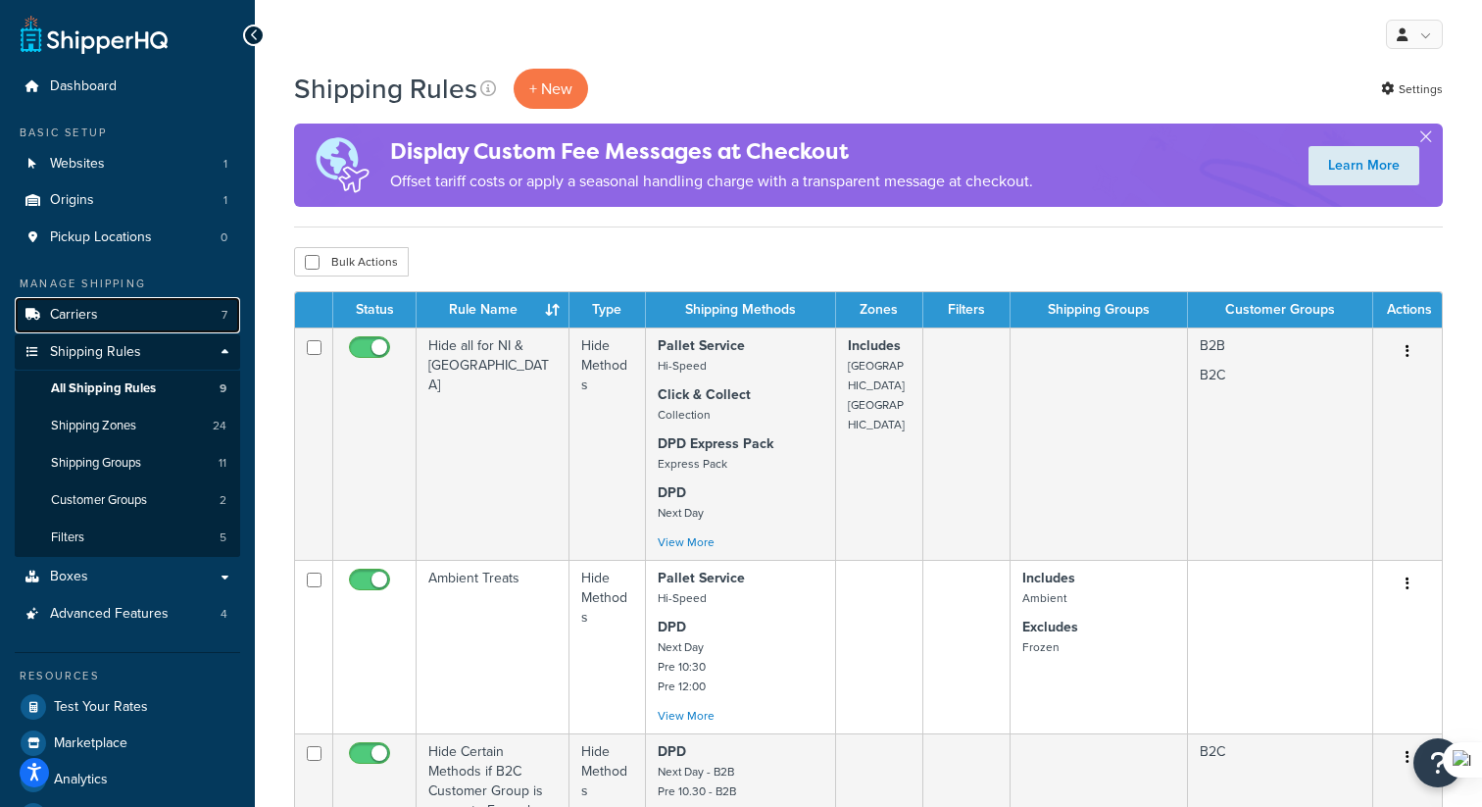
click at [98, 311] on link "Carriers 7" at bounding box center [127, 315] width 225 height 36
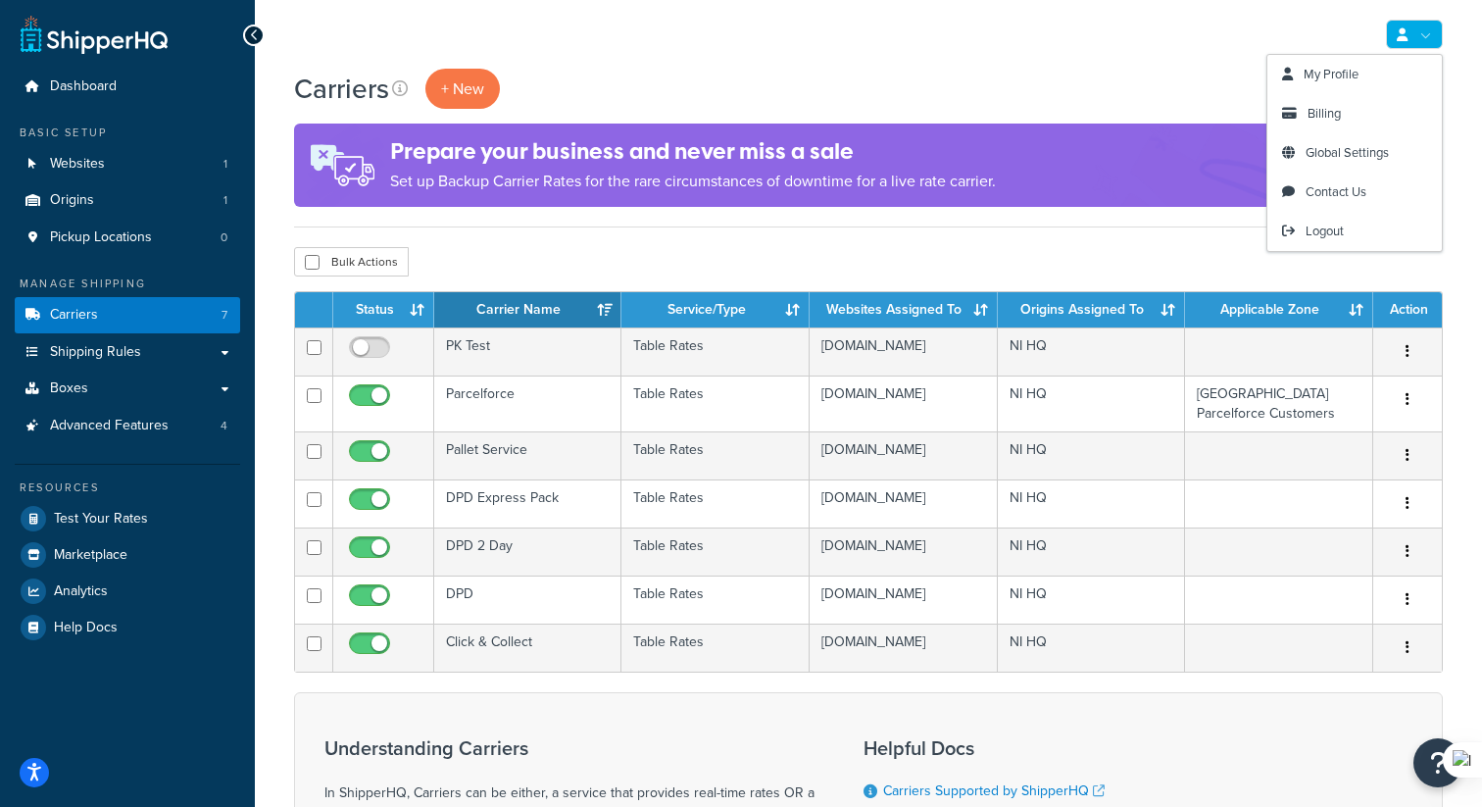
click at [1117, 113] on div "Carriers + New Settings Prepare your business and never miss a sale Set up Back…" at bounding box center [868, 148] width 1149 height 159
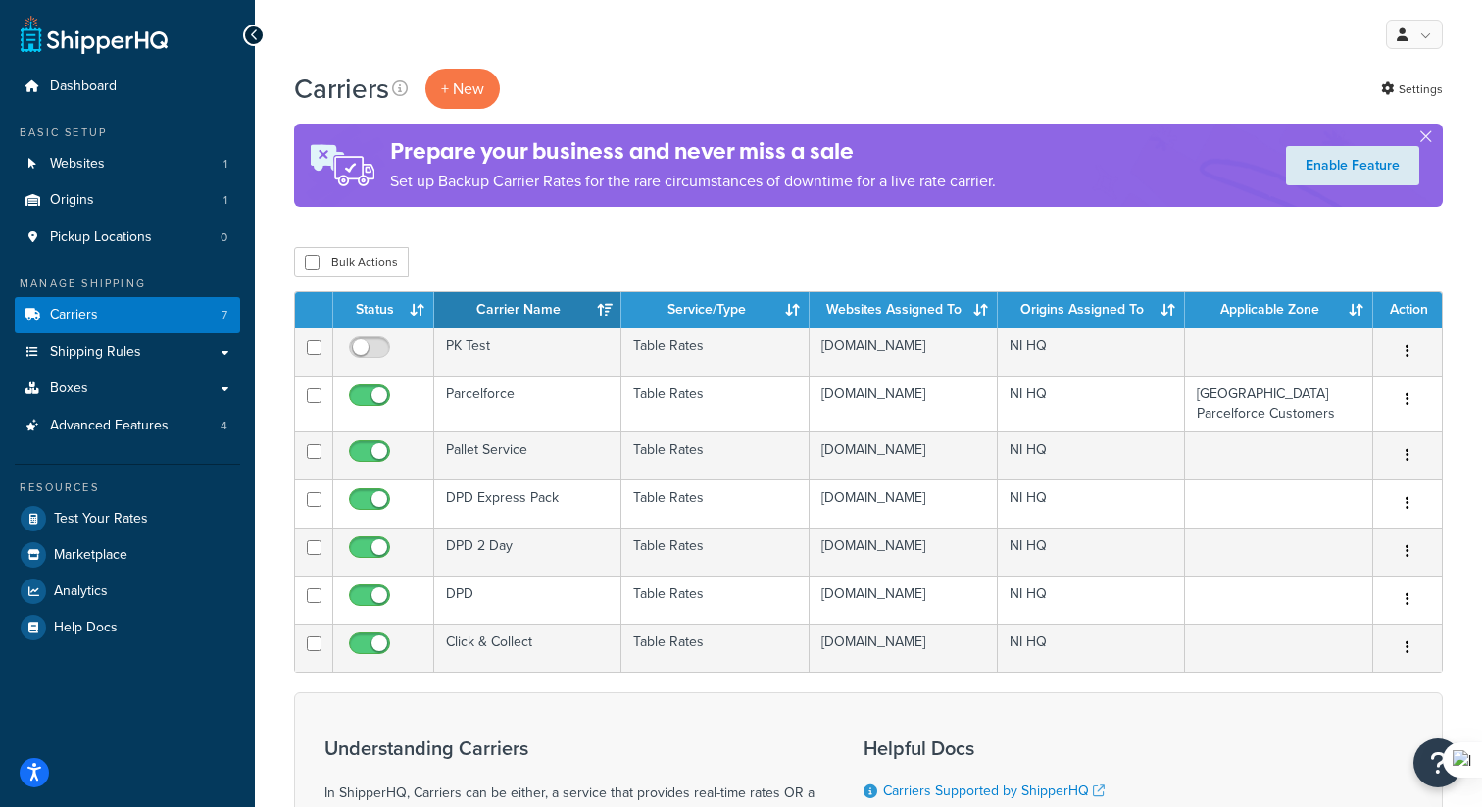
click at [1379, 81] on div "Carriers + New Settings" at bounding box center [868, 89] width 1149 height 40
click at [1384, 82] on icon at bounding box center [1387, 88] width 13 height 13
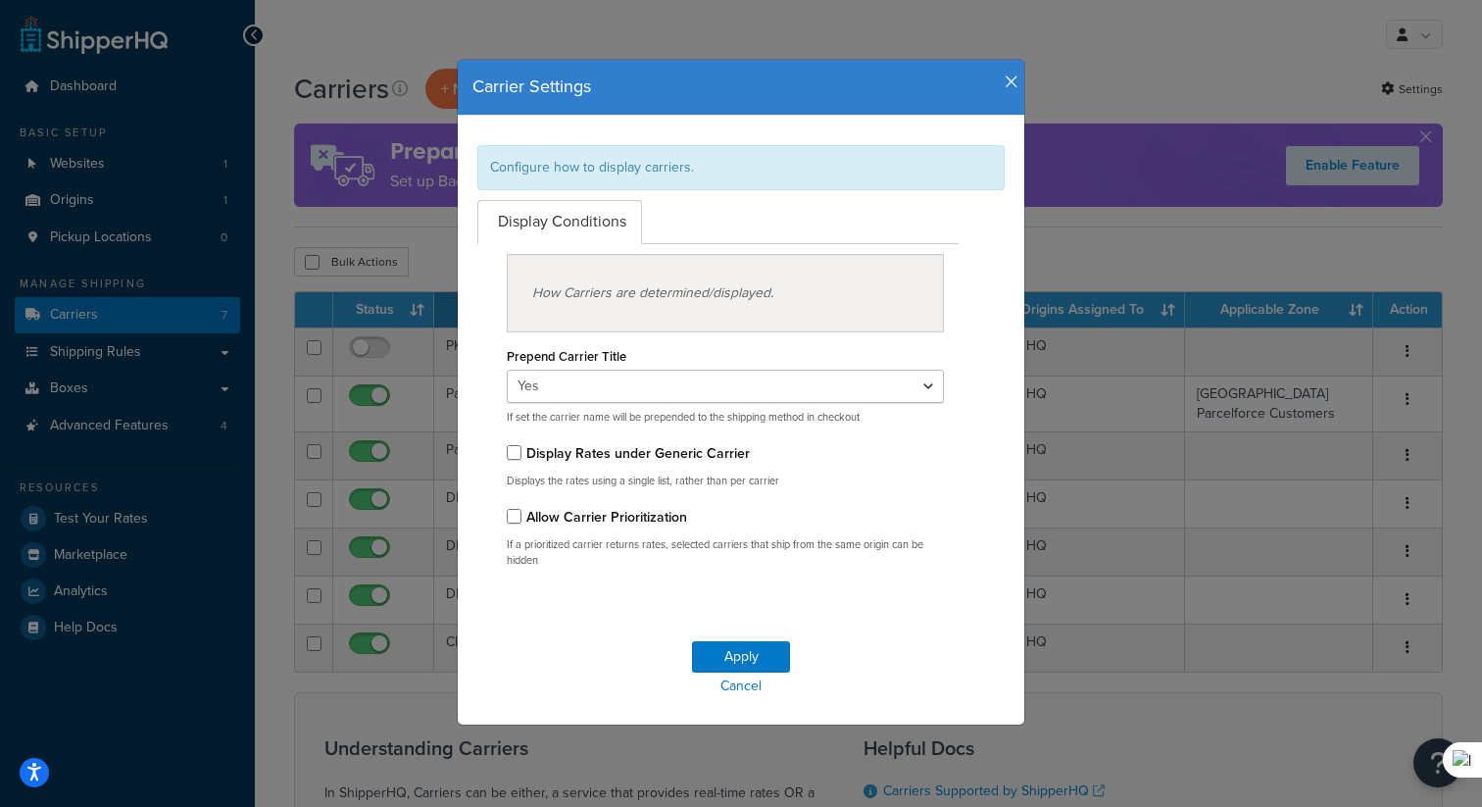
click at [650, 295] on div "How Carriers are determined/displayed." at bounding box center [725, 293] width 437 height 78
click at [1005, 82] on icon "button" at bounding box center [1011, 82] width 14 height 18
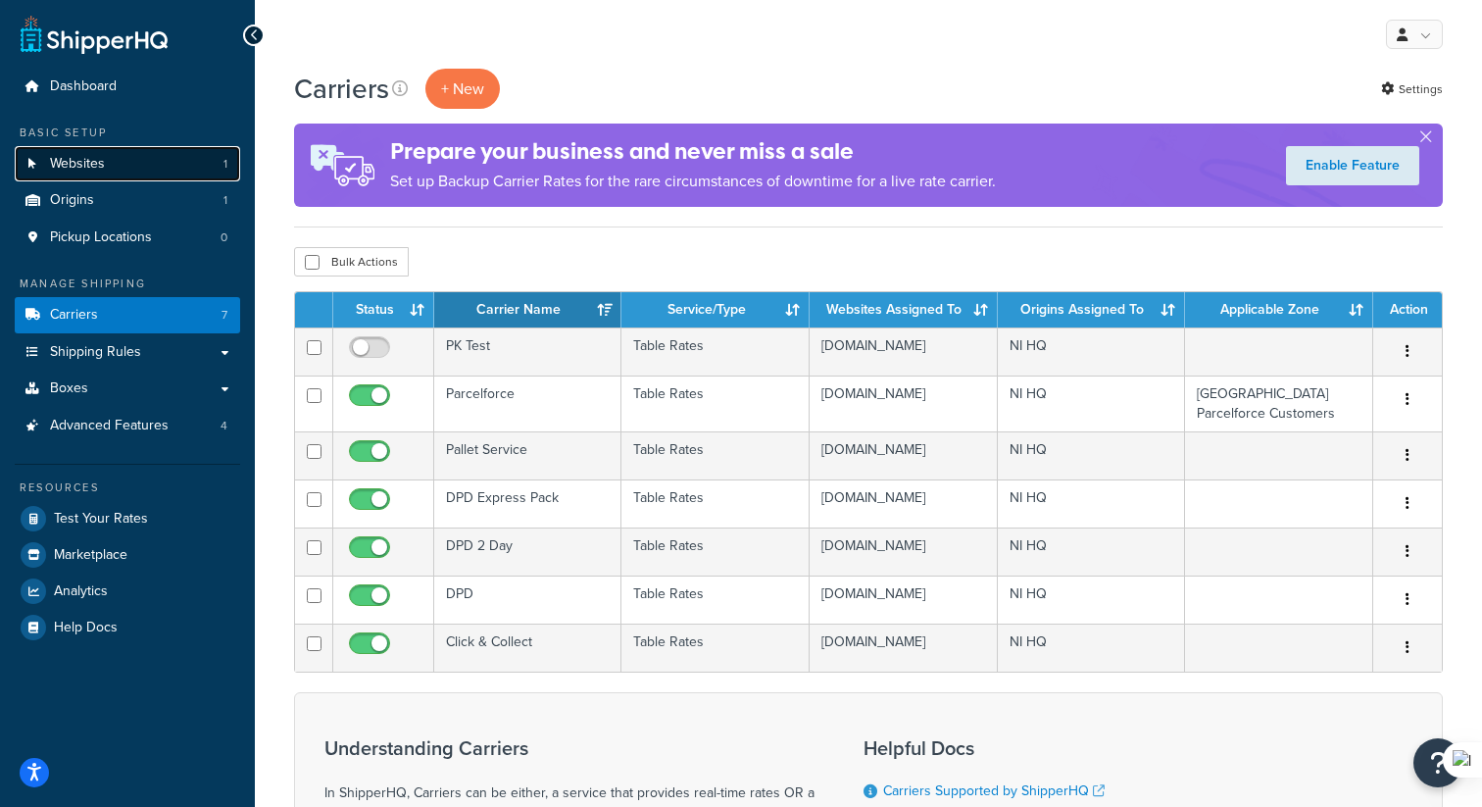
click at [110, 174] on link "Websites 1" at bounding box center [127, 164] width 225 height 36
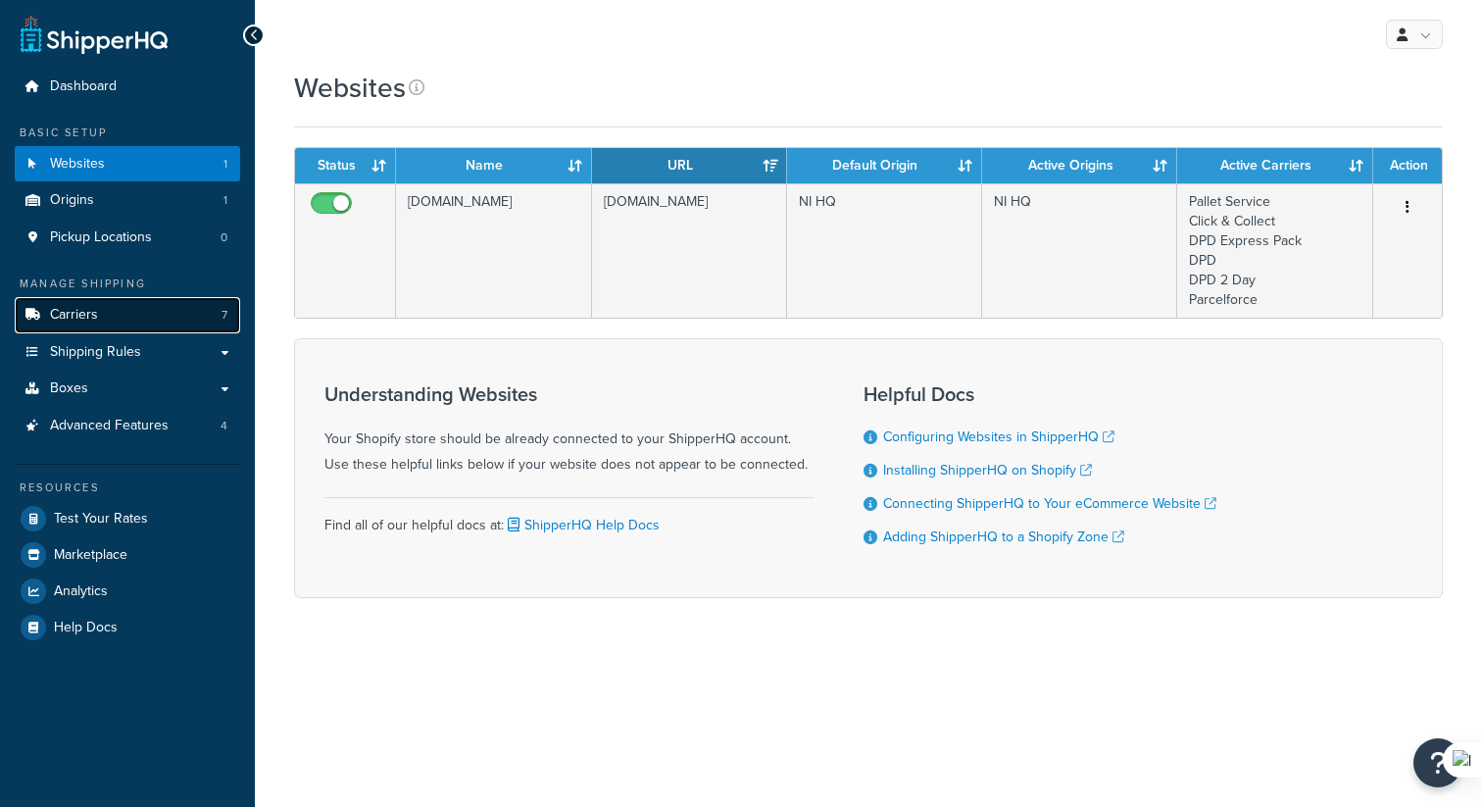
click at [116, 321] on link "Carriers 7" at bounding box center [127, 315] width 225 height 36
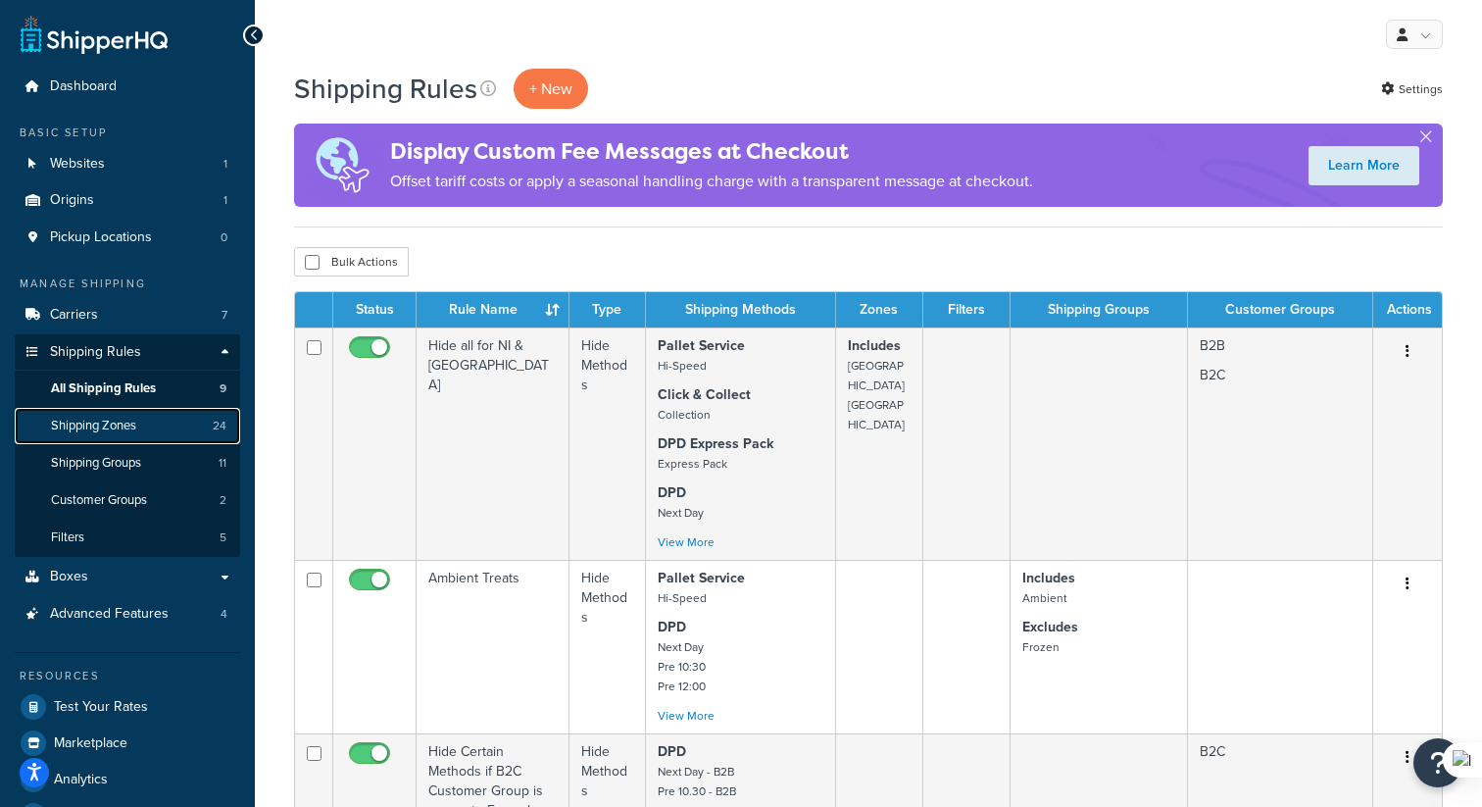
click at [125, 414] on link "Shipping Zones 24" at bounding box center [127, 426] width 225 height 36
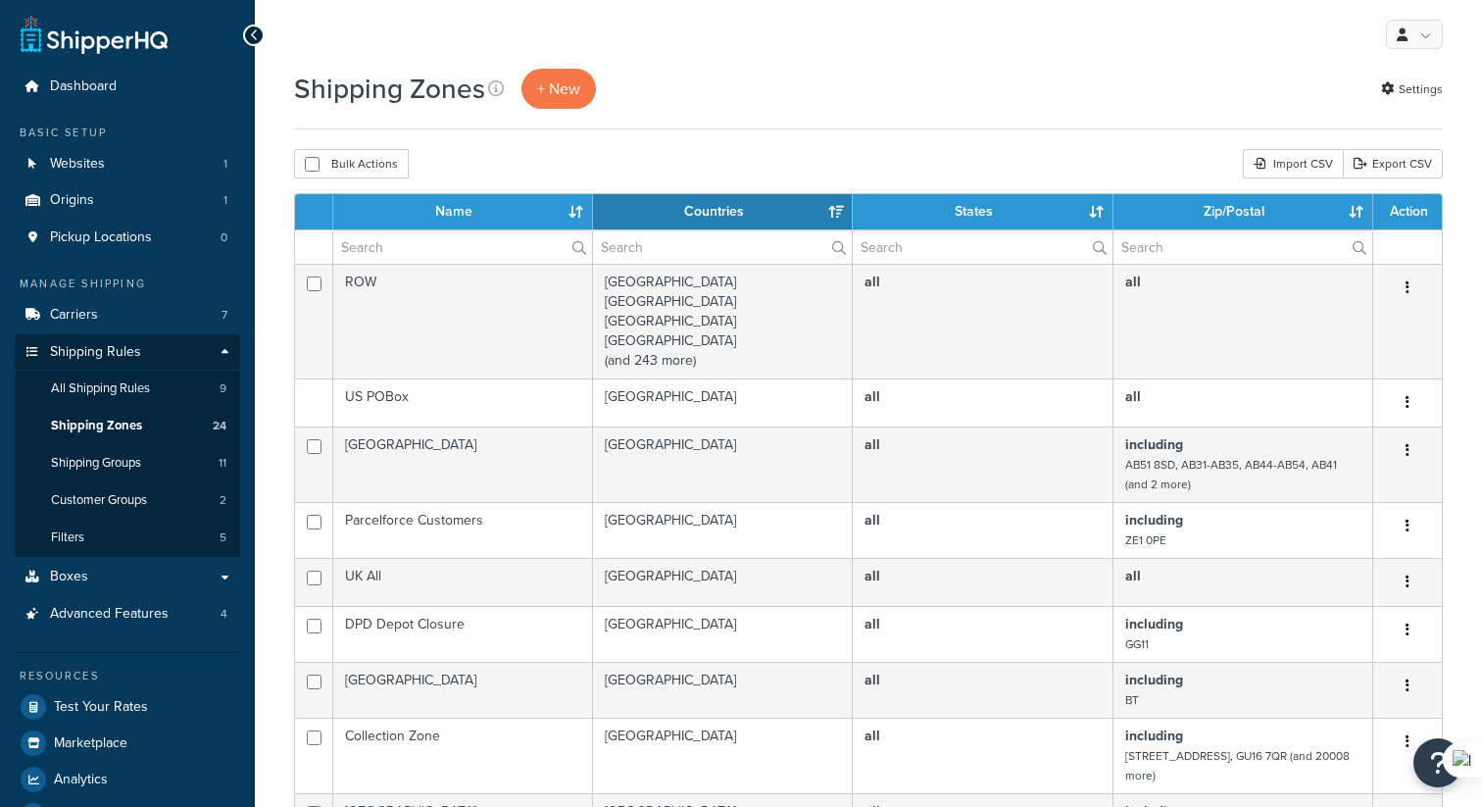
select select "15"
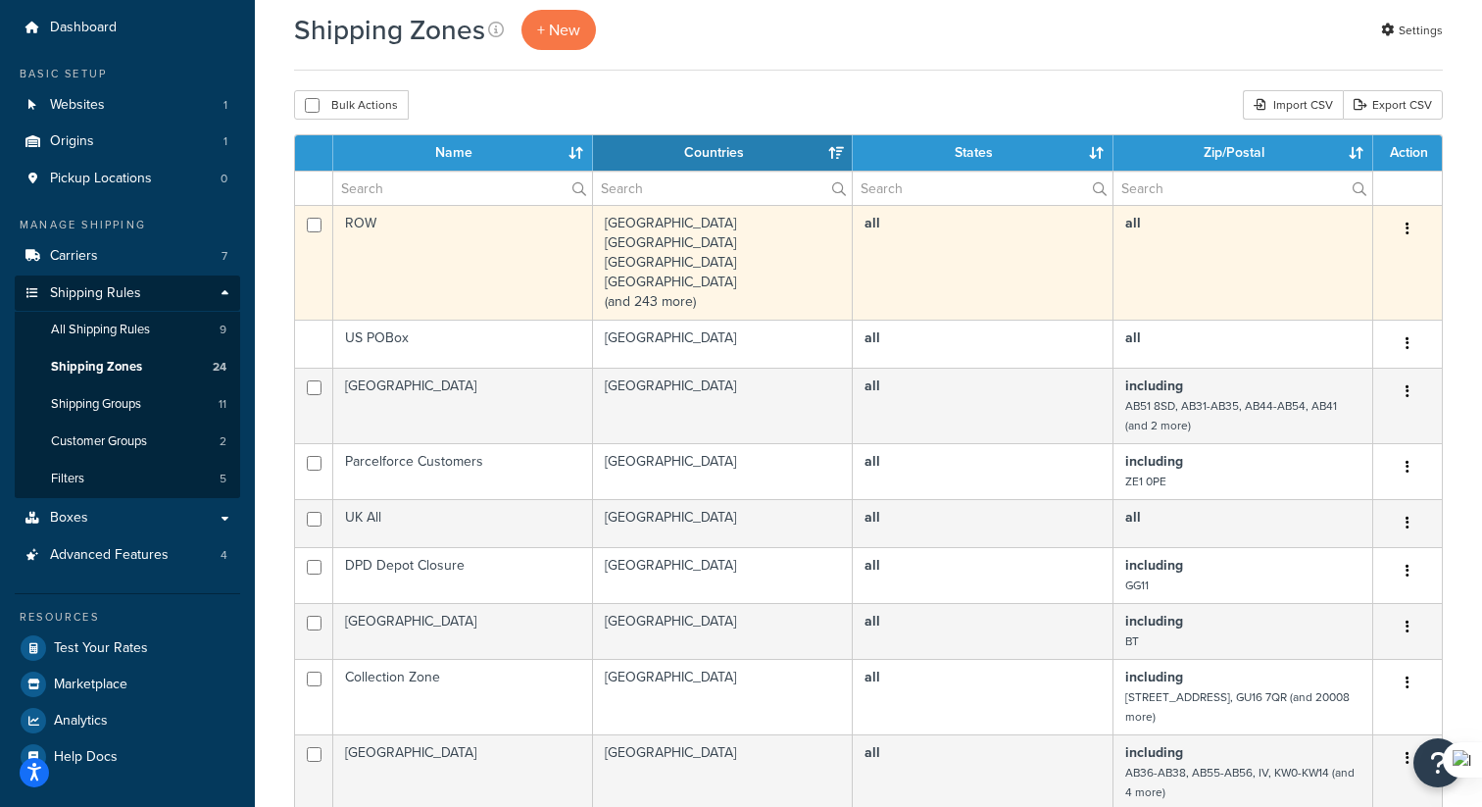
scroll to position [91, 0]
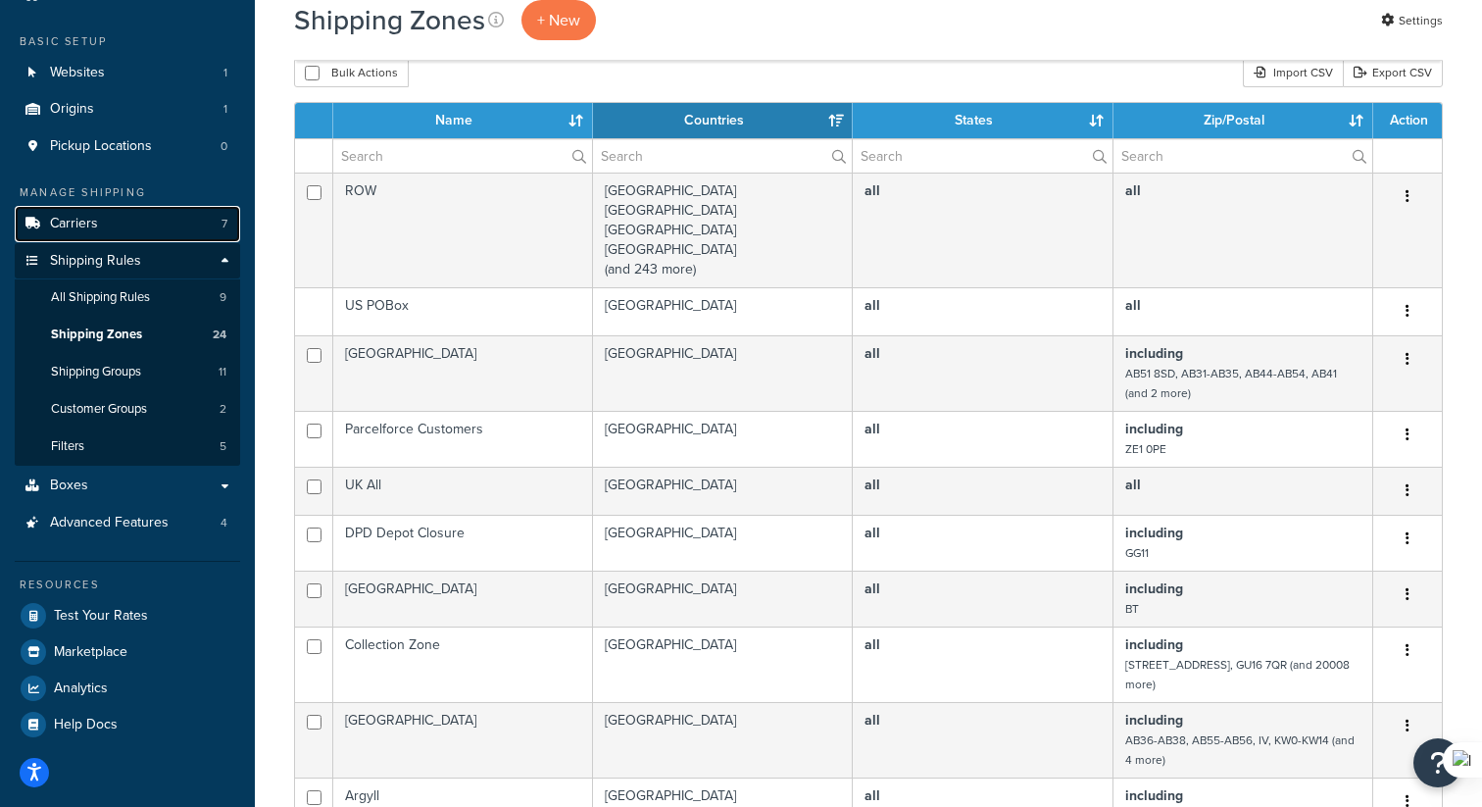
click at [98, 224] on link "Carriers 7" at bounding box center [127, 224] width 225 height 36
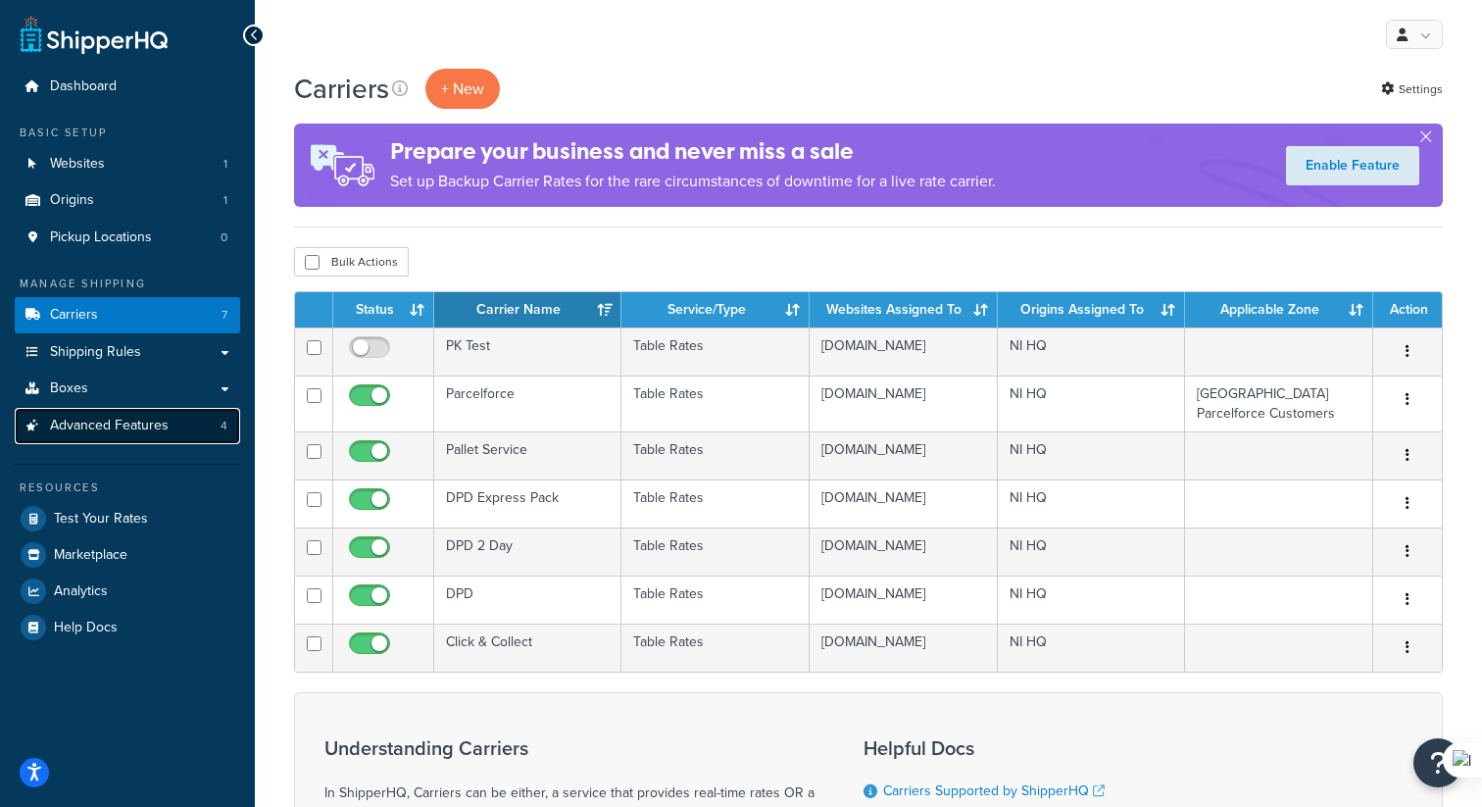
click at [128, 425] on span "Advanced Features" at bounding box center [109, 425] width 119 height 17
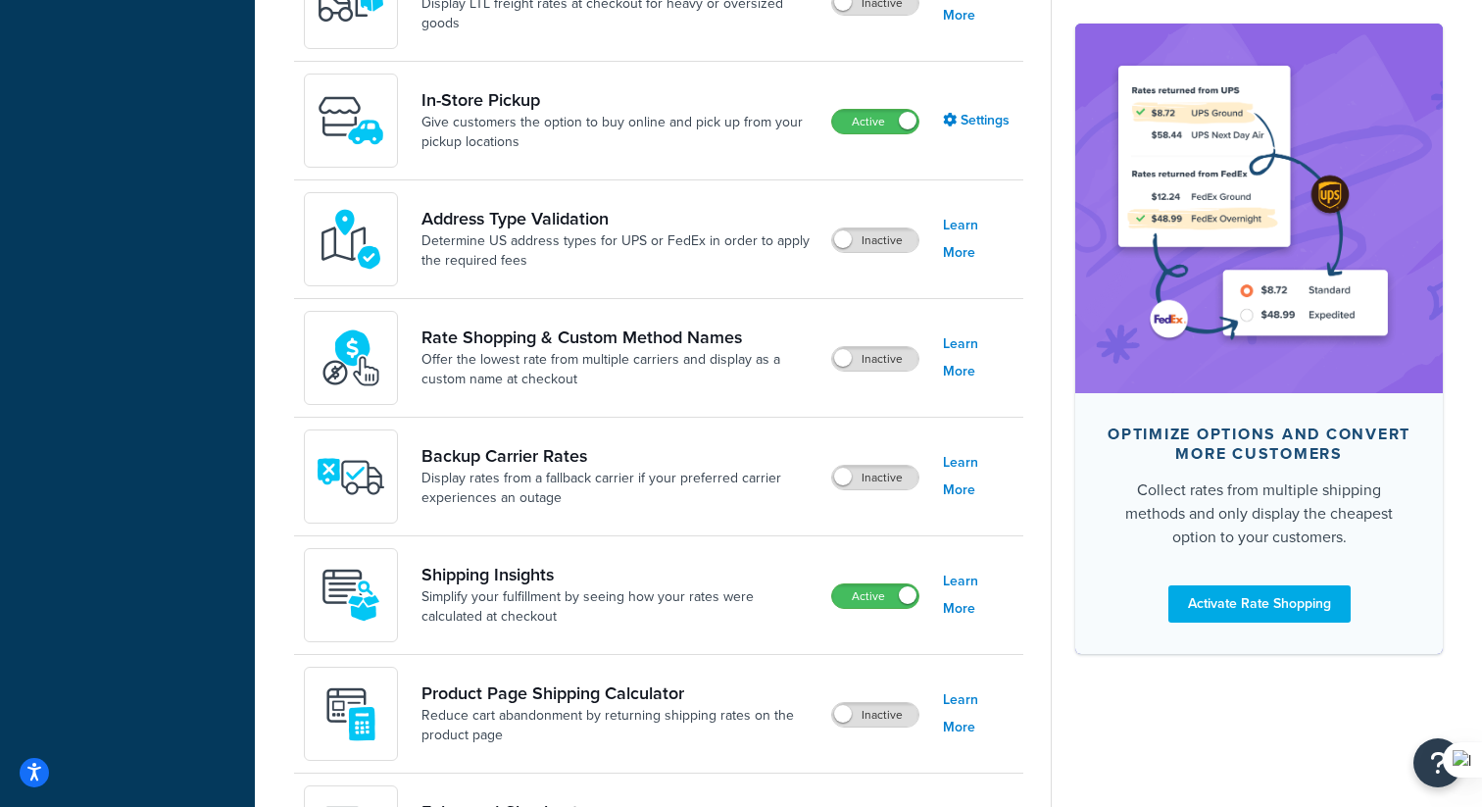
scroll to position [805, 0]
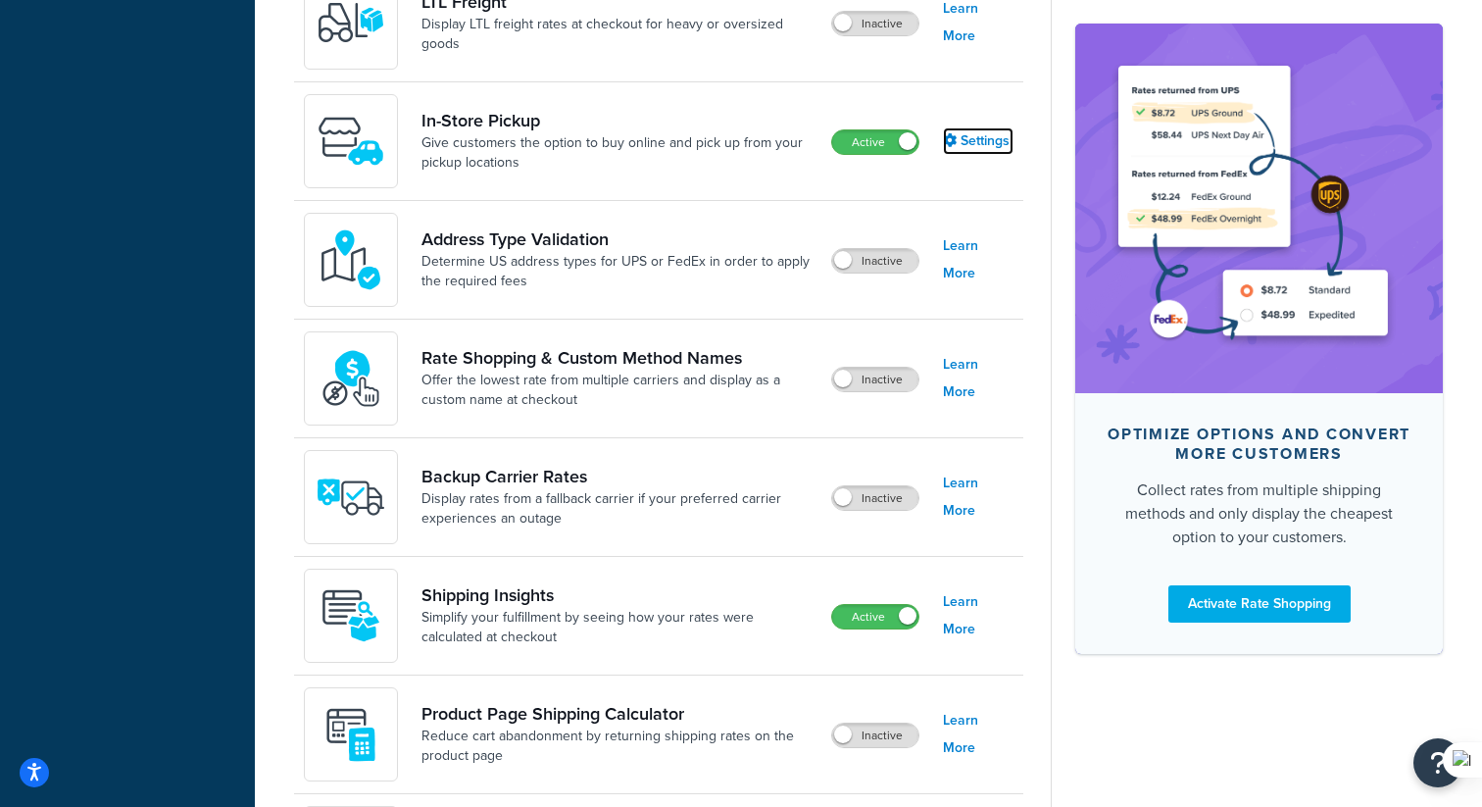
click at [969, 144] on link "Settings" at bounding box center [978, 140] width 71 height 27
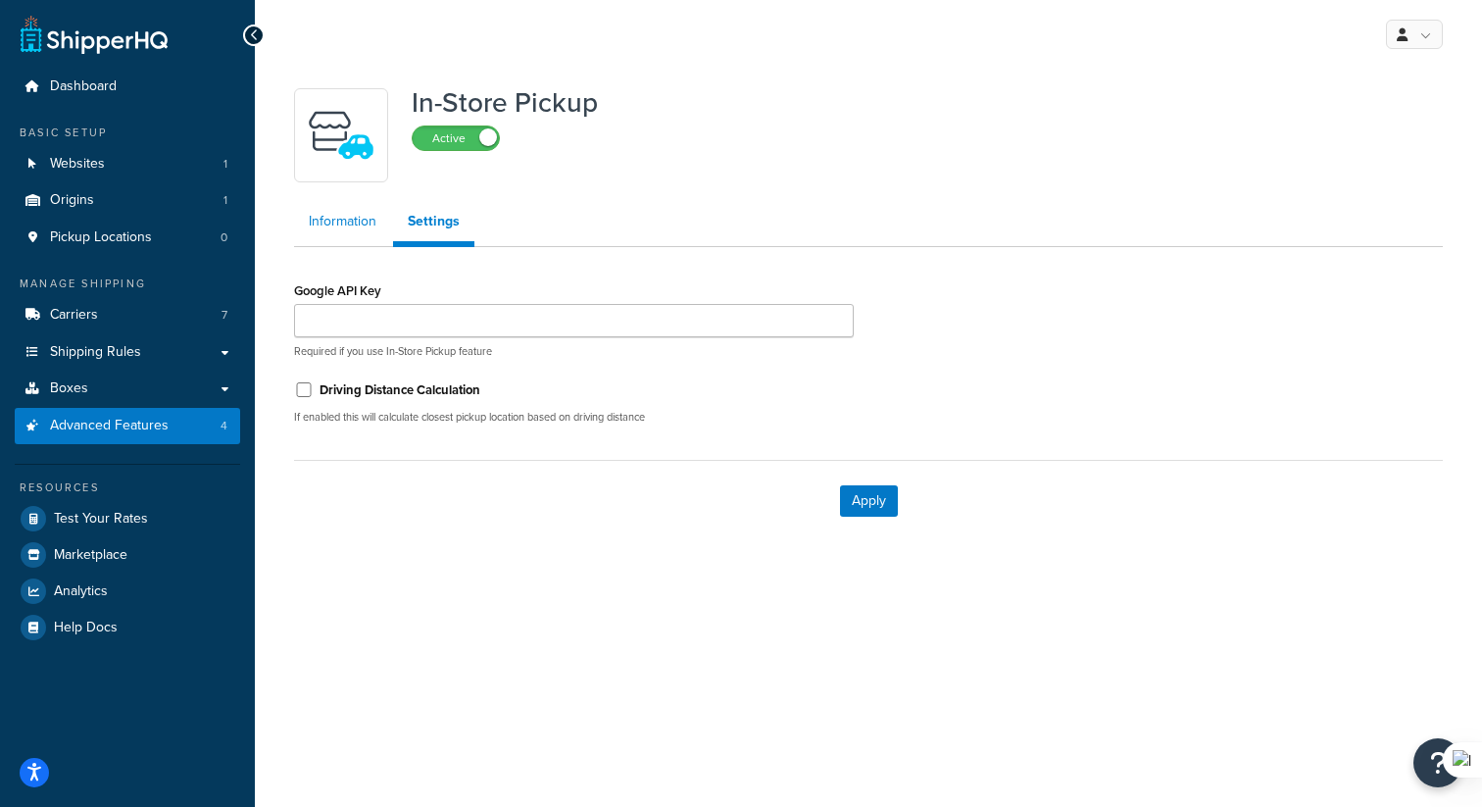
click at [356, 229] on link "Information" at bounding box center [342, 221] width 97 height 39
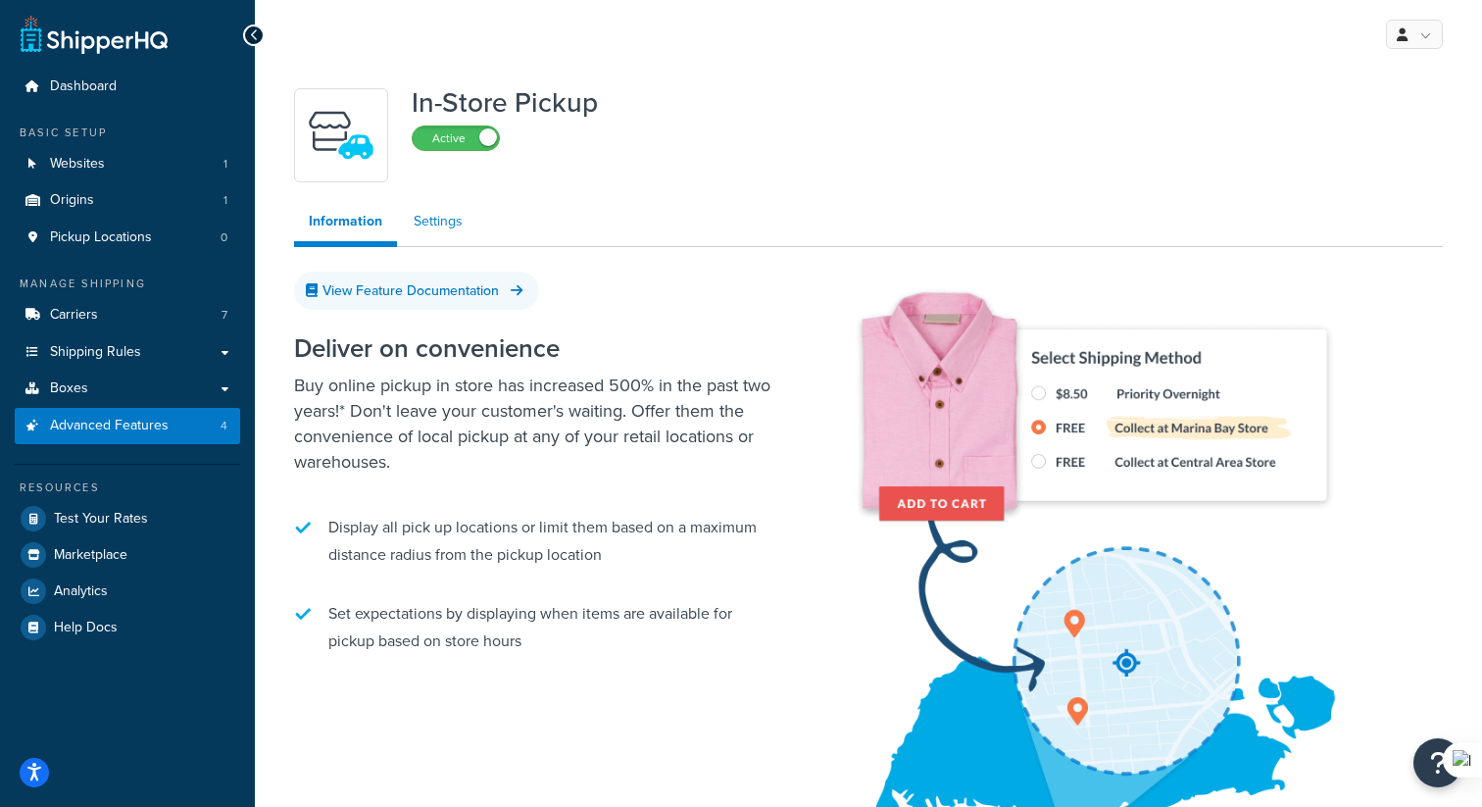
click at [445, 221] on link "Settings" at bounding box center [438, 221] width 78 height 39
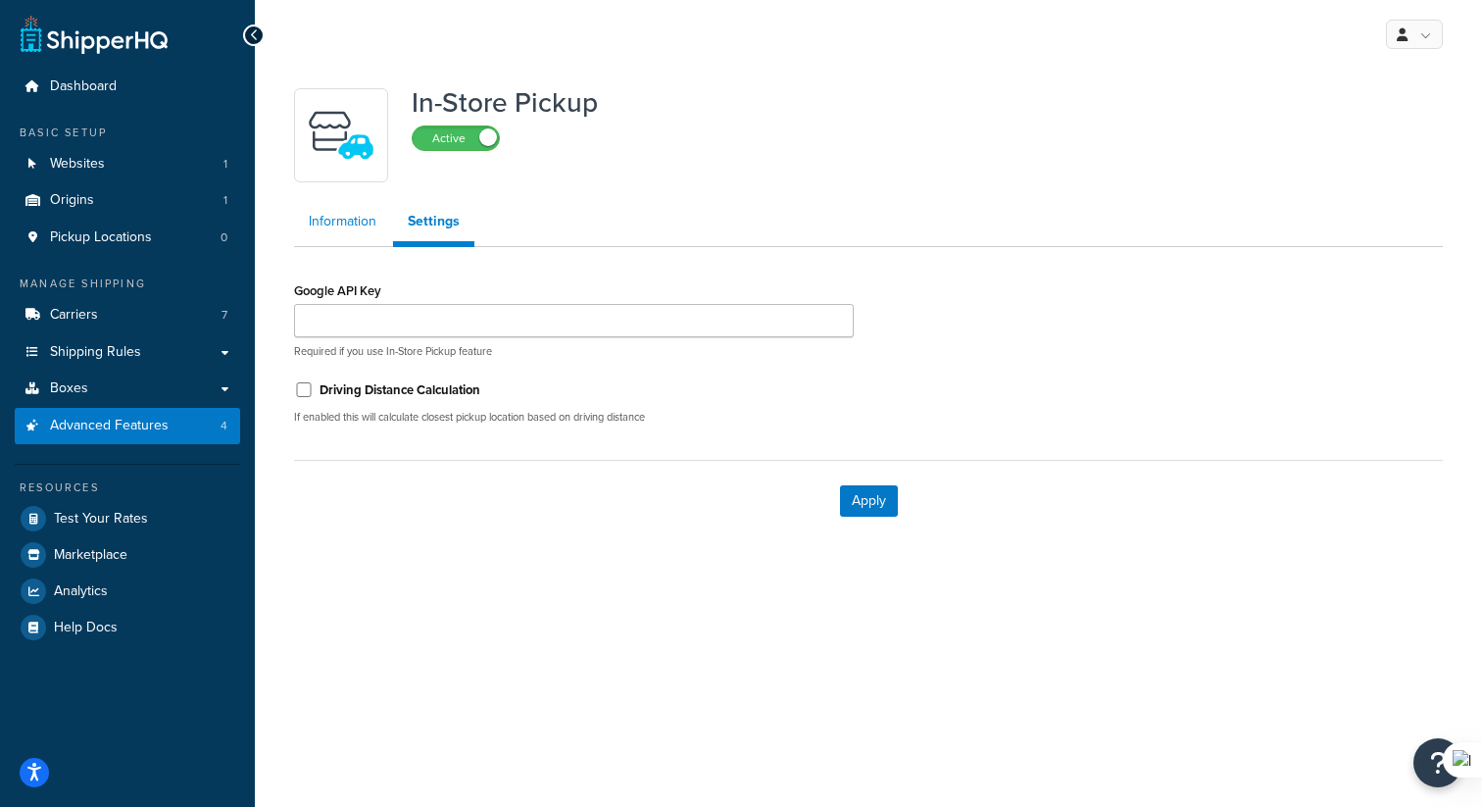
click at [346, 232] on link "Information" at bounding box center [342, 221] width 97 height 39
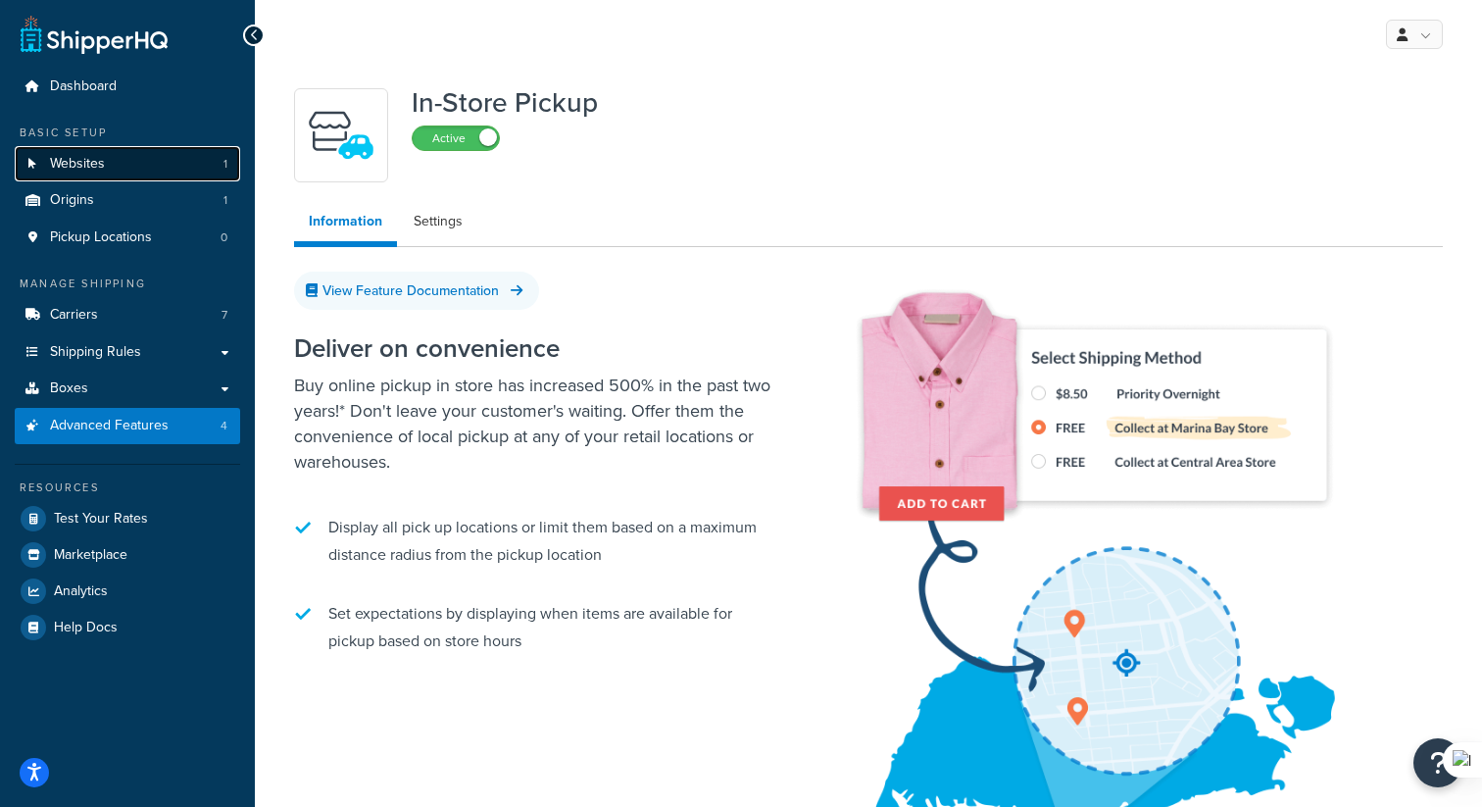
click at [92, 156] on span "Websites" at bounding box center [77, 164] width 55 height 17
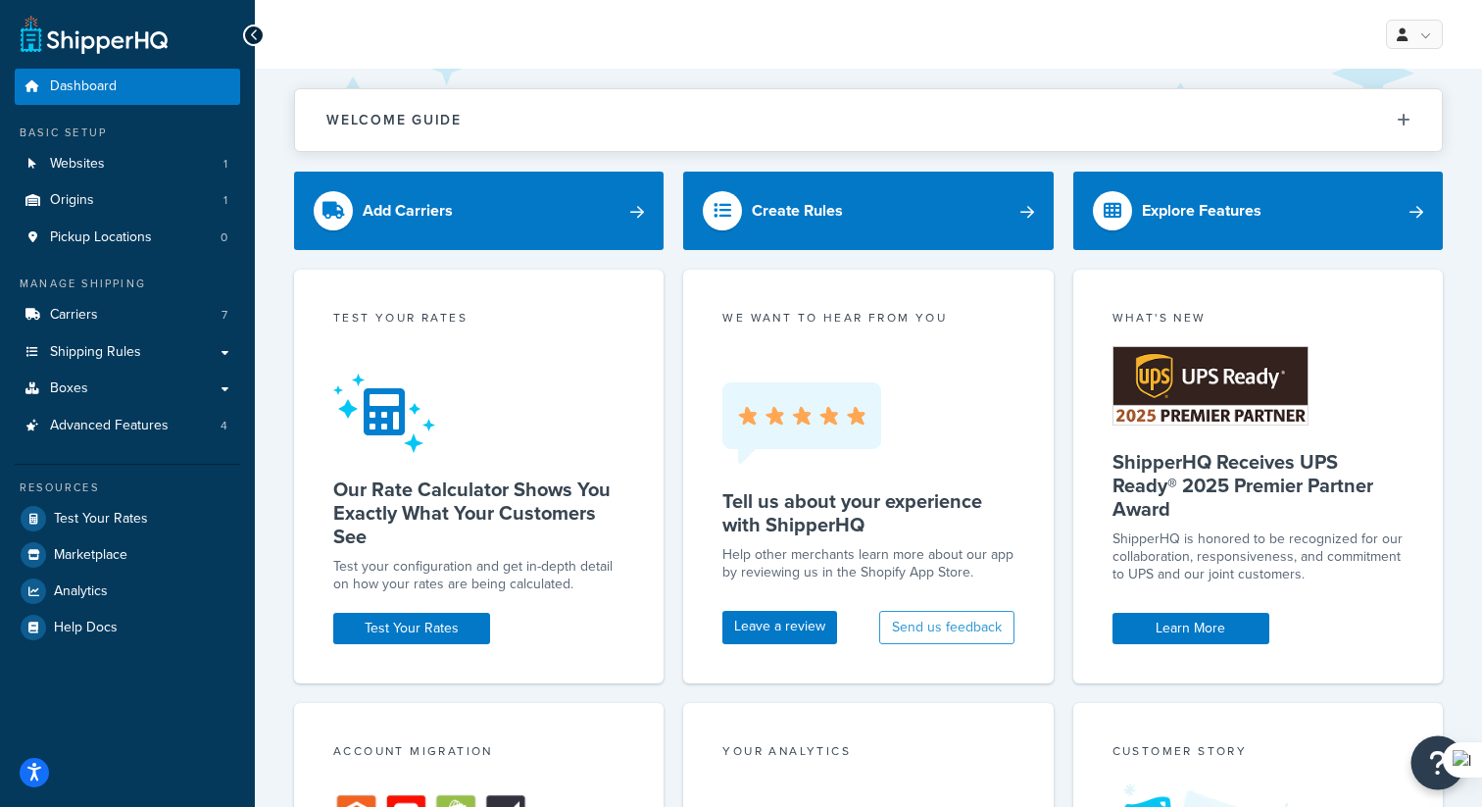
click at [1418, 752] on button "Open Resource Center" at bounding box center [1438, 763] width 54 height 54
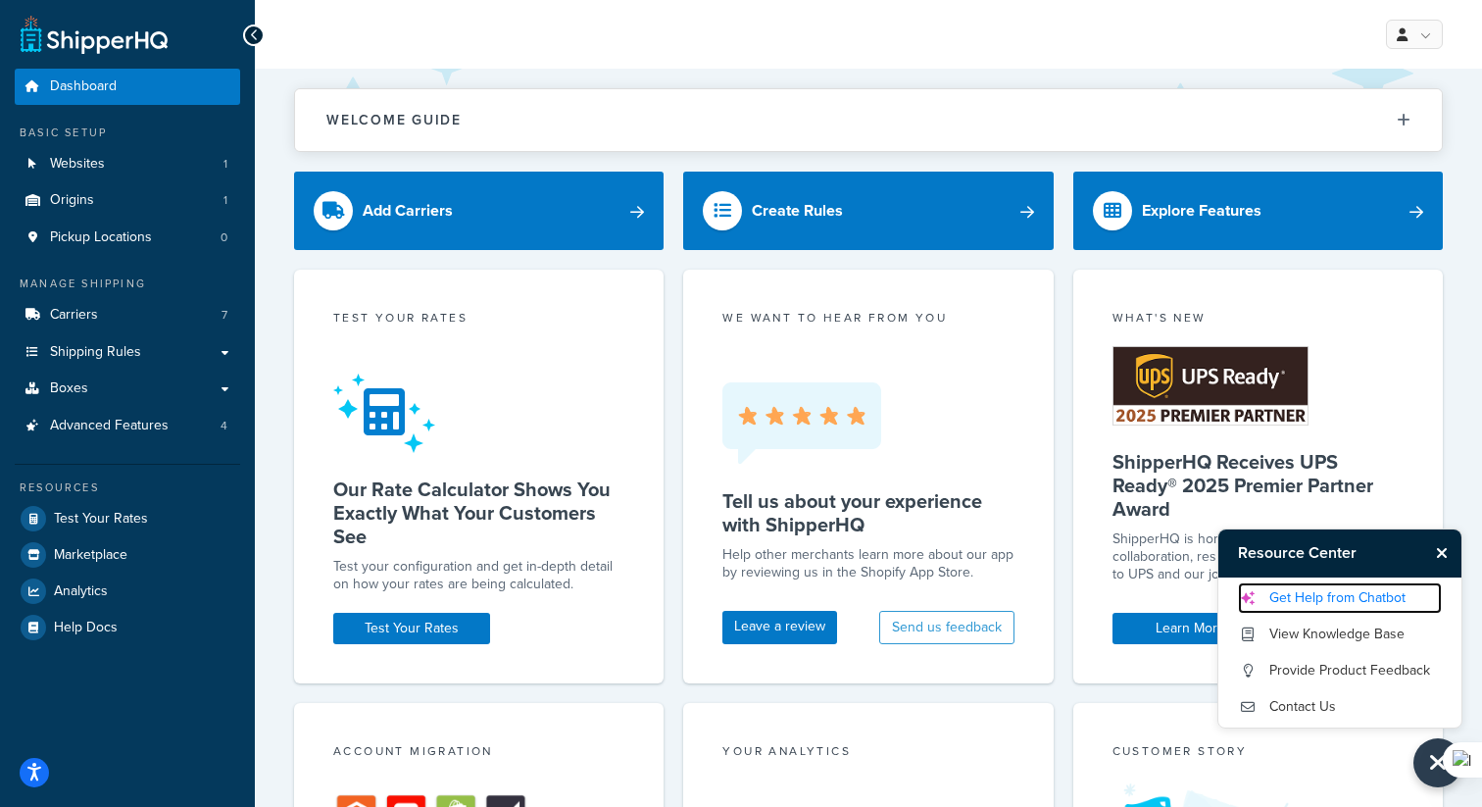
click at [1312, 601] on link "Get Help from Chatbot" at bounding box center [1340, 597] width 204 height 31
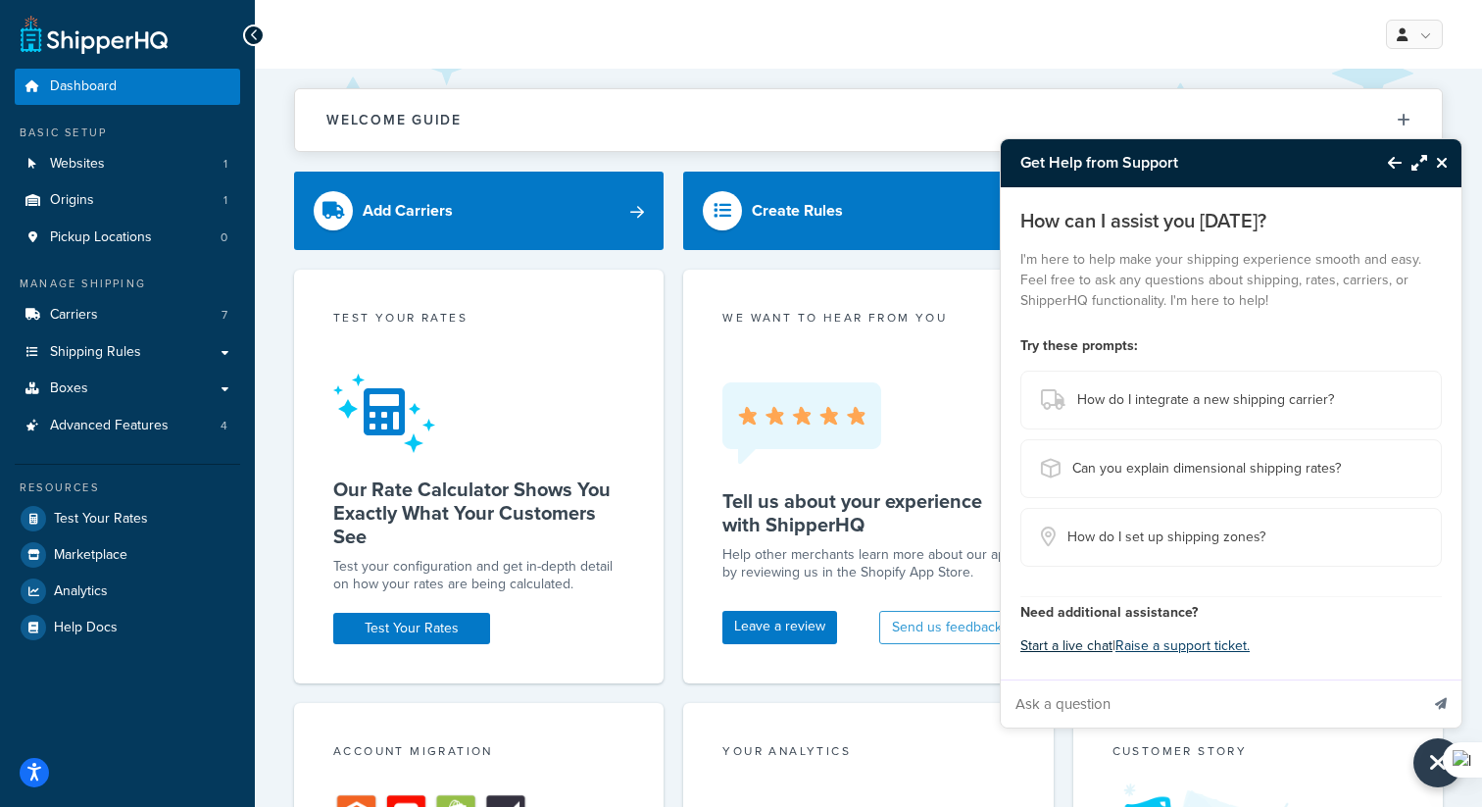
click at [1070, 650] on button "Start a live chat" at bounding box center [1066, 645] width 92 height 27
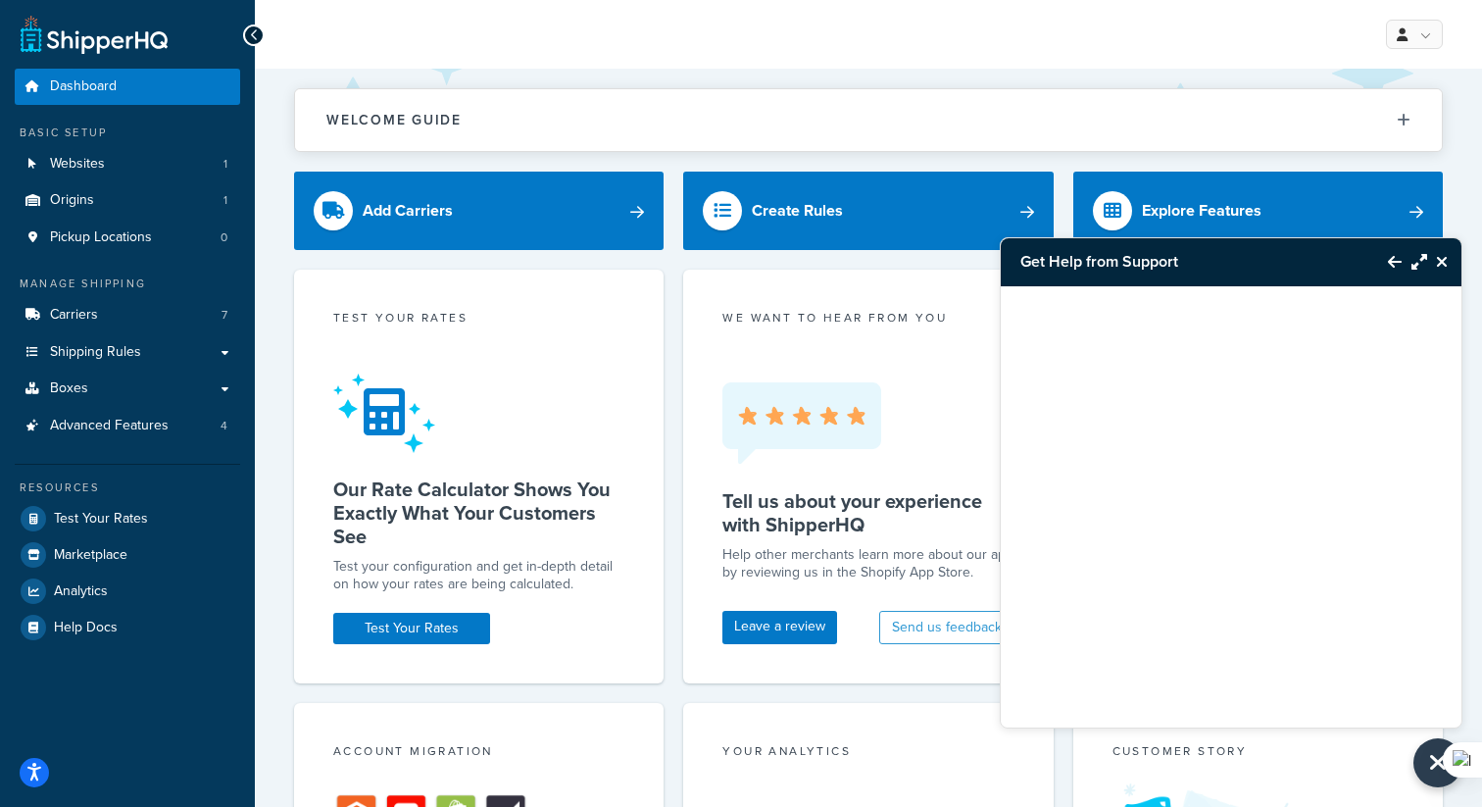
click at [1391, 263] on icon "Back to Resource Center" at bounding box center [1395, 262] width 14 height 16
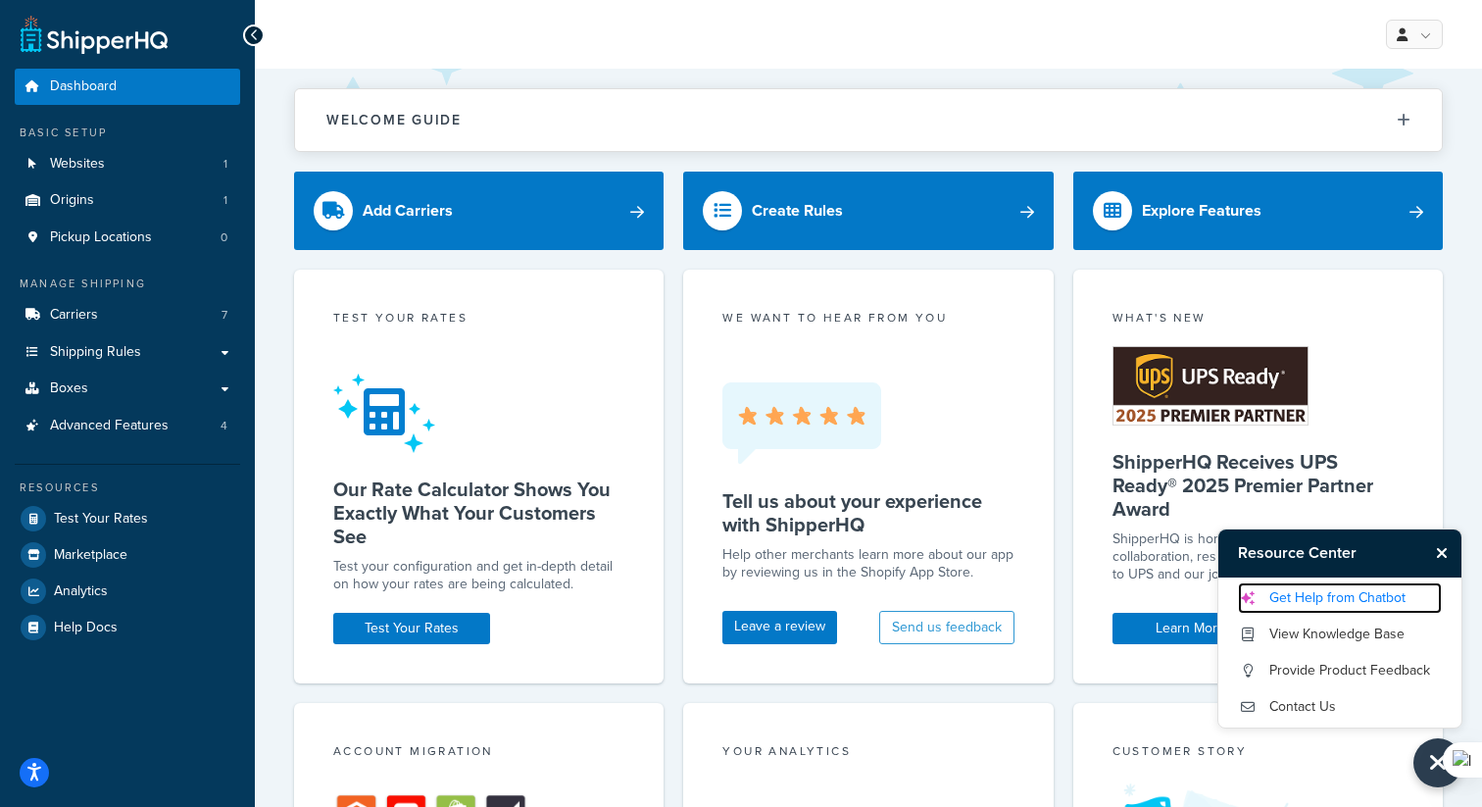
click at [1313, 598] on link "Get Help from Chatbot" at bounding box center [1340, 597] width 204 height 31
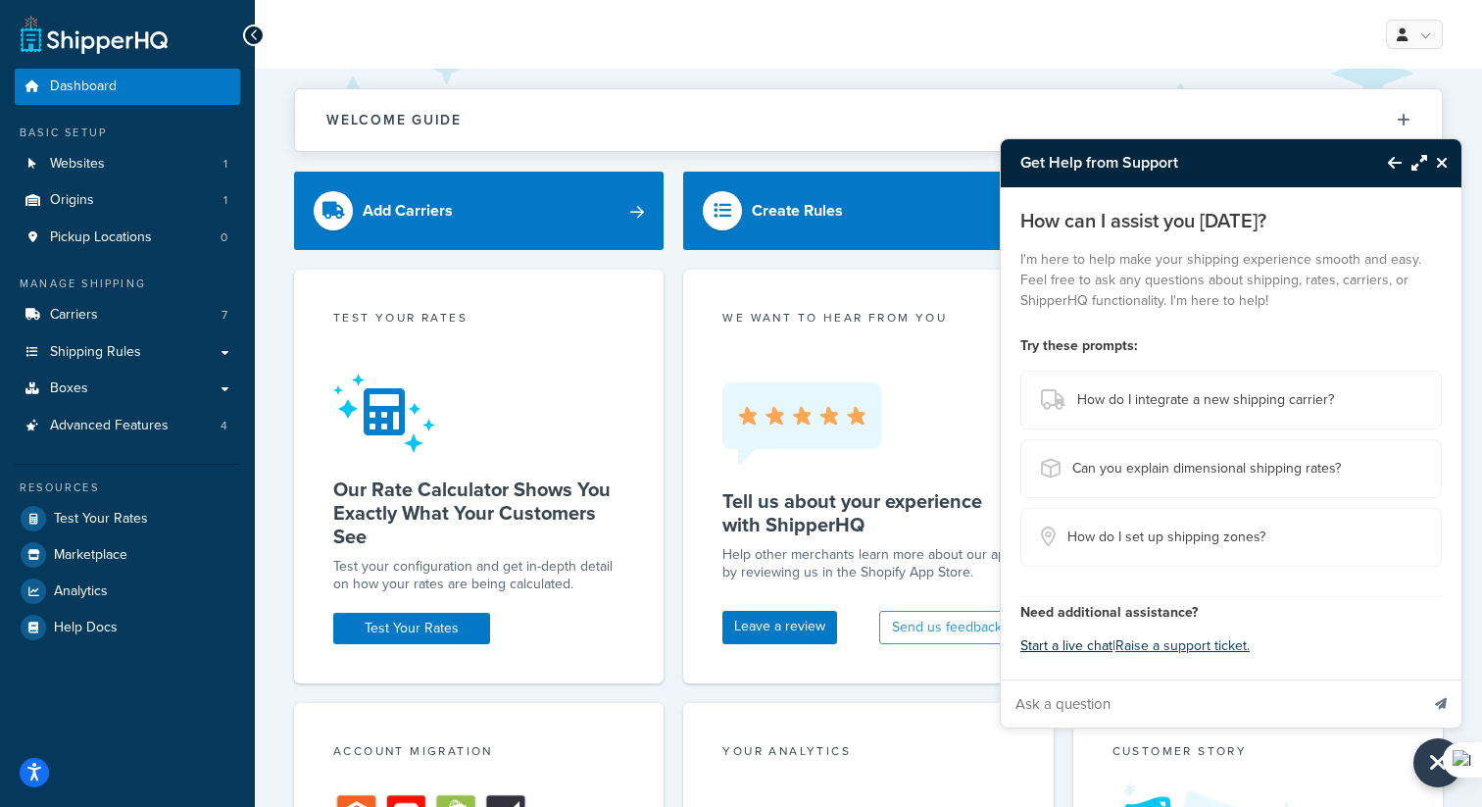
click at [1082, 641] on button "Start a live chat" at bounding box center [1066, 645] width 92 height 27
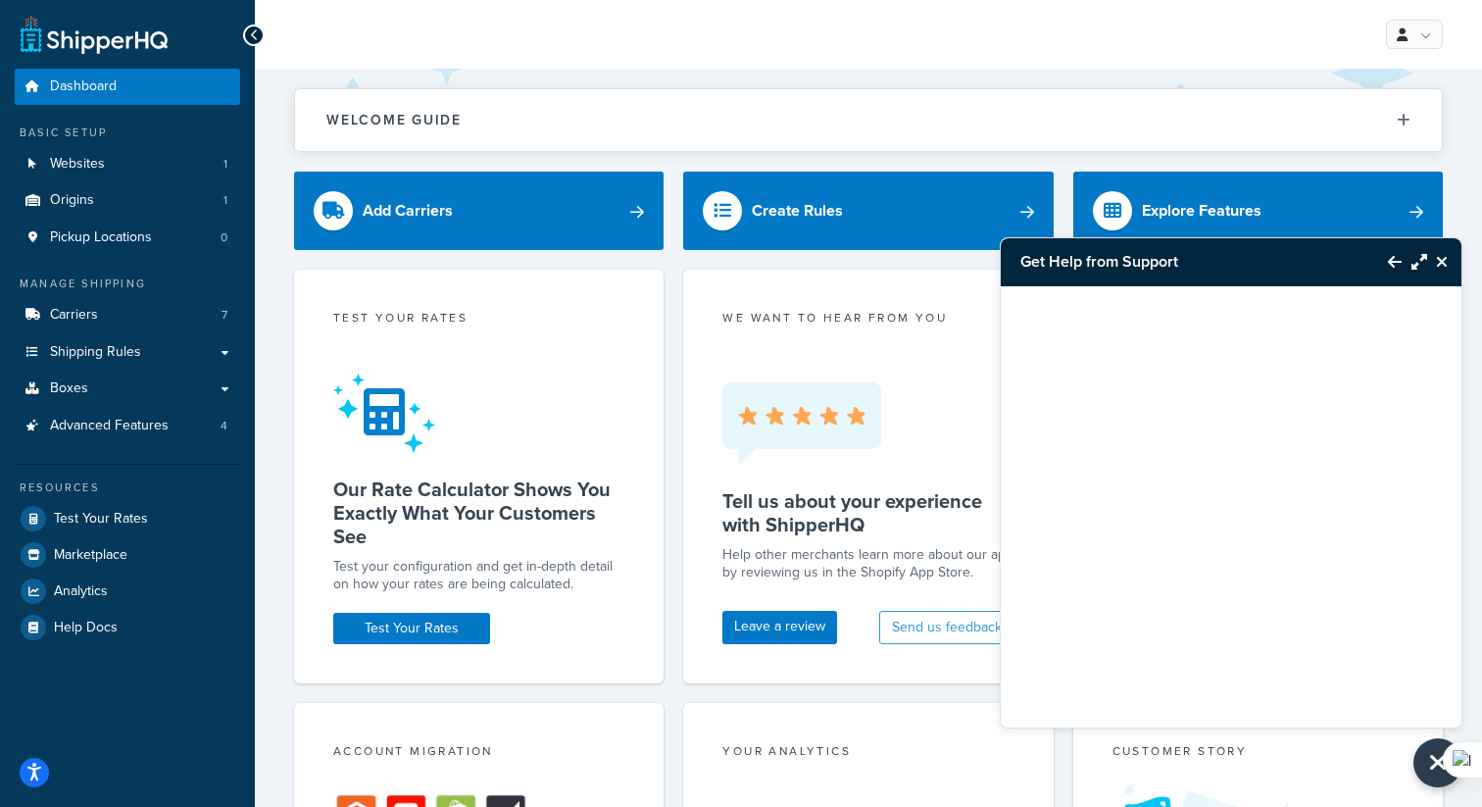
click at [1383, 262] on button "Back to Resource Center" at bounding box center [1384, 261] width 33 height 45
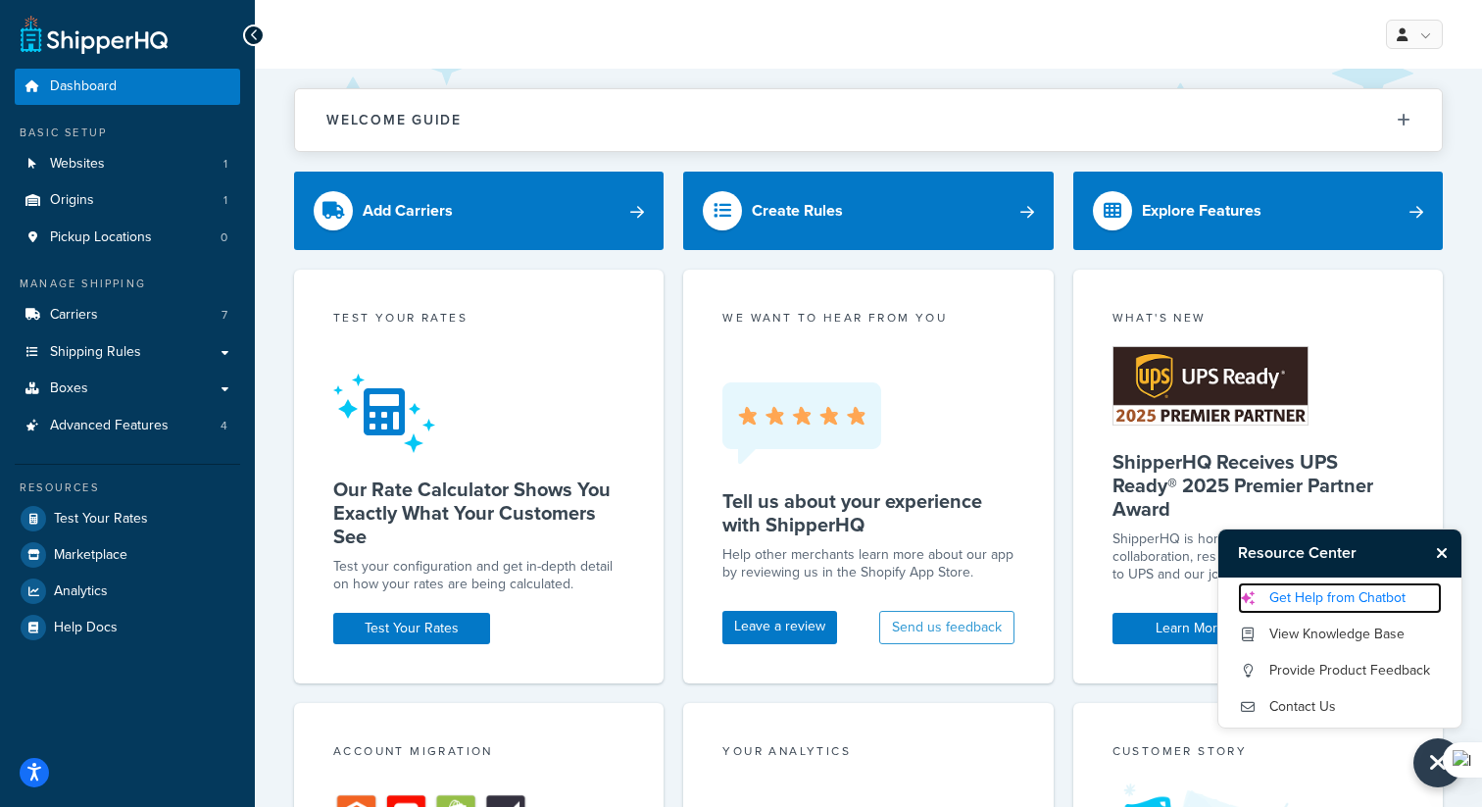
click at [1297, 590] on link "Get Help from Chatbot" at bounding box center [1340, 597] width 204 height 31
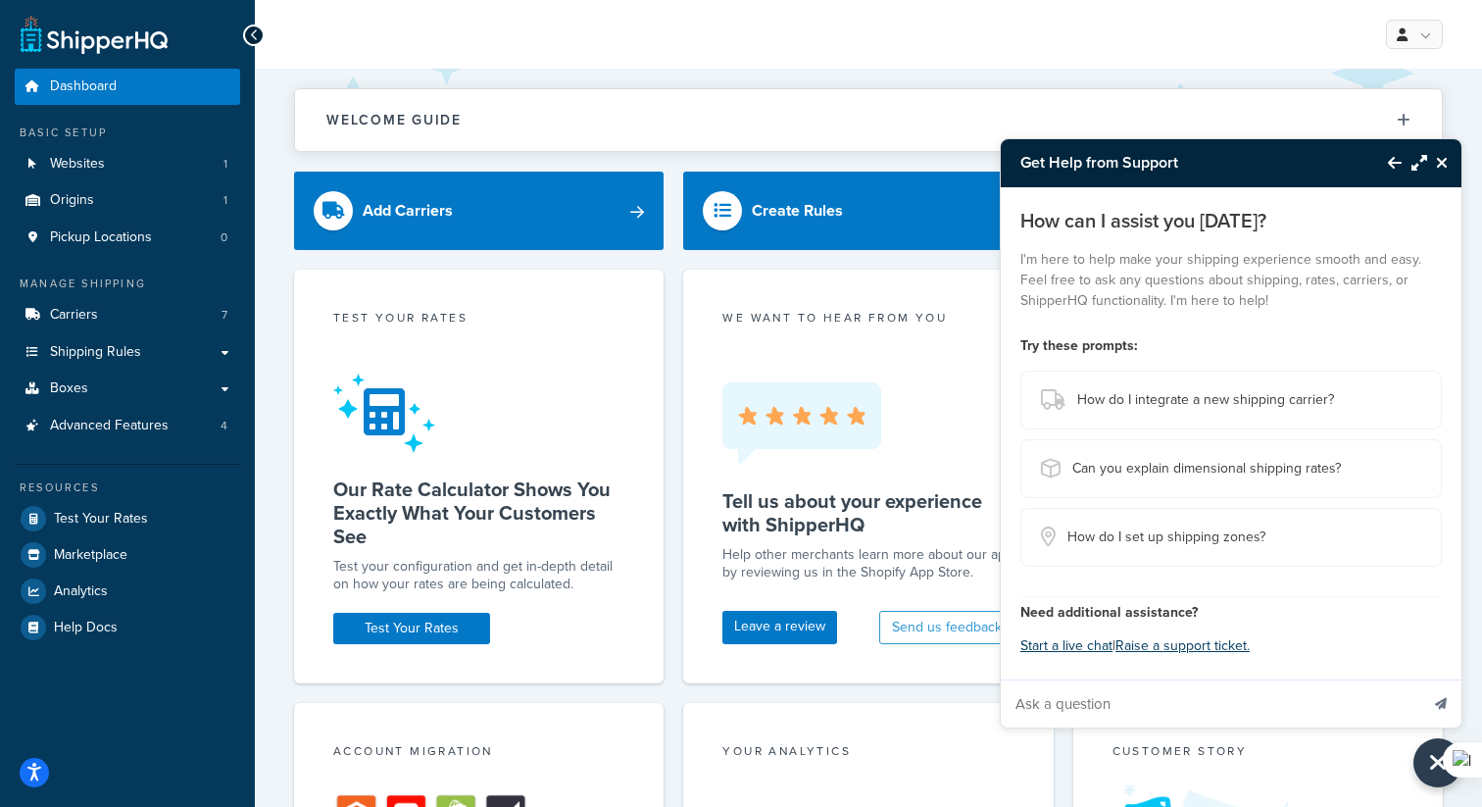
click at [1082, 691] on input "Ask a question" at bounding box center [1209, 703] width 417 height 47
paste input "Our store uses Recharge for subscriptions. On a recurring order for a subscript…"
type input "Our store uses Recharge for subscriptions. On a recurring order for a subscript…"
click at [1420, 679] on button "Send message" at bounding box center [1440, 703] width 41 height 48
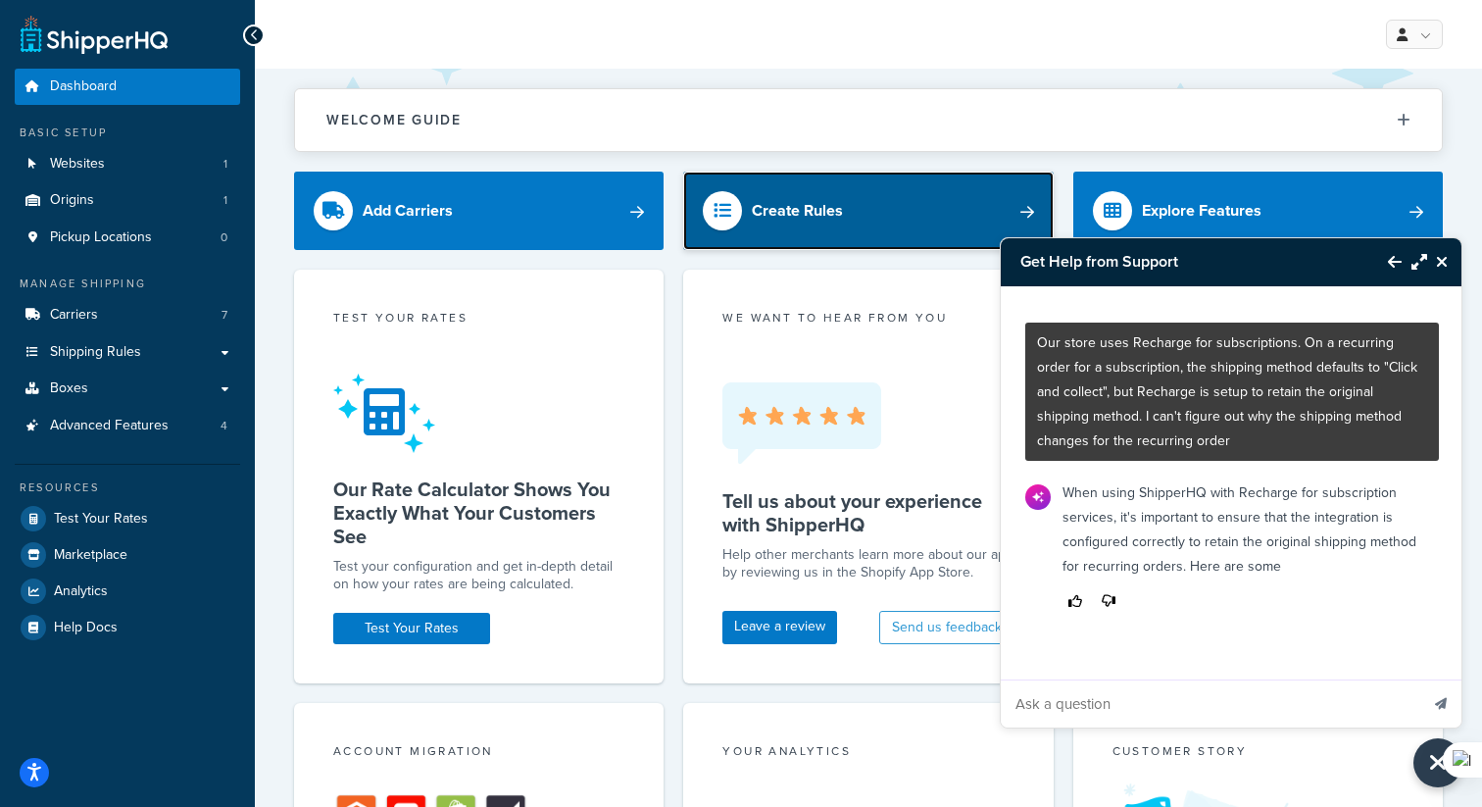
click at [776, 185] on link "Create Rules" at bounding box center [867, 210] width 369 height 78
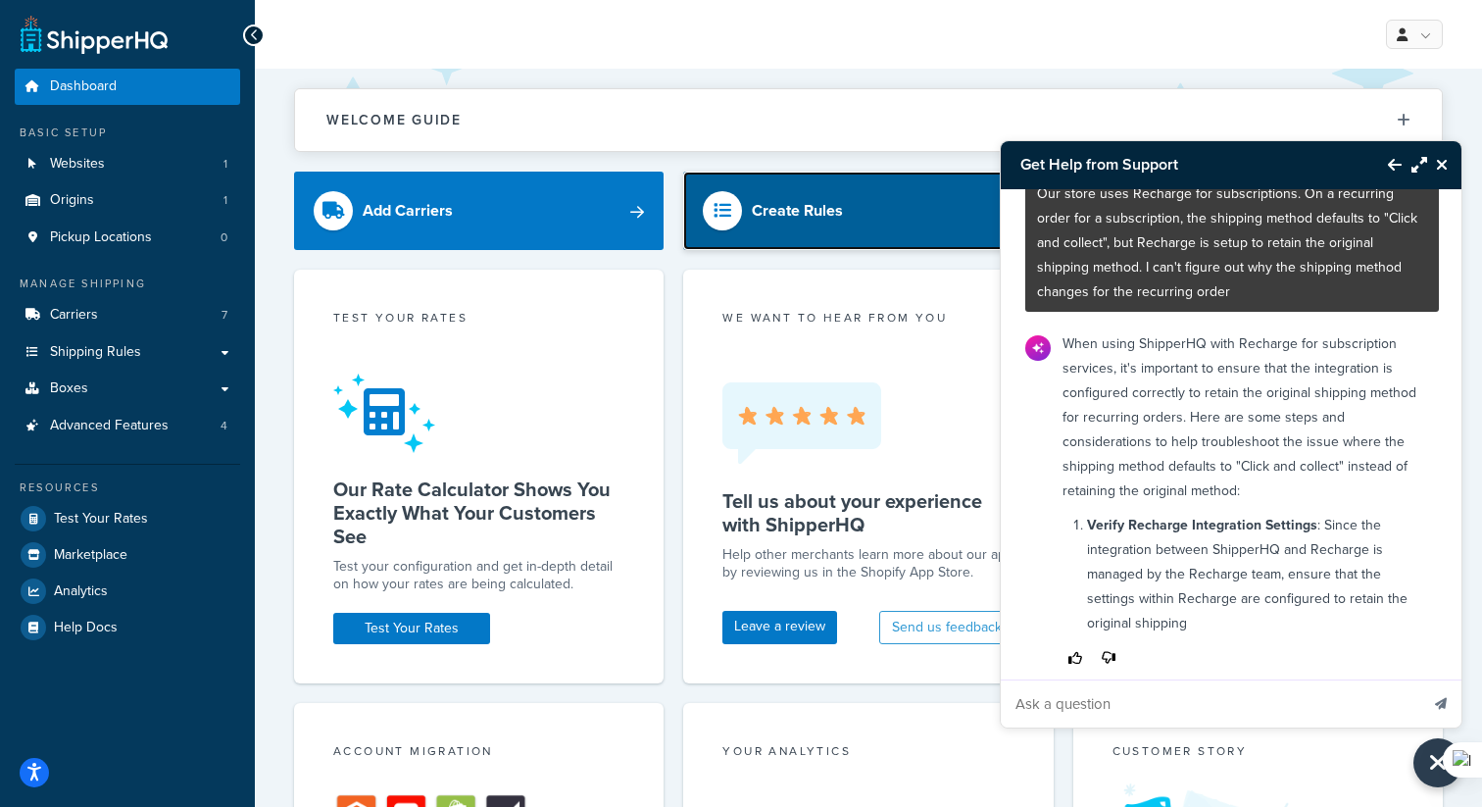
scroll to position [76, 0]
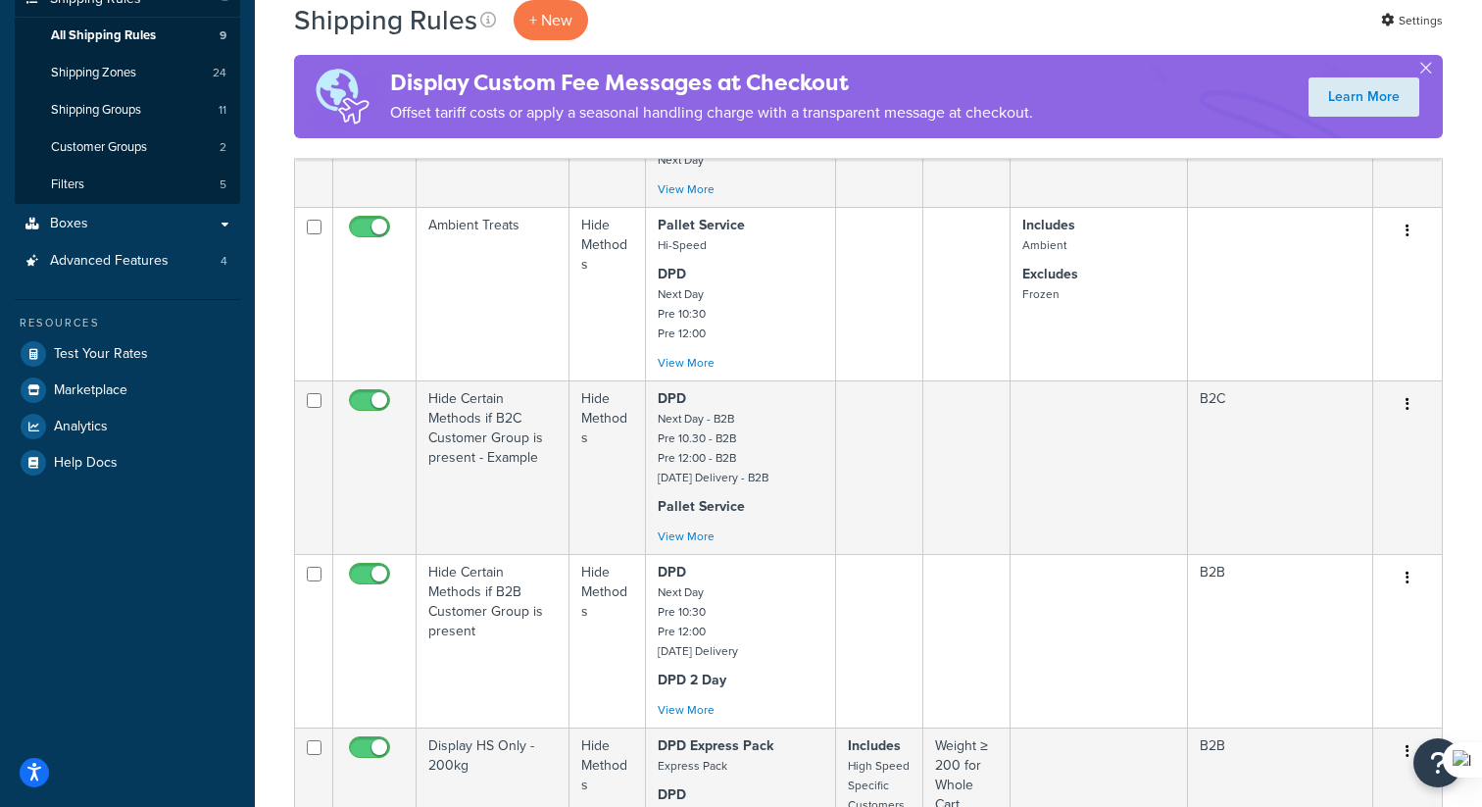
scroll to position [327, 0]
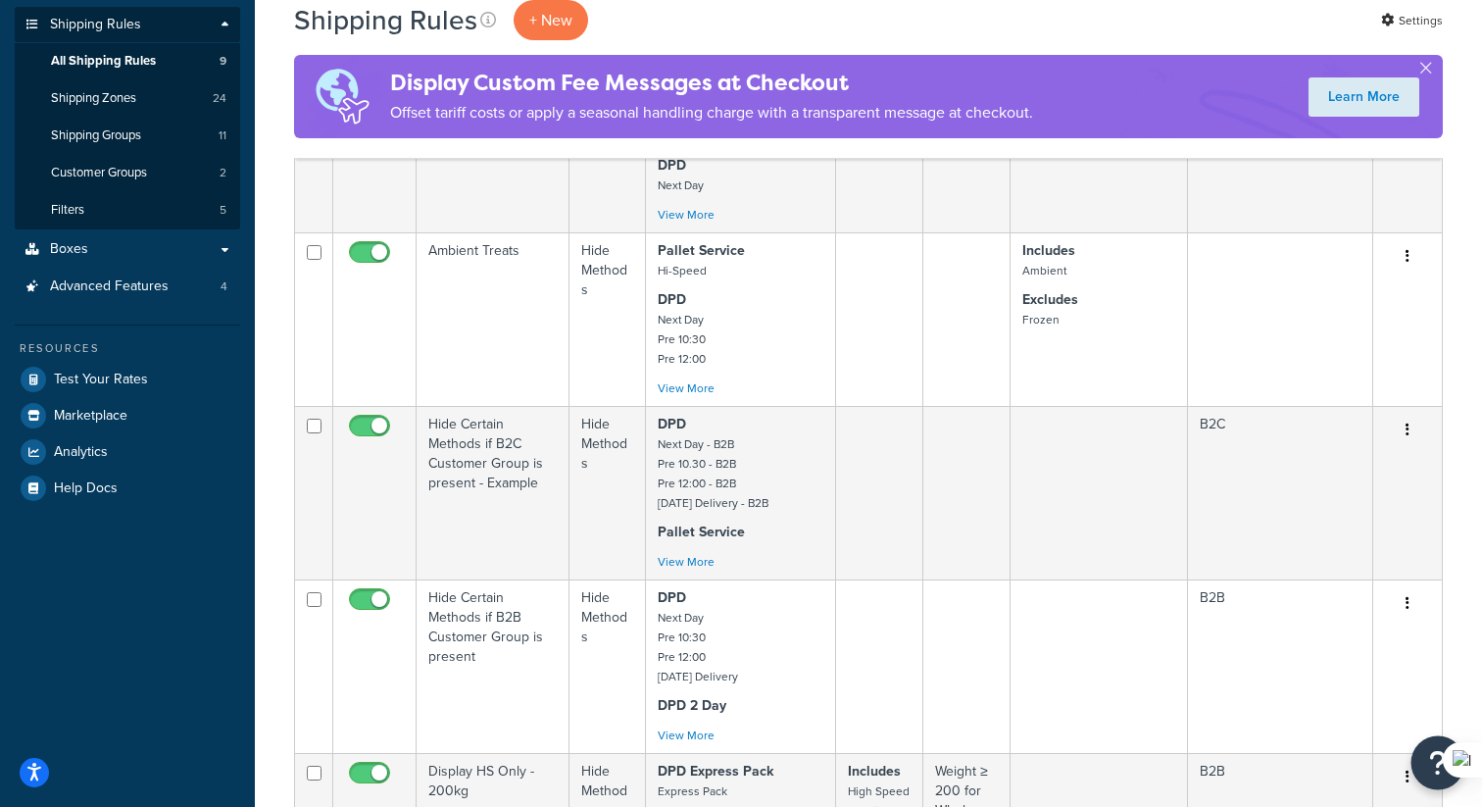
click at [1433, 767] on icon "Open Resource Center" at bounding box center [1438, 762] width 19 height 27
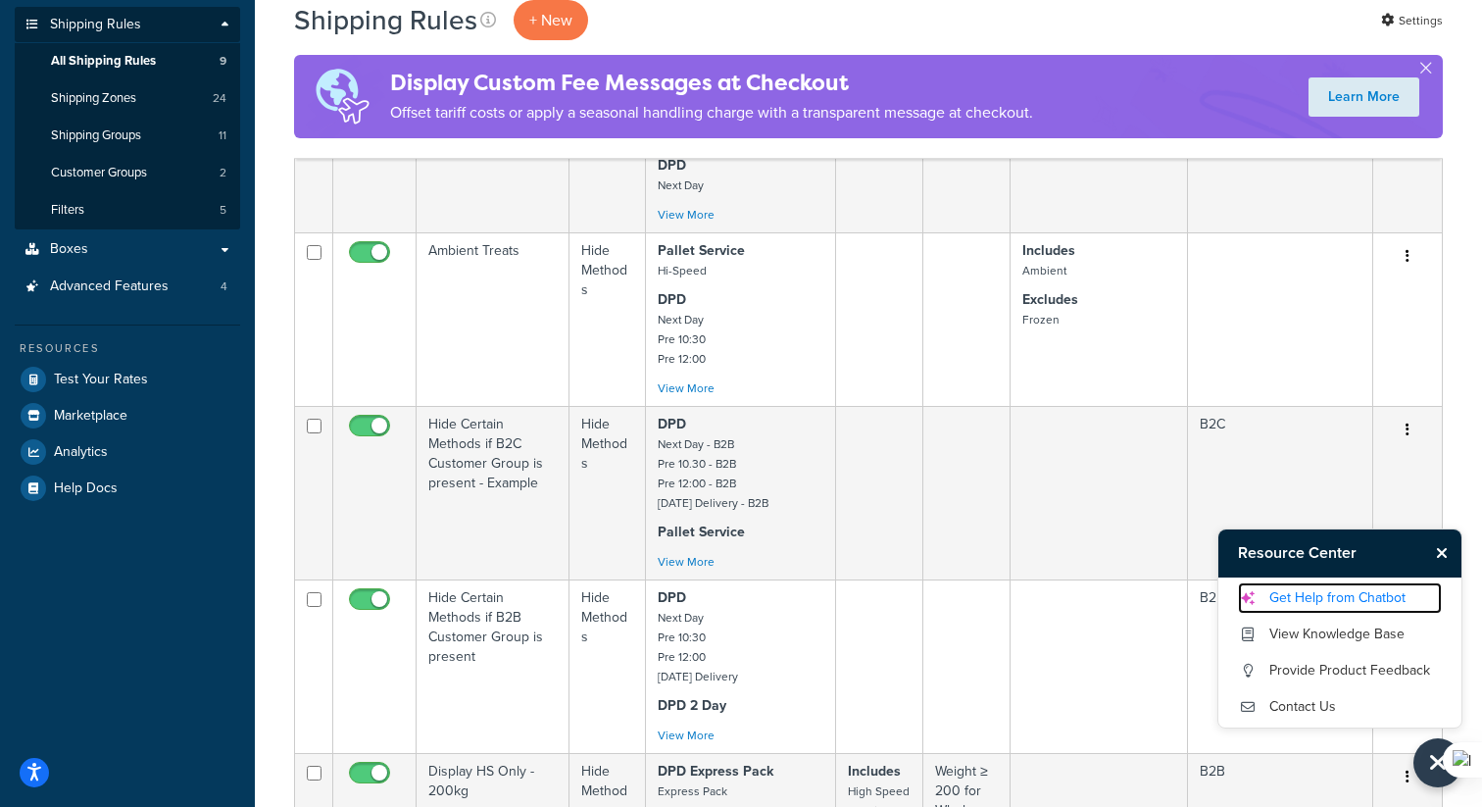
click at [1316, 605] on link "Get Help from Chatbot" at bounding box center [1340, 597] width 204 height 31
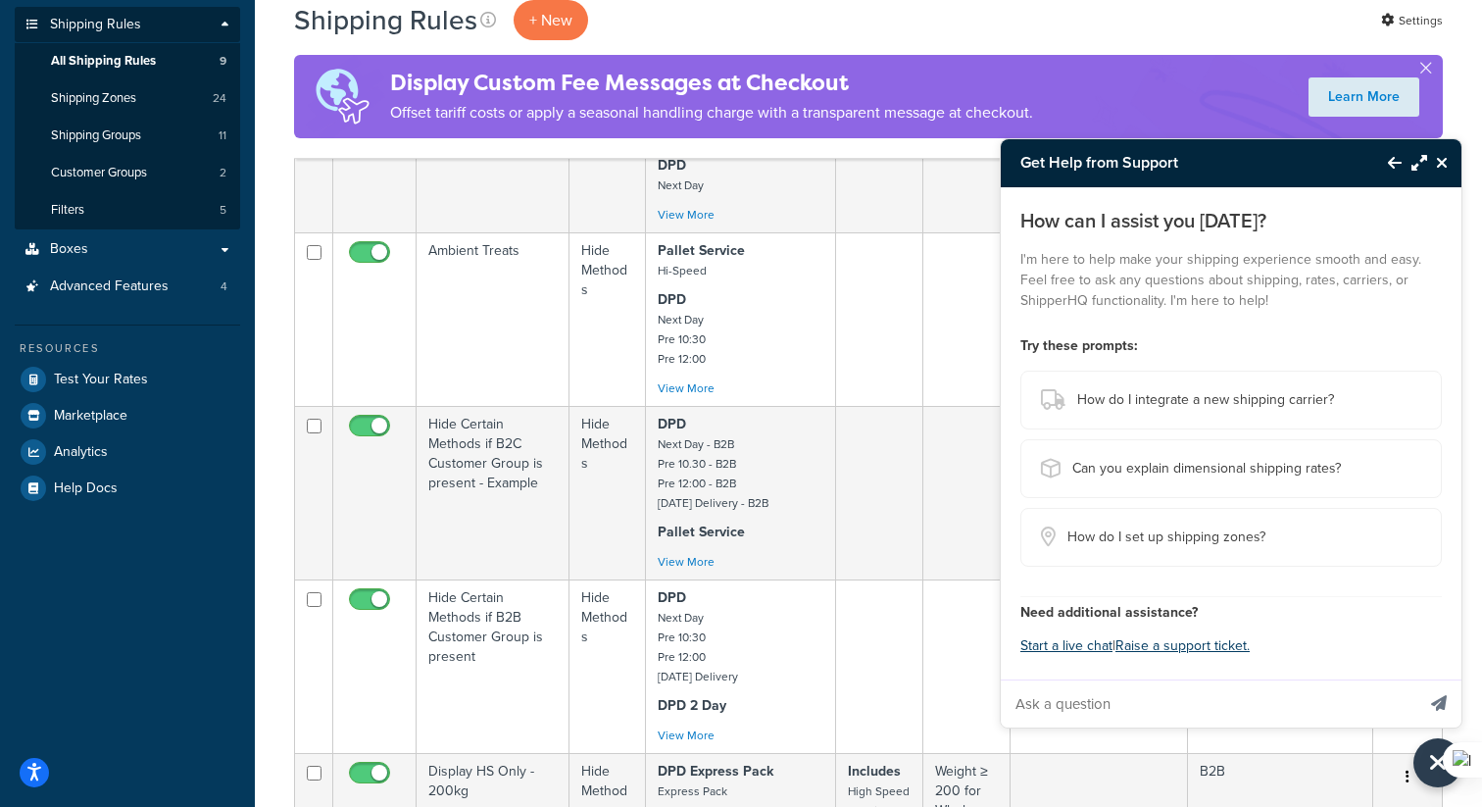
click at [1131, 698] on input "Ask a question" at bounding box center [1208, 703] width 414 height 47
paste input "Our store uses Recharge for subscriptions. On a recurring order for a subscript…"
click at [1203, 694] on input "Our store uses Recharge for subscriptions, where recurring orders are set to "r…" at bounding box center [1208, 703] width 414 height 47
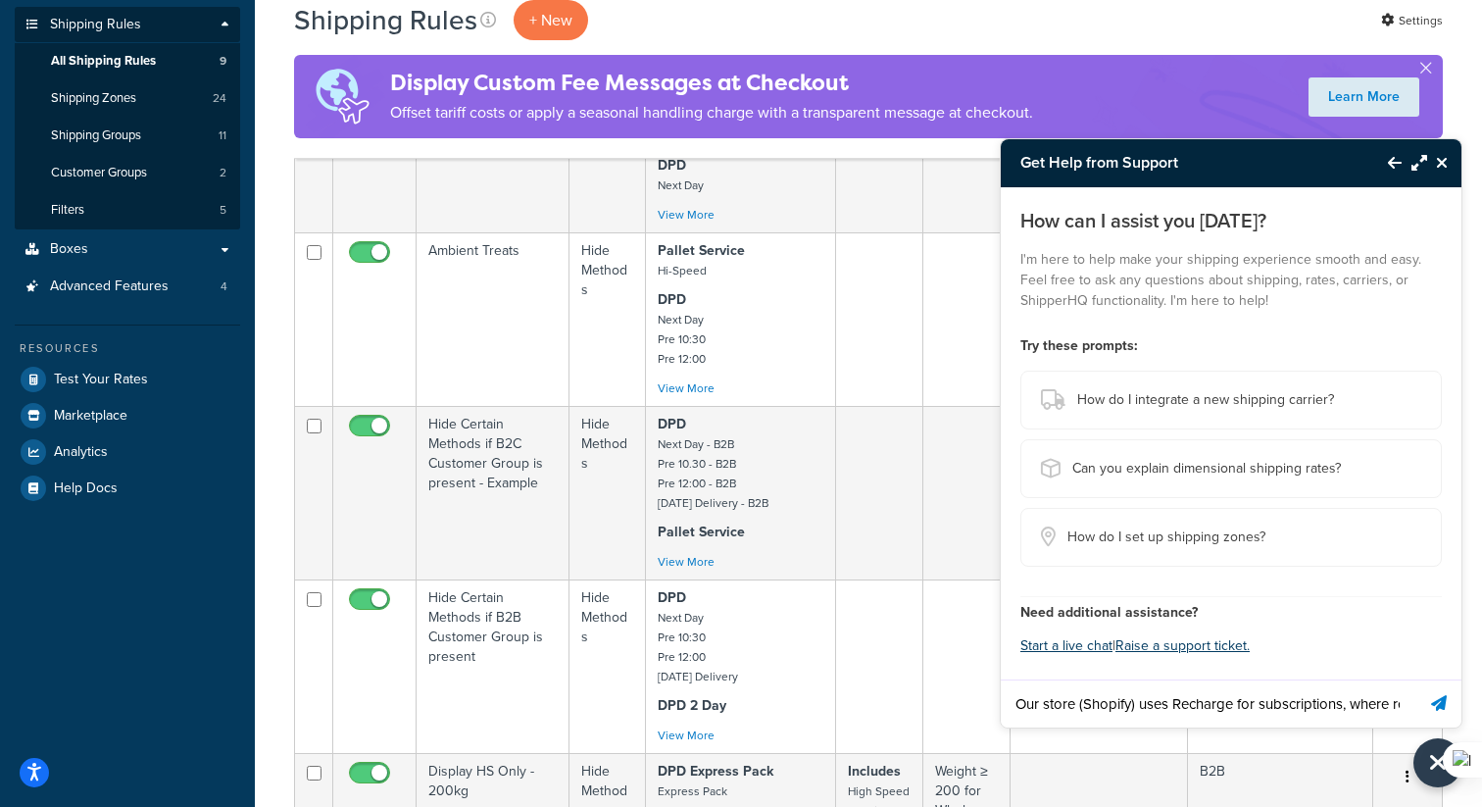
type input "Our store (Shopify) uses Recharge for subscriptions, where recurring orders are…"
click at [1416, 679] on button "Send message" at bounding box center [1438, 703] width 45 height 48
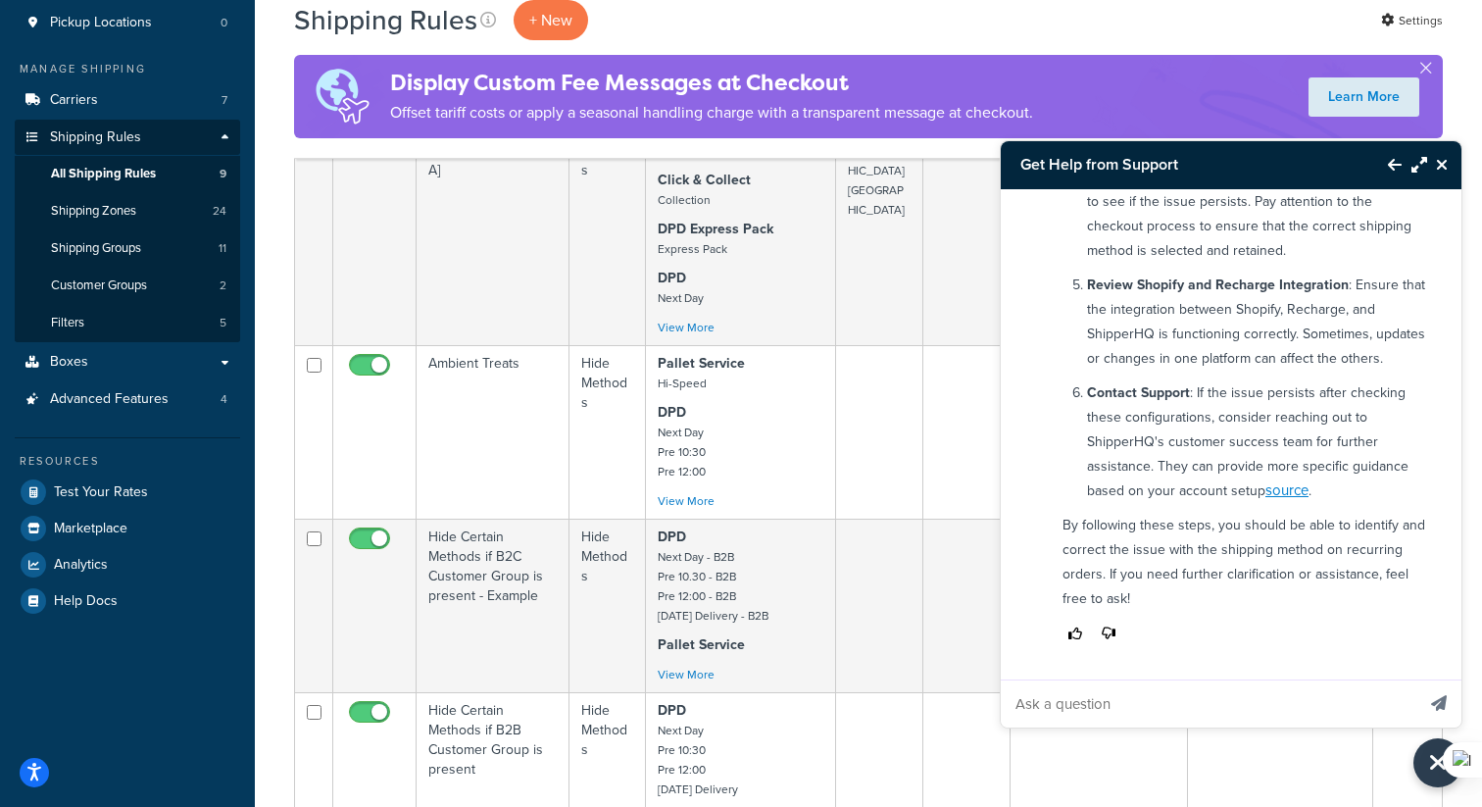
scroll to position [203, 0]
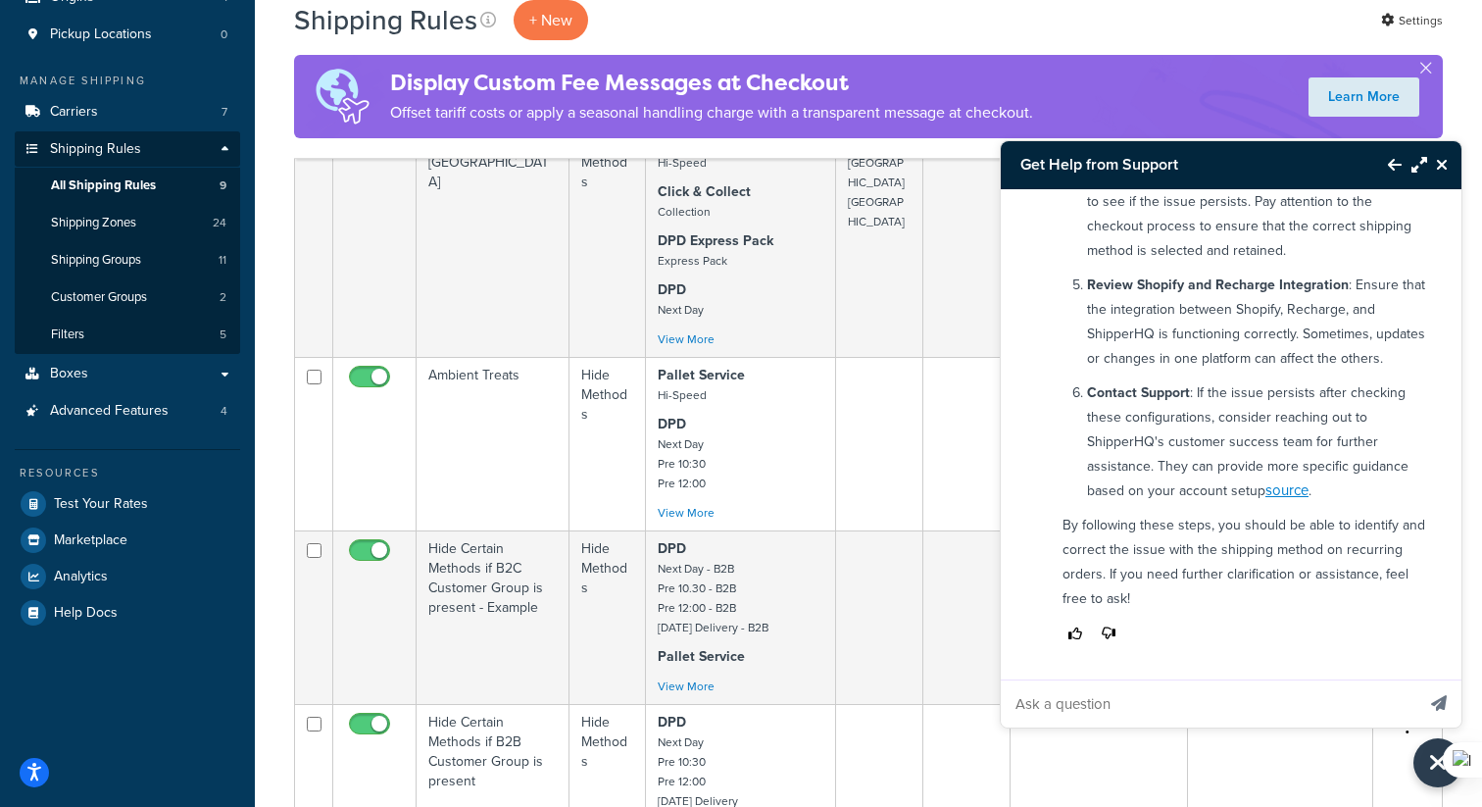
click at [1037, 694] on input "Ask a question" at bounding box center [1208, 703] width 414 height 47
type input "If the shipping method is set to "retain" in Recharge, how does ShipperHQ know …"
click at [1416, 679] on button "Send message" at bounding box center [1438, 703] width 45 height 48
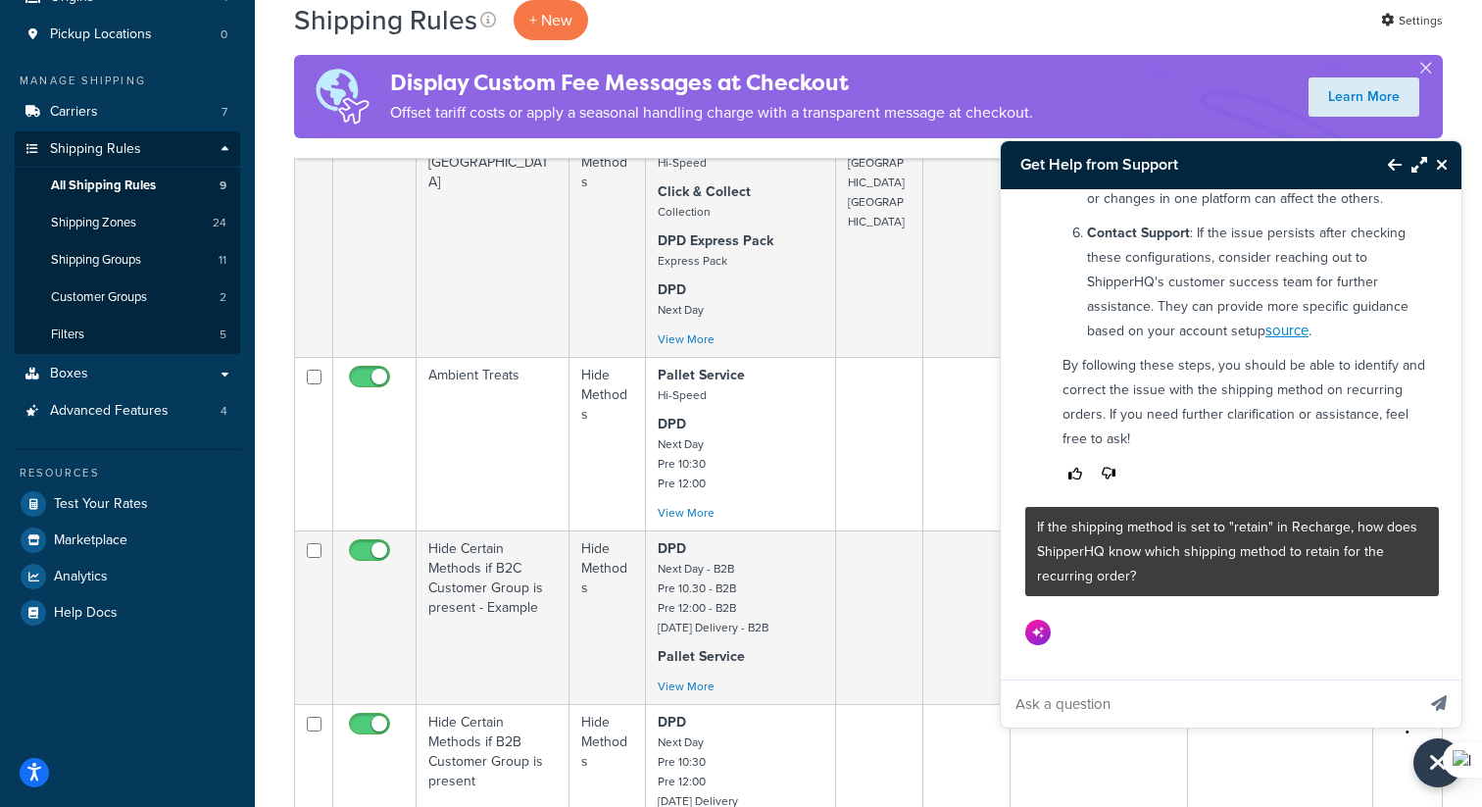
scroll to position [1156, 0]
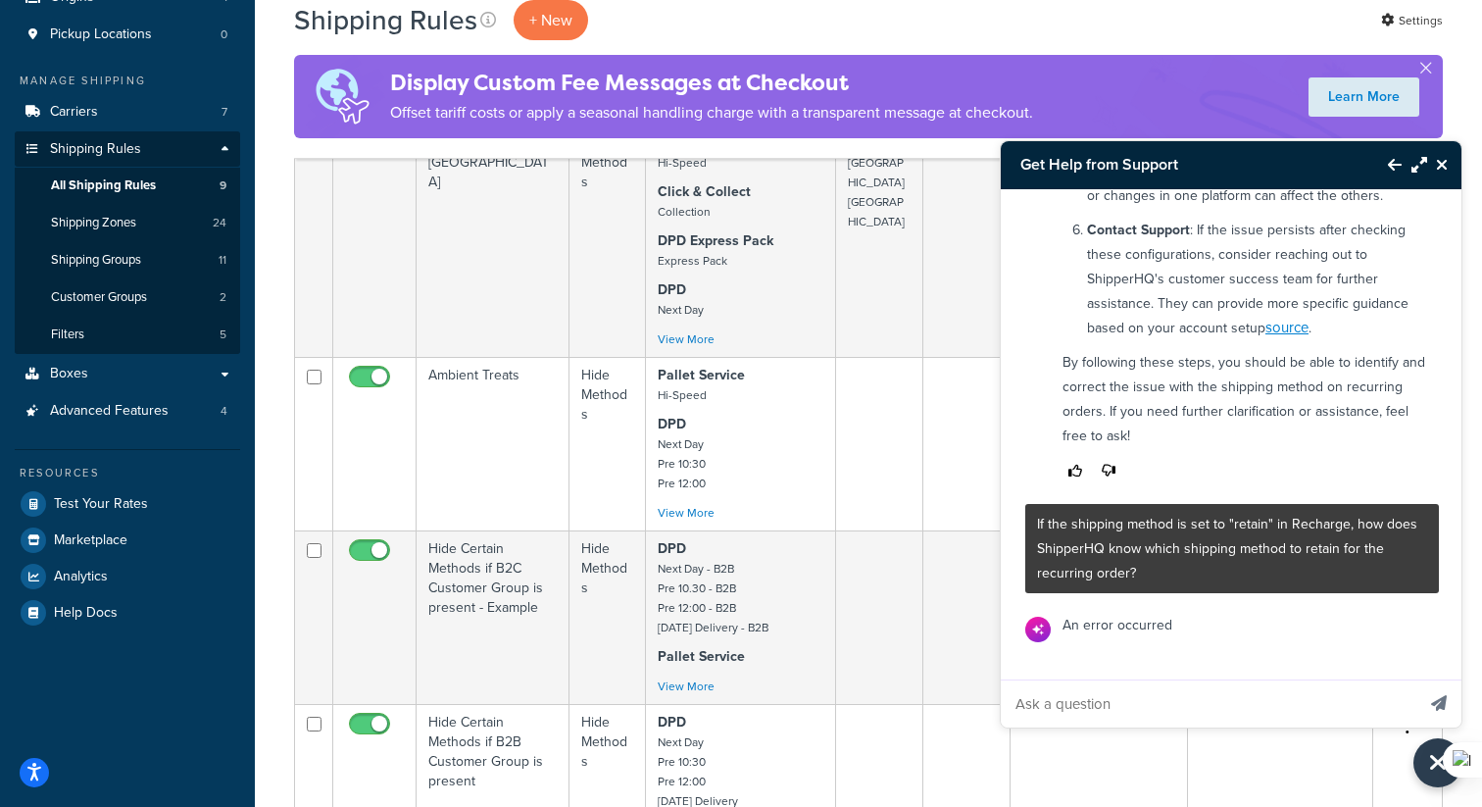
click at [1060, 695] on input "Ask a question" at bounding box center [1208, 703] width 414 height 47
type input "??"
click at [1416, 679] on button "Send message" at bounding box center [1438, 703] width 45 height 48
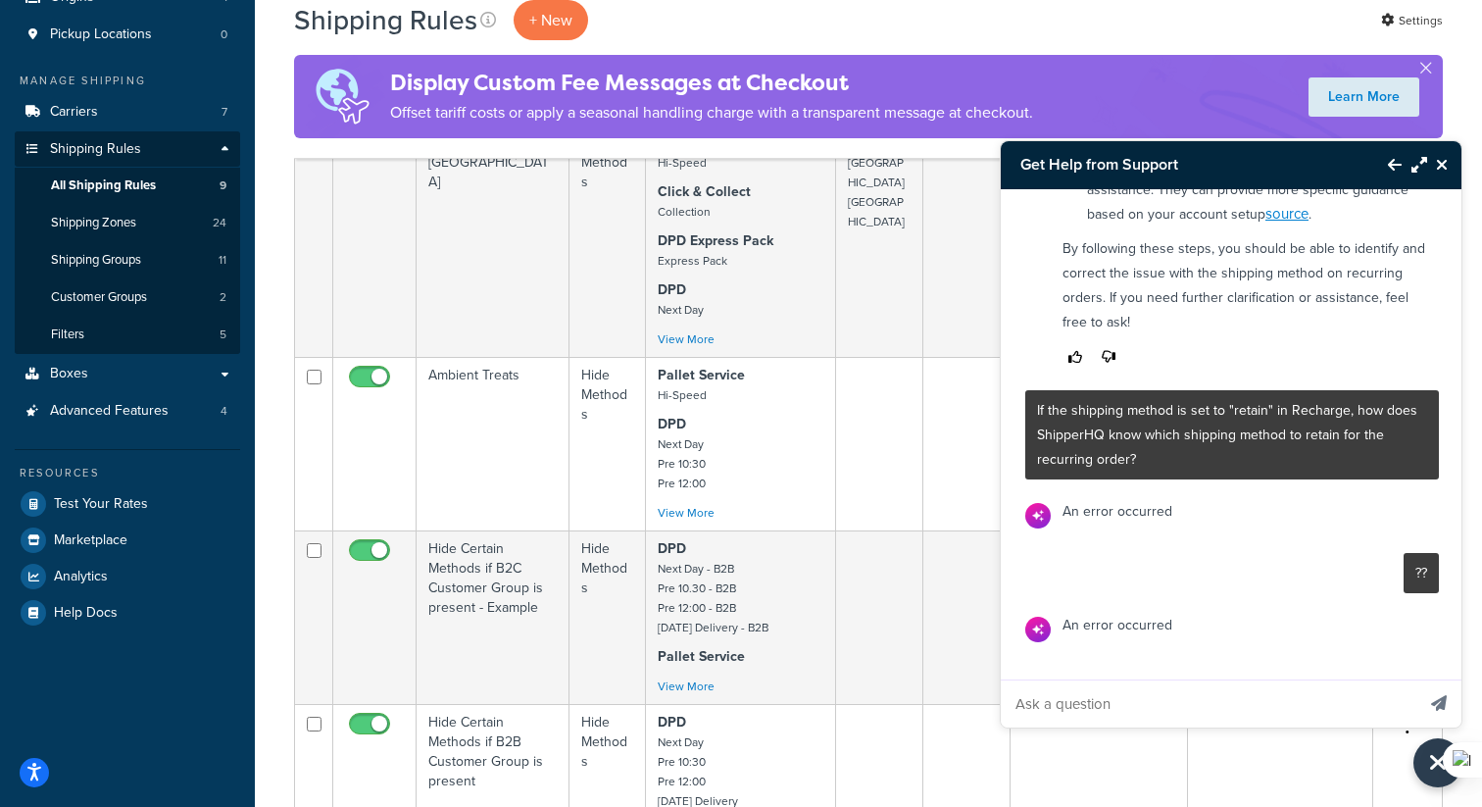
click at [1124, 696] on input "Ask a question" at bounding box center [1208, 703] width 414 height 47
type input "?"
click at [1416, 679] on button "Send message" at bounding box center [1438, 703] width 45 height 48
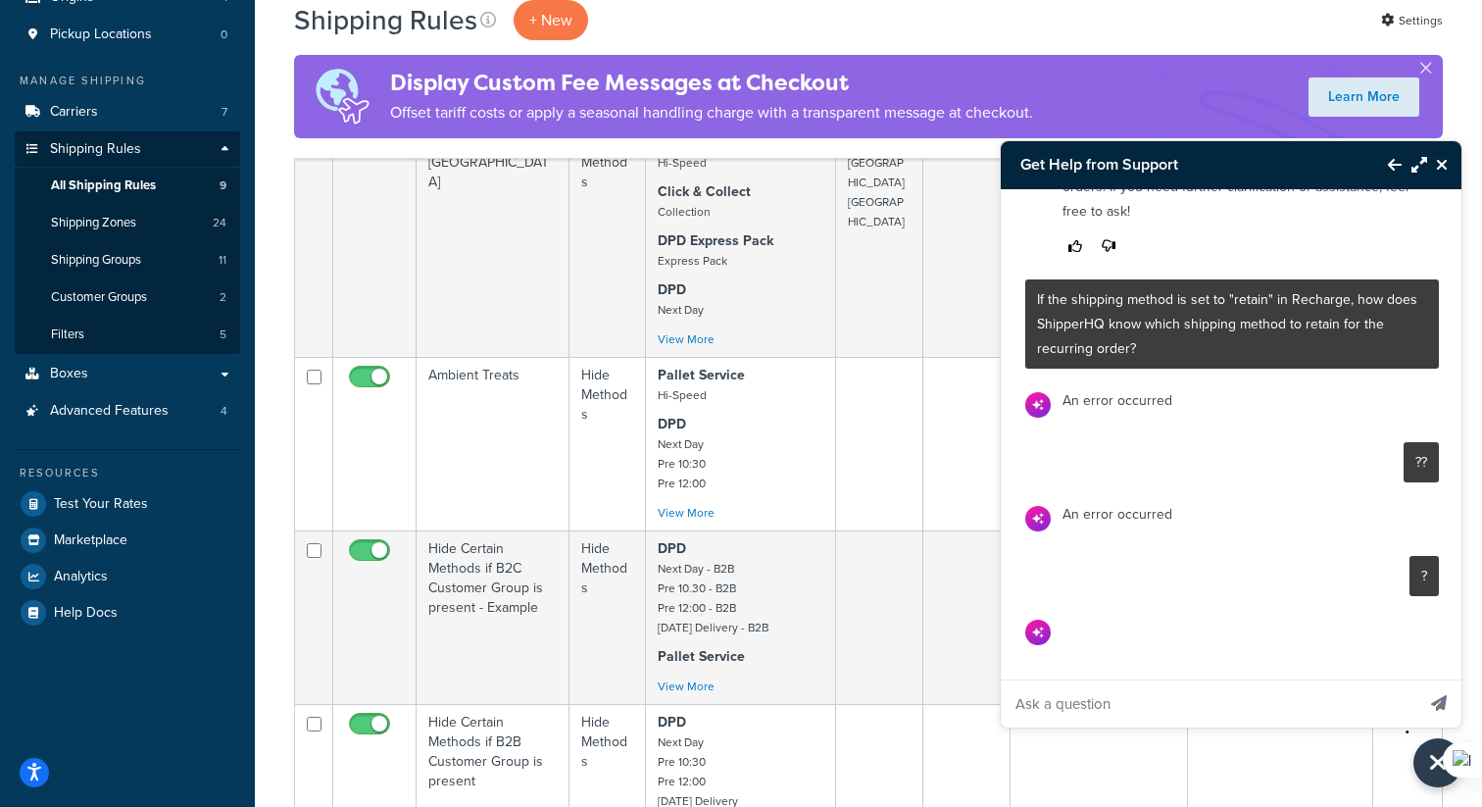
scroll to position [1384, 0]
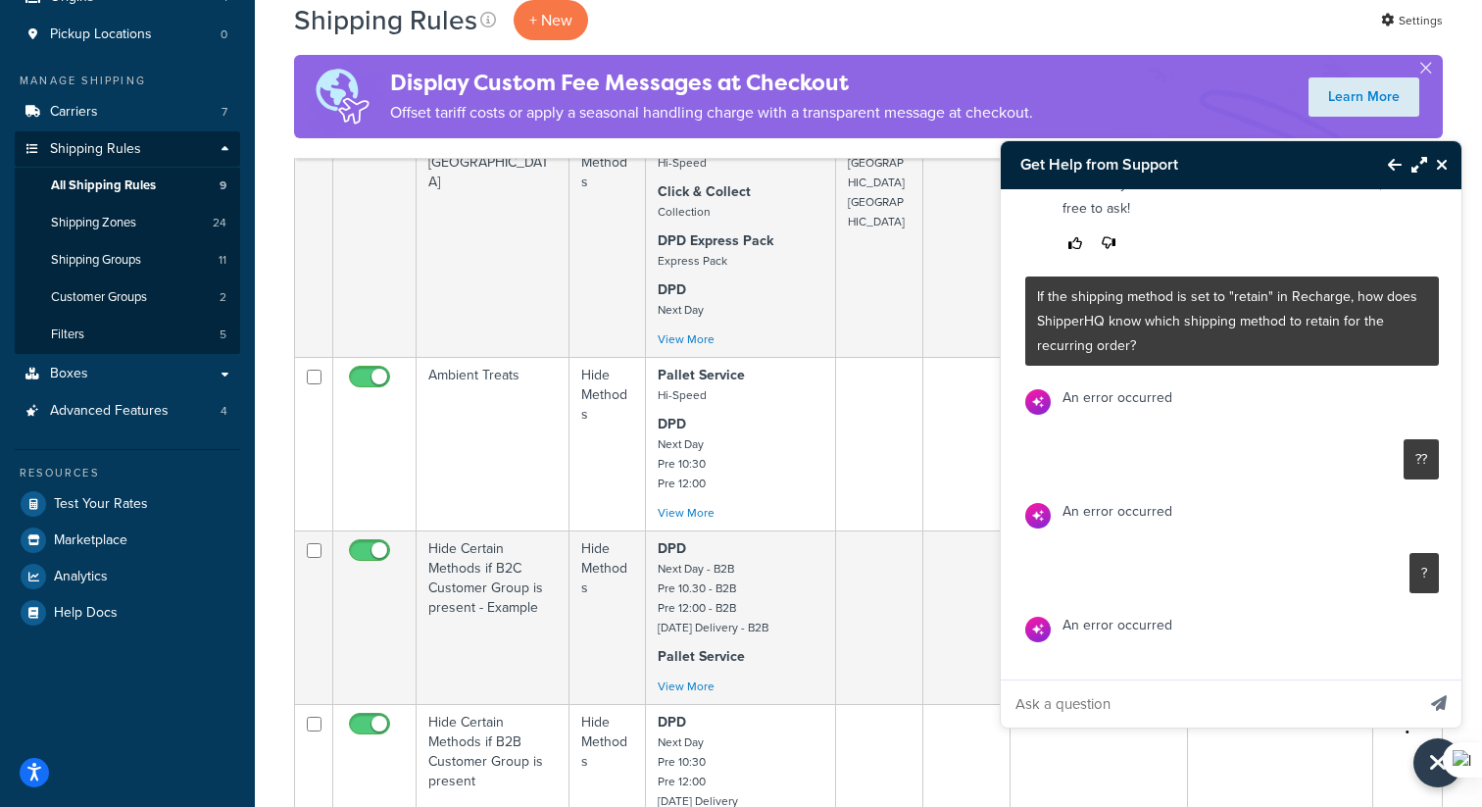
click at [1097, 682] on input "Ask a question" at bounding box center [1208, 703] width 414 height 47
type input "?"
click at [1416, 679] on button "Send message" at bounding box center [1438, 703] width 45 height 48
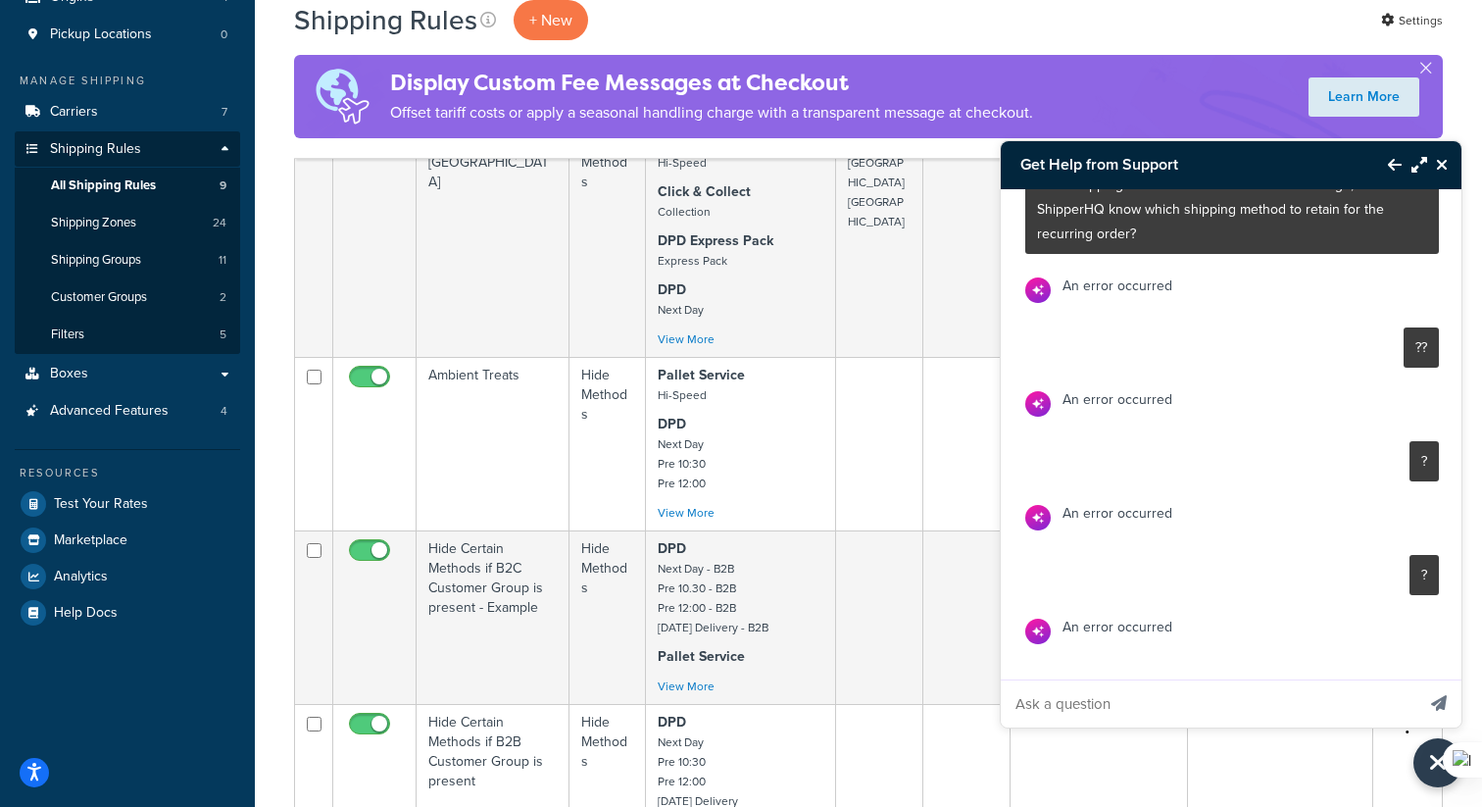
scroll to position [1497, 0]
click at [1101, 688] on input "Ask a question" at bounding box center [1208, 703] width 414 height 47
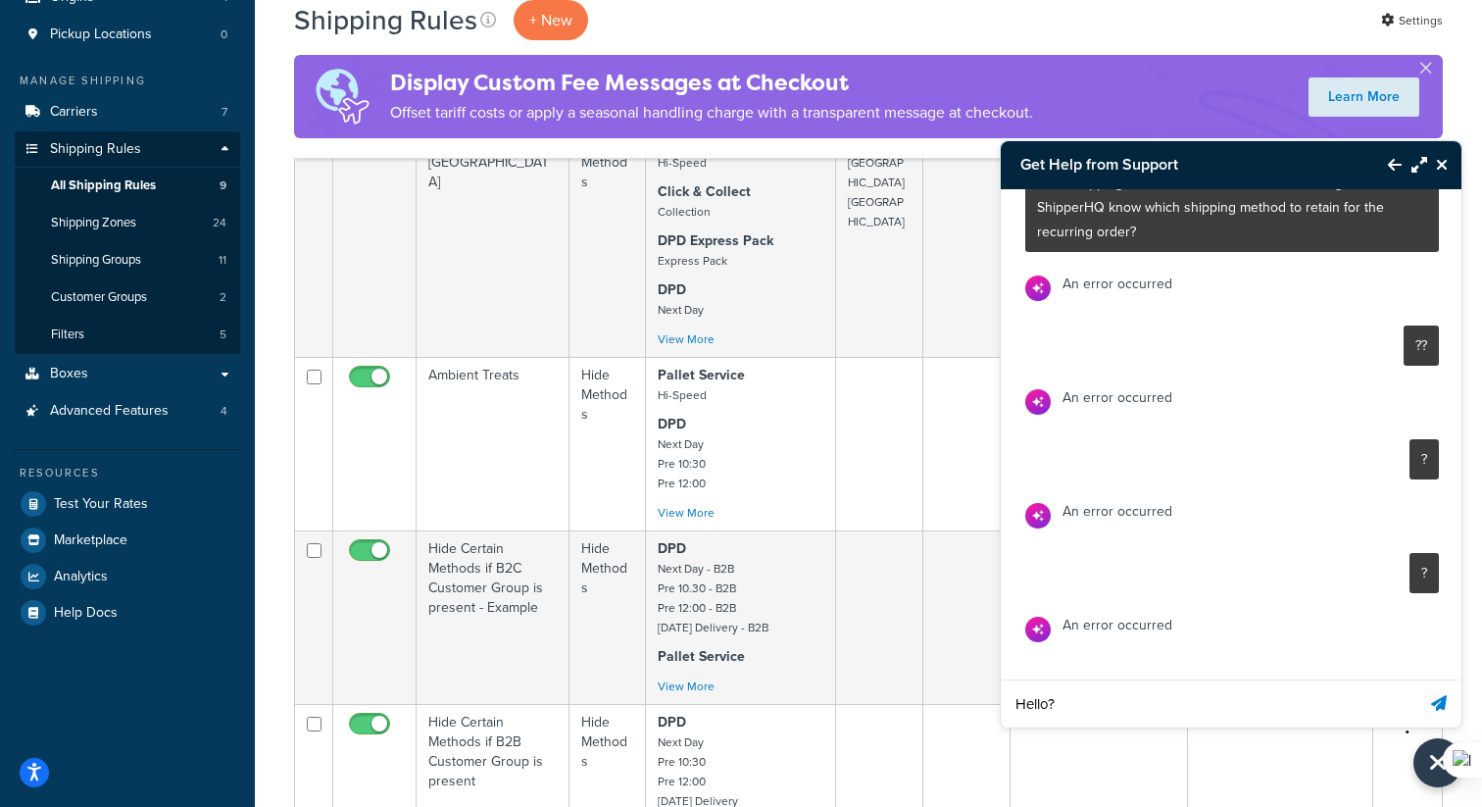
type input "Hello?"
click at [1416, 679] on button "Send message" at bounding box center [1438, 703] width 45 height 48
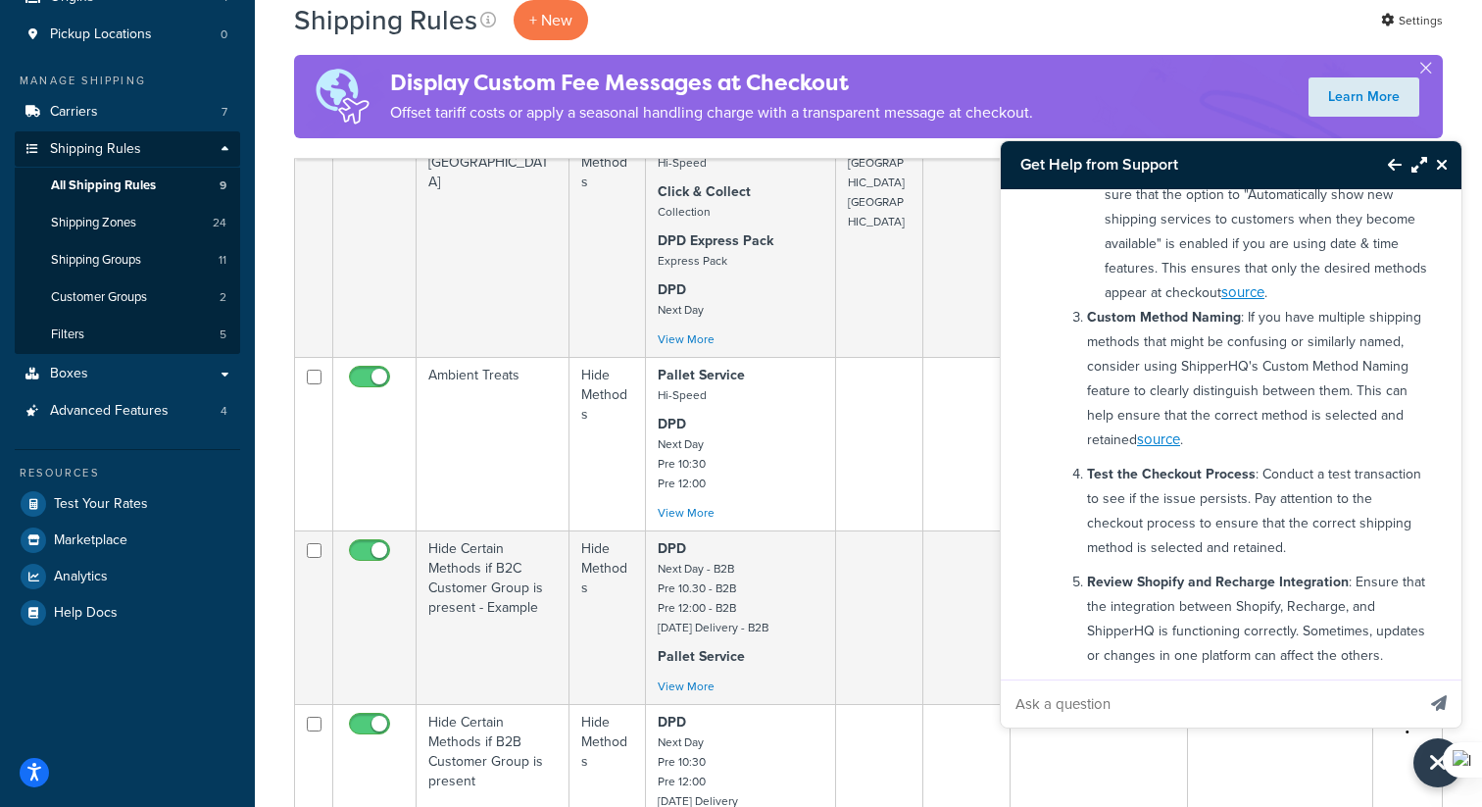
scroll to position [411, 0]
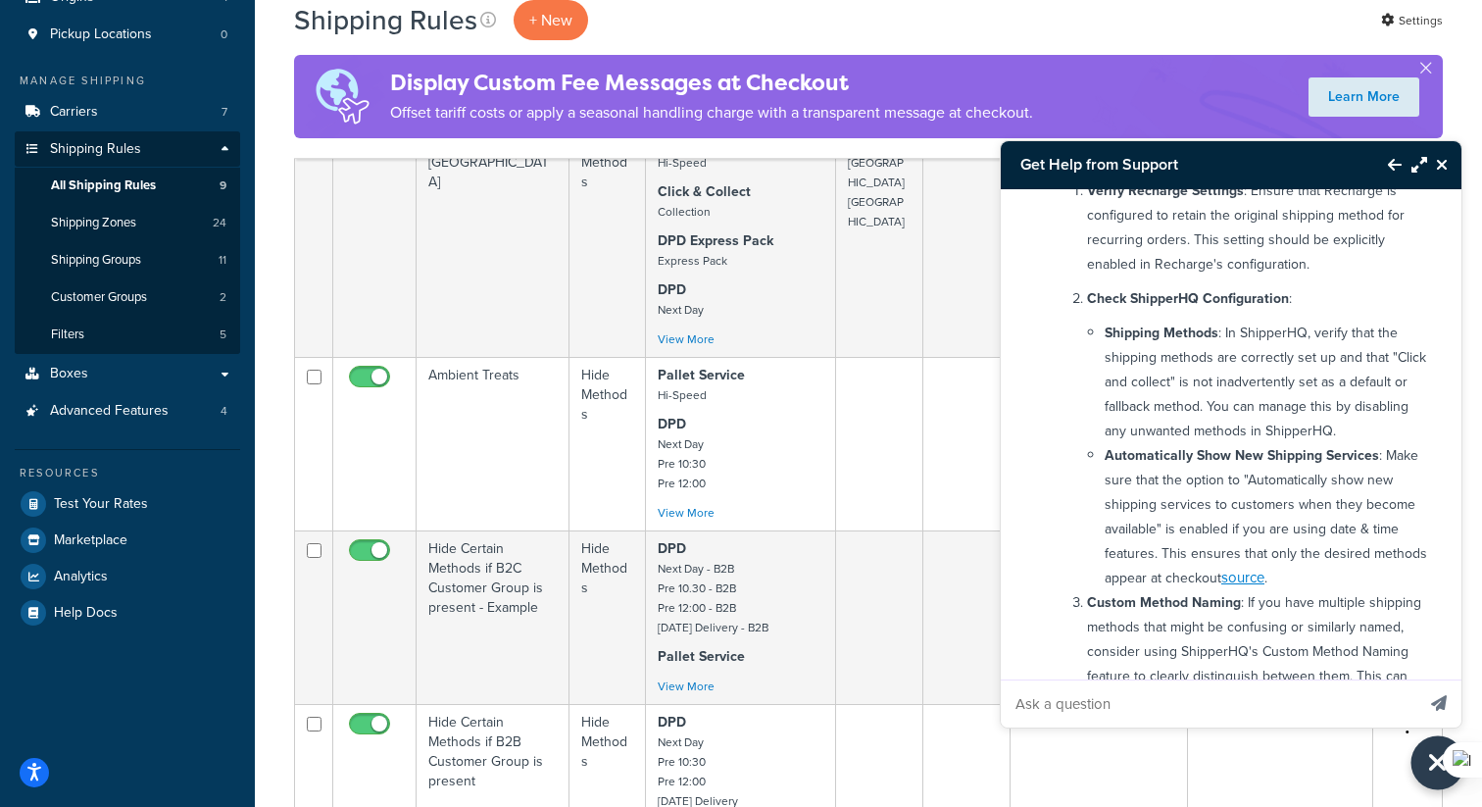
click at [1422, 763] on button "Close Resource Center" at bounding box center [1438, 763] width 54 height 54
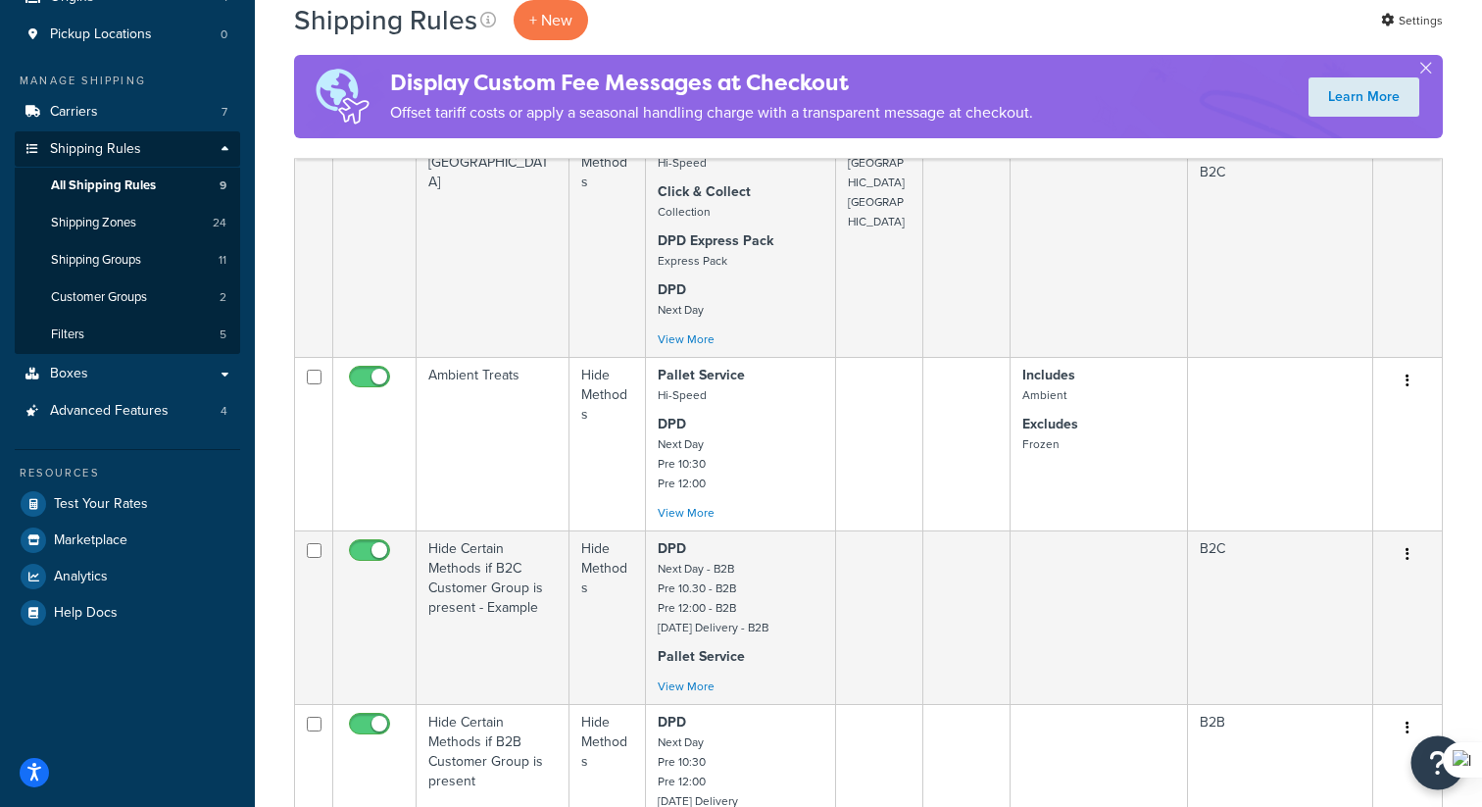
click at [1422, 763] on button "Open Resource Center" at bounding box center [1438, 763] width 54 height 54
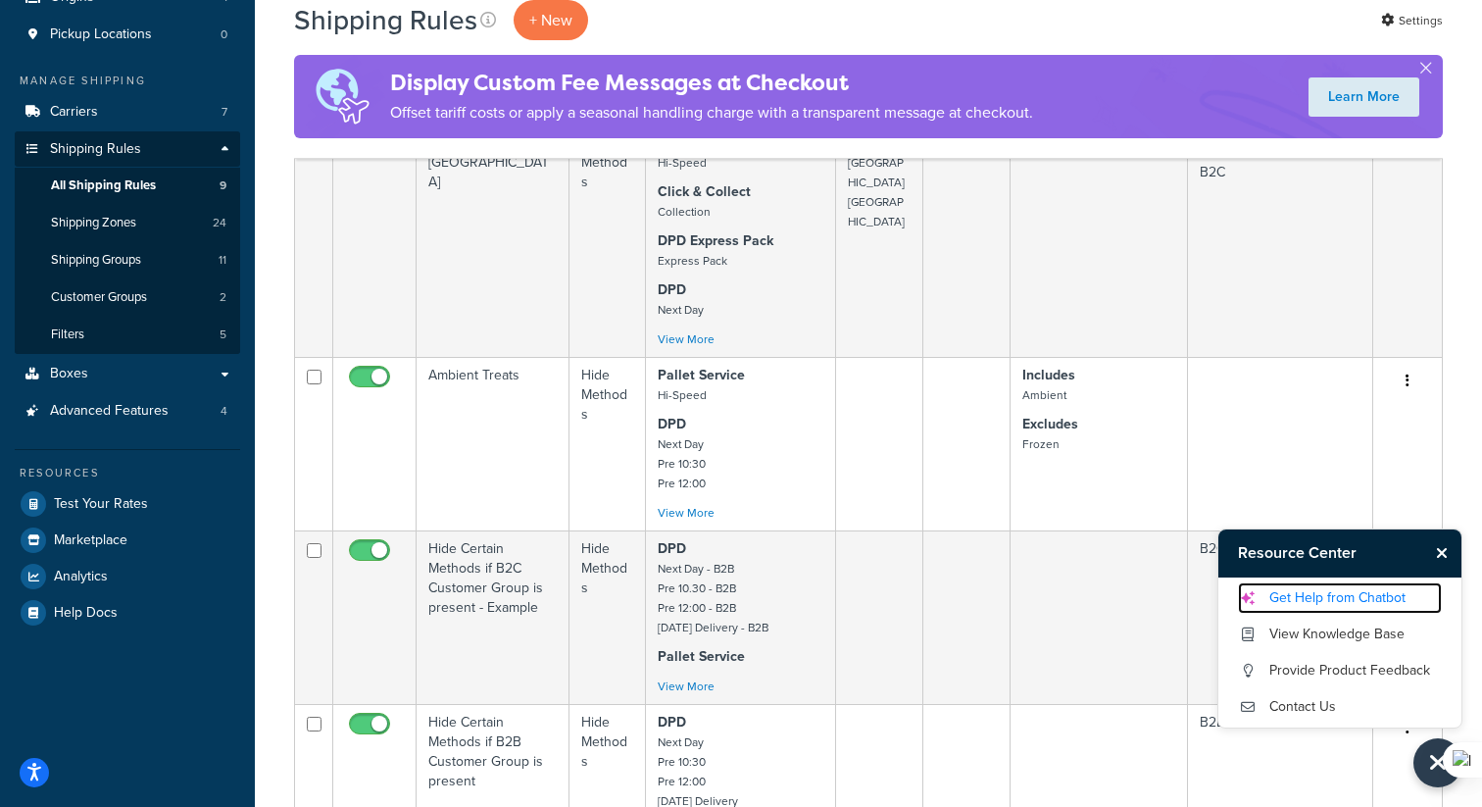
click at [1309, 586] on link "Get Help from Chatbot" at bounding box center [1340, 597] width 204 height 31
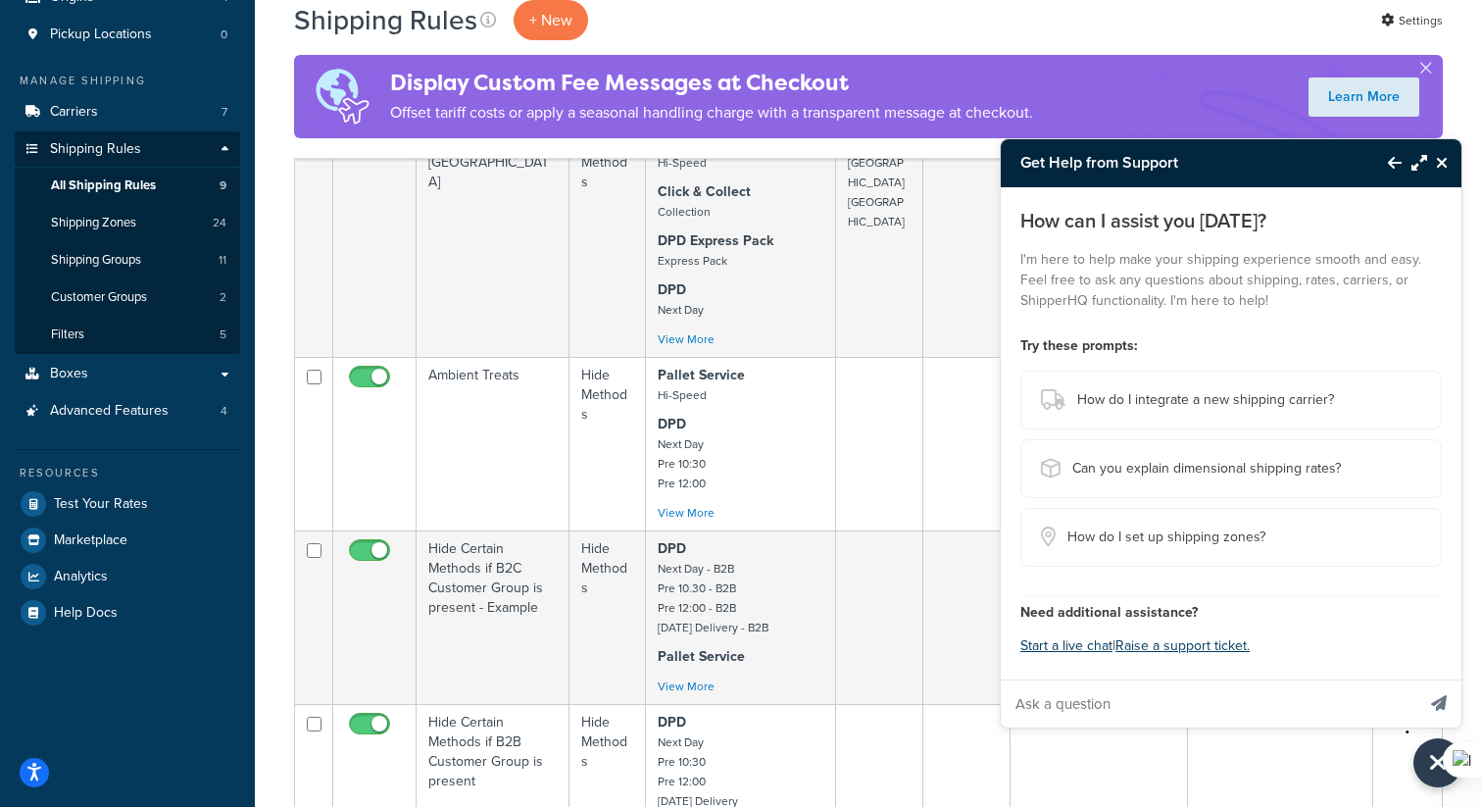
click at [1100, 685] on input "Ask a question" at bounding box center [1208, 703] width 414 height 47
paste input "Our store uses Recharge for subscriptions. On a recurring order for a subscript…"
type input "Our store uses Recharge for subscriptions. On a recurring order for a subscript…"
click at [1416, 679] on button "Send message" at bounding box center [1438, 703] width 45 height 48
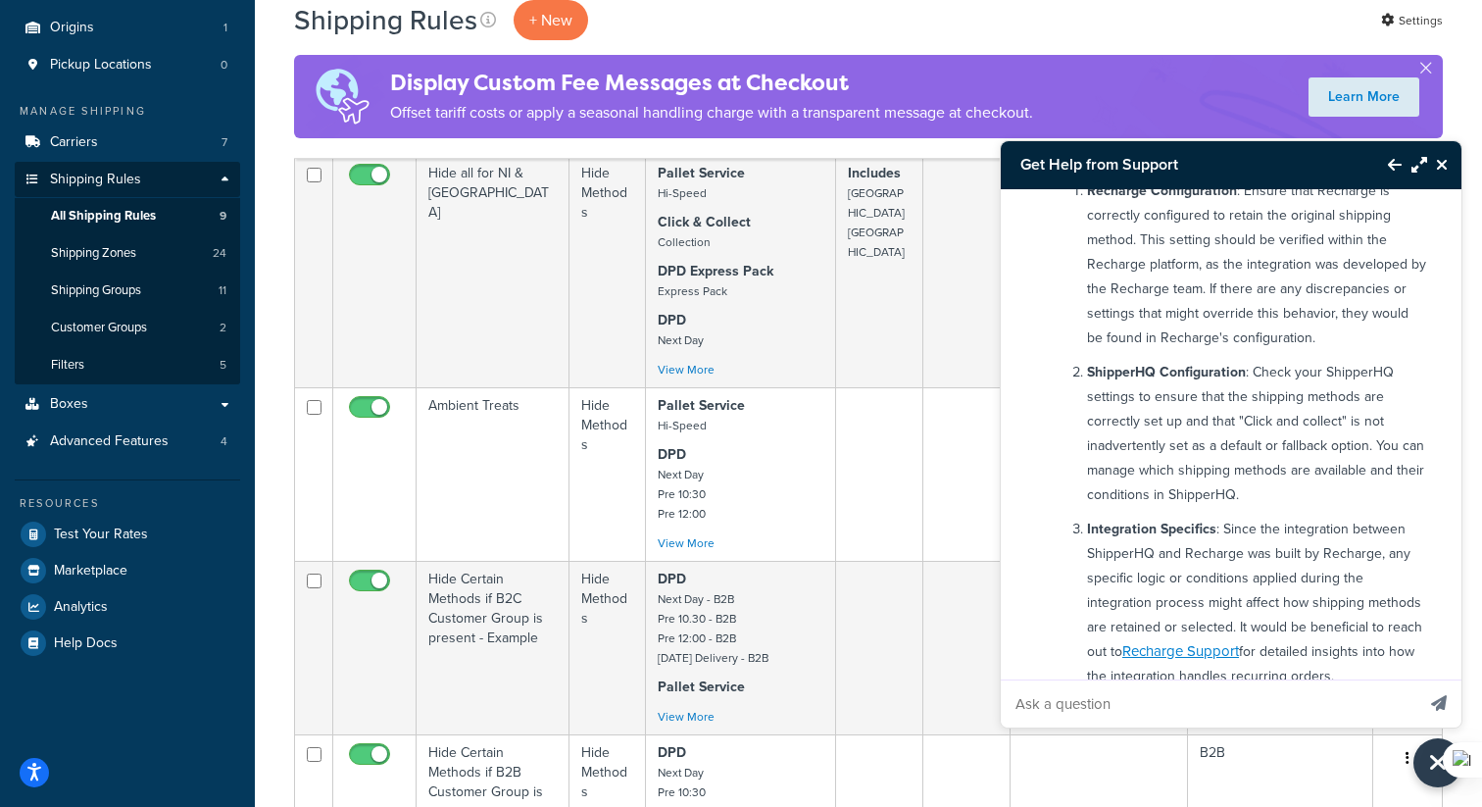
scroll to position [861, 0]
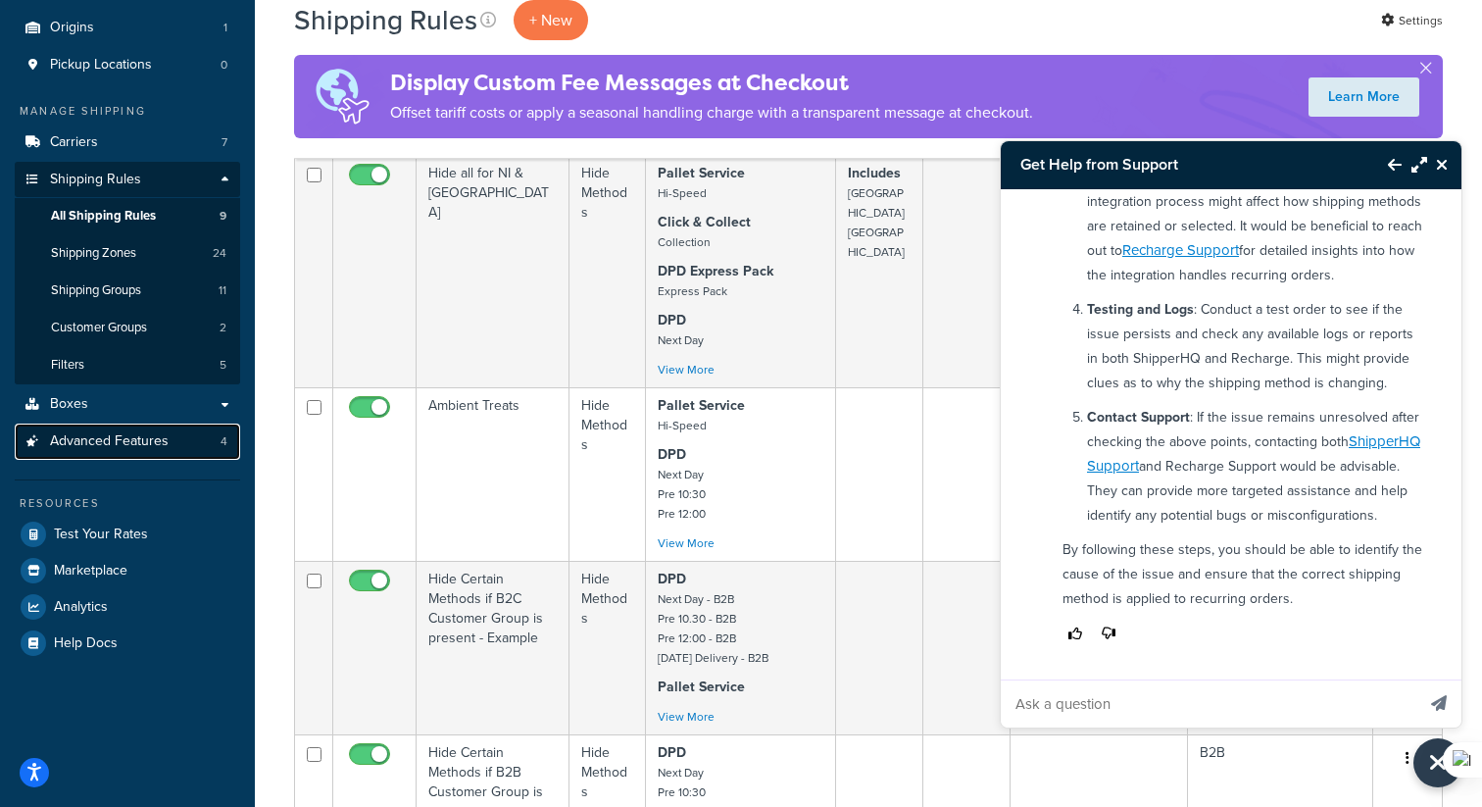
click at [103, 444] on span "Advanced Features" at bounding box center [109, 441] width 119 height 17
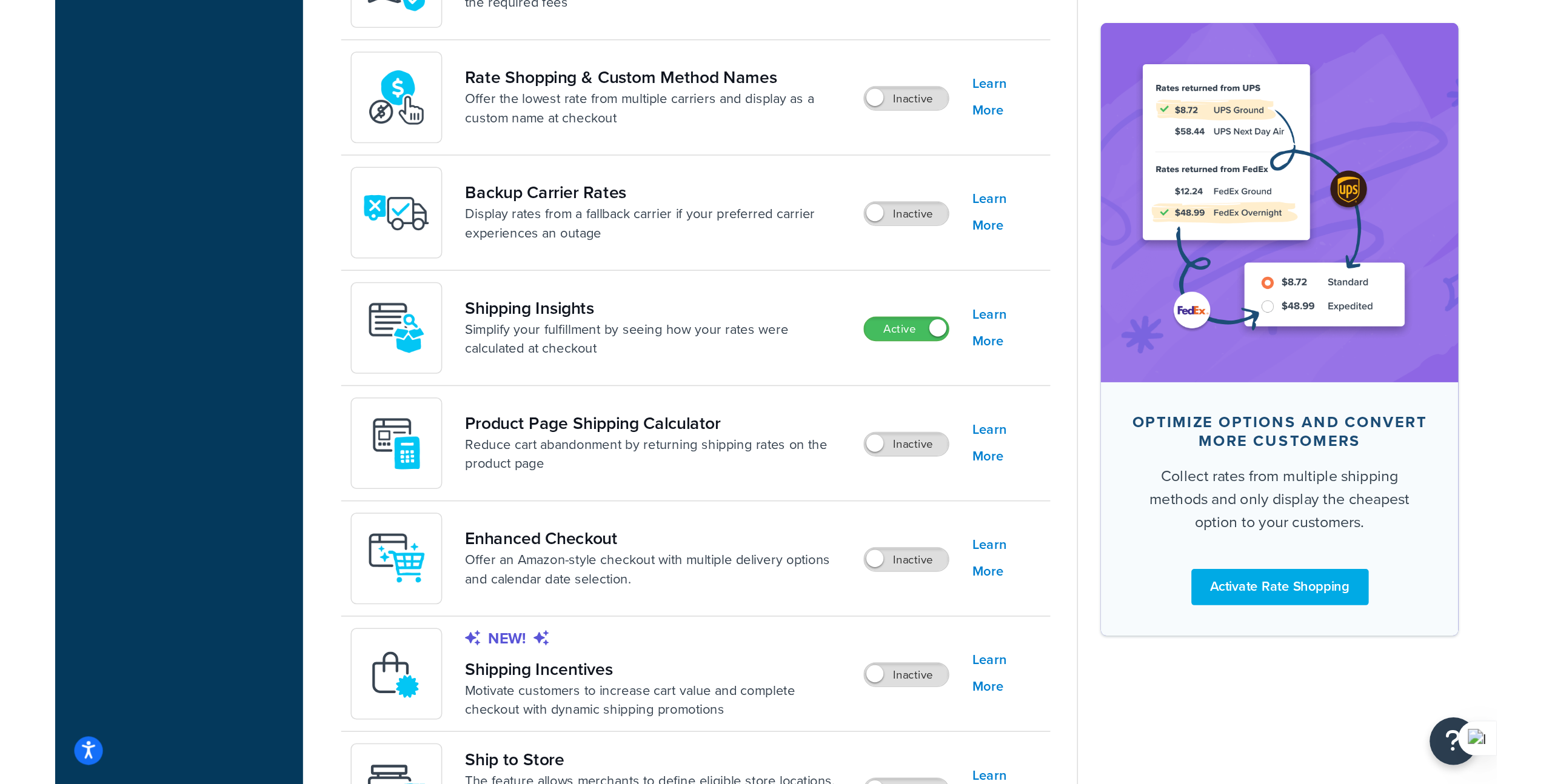
scroll to position [481, 0]
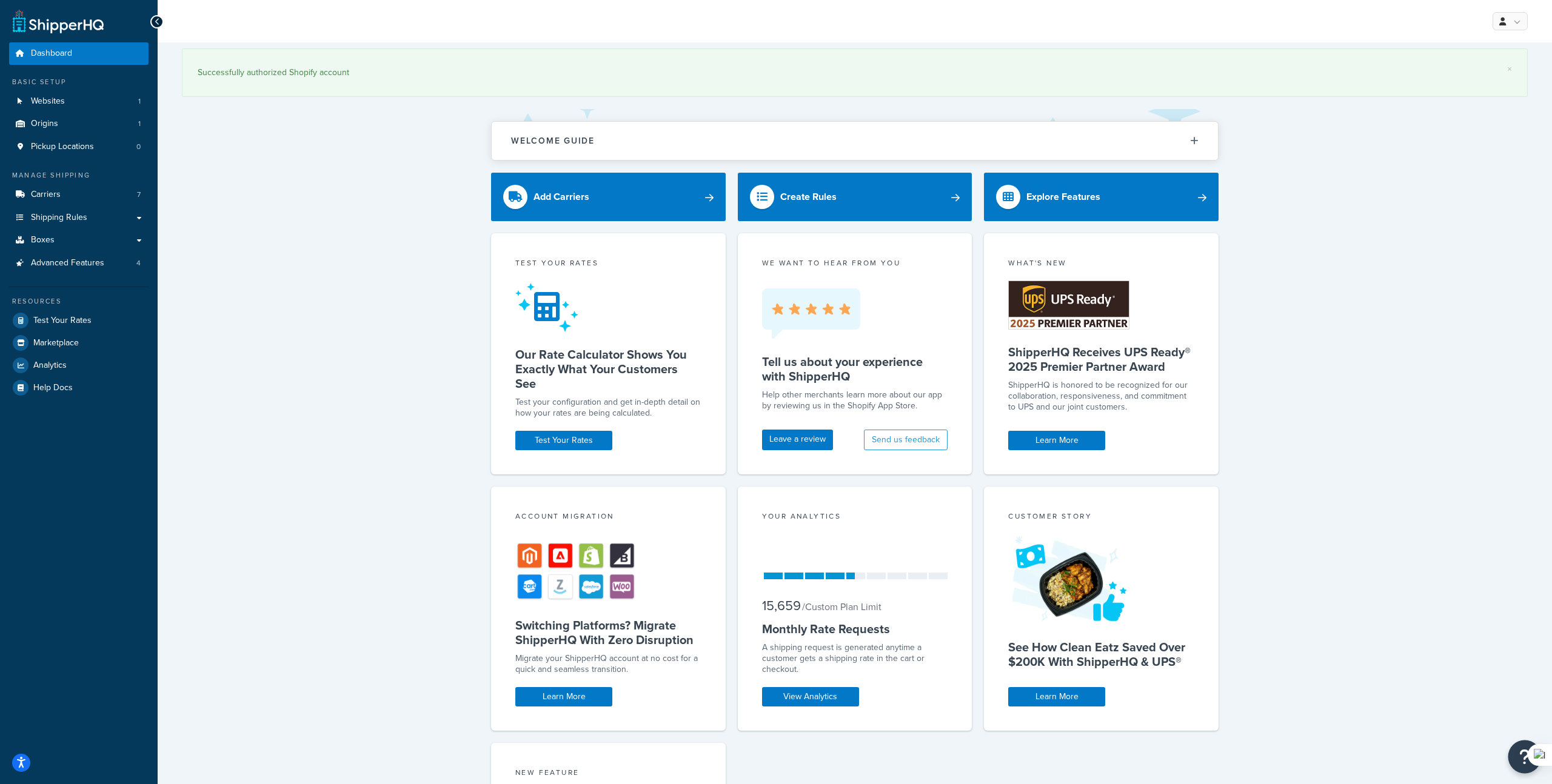
click at [1517, 761] on button "Open Resource Center" at bounding box center [1525, 757] width 33 height 33
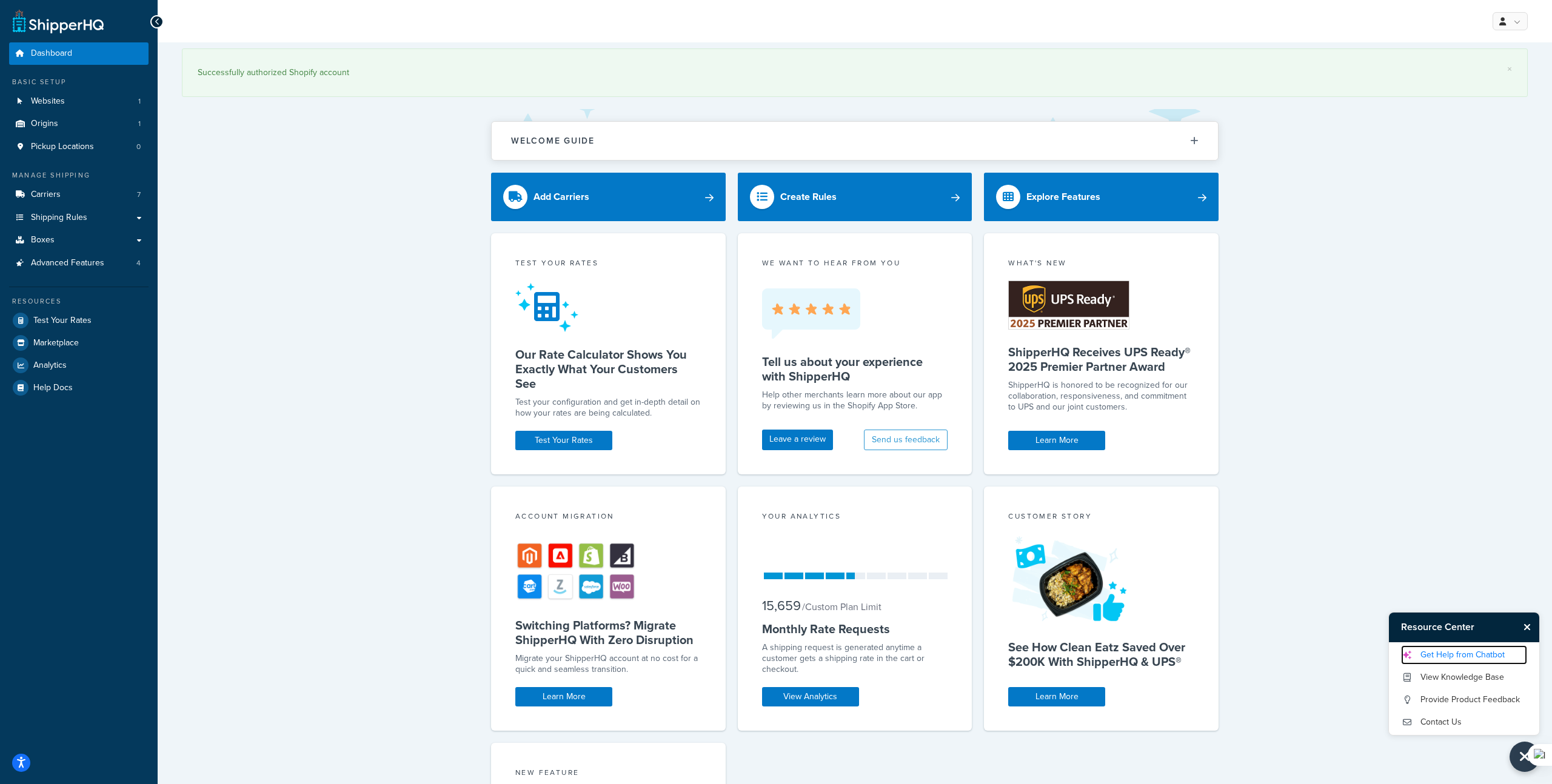
click at [1452, 648] on link "Get Help from Chatbot" at bounding box center [1464, 655] width 126 height 19
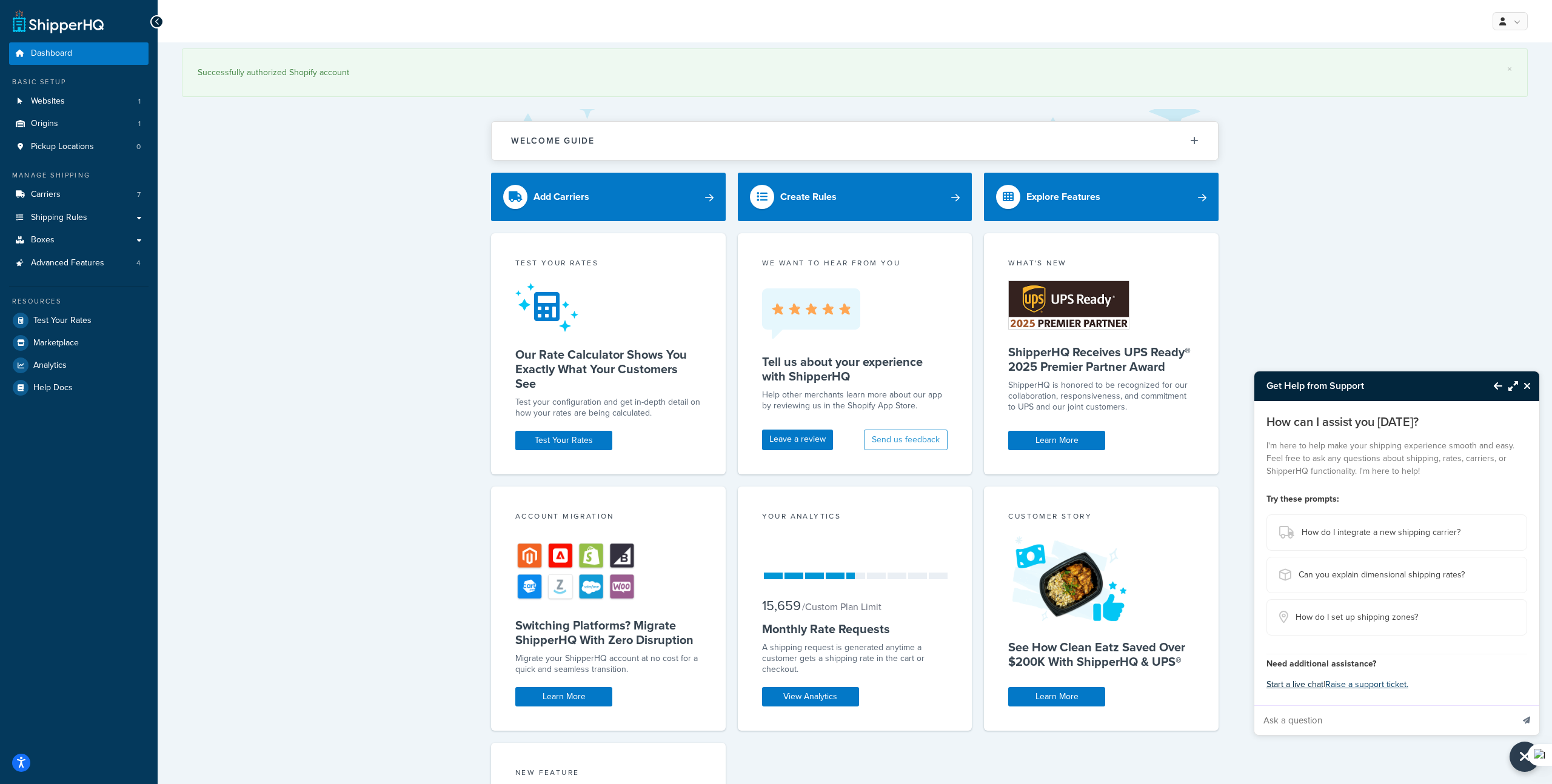
click at [1312, 681] on button "Start a live chat" at bounding box center [1295, 684] width 57 height 17
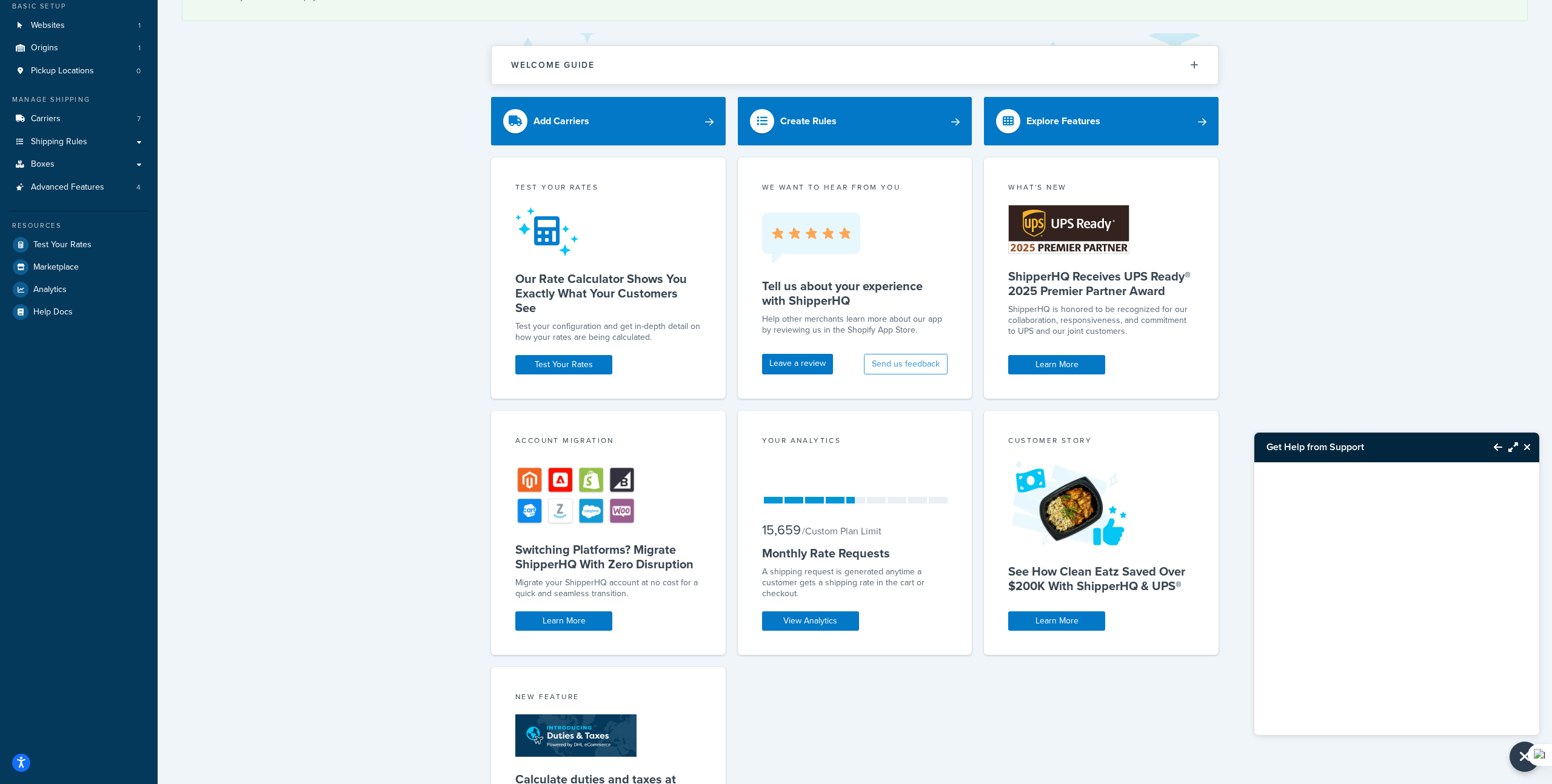
scroll to position [242, 0]
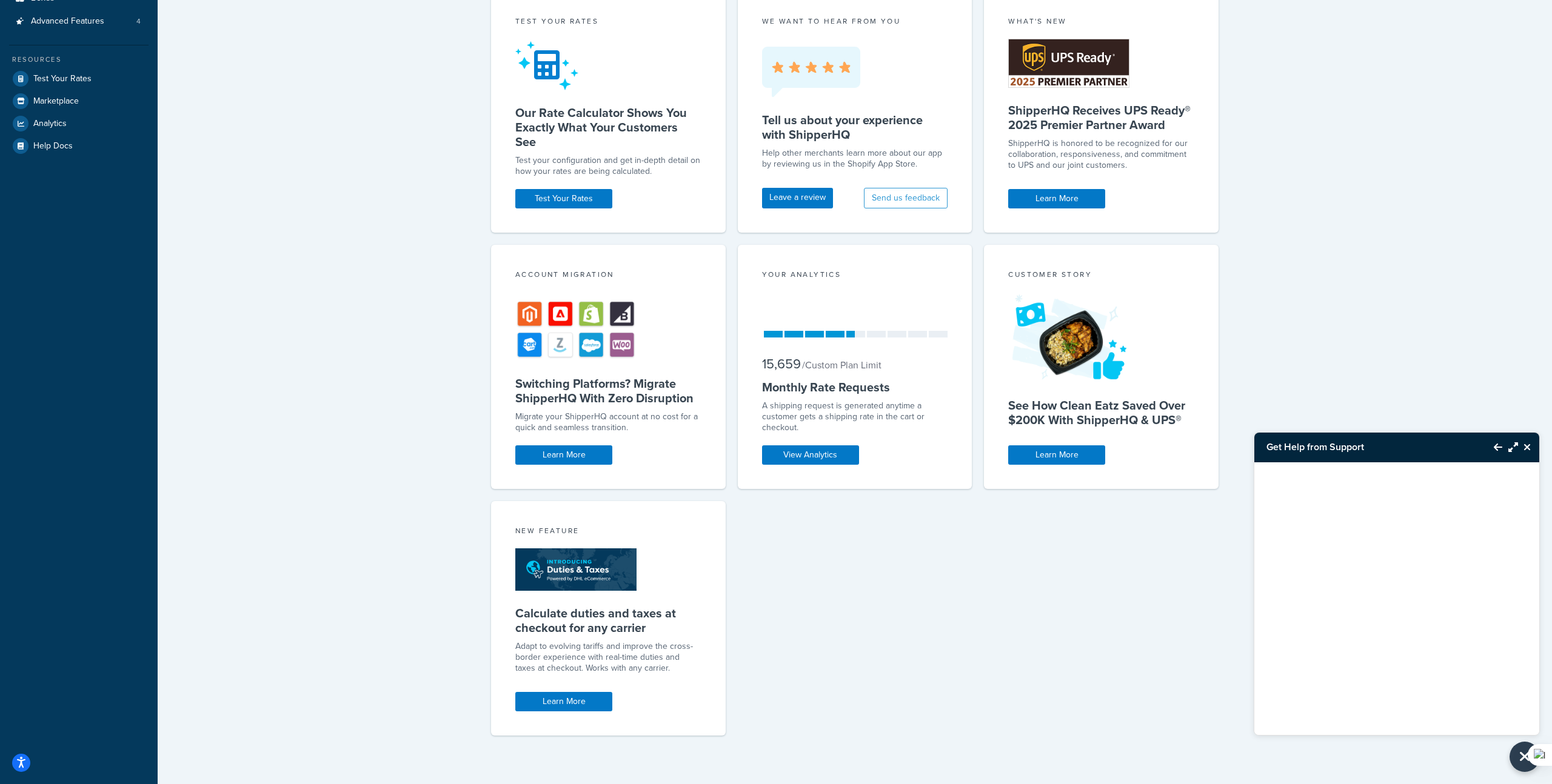
click at [1366, 504] on div at bounding box center [1397, 584] width 285 height 242
drag, startPoint x: 1366, startPoint y: 505, endPoint x: 1344, endPoint y: 574, distance: 72.4
click at [1366, 507] on div at bounding box center [1397, 584] width 285 height 242
drag, startPoint x: 1344, startPoint y: 574, endPoint x: 1344, endPoint y: 581, distance: 7.0
click at [1344, 575] on div at bounding box center [1397, 584] width 285 height 242
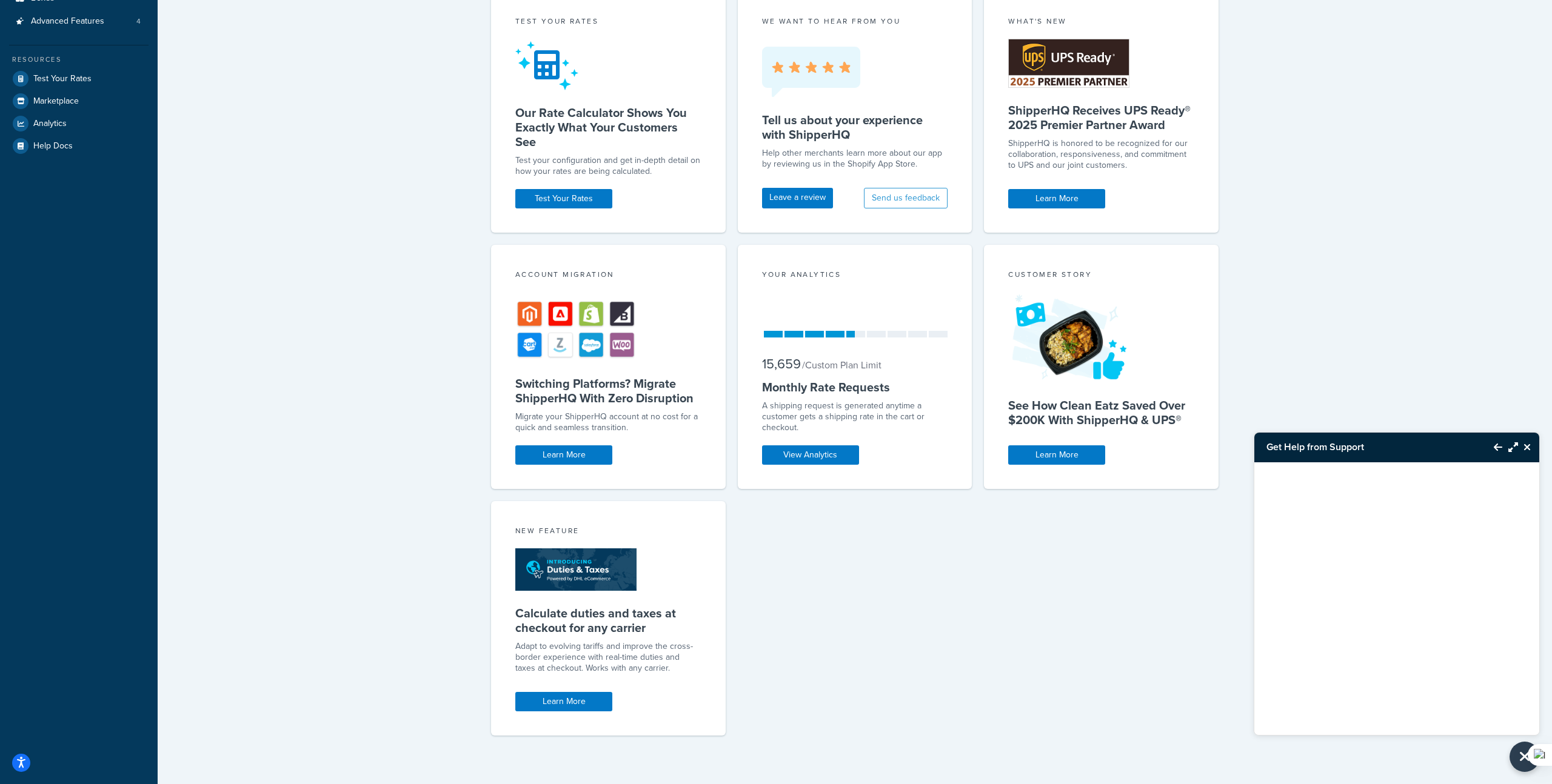
click at [1348, 595] on div at bounding box center [1397, 584] width 285 height 242
click at [1410, 643] on div at bounding box center [1397, 584] width 285 height 242
drag, startPoint x: 1408, startPoint y: 644, endPoint x: 1329, endPoint y: 632, distance: 79.9
click at [1378, 637] on div at bounding box center [1397, 584] width 285 height 242
click at [1329, 631] on div at bounding box center [1397, 584] width 285 height 242
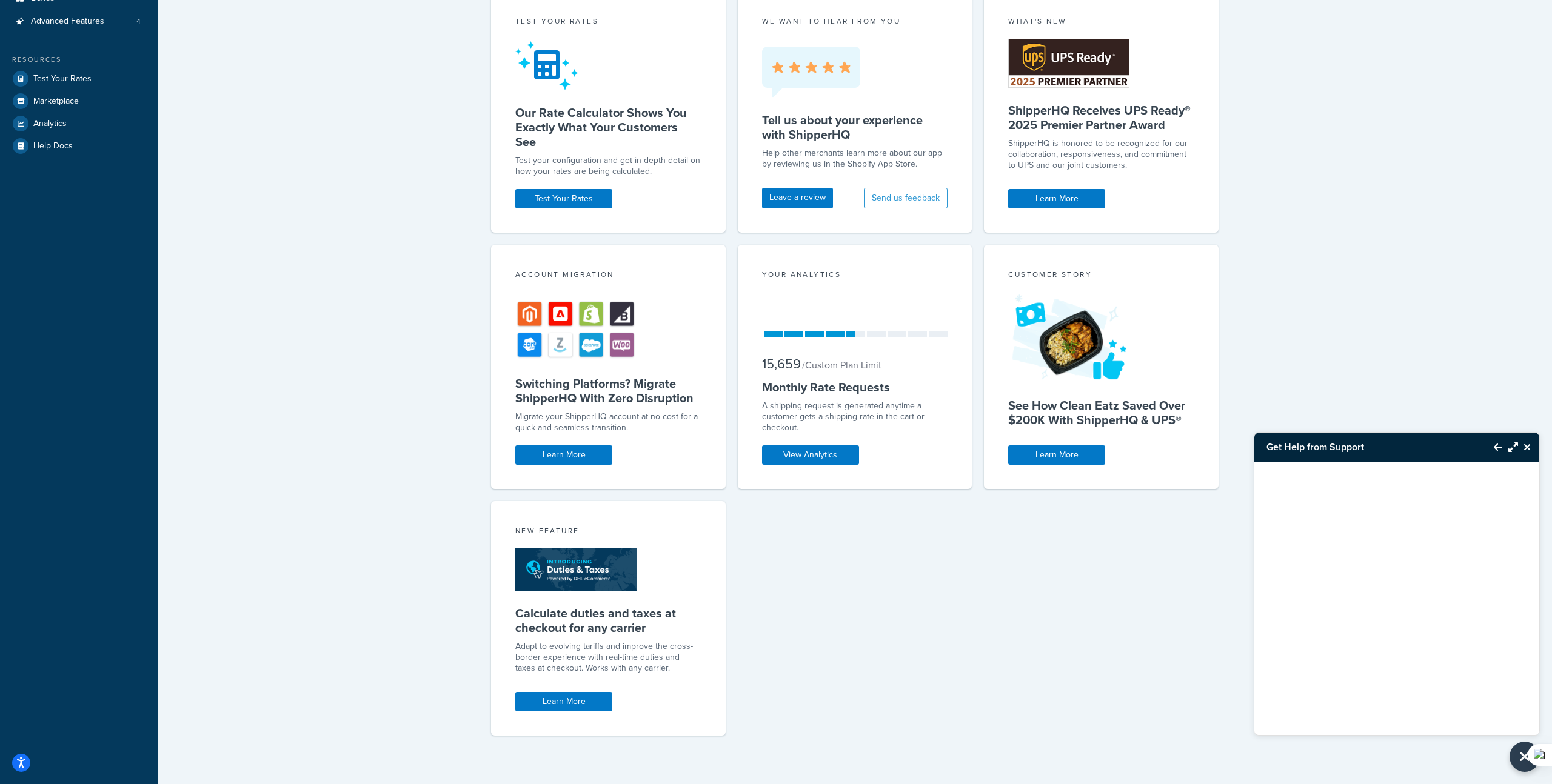
click at [1329, 631] on div at bounding box center [1397, 584] width 285 height 242
click at [1331, 631] on div at bounding box center [1397, 584] width 285 height 242
click at [1331, 631] on div at bounding box center [1397, 584] width 285 height 242
drag, startPoint x: 1357, startPoint y: 610, endPoint x: 1323, endPoint y: 615, distance: 34.4
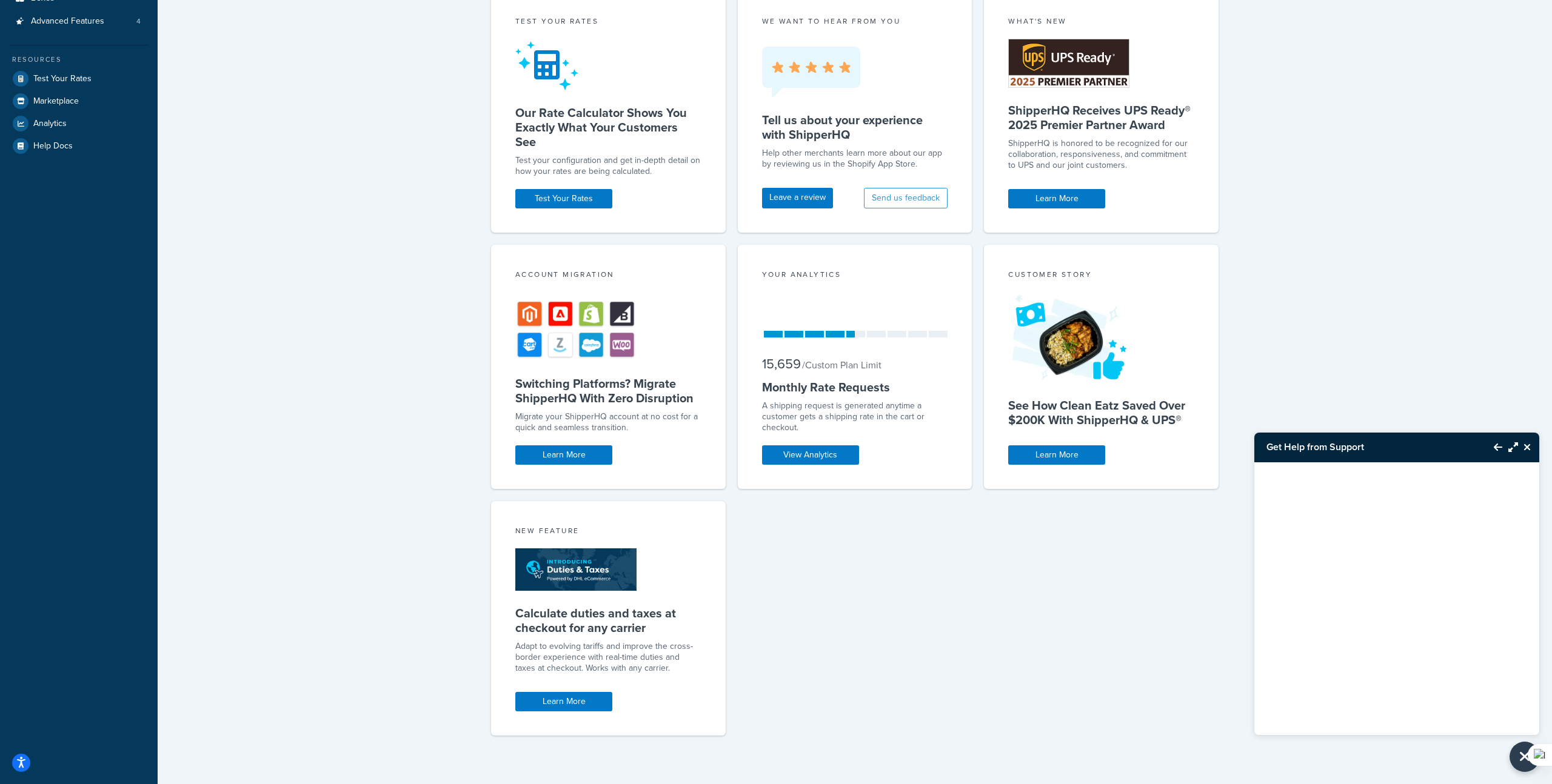
click at [1357, 609] on div at bounding box center [1397, 584] width 285 height 242
click at [1305, 612] on div at bounding box center [1397, 584] width 285 height 242
drag, startPoint x: 1305, startPoint y: 611, endPoint x: 1357, endPoint y: 595, distance: 54.4
click at [1339, 599] on div at bounding box center [1397, 584] width 285 height 242
drag, startPoint x: 1357, startPoint y: 595, endPoint x: 1362, endPoint y: 602, distance: 8.6
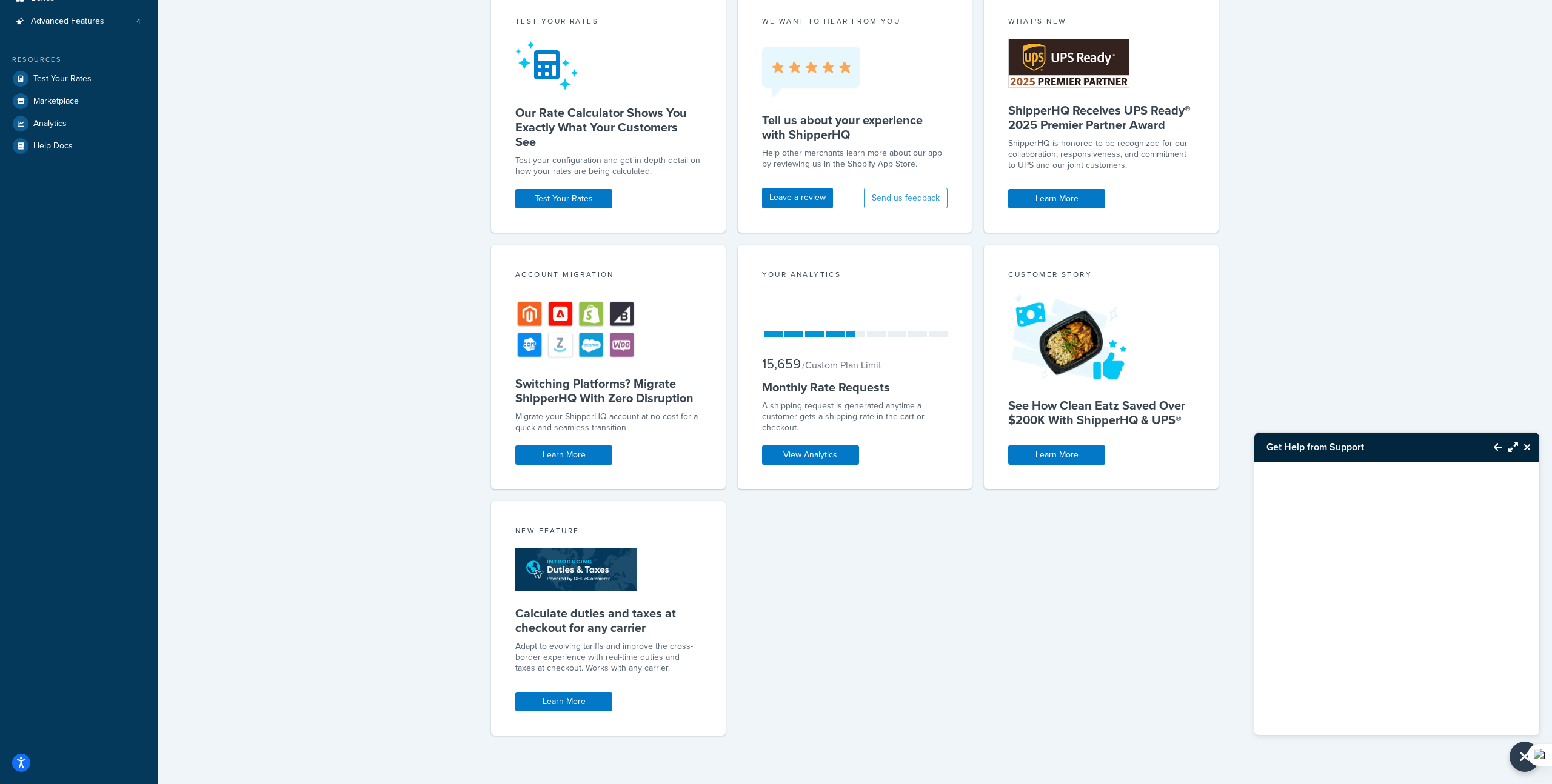
click at [1358, 595] on div at bounding box center [1397, 584] width 285 height 242
drag, startPoint x: 1362, startPoint y: 602, endPoint x: 1387, endPoint y: 623, distance: 32.6
click at [1368, 604] on div at bounding box center [1397, 584] width 285 height 242
drag, startPoint x: 1432, startPoint y: 520, endPoint x: 1451, endPoint y: 495, distance: 31.4
click at [1433, 517] on div at bounding box center [1397, 584] width 285 height 242
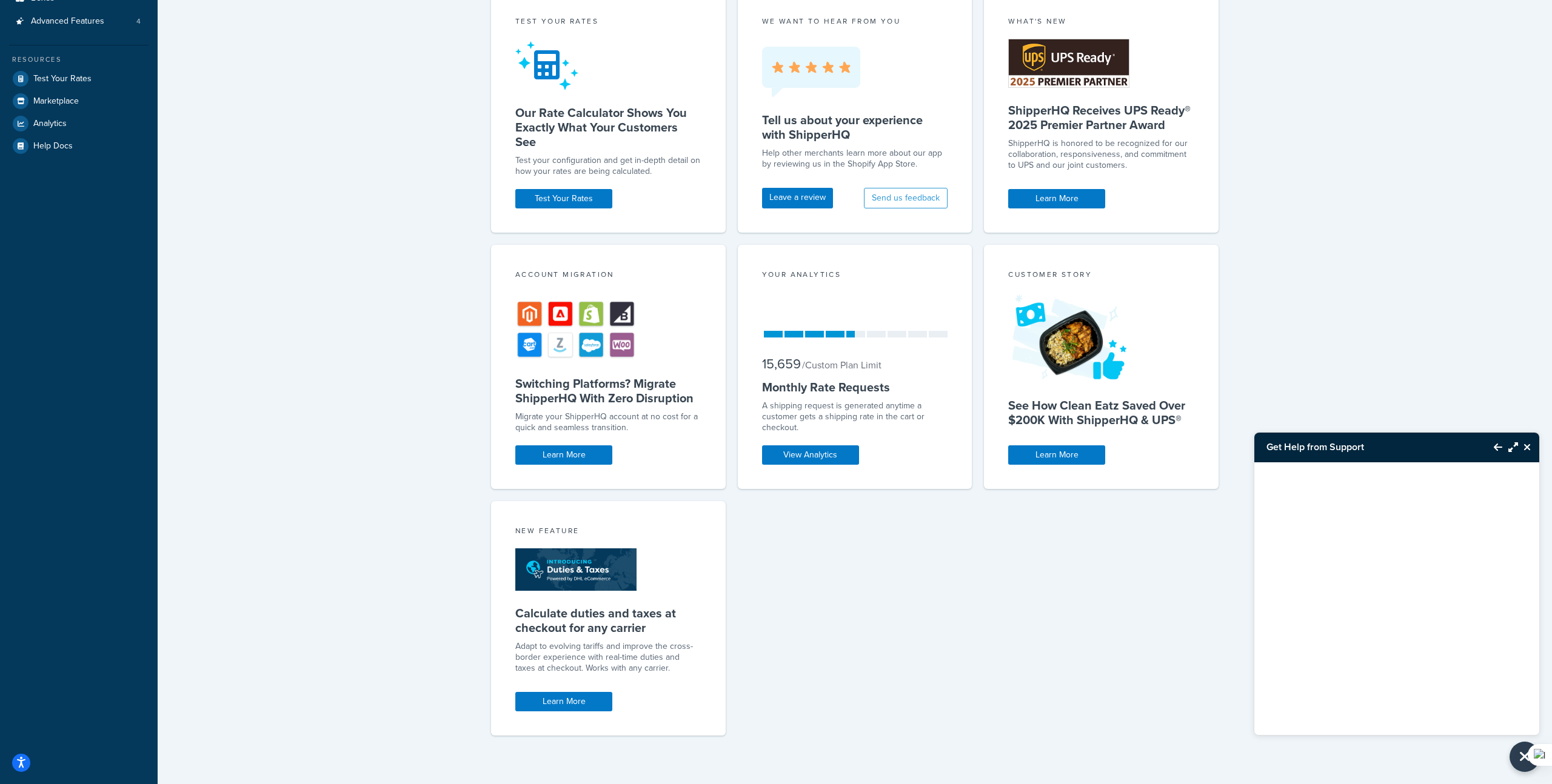
click at [1313, 448] on h3 "Get Help from Support" at bounding box center [1368, 447] width 227 height 29
click at [1341, 462] on div at bounding box center [1397, 584] width 285 height 242
click at [1508, 445] on icon "Maximize Resource Center" at bounding box center [1513, 447] width 10 height 10
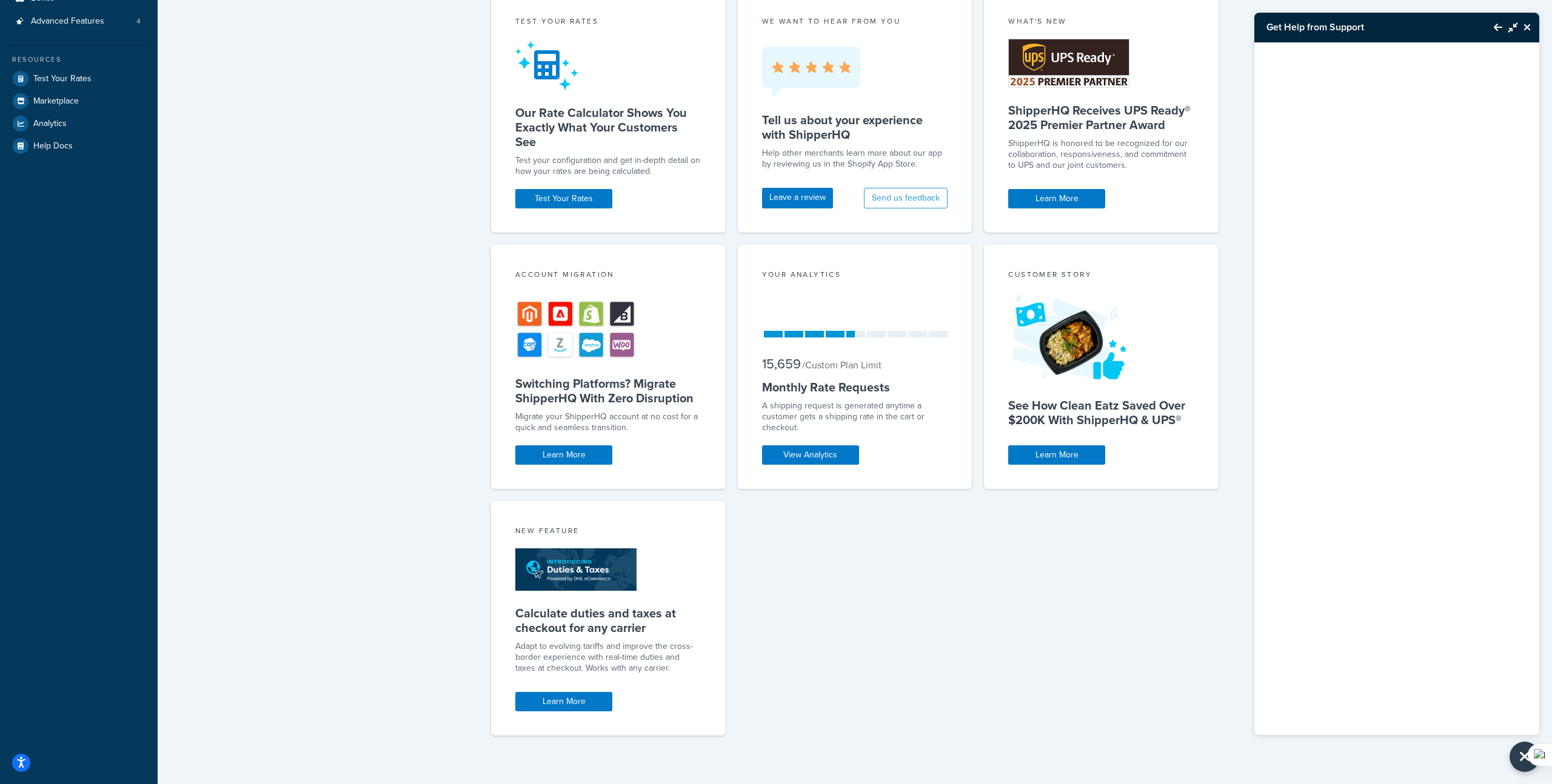
drag, startPoint x: 1511, startPoint y: 33, endPoint x: 1514, endPoint y: 48, distance: 15.3
click at [1511, 33] on button "Minimize Resource Center" at bounding box center [1509, 27] width 15 height 28
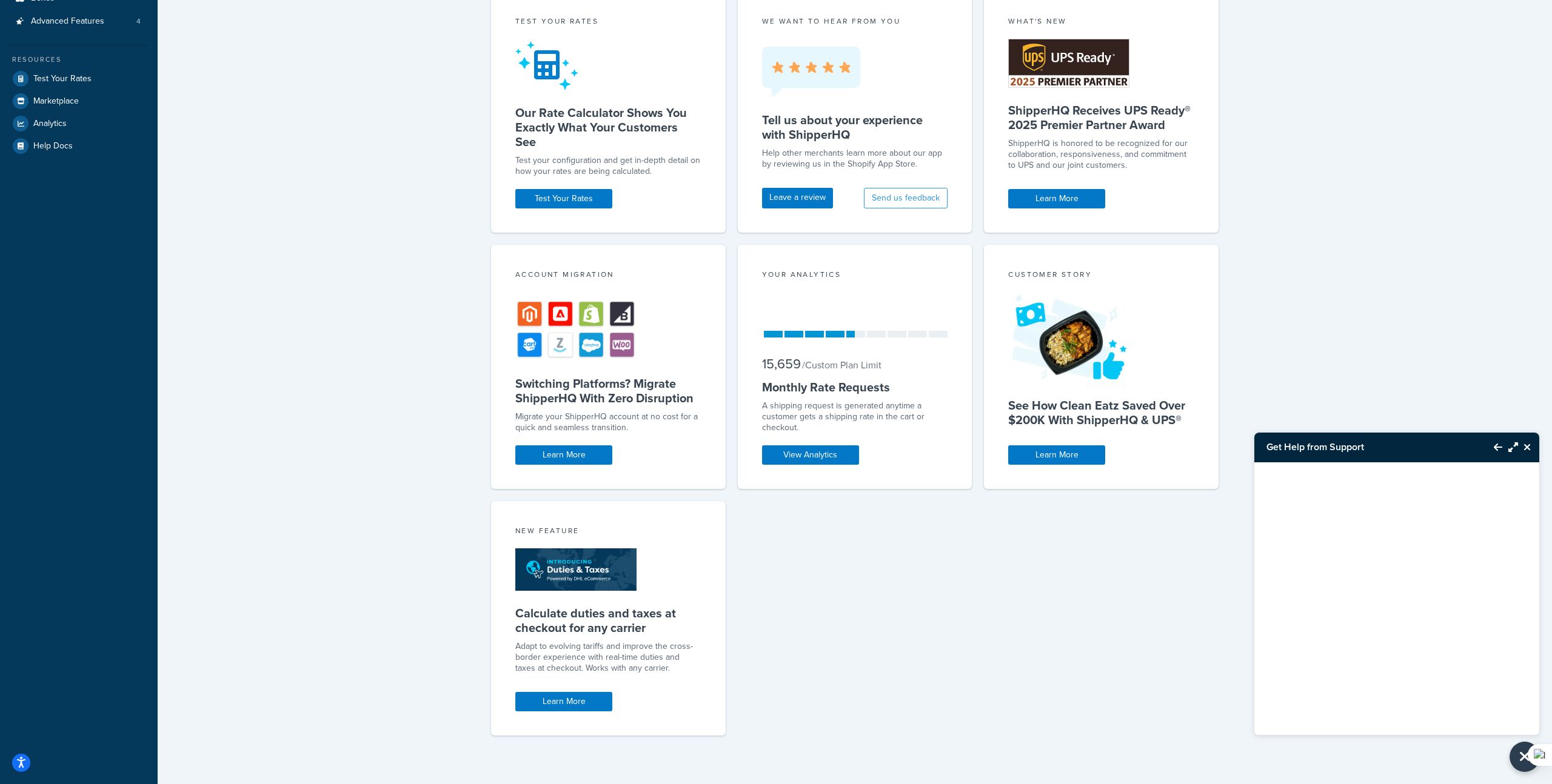
click at [1389, 545] on div at bounding box center [1397, 584] width 285 height 242
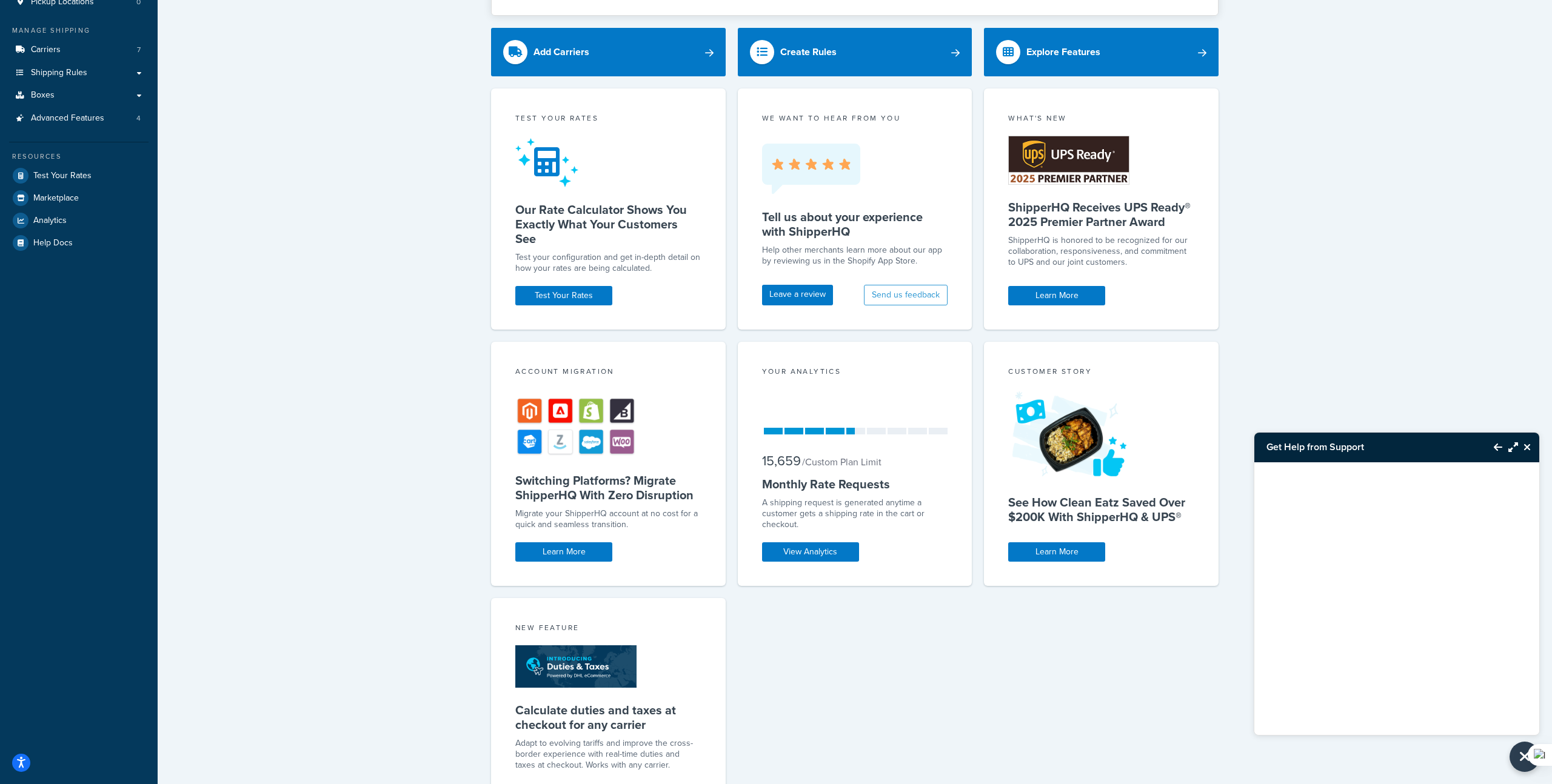
scroll to position [142, 0]
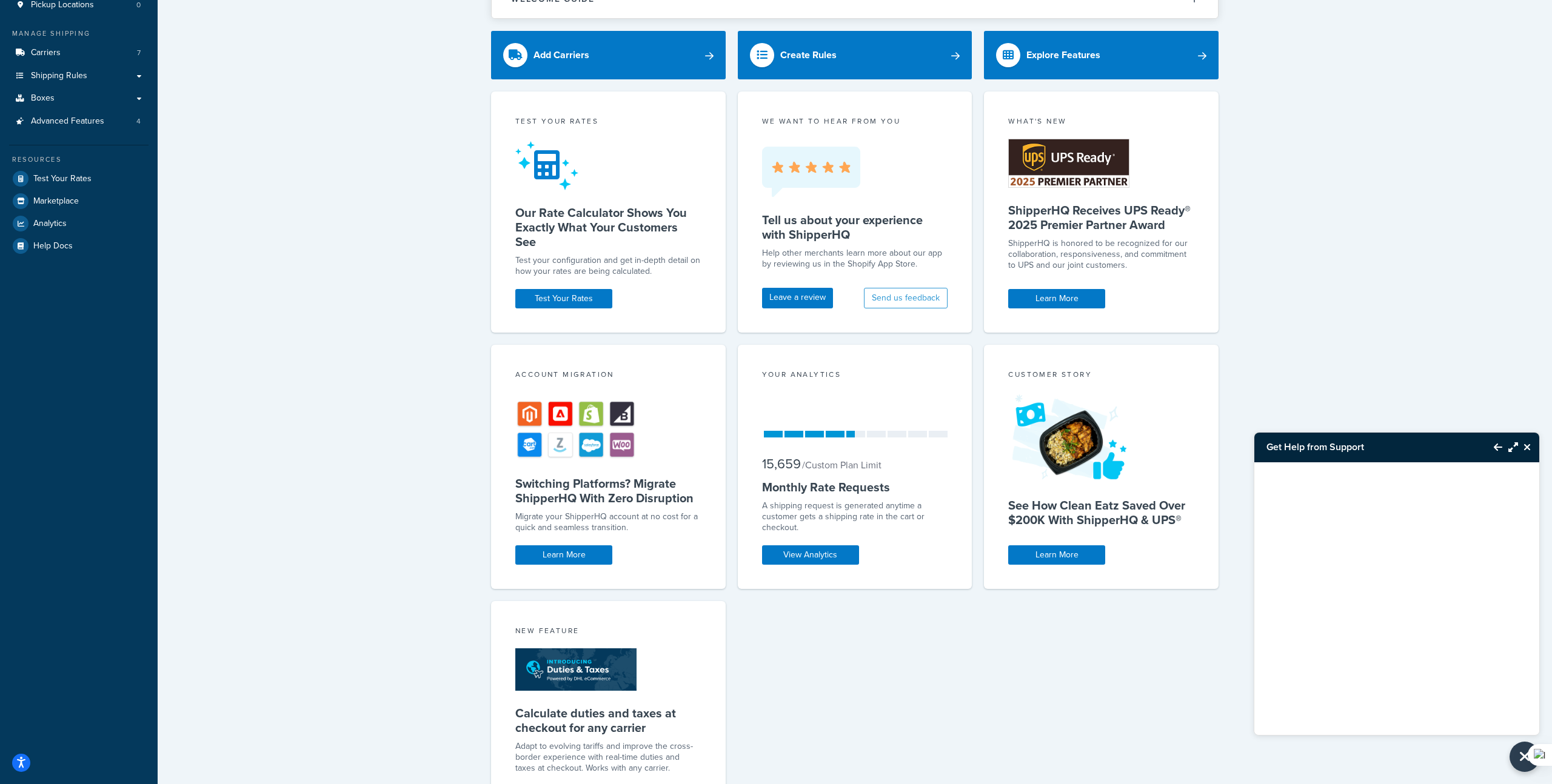
click at [1496, 450] on icon "Back to Resource Center" at bounding box center [1498, 447] width 9 height 10
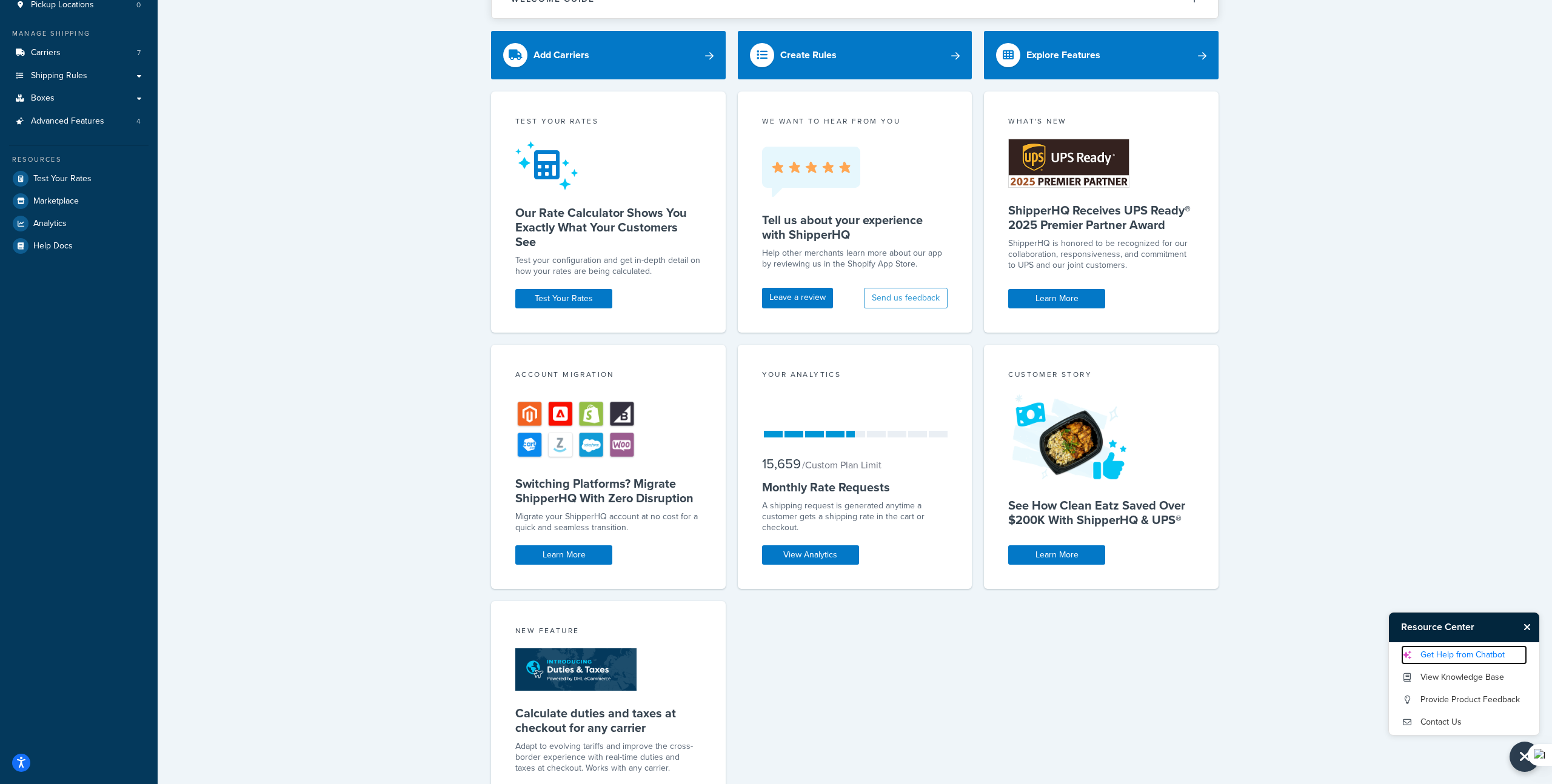
click at [1439, 660] on link "Get Help from Chatbot" at bounding box center [1464, 655] width 126 height 19
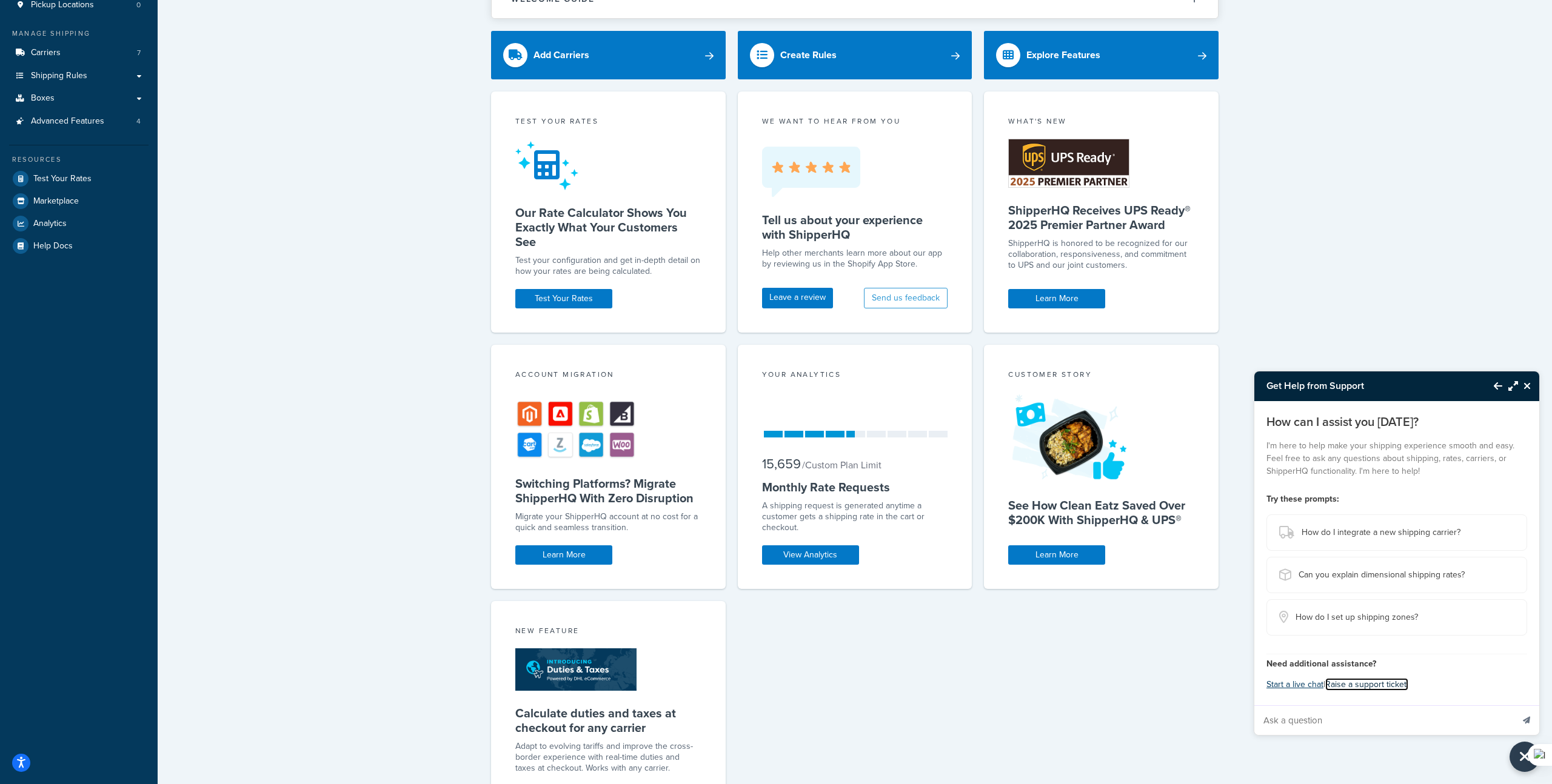
click at [1351, 684] on link "Raise a support ticket." at bounding box center [1366, 684] width 83 height 13
click at [1301, 689] on button "Start a live chat" at bounding box center [1295, 684] width 57 height 17
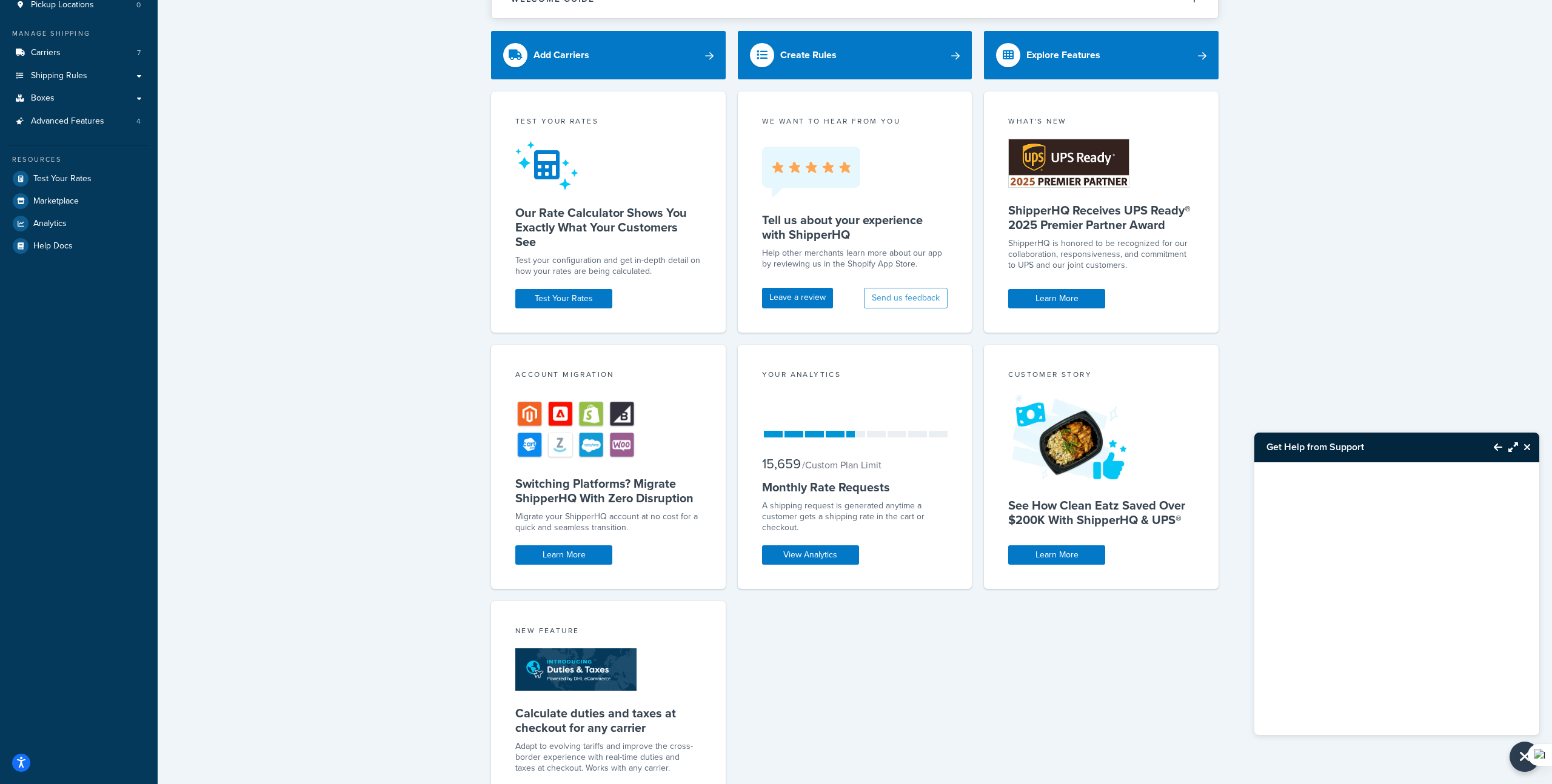
click at [1397, 375] on div "× Successfully authorized Shopify account Welcome Guide ShipperHQ: An Overview …" at bounding box center [855, 392] width 1394 height 984
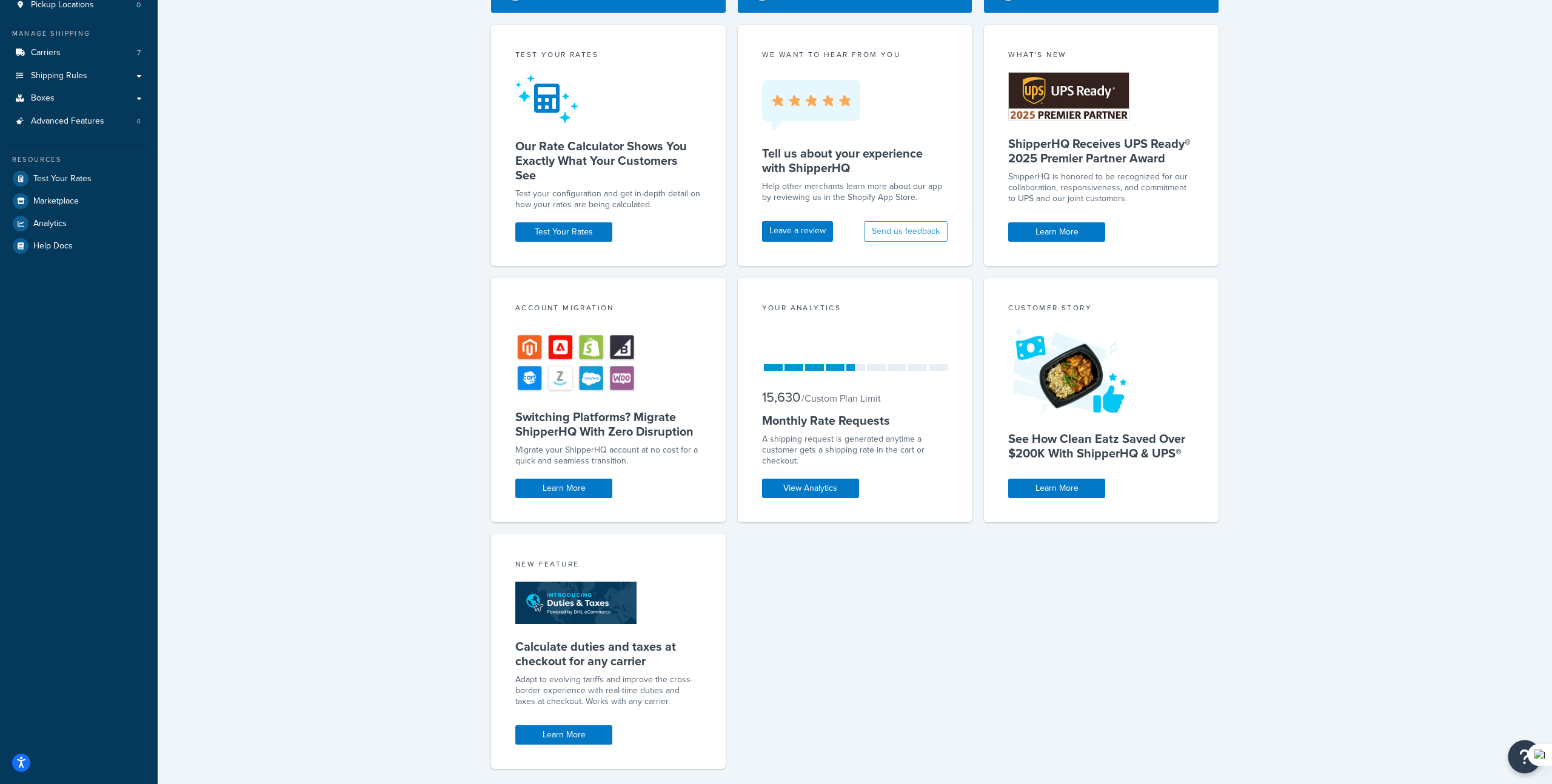
click at [1517, 756] on button "Open Resource Center" at bounding box center [1525, 757] width 33 height 33
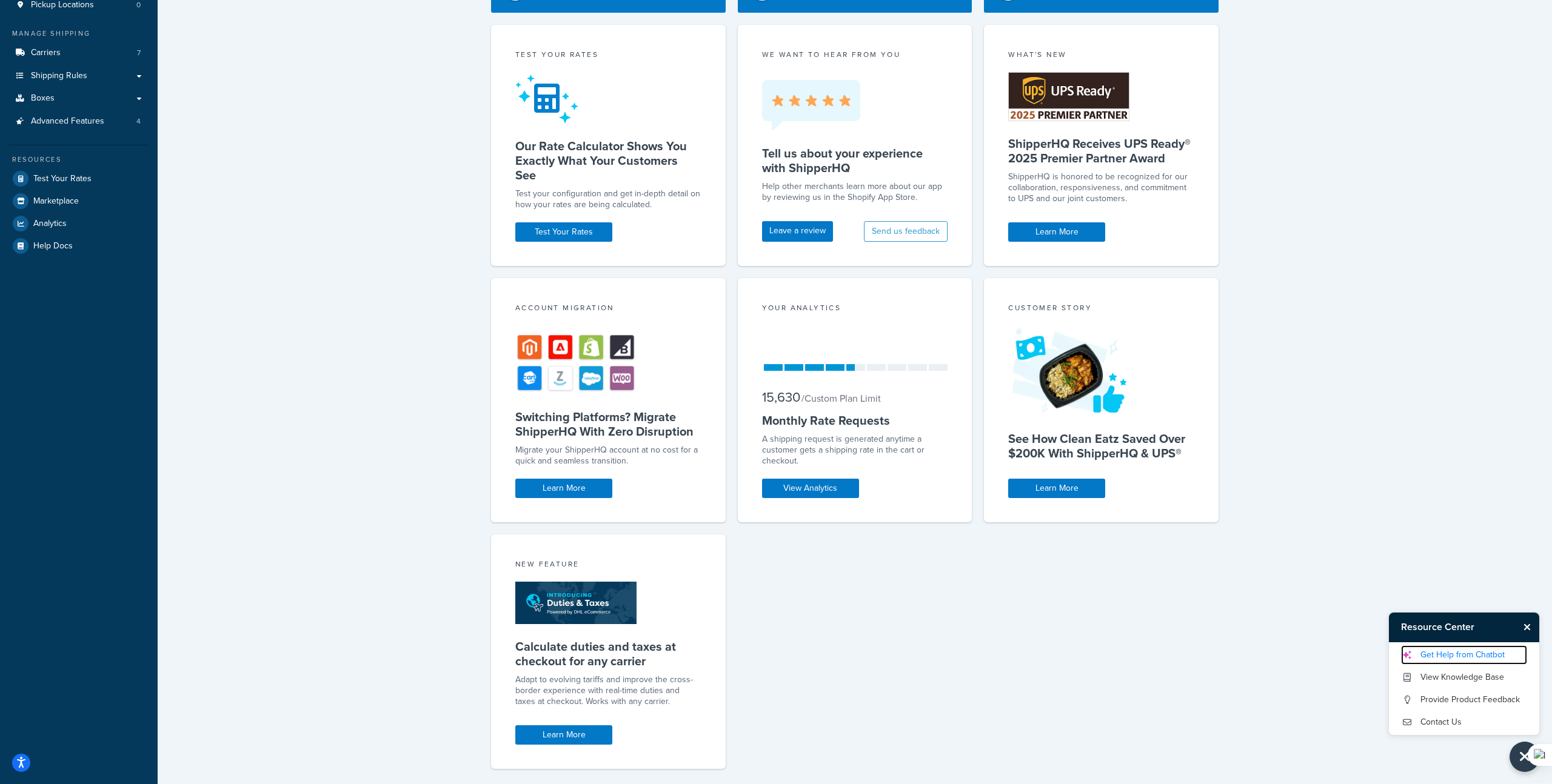
click at [1433, 658] on link "Get Help from Chatbot" at bounding box center [1464, 655] width 126 height 19
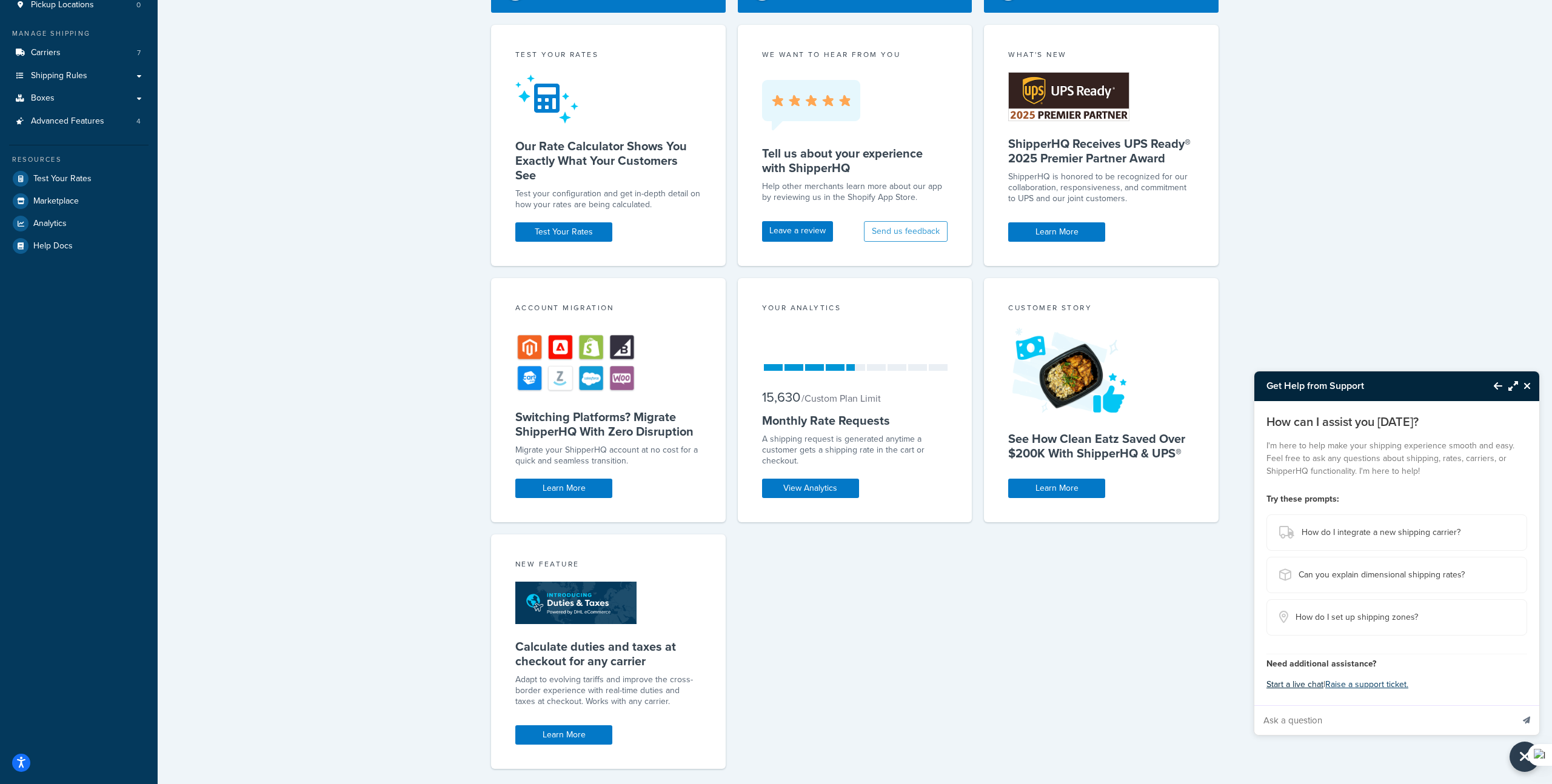
click at [1309, 682] on button "Start a live chat" at bounding box center [1295, 684] width 57 height 17
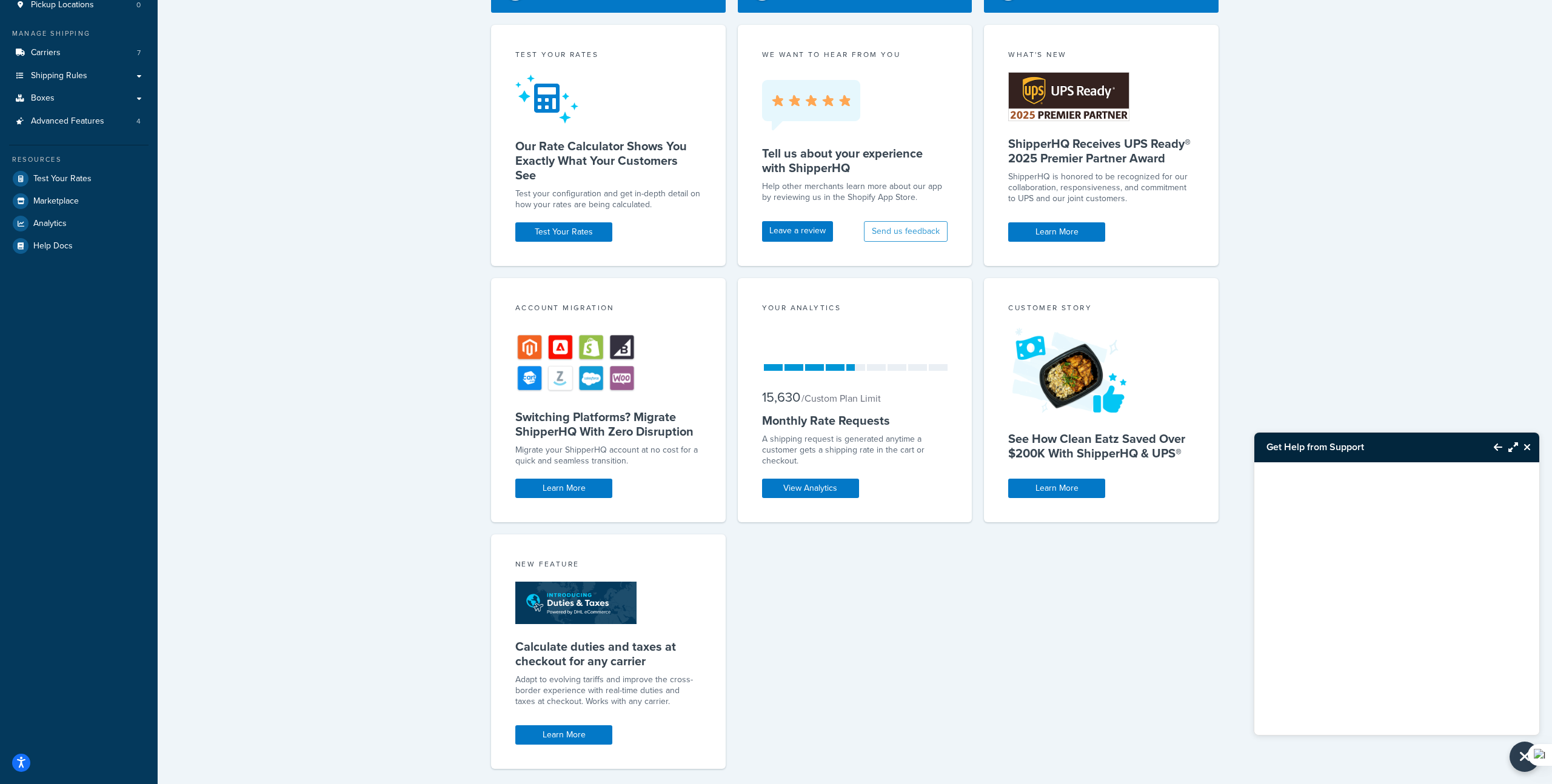
click at [1498, 448] on icon "Back to Resource Center" at bounding box center [1498, 447] width 9 height 10
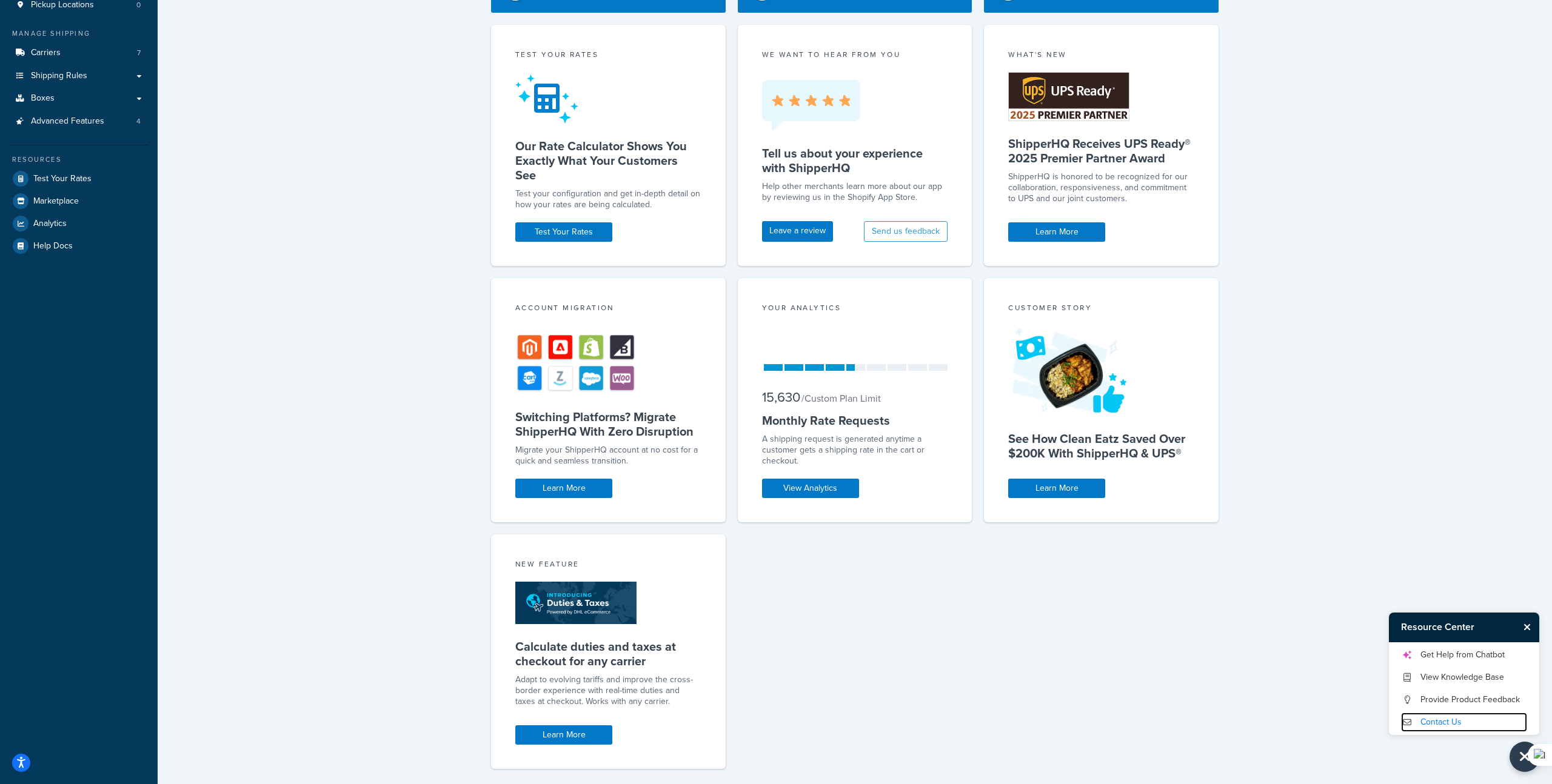
click at [1453, 716] on link "Contact Us" at bounding box center [1464, 722] width 126 height 19
